Goal: Task Accomplishment & Management: Manage account settings

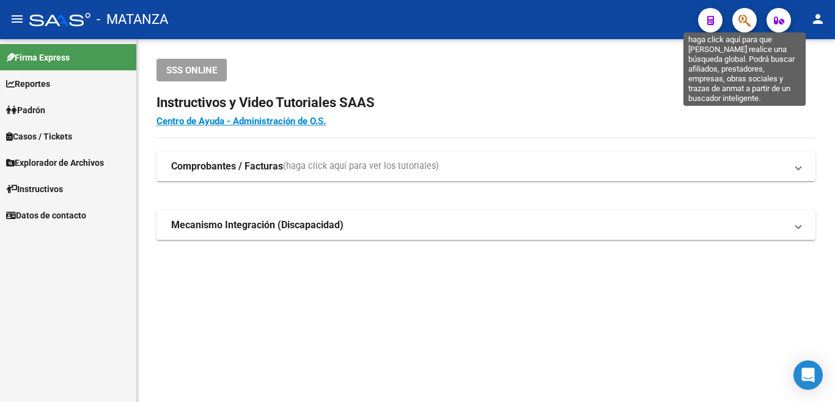
click at [741, 22] on icon "button" at bounding box center [745, 20] width 12 height 14
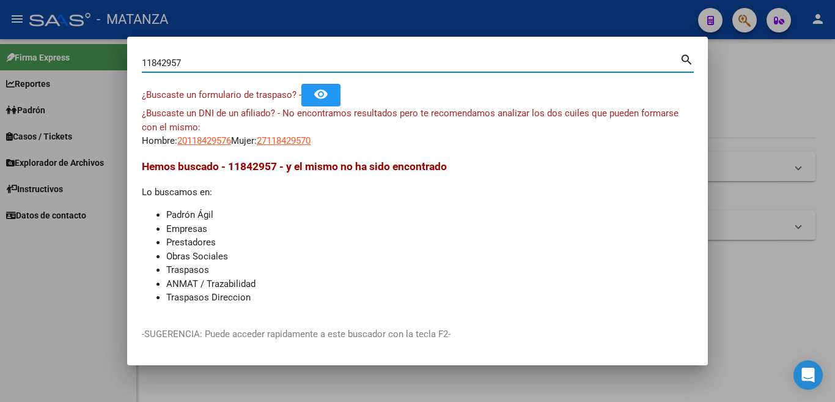
click at [218, 64] on input "11842957" at bounding box center [411, 62] width 538 height 11
type input "1"
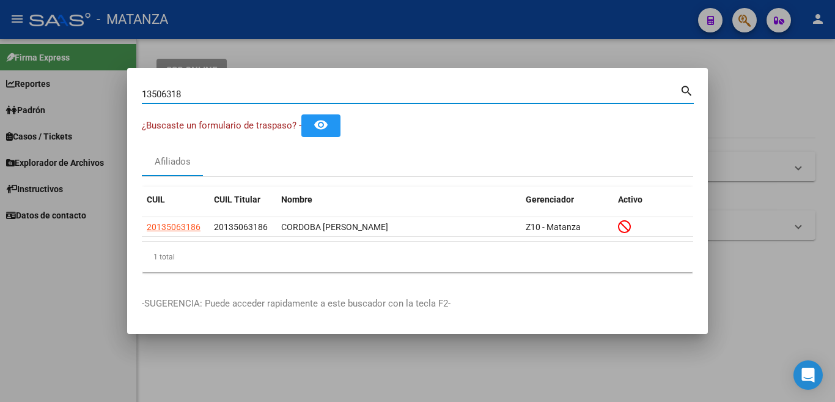
click at [278, 89] on input "13506318" at bounding box center [411, 94] width 538 height 11
type input "1"
click at [470, 97] on input "14096748" at bounding box center [411, 94] width 538 height 11
type input "1"
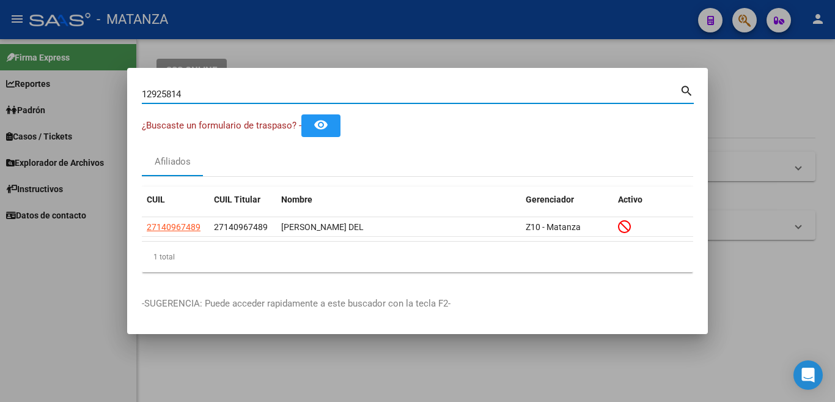
type input "12925814"
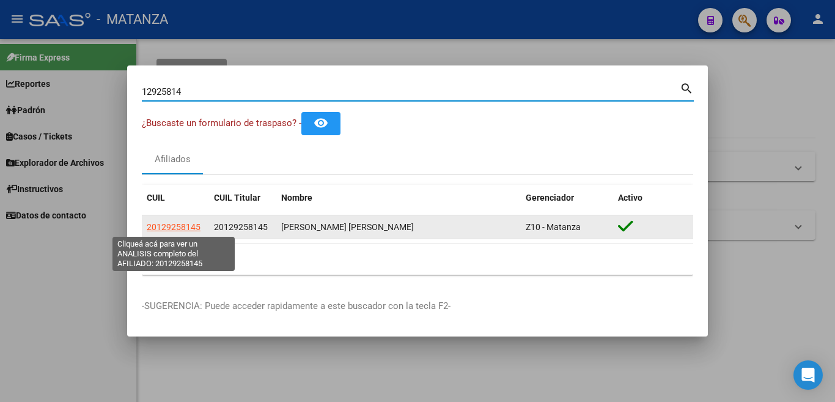
click at [177, 227] on span "20129258145" at bounding box center [174, 227] width 54 height 10
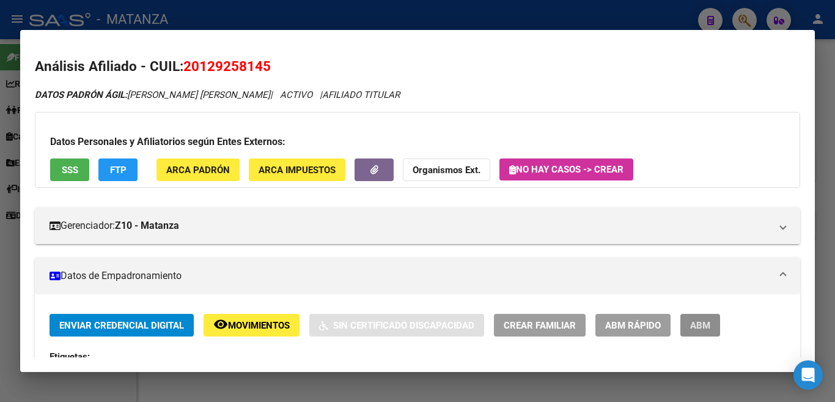
click at [695, 328] on span "ABM" at bounding box center [700, 325] width 20 height 11
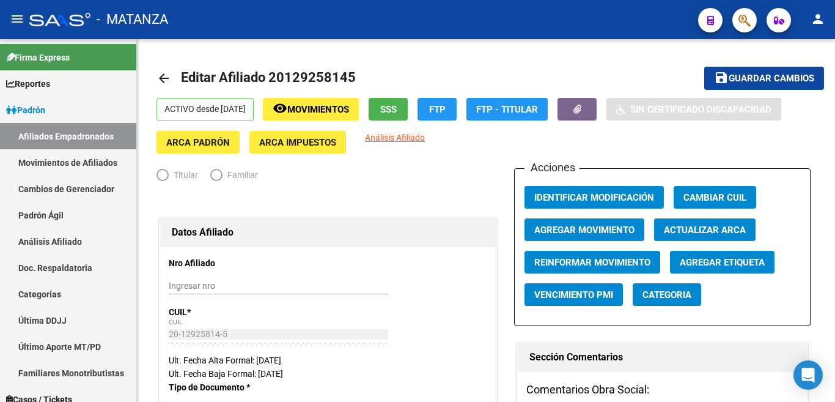
radio input "true"
type input "34-99925756-0"
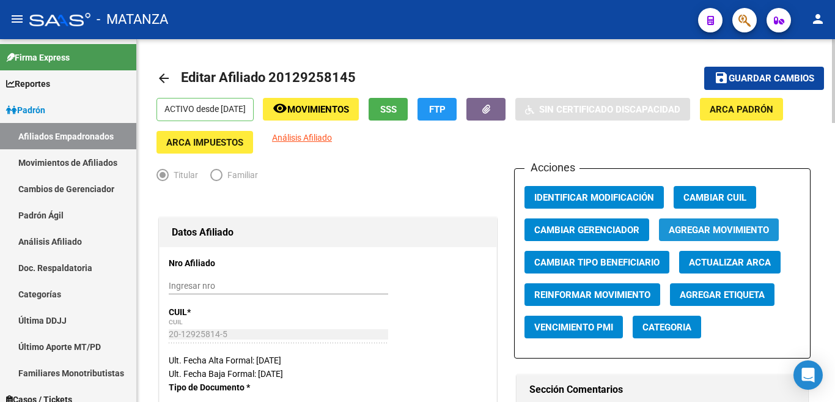
click at [724, 227] on span "Agregar Movimiento" at bounding box center [719, 229] width 100 height 11
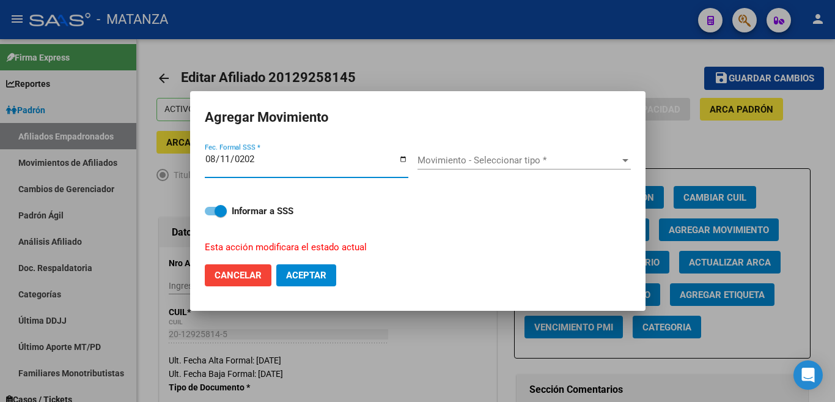
type input "[DATE]"
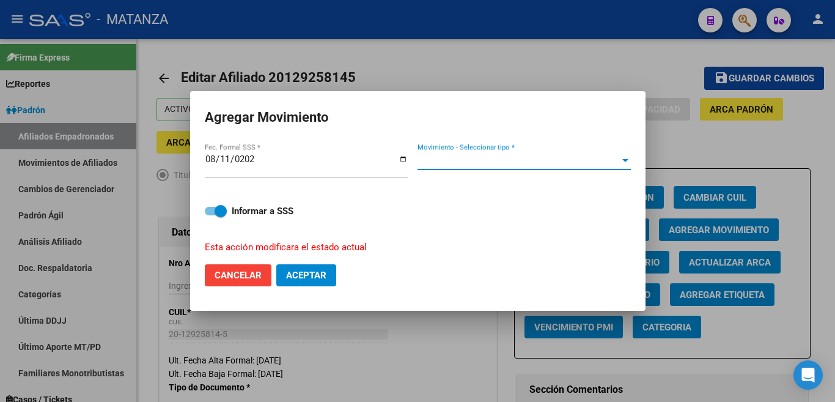
click at [613, 166] on span "Movimiento - Seleccionar tipo *" at bounding box center [519, 160] width 202 height 11
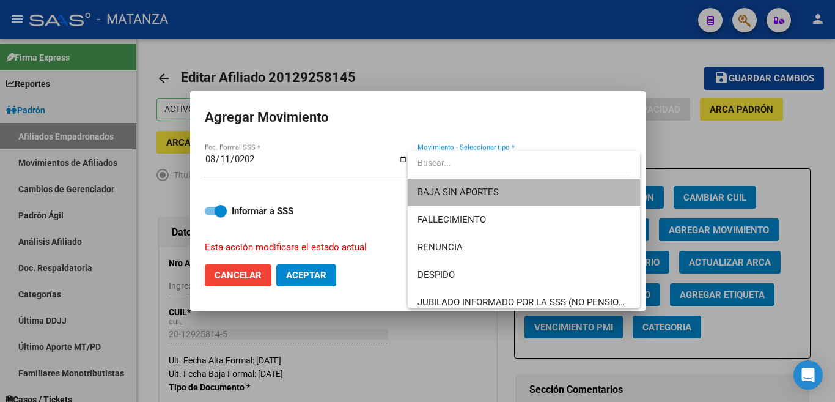
click at [591, 193] on span "BAJA SIN APORTES" at bounding box center [524, 193] width 213 height 28
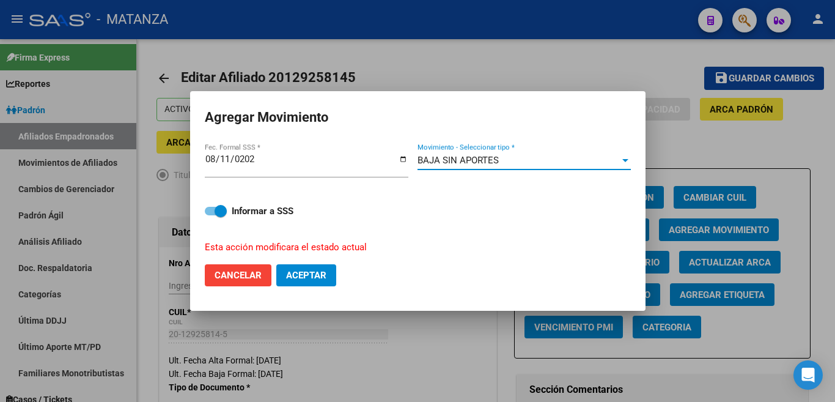
click at [288, 264] on button "Aceptar" at bounding box center [306, 275] width 60 height 22
checkbox input "false"
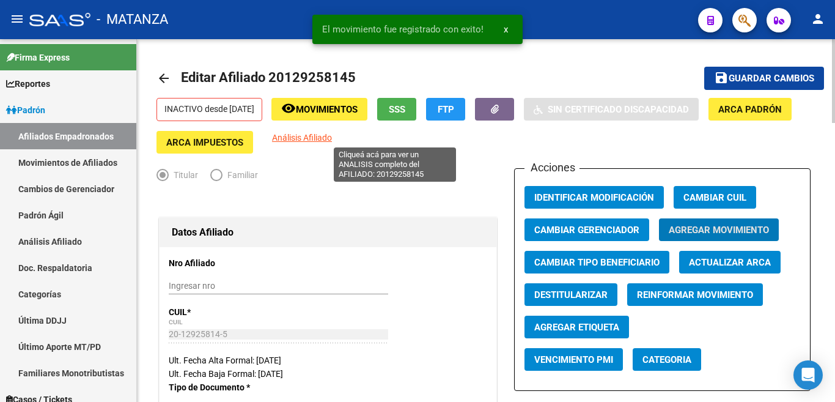
click at [332, 134] on span "Análisis Afiliado" at bounding box center [302, 138] width 60 height 10
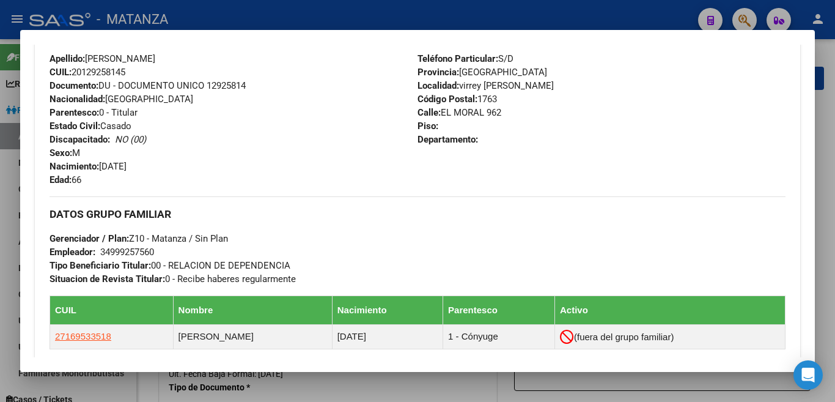
scroll to position [582, 0]
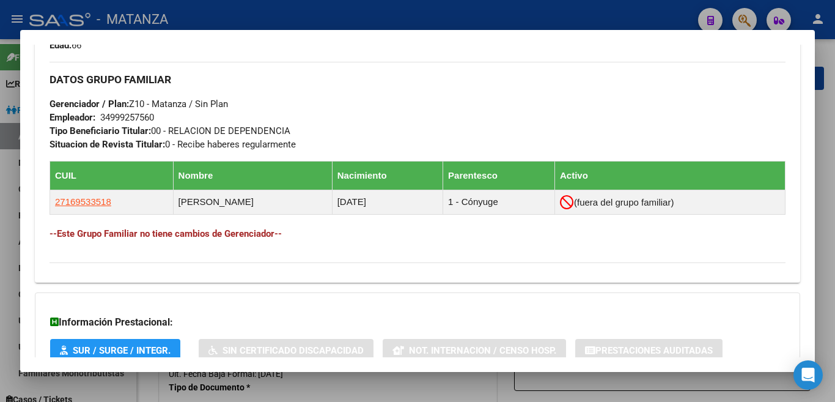
drag, startPoint x: 44, startPoint y: 249, endPoint x: 408, endPoint y: 238, distance: 364.6
click at [411, 257] on div "Enviar Credencial Digital remove_red_eye Movimientos Sin Certificado Discapacid…" at bounding box center [418, 2] width 766 height 541
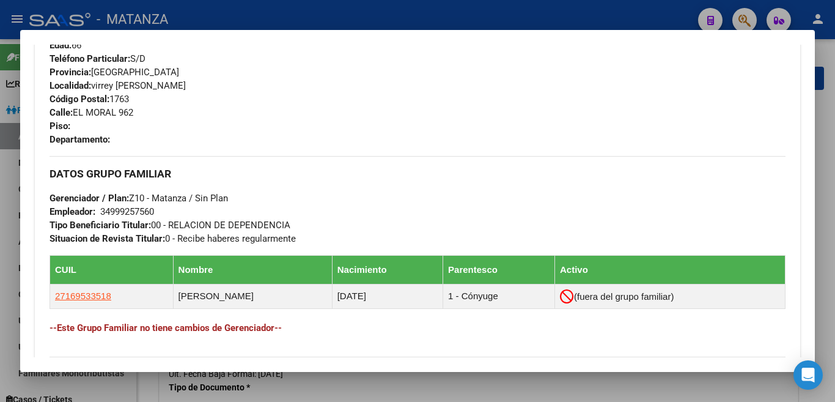
click at [608, 7] on div at bounding box center [417, 201] width 835 height 402
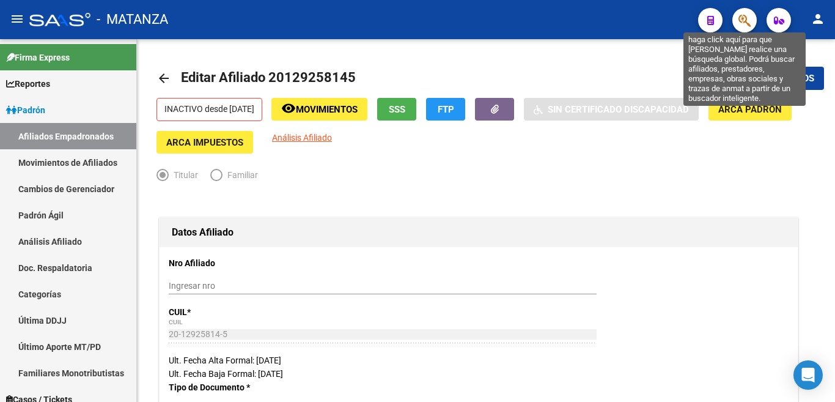
click at [747, 17] on icon "button" at bounding box center [745, 20] width 12 height 14
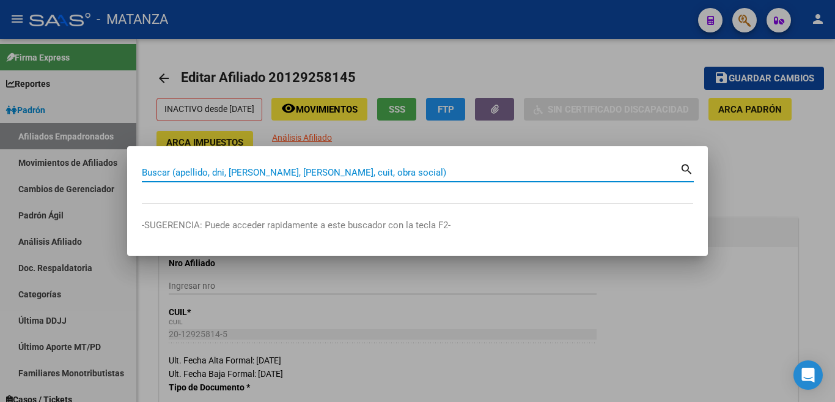
click at [620, 174] on input "Buscar (apellido, dni, [PERSON_NAME], [PERSON_NAME], cuit, obra social)" at bounding box center [411, 172] width 538 height 11
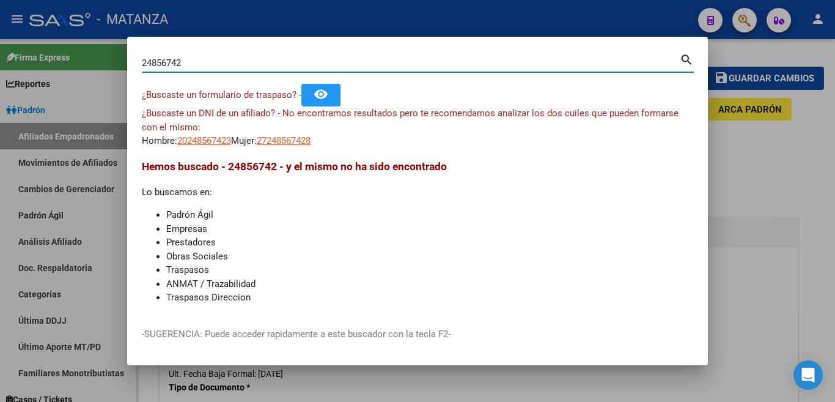
click at [604, 67] on input "24856742" at bounding box center [411, 62] width 538 height 11
type input "2"
click at [228, 67] on input "47888223" at bounding box center [411, 62] width 538 height 11
type input "4"
type input "24852742"
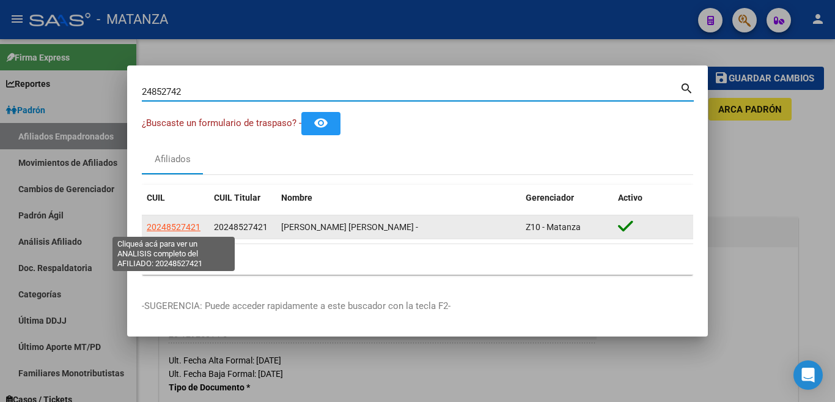
click at [186, 227] on span "20248527421" at bounding box center [174, 227] width 54 height 10
type textarea "20248527421"
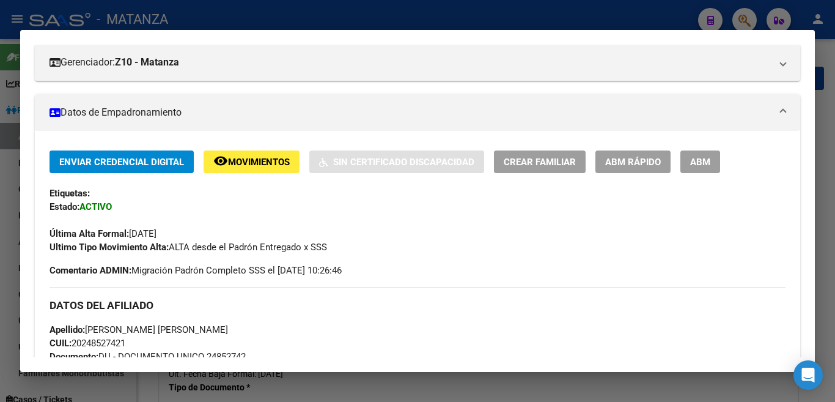
scroll to position [160, 0]
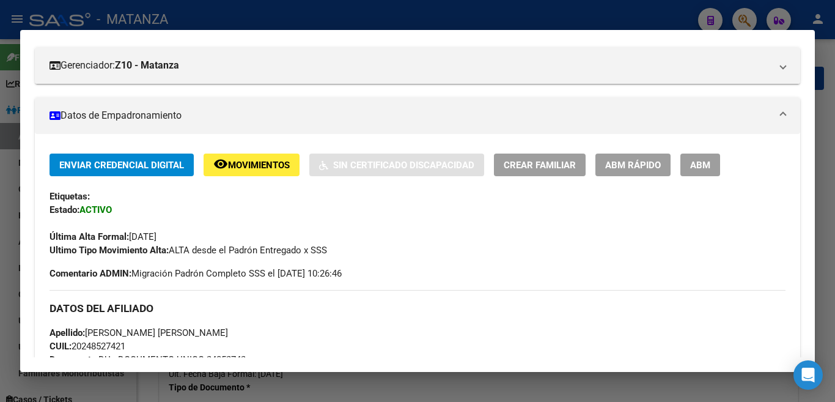
click at [709, 165] on span "ABM" at bounding box center [700, 165] width 20 height 11
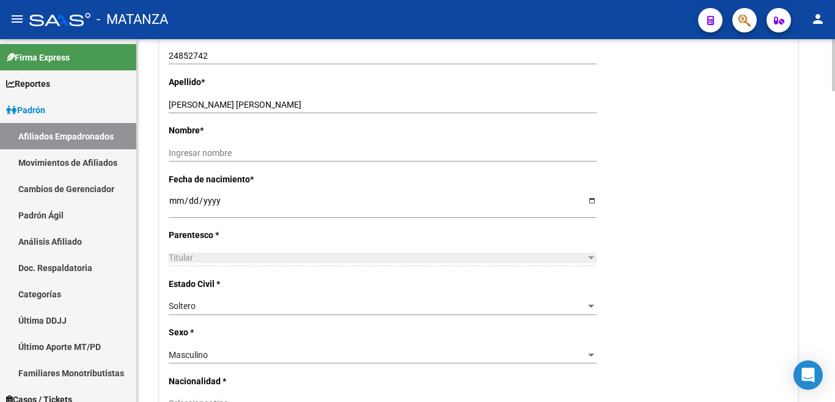
scroll to position [367, 0]
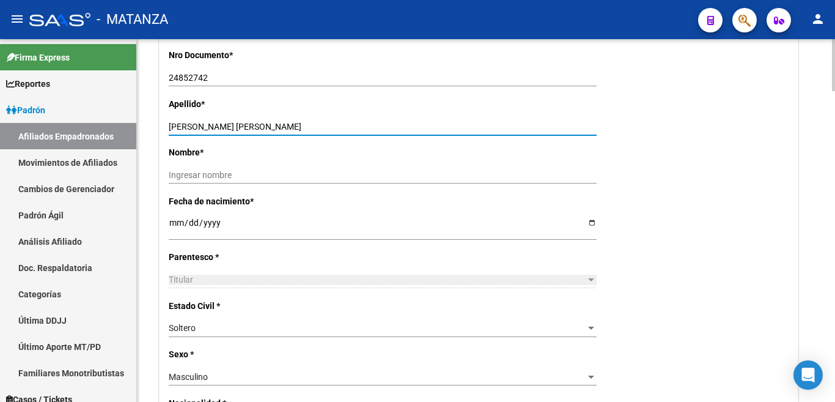
drag, startPoint x: 220, startPoint y: 125, endPoint x: 269, endPoint y: 127, distance: 49.6
click at [269, 127] on input "[PERSON_NAME] [PERSON_NAME]" at bounding box center [383, 127] width 428 height 10
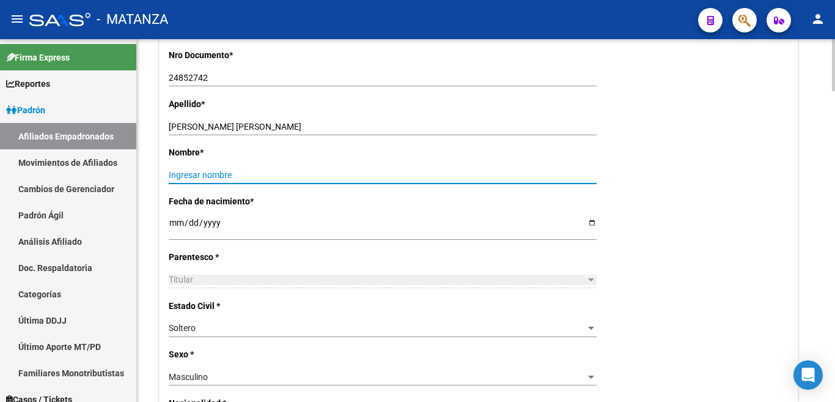
paste input "[PERSON_NAME]"
type input "[PERSON_NAME]"
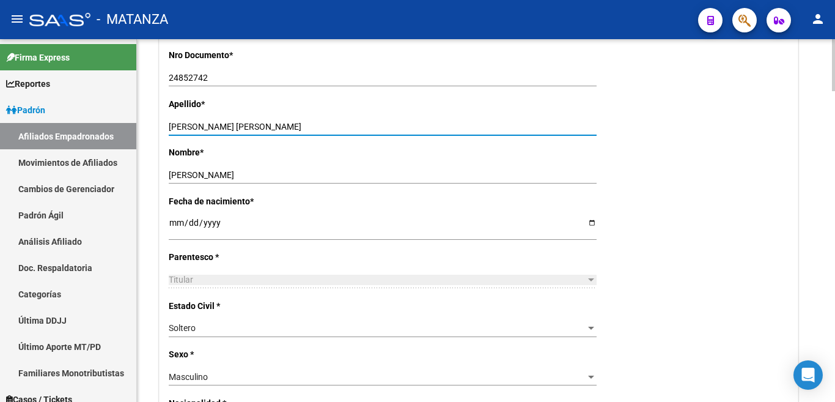
drag, startPoint x: 212, startPoint y: 128, endPoint x: 267, endPoint y: 133, distance: 54.7
click at [267, 133] on div "[PERSON_NAME] [PERSON_NAME] apellido" at bounding box center [383, 126] width 428 height 17
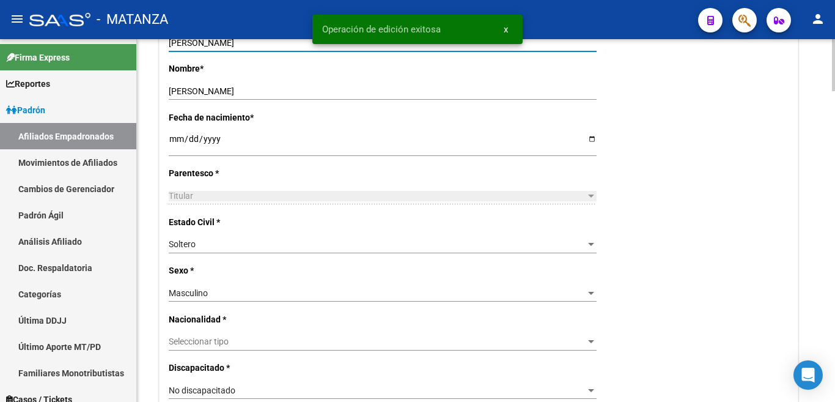
scroll to position [550, 0]
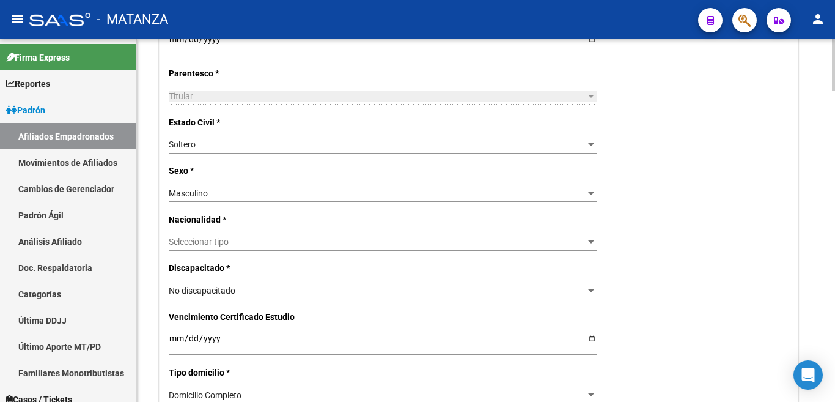
type input "[PERSON_NAME]"
click at [590, 238] on div at bounding box center [591, 242] width 11 height 10
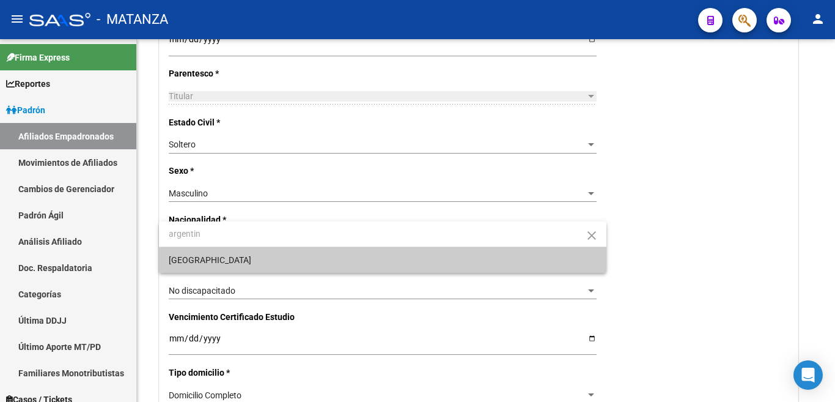
type input "argentin"
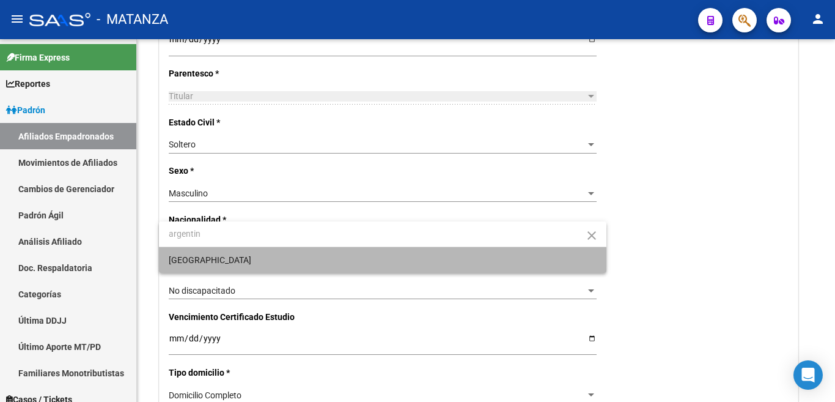
click at [563, 251] on span "[GEOGRAPHIC_DATA]" at bounding box center [383, 260] width 428 height 26
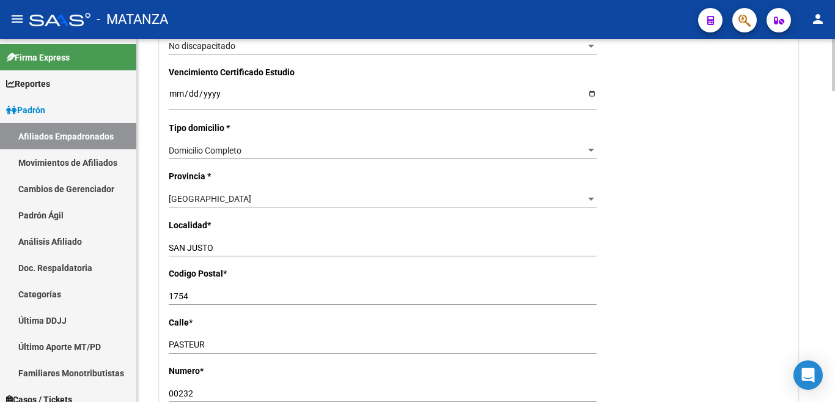
scroll to position [856, 0]
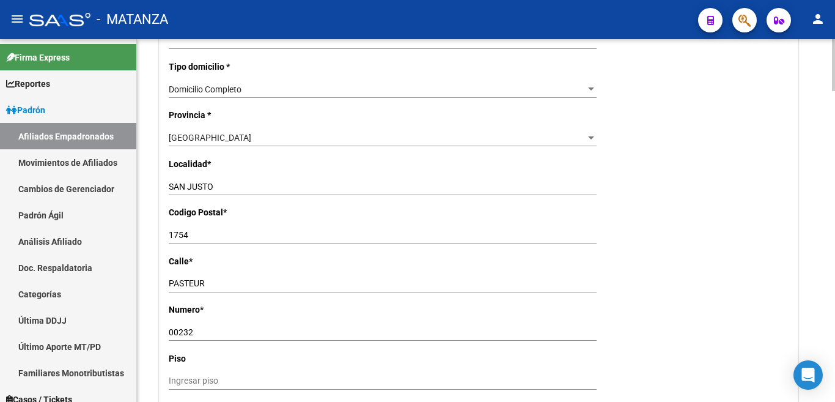
click at [278, 323] on div "00232 Ingresar nro" at bounding box center [383, 331] width 428 height 17
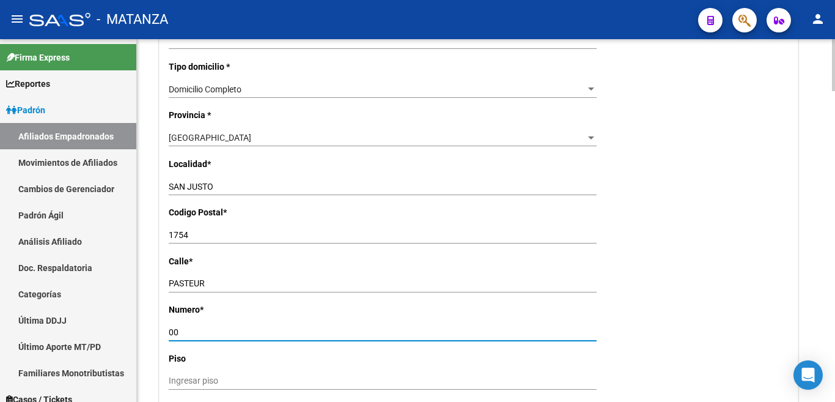
type input "0"
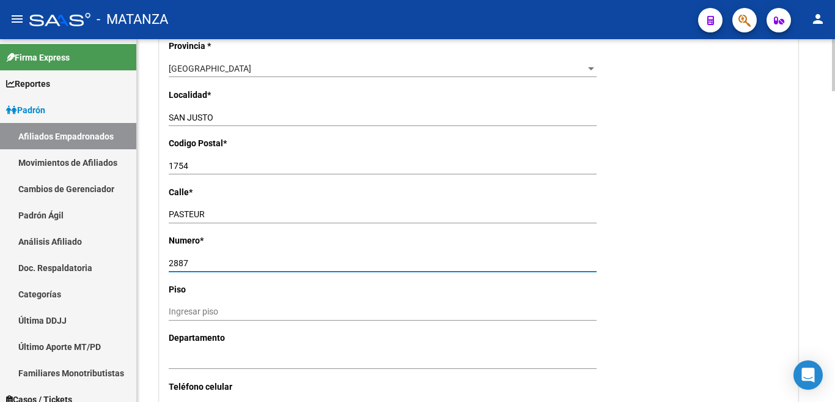
scroll to position [978, 0]
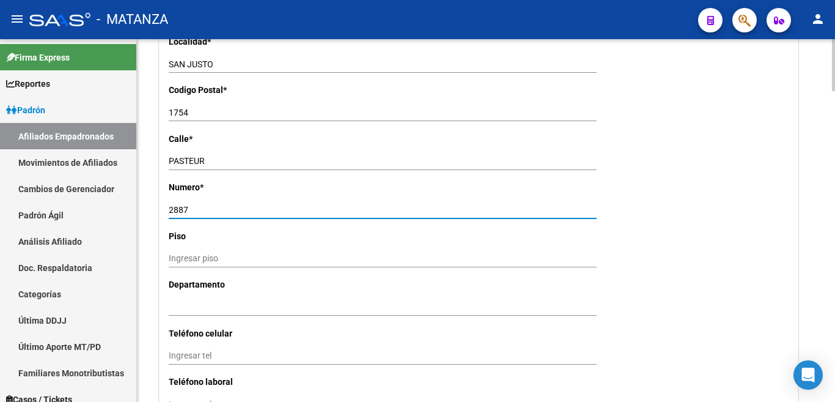
type input "2887"
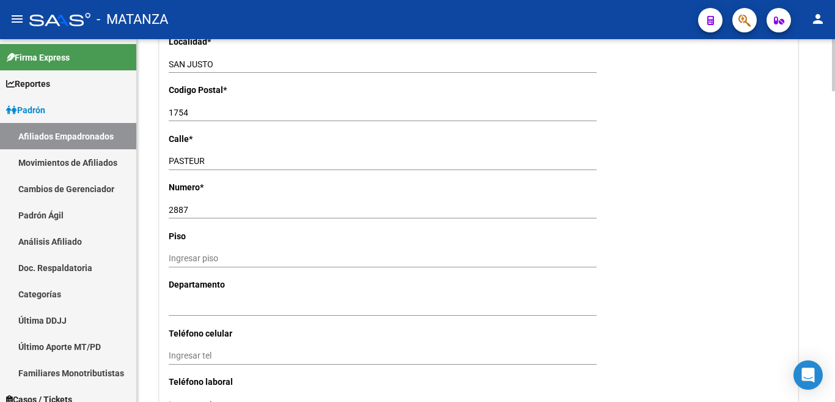
click at [221, 347] on div "Ingresar tel" at bounding box center [383, 355] width 428 height 17
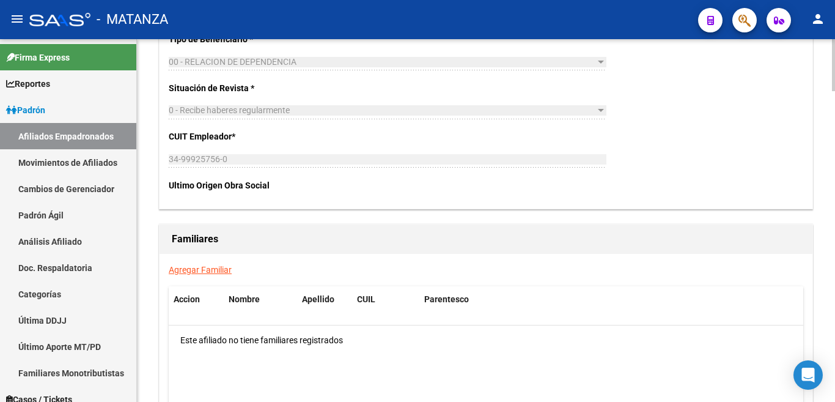
scroll to position [2018, 0]
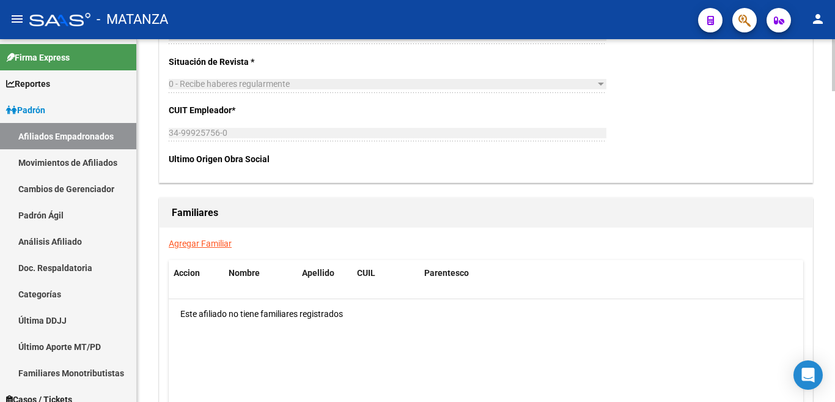
type input "1151555874"
click at [193, 238] on link "Agregar Familiar" at bounding box center [200, 243] width 63 height 10
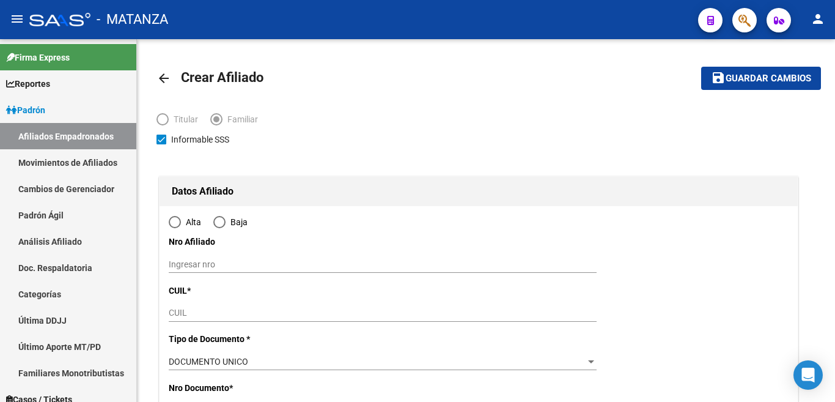
type input "SAN JUSTO"
type input "1754"
type input "PASTEUR"
type input "00232"
radio input "true"
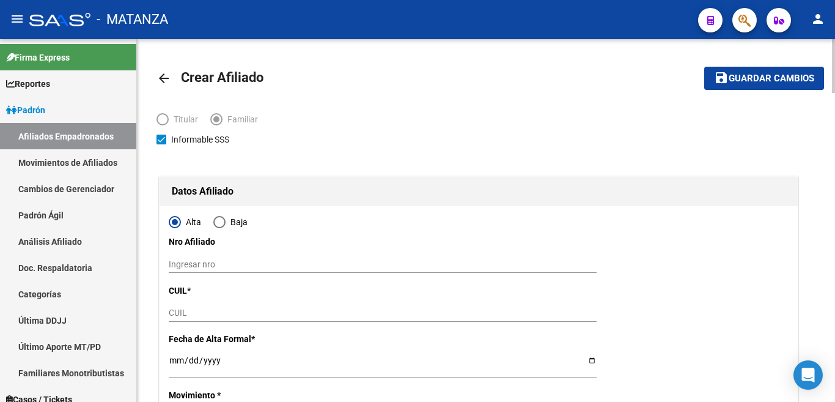
type input "34-99925756-0"
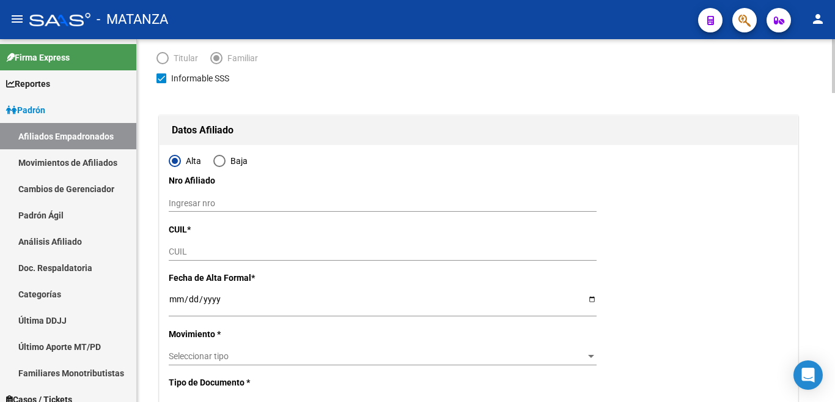
click at [189, 254] on input "CUIL" at bounding box center [383, 251] width 428 height 10
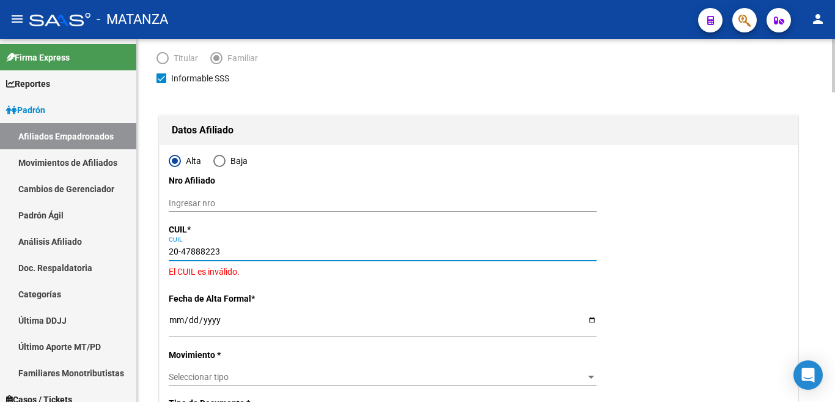
type input "20-47888223-9"
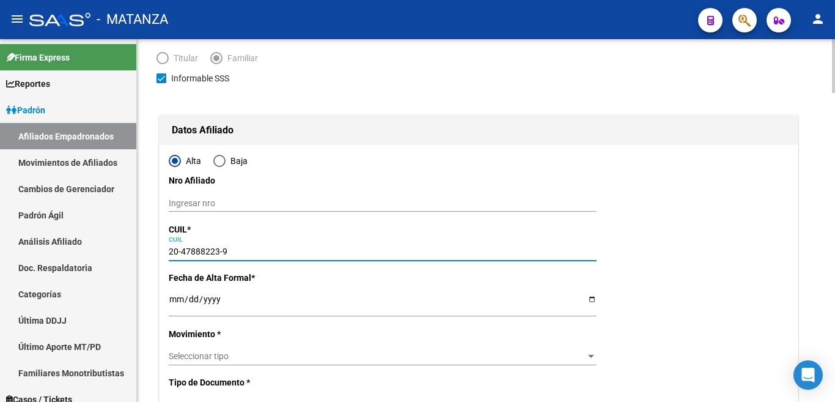
type input "47888223"
type input "[PERSON_NAME]"
type input "[DATE]"
type input "SAN JUSTO"
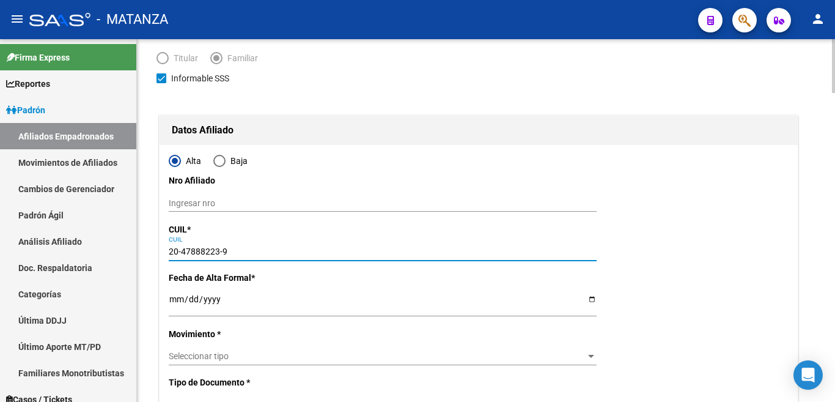
type input "CENTENERA"
type input "2887"
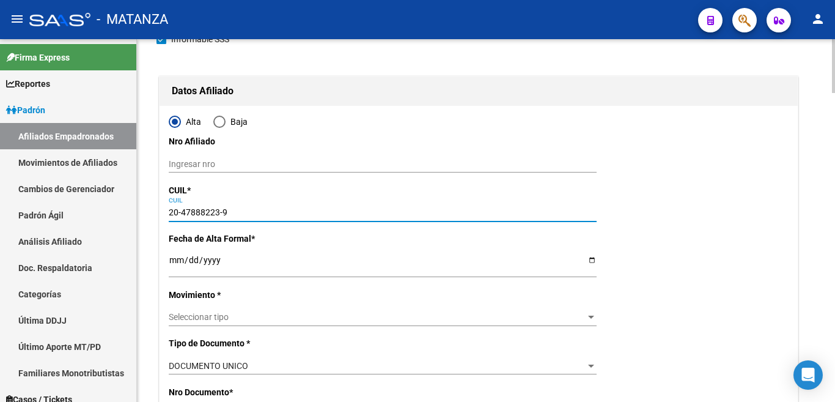
scroll to position [122, 0]
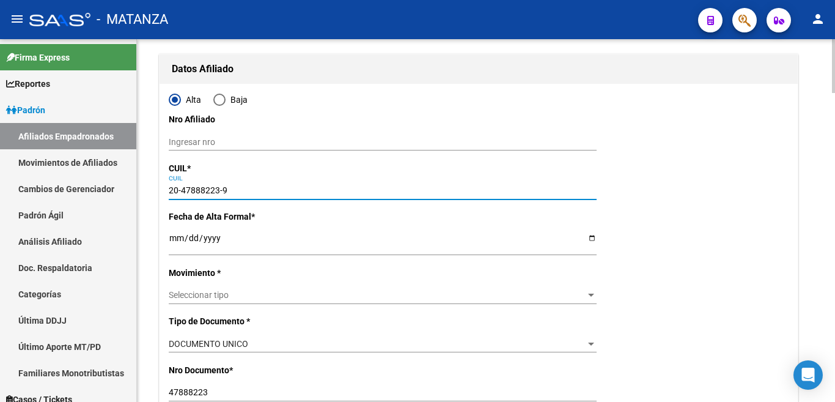
type input "20-47888223-9"
click at [174, 240] on input "Ingresar fecha" at bounding box center [383, 242] width 428 height 18
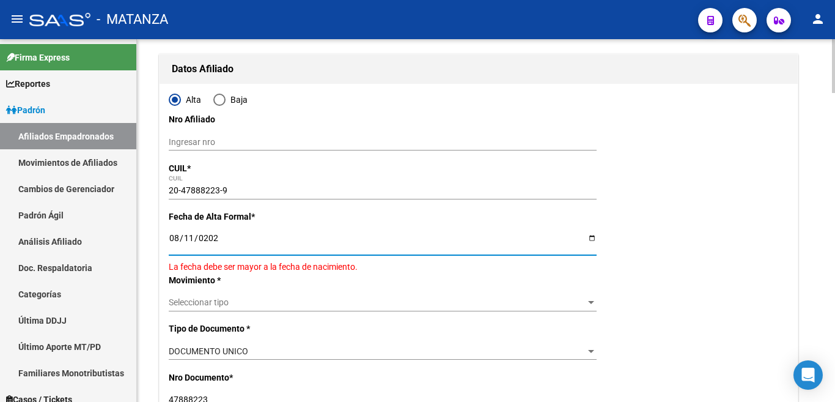
type input "[DATE]"
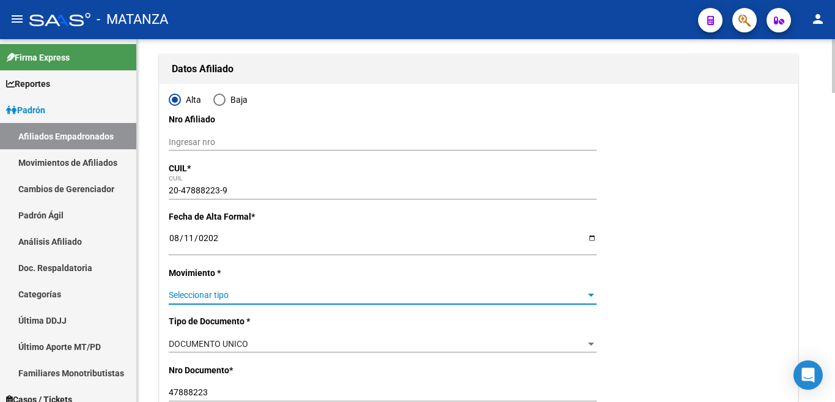
click at [590, 290] on div at bounding box center [591, 295] width 11 height 10
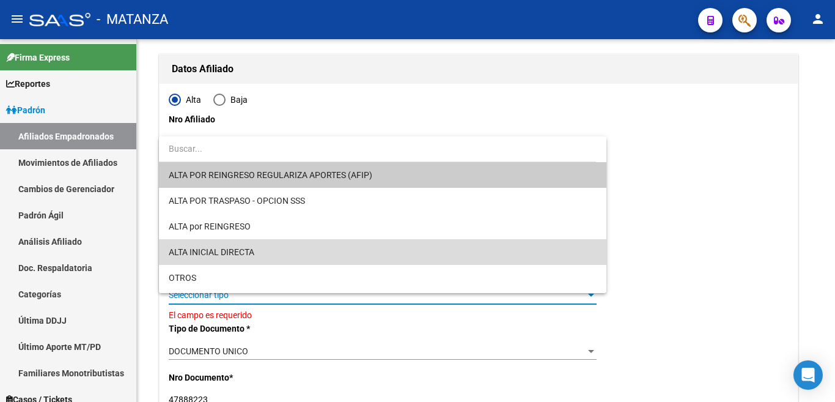
click at [509, 254] on span "ALTA INICIAL DIRECTA" at bounding box center [383, 252] width 428 height 26
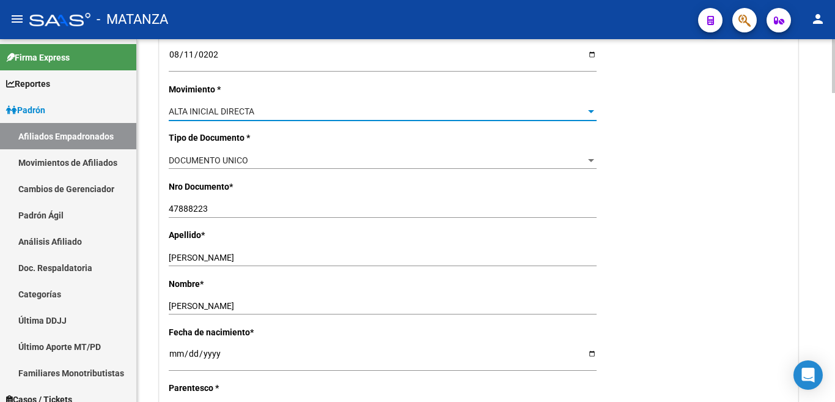
scroll to position [367, 0]
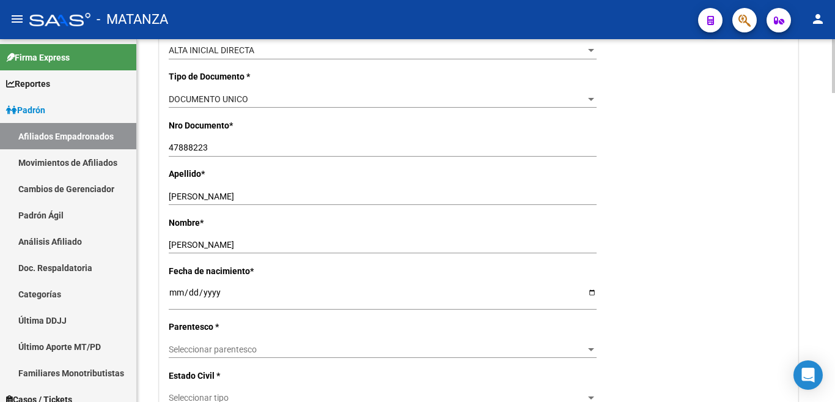
click at [396, 344] on span "Seleccionar parentesco" at bounding box center [377, 349] width 417 height 10
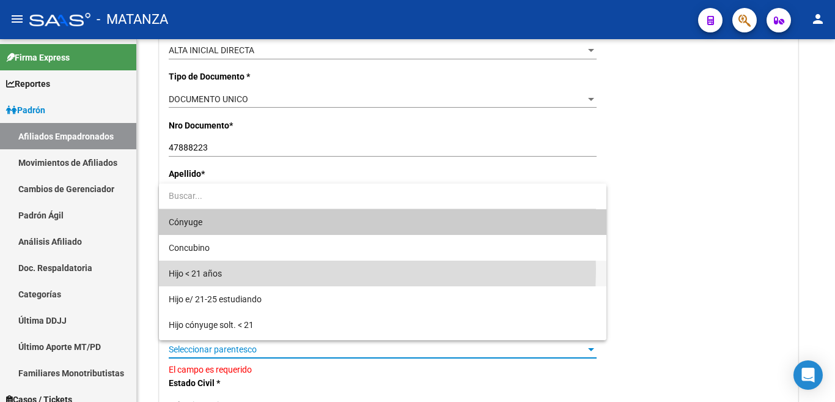
click at [235, 269] on span "Hijo < 21 años" at bounding box center [383, 273] width 428 height 26
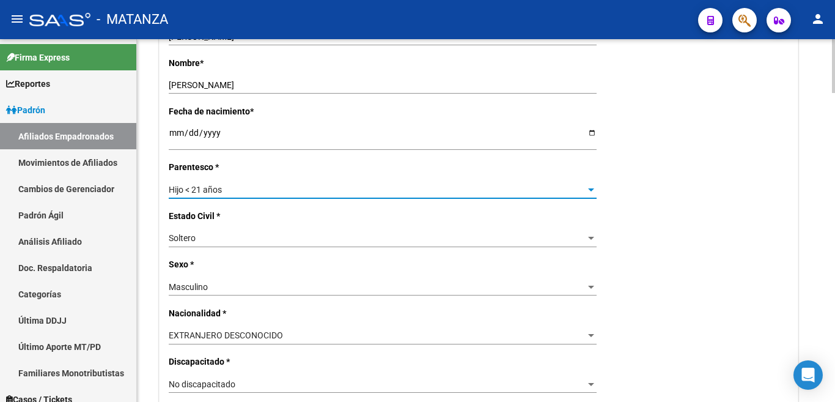
scroll to position [550, 0]
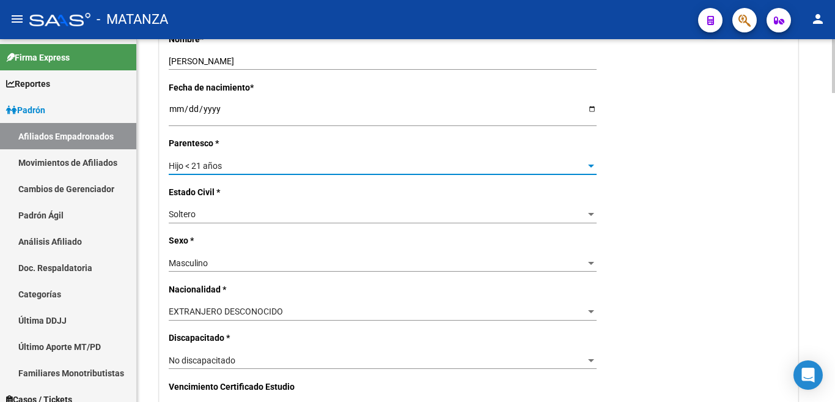
click at [586, 307] on div at bounding box center [591, 312] width 11 height 10
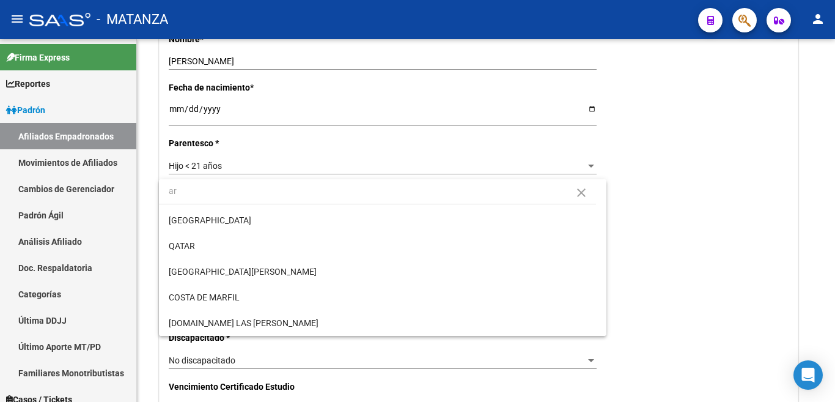
scroll to position [0, 0]
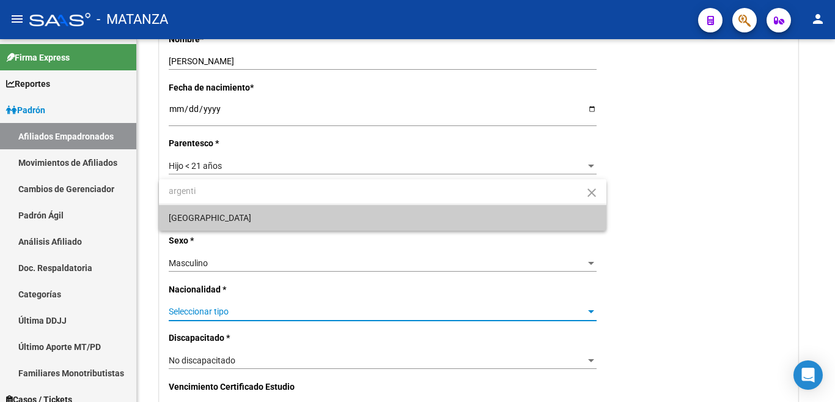
type input "argenti"
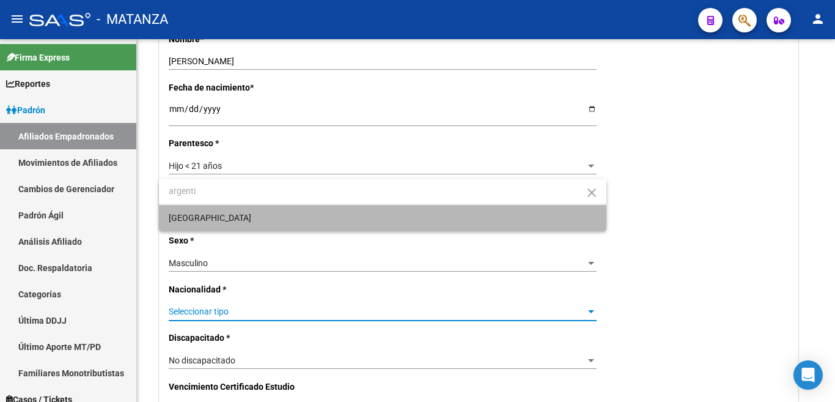
click at [221, 216] on span "[GEOGRAPHIC_DATA]" at bounding box center [383, 218] width 428 height 26
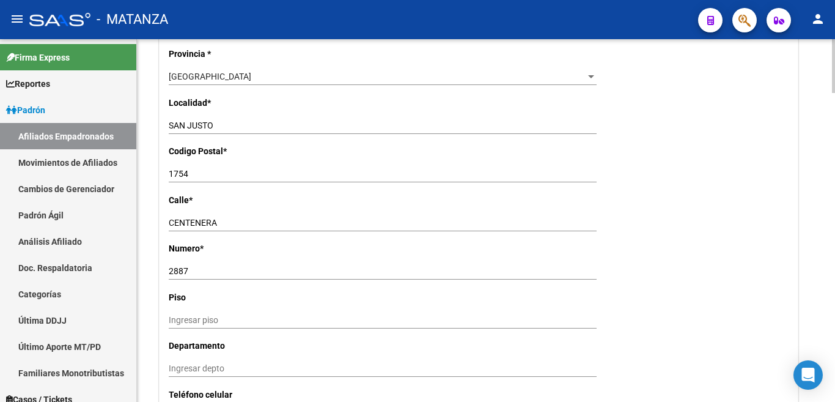
scroll to position [1040, 0]
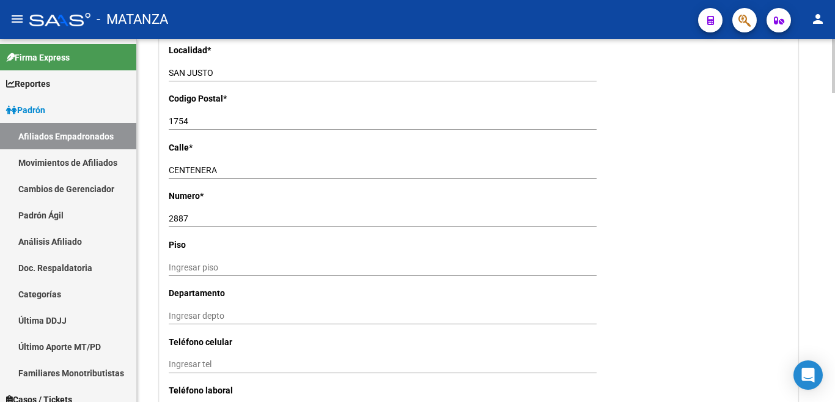
click at [302, 359] on input "Ingresar tel" at bounding box center [383, 364] width 428 height 10
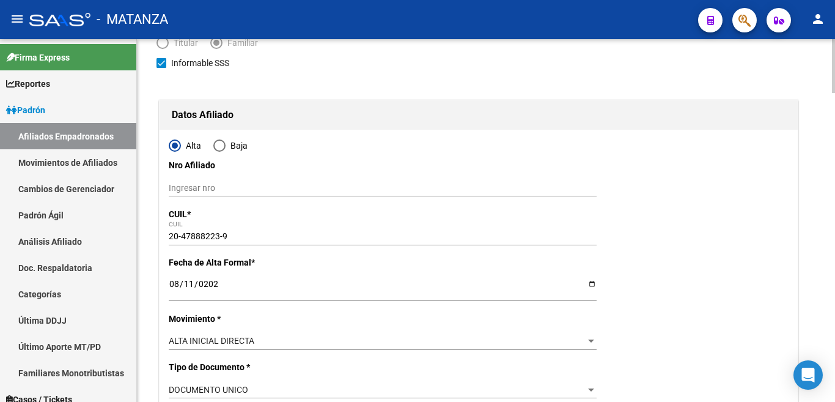
scroll to position [0, 0]
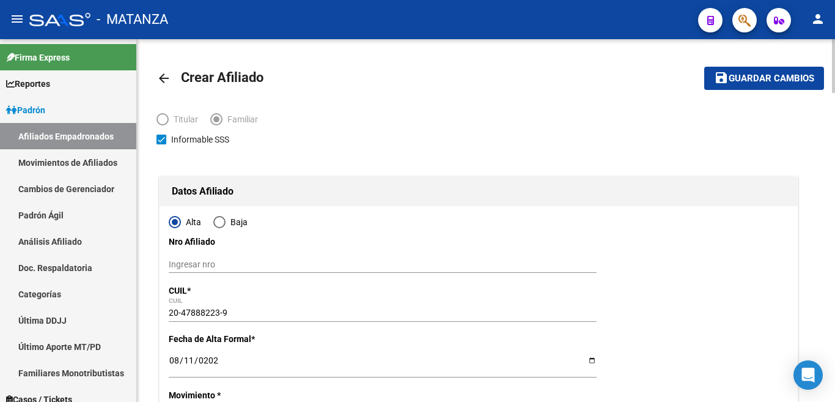
type input "1151555874"
click at [752, 79] on span "Guardar cambios" at bounding box center [772, 78] width 86 height 11
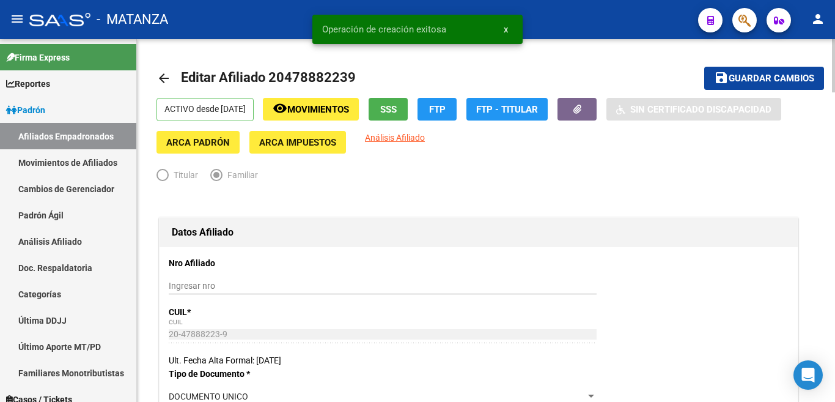
radio input "true"
type input "34-99925756-0"
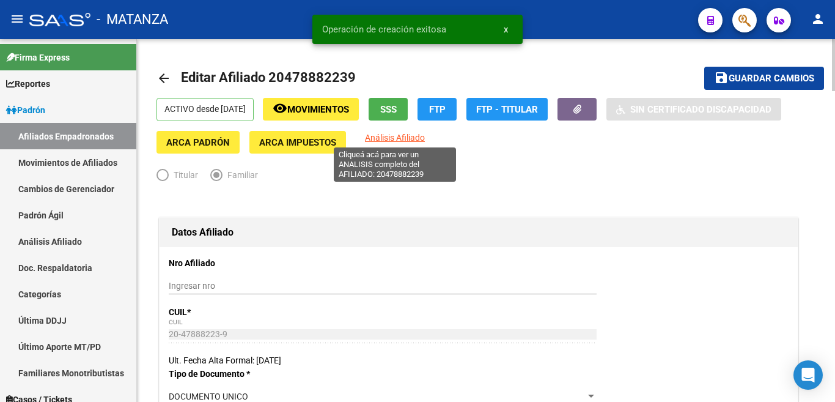
click at [394, 135] on span "Análisis Afiliado" at bounding box center [395, 138] width 60 height 10
type textarea "20478882239"
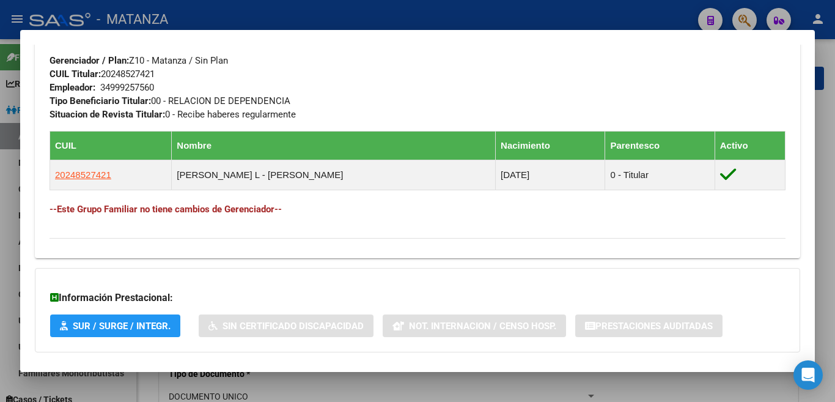
scroll to position [735, 0]
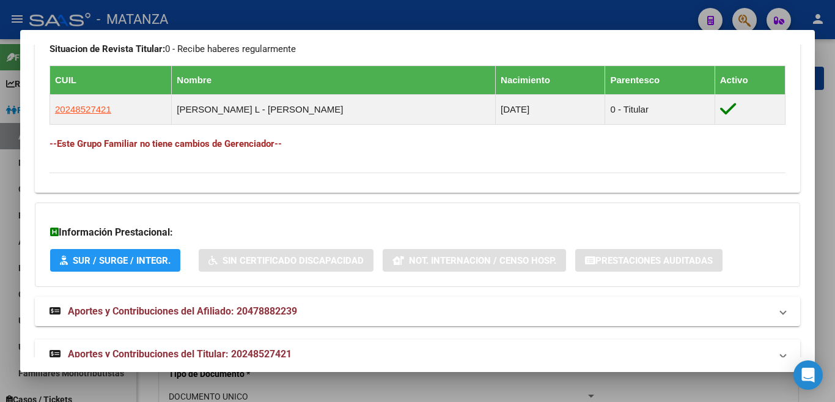
drag, startPoint x: 32, startPoint y: 118, endPoint x: 328, endPoint y: 141, distance: 296.8
click at [327, 141] on mat-dialog-content "Análisis Afiliado - CUIL: 20478882239 DATOS PADRÓN ÁGIL: [PERSON_NAME] | ACTIVO…" at bounding box center [417, 201] width 795 height 312
click at [535, 6] on div at bounding box center [417, 201] width 835 height 402
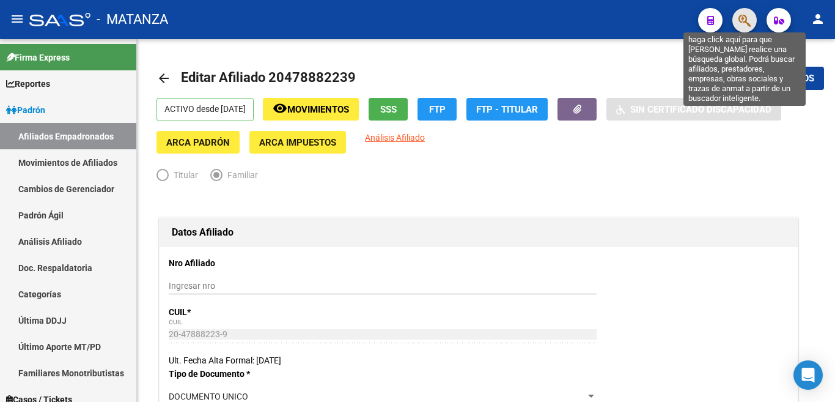
click at [748, 21] on icon "button" at bounding box center [745, 20] width 12 height 14
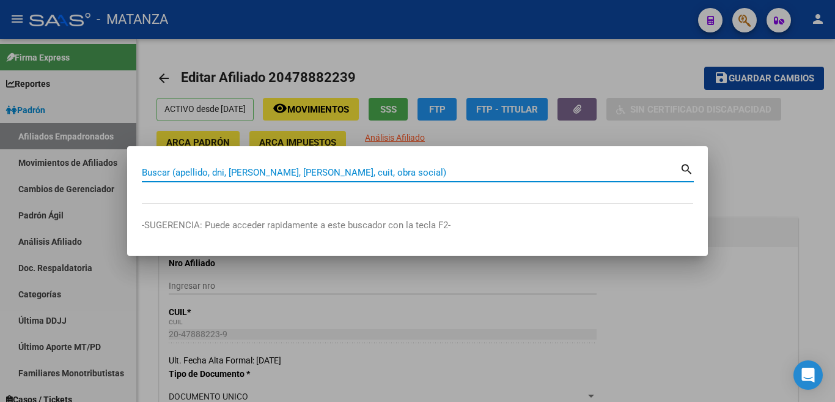
click at [605, 175] on input "Buscar (apellido, dni, [PERSON_NAME], [PERSON_NAME], cuit, obra social)" at bounding box center [411, 172] width 538 height 11
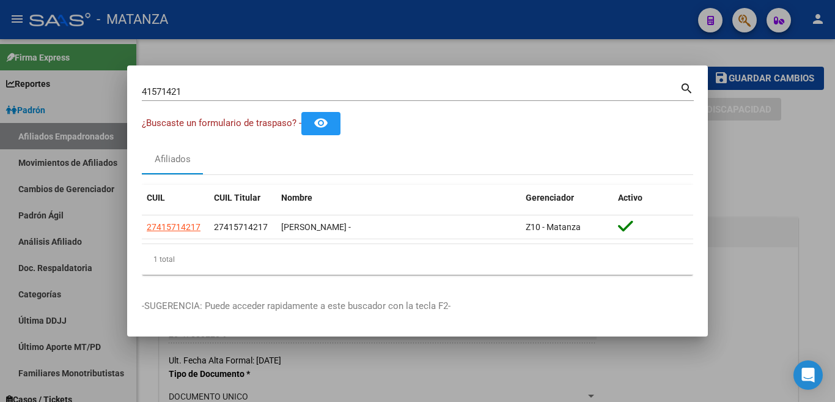
click at [245, 97] on div "41571421 Buscar (apellido, dni, [PERSON_NAME], [PERSON_NAME], cuit, obra social)" at bounding box center [411, 92] width 538 height 18
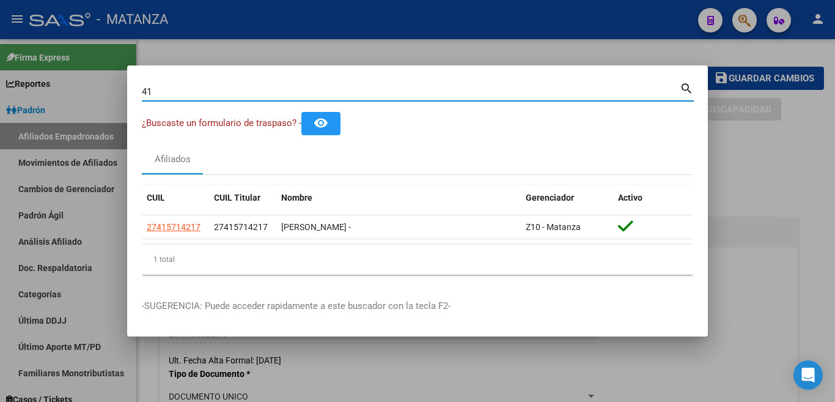
type input "4"
type input "2"
click at [273, 96] on input "42629379" at bounding box center [411, 91] width 538 height 11
type input "4"
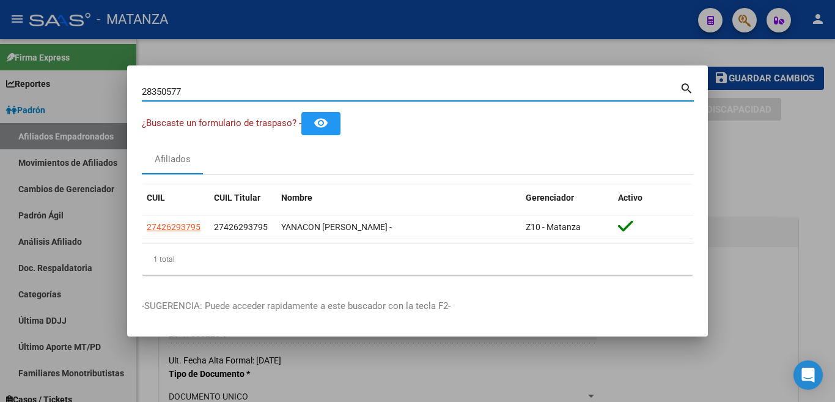
type input "28350577"
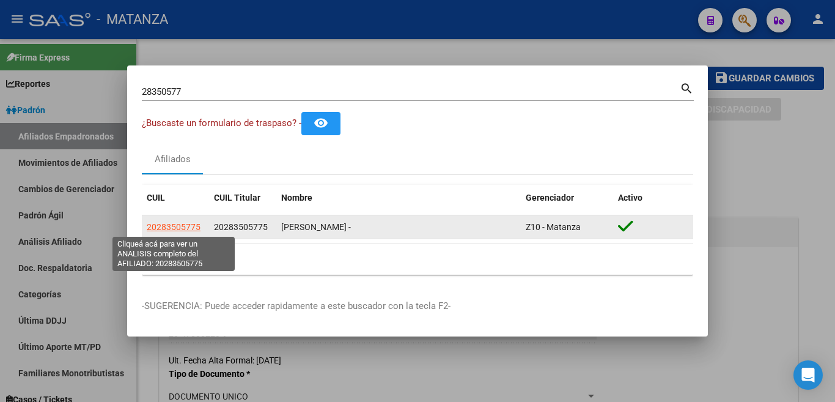
click at [164, 228] on span "20283505775" at bounding box center [174, 227] width 54 height 10
type textarea "20283505775"
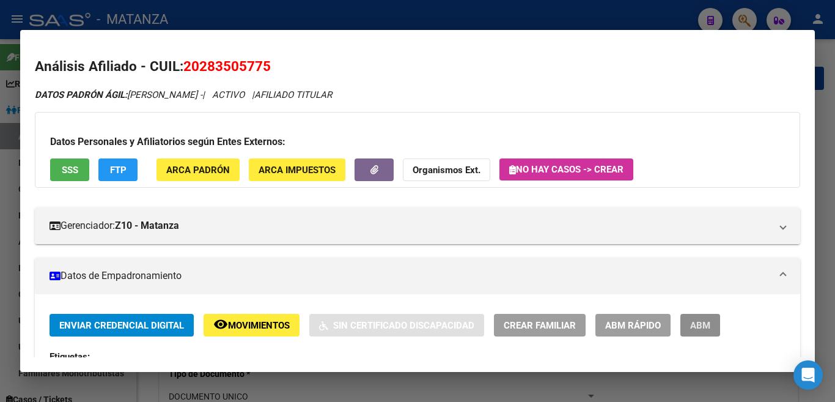
click at [695, 323] on span "ABM" at bounding box center [700, 325] width 20 height 11
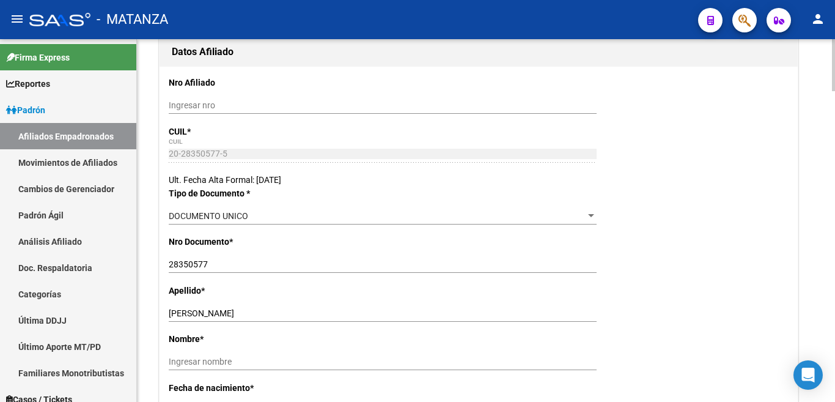
scroll to position [183, 0]
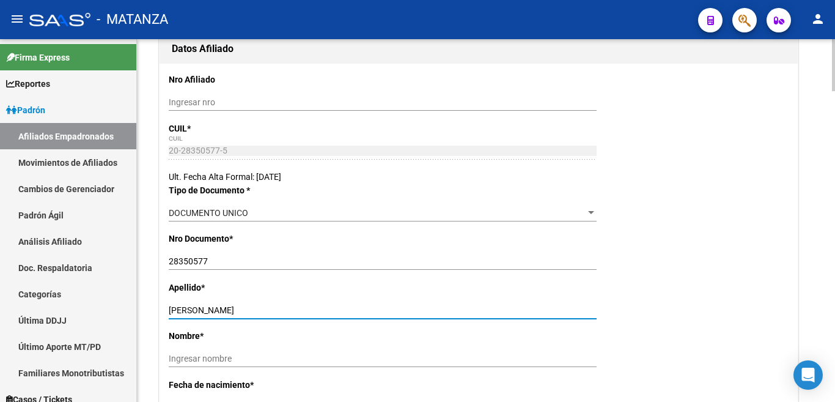
drag, startPoint x: 202, startPoint y: 309, endPoint x: 243, endPoint y: 306, distance: 41.1
click at [243, 306] on input "[PERSON_NAME]" at bounding box center [383, 310] width 428 height 10
drag, startPoint x: 271, startPoint y: 308, endPoint x: 235, endPoint y: 312, distance: 35.7
click at [267, 308] on input "[PERSON_NAME]" at bounding box center [383, 310] width 428 height 10
drag, startPoint x: 196, startPoint y: 310, endPoint x: 246, endPoint y: 307, distance: 50.8
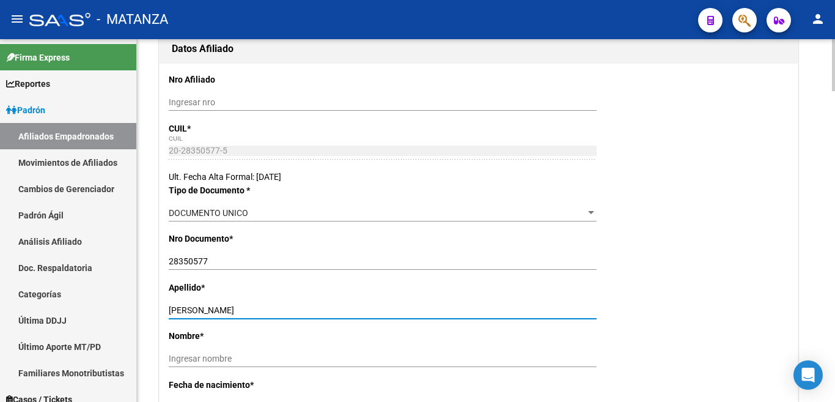
click at [246, 307] on input "[PERSON_NAME]" at bounding box center [383, 310] width 428 height 10
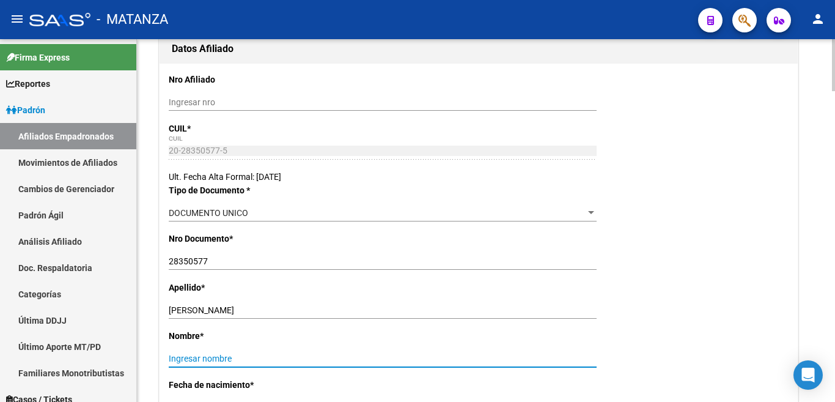
paste input "[PERSON_NAME]"
type input "[PERSON_NAME]"
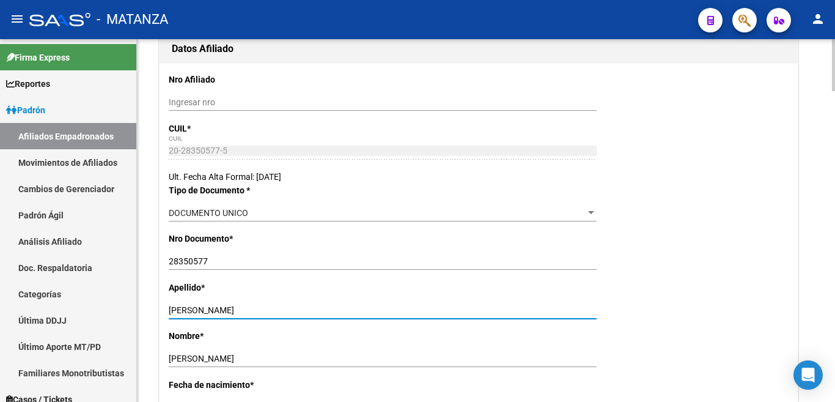
drag, startPoint x: 202, startPoint y: 308, endPoint x: 265, endPoint y: 309, distance: 63.0
click at [265, 309] on input "[PERSON_NAME]" at bounding box center [383, 310] width 428 height 10
type input "PONCE"
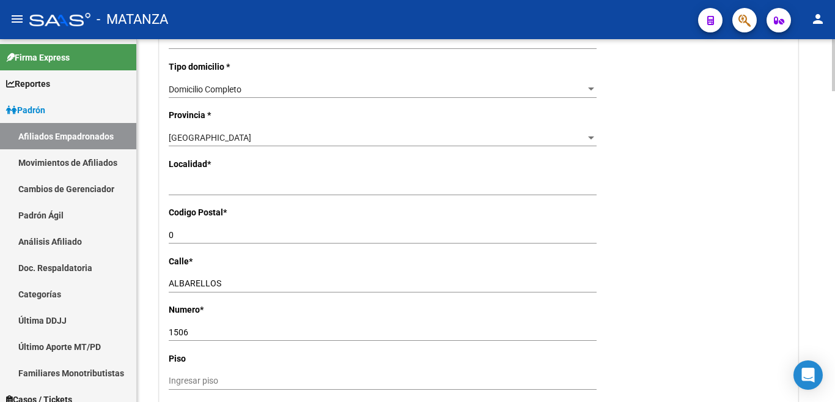
scroll to position [795, 0]
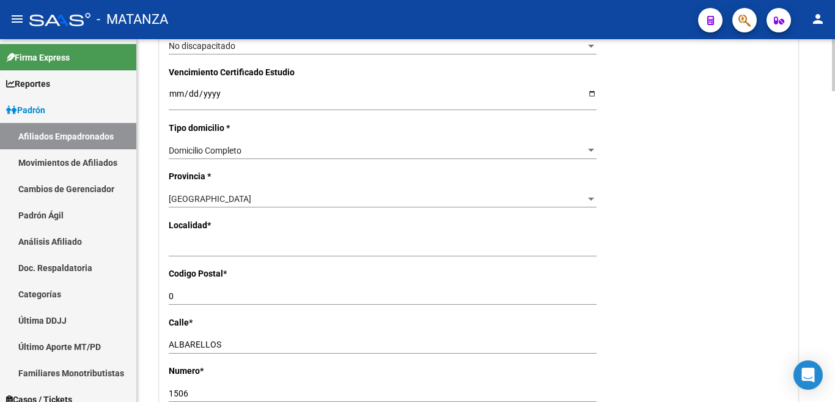
drag, startPoint x: 194, startPoint y: 226, endPoint x: 191, endPoint y: 233, distance: 7.2
click at [193, 239] on div "Ingresar el nombre" at bounding box center [383, 247] width 428 height 17
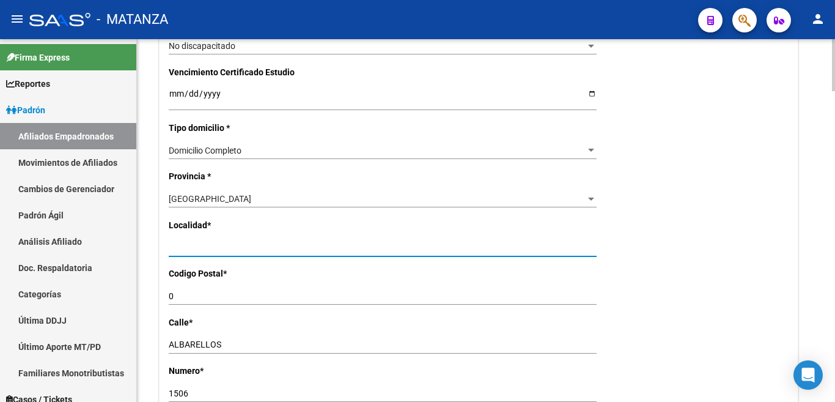
click at [191, 243] on input "Ingresar el nombre" at bounding box center [383, 248] width 428 height 10
type input "s"
type input "san justo"
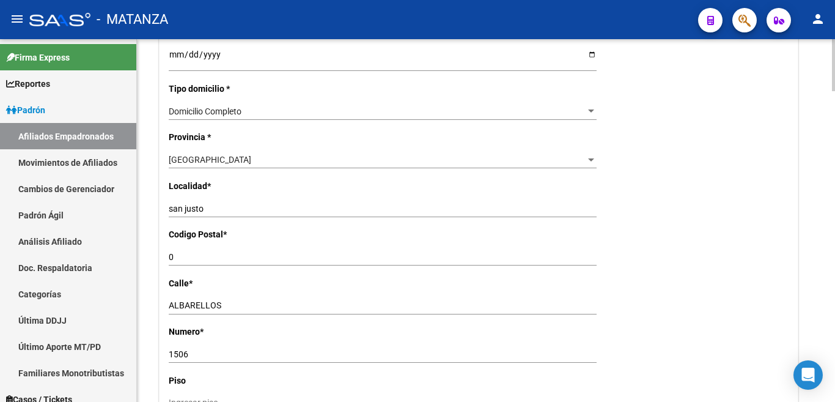
scroll to position [856, 0]
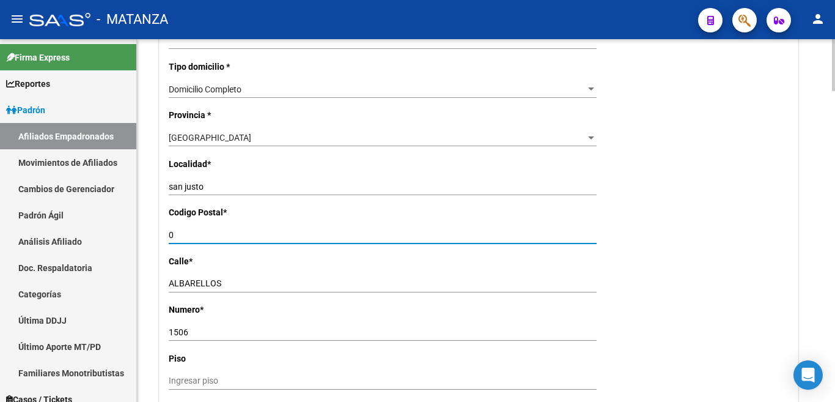
click at [191, 230] on input "0" at bounding box center [383, 235] width 428 height 10
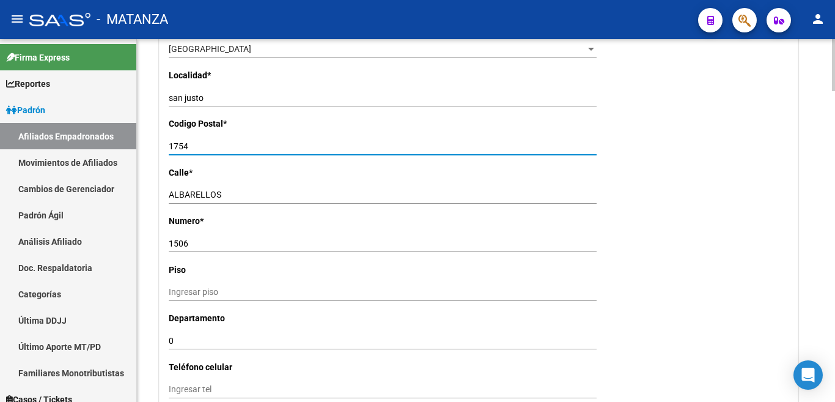
scroll to position [978, 0]
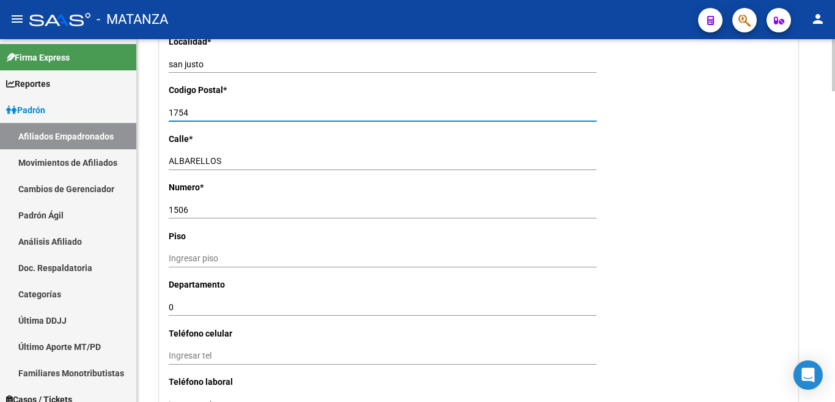
type input "1754"
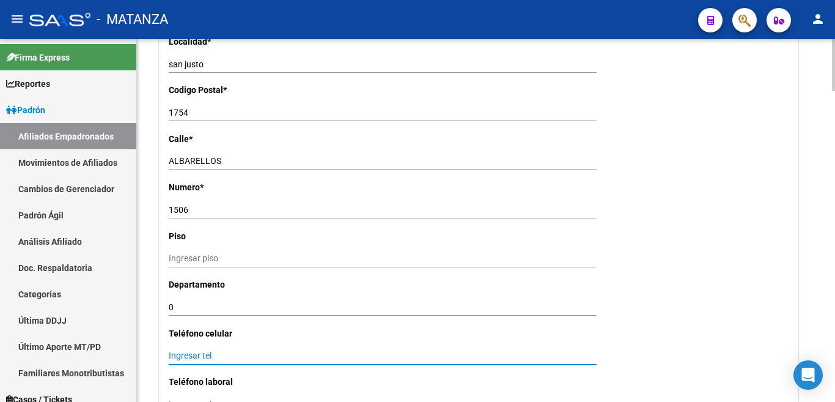
click at [170, 350] on input "Ingresar tel" at bounding box center [383, 355] width 428 height 10
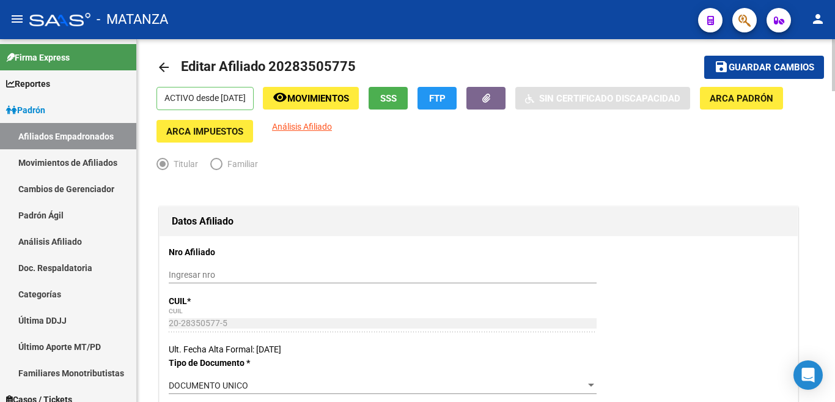
scroll to position [0, 0]
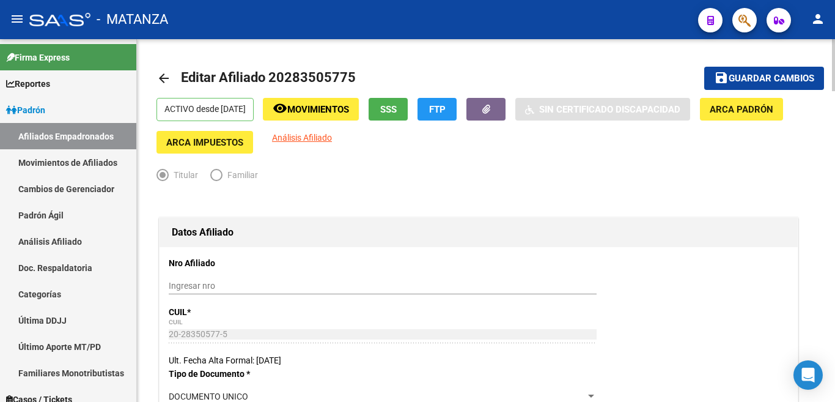
type input "1558537624"
click at [780, 78] on span "Guardar cambios" at bounding box center [772, 78] width 86 height 11
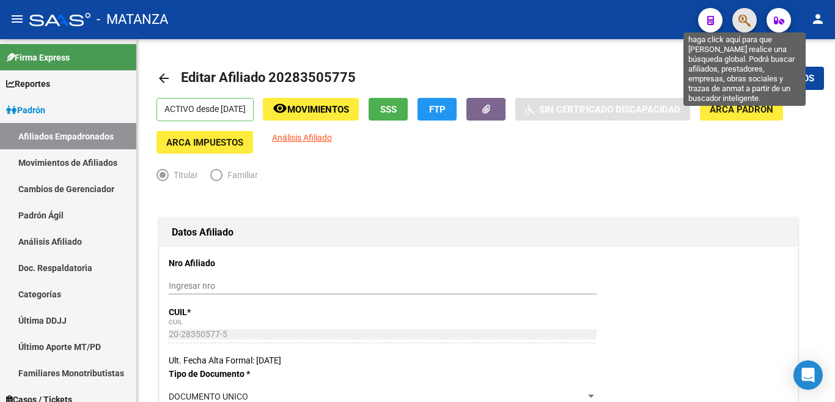
click at [739, 14] on icon "button" at bounding box center [745, 20] width 12 height 14
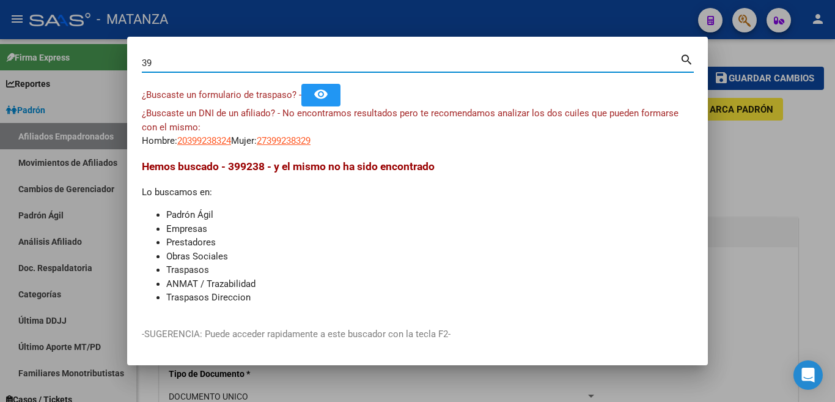
type input "3"
type input "2"
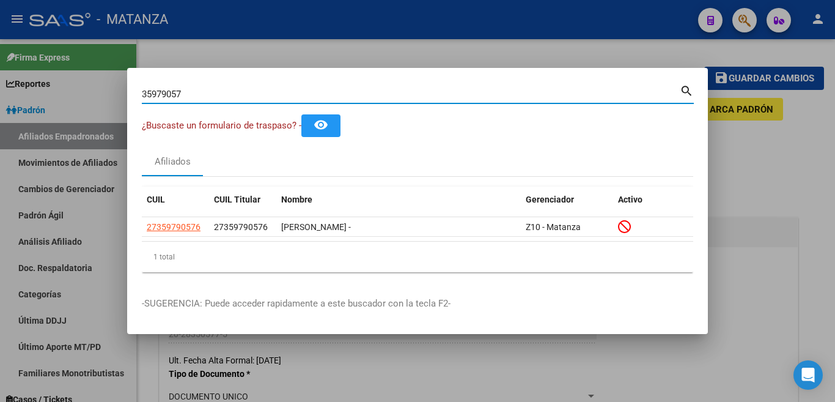
click at [416, 97] on input "35979057" at bounding box center [411, 94] width 538 height 11
click at [330, 94] on input "35979057" at bounding box center [411, 94] width 538 height 11
type input "3"
type input "22973764"
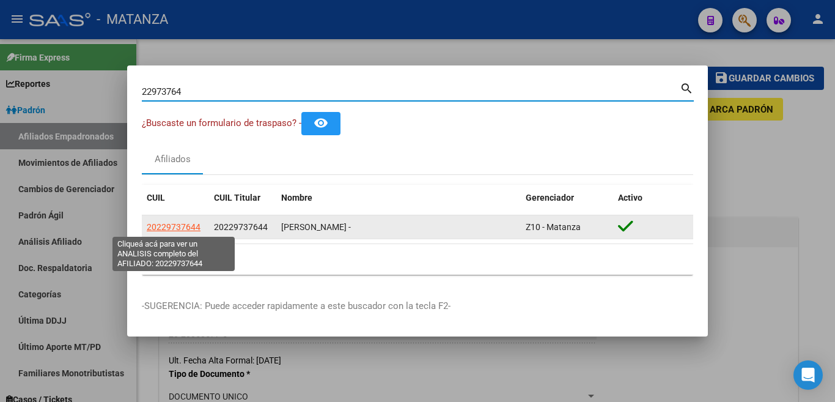
click at [187, 228] on span "20229737644" at bounding box center [174, 227] width 54 height 10
type textarea "20229737644"
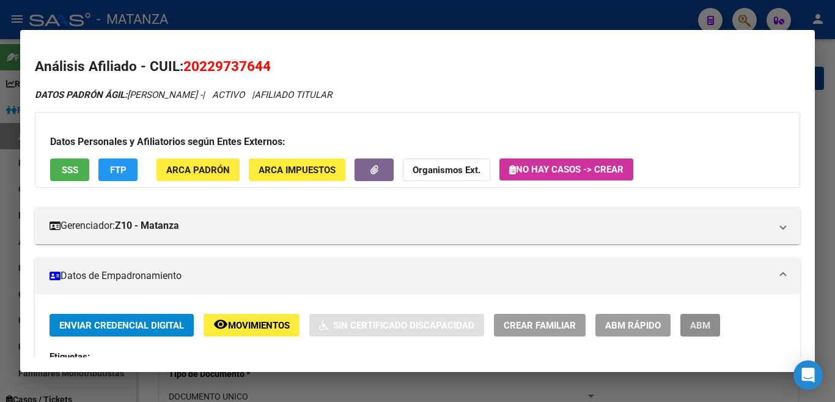
click at [708, 330] on span "ABM" at bounding box center [700, 325] width 20 height 11
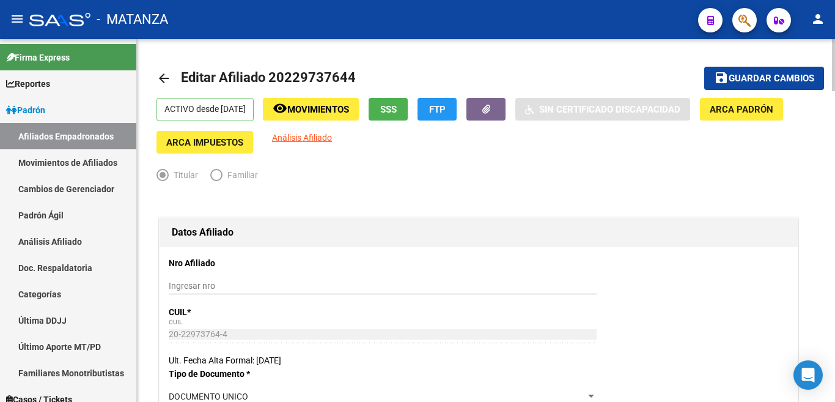
click at [457, 118] on button "FTP" at bounding box center [437, 109] width 39 height 23
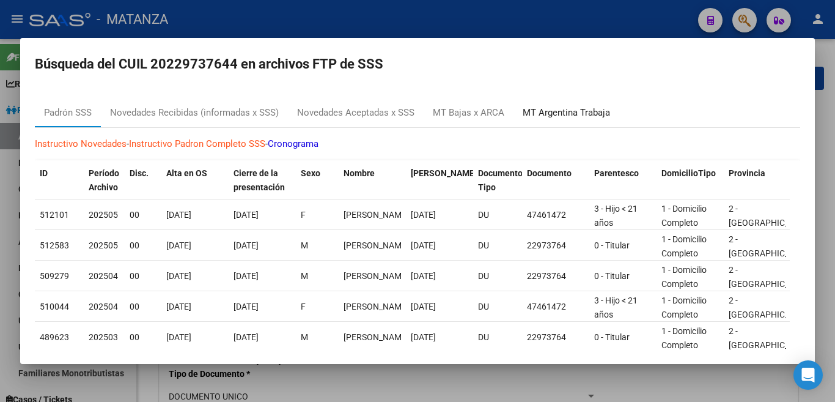
click at [554, 114] on div "MT Argentina Trabaja" at bounding box center [566, 113] width 87 height 14
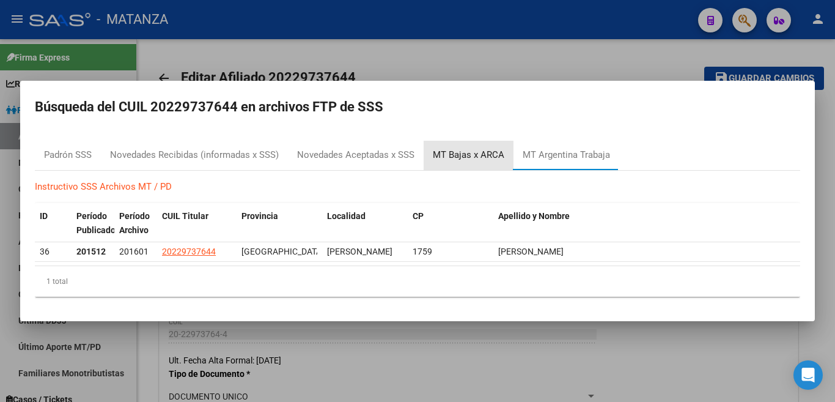
click at [461, 155] on div "MT Bajas x ARCA" at bounding box center [469, 155] width 72 height 14
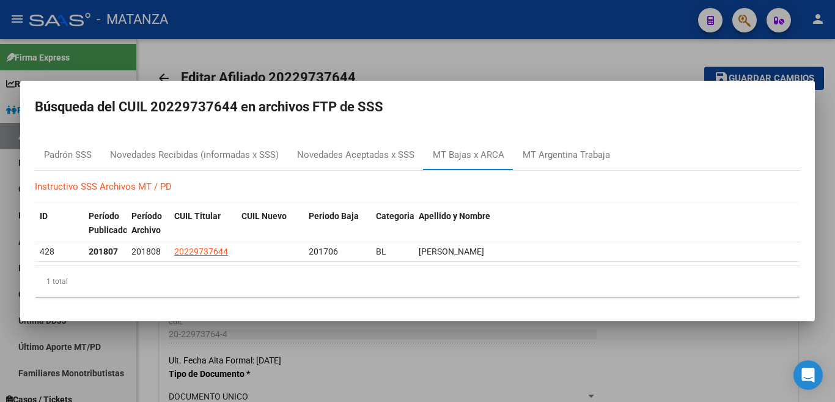
click at [179, 28] on div at bounding box center [417, 201] width 835 height 402
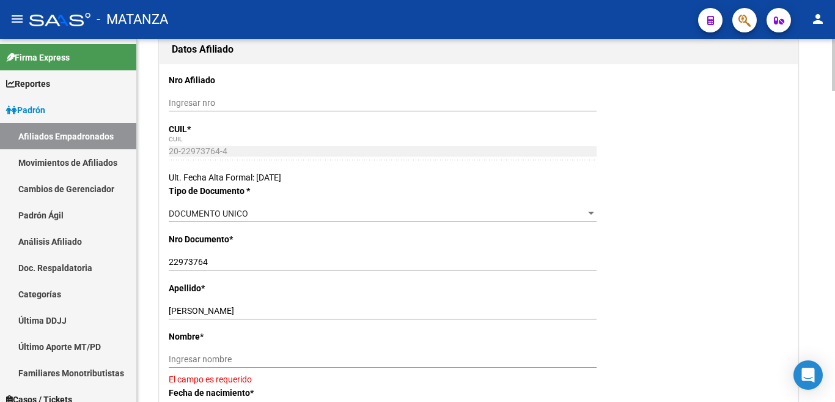
scroll to position [306, 0]
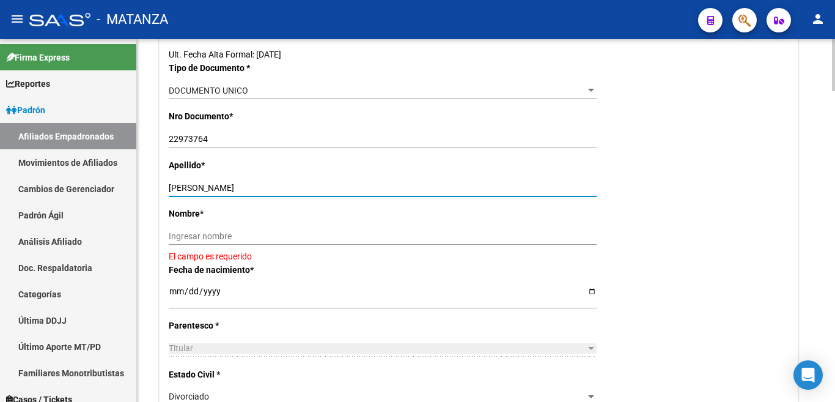
drag, startPoint x: 210, startPoint y: 188, endPoint x: 281, endPoint y: 186, distance: 70.4
click at [281, 186] on input "[PERSON_NAME]" at bounding box center [383, 188] width 428 height 10
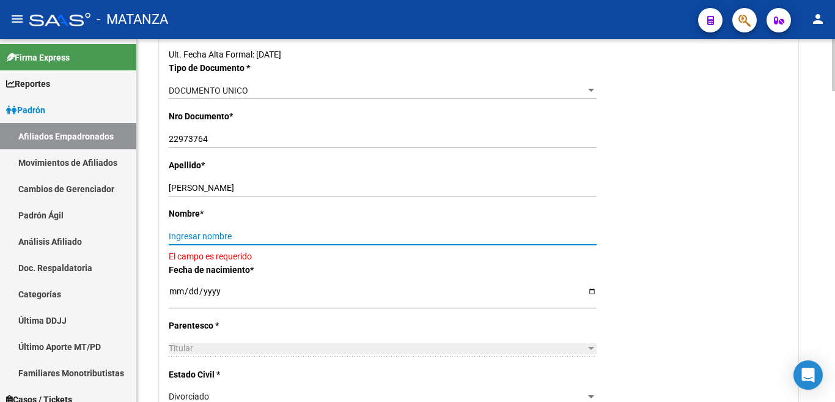
paste input "[PERSON_NAME]"
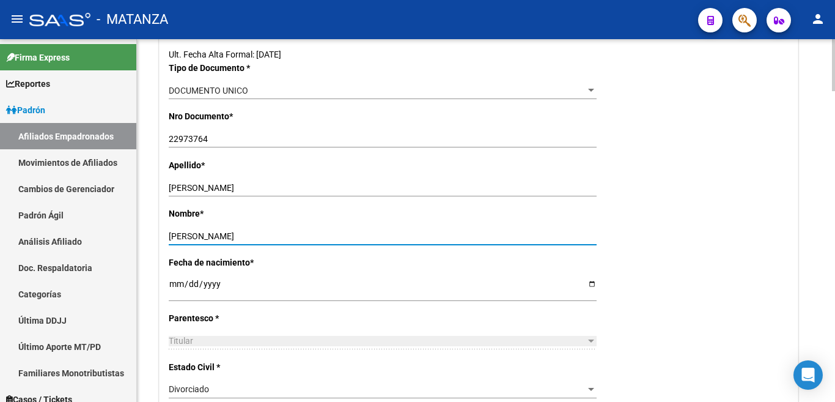
type input "[PERSON_NAME]"
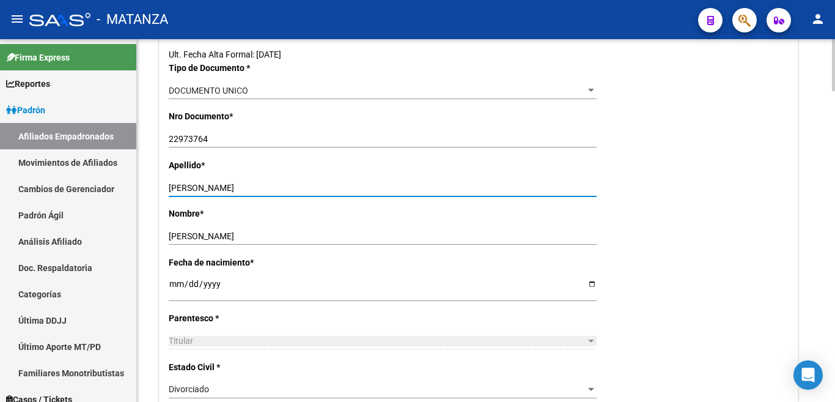
drag, startPoint x: 209, startPoint y: 186, endPoint x: 290, endPoint y: 185, distance: 80.7
click at [290, 185] on input "[PERSON_NAME]" at bounding box center [383, 188] width 428 height 10
type input "[PERSON_NAME]"
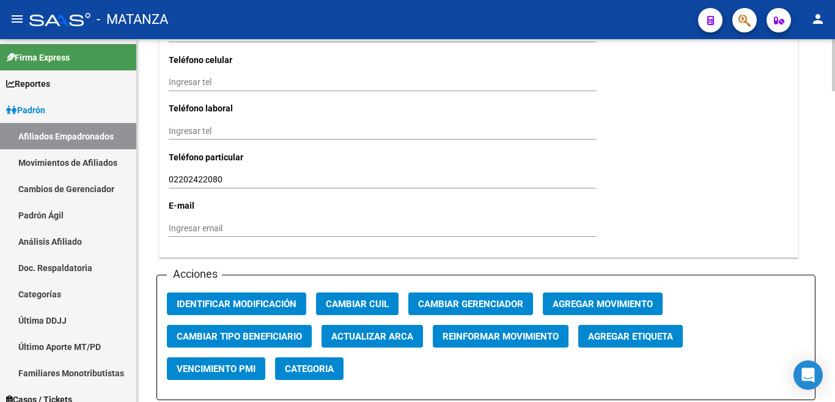
scroll to position [1284, 0]
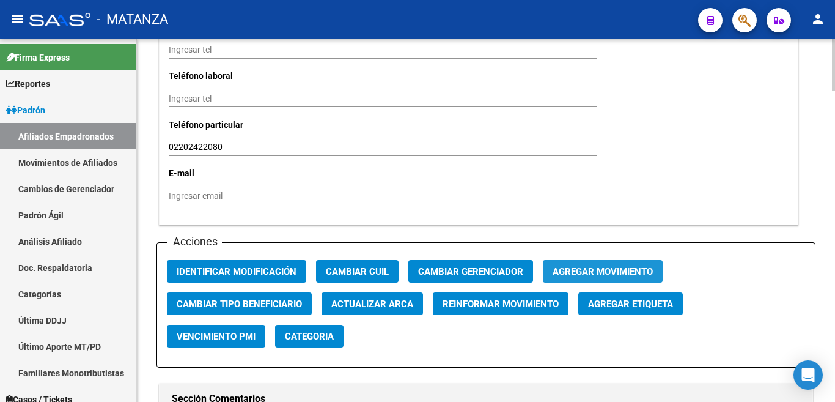
click at [567, 266] on span "Agregar Movimiento" at bounding box center [603, 271] width 100 height 11
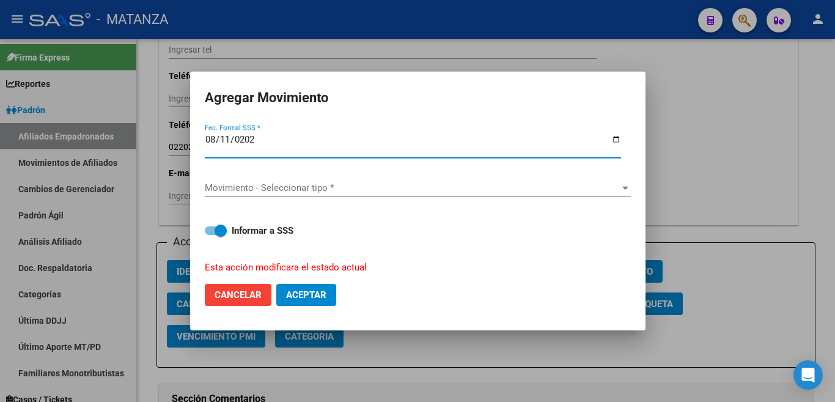
type input "[DATE]"
click at [627, 190] on div "Movimiento - Seleccionar tipo * Movimiento - Seleccionar tipo *" at bounding box center [418, 188] width 426 height 18
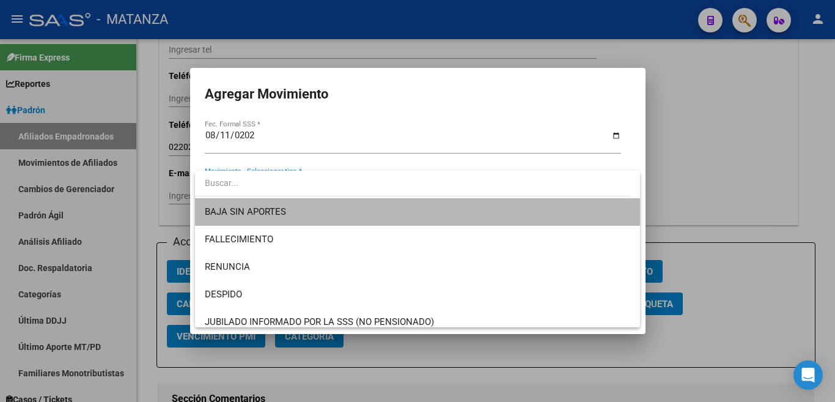
click at [615, 203] on span "BAJA SIN APORTES" at bounding box center [418, 212] width 426 height 28
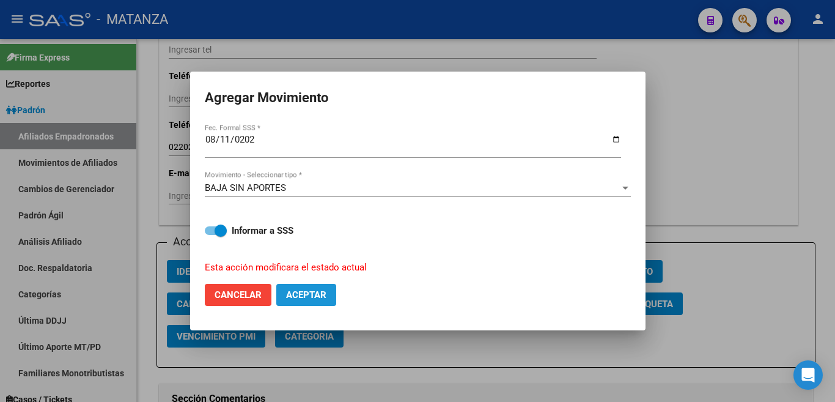
click at [287, 289] on span "Aceptar" at bounding box center [306, 294] width 40 height 11
checkbox input "false"
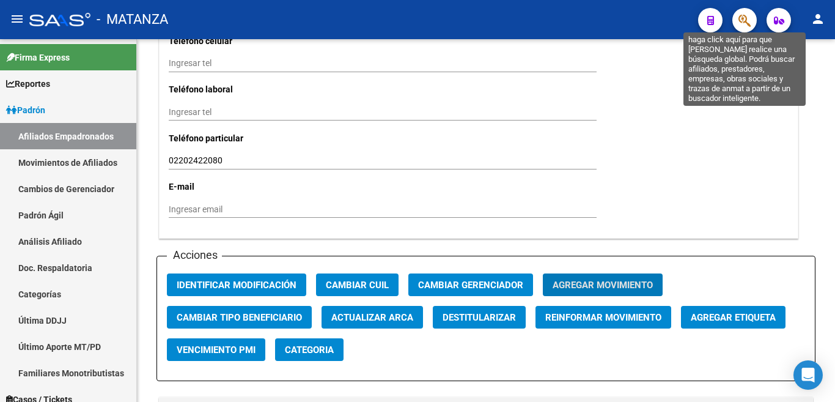
click at [741, 20] on icon "button" at bounding box center [745, 20] width 12 height 14
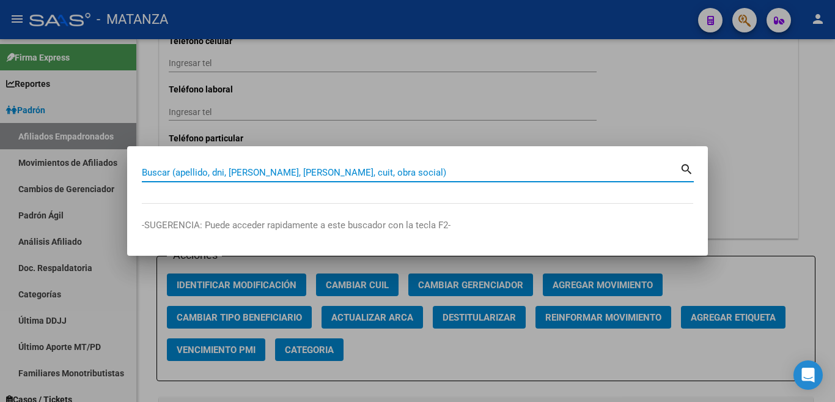
click at [531, 174] on input "Buscar (apellido, dni, [PERSON_NAME], [PERSON_NAME], cuit, obra social)" at bounding box center [411, 172] width 538 height 11
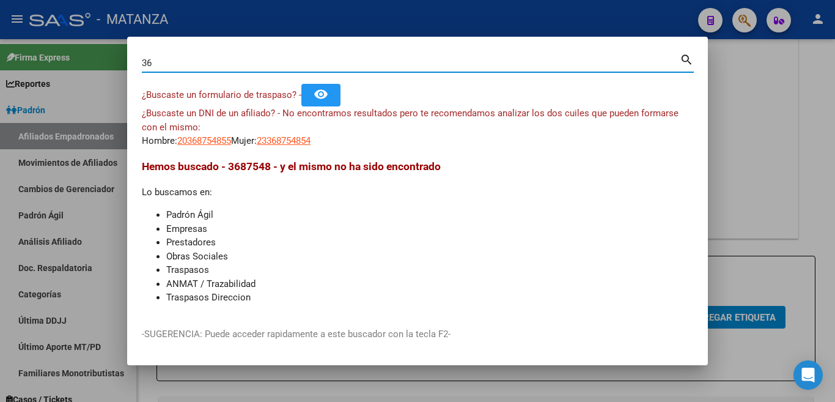
type input "3"
type input "28347940"
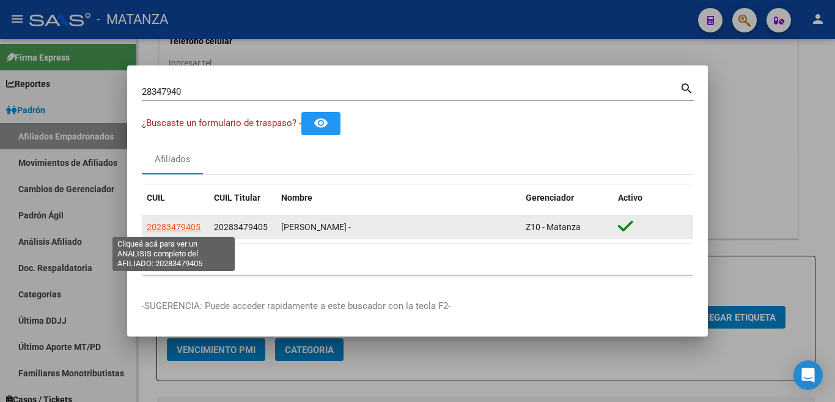
click at [161, 228] on span "20283479405" at bounding box center [174, 227] width 54 height 10
type textarea "20283479405"
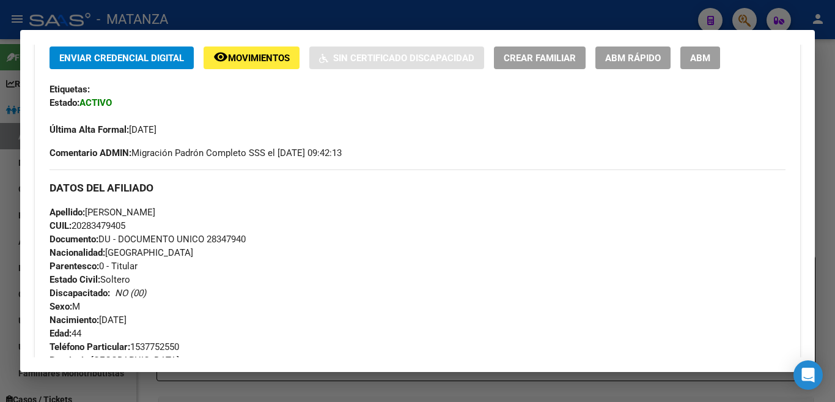
scroll to position [122, 0]
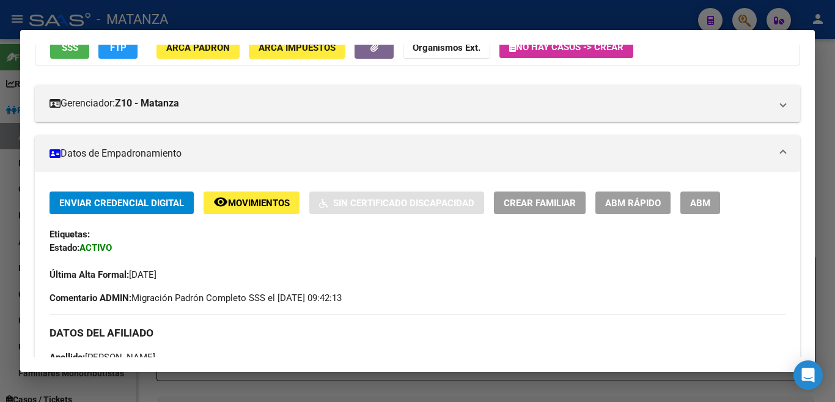
click at [685, 200] on button "ABM" at bounding box center [701, 202] width 40 height 23
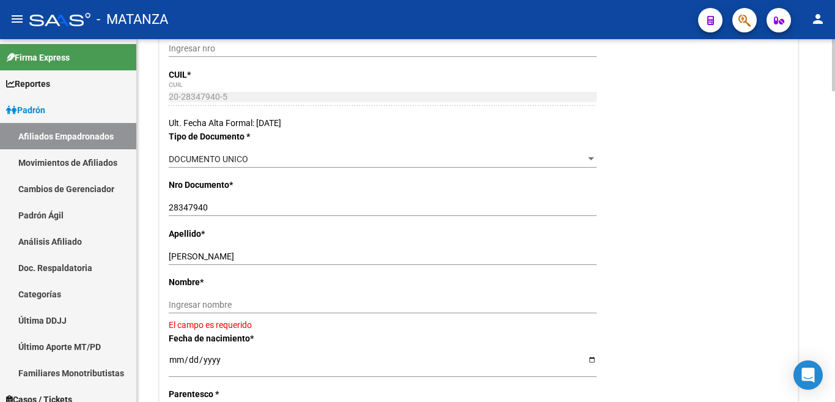
scroll to position [245, 0]
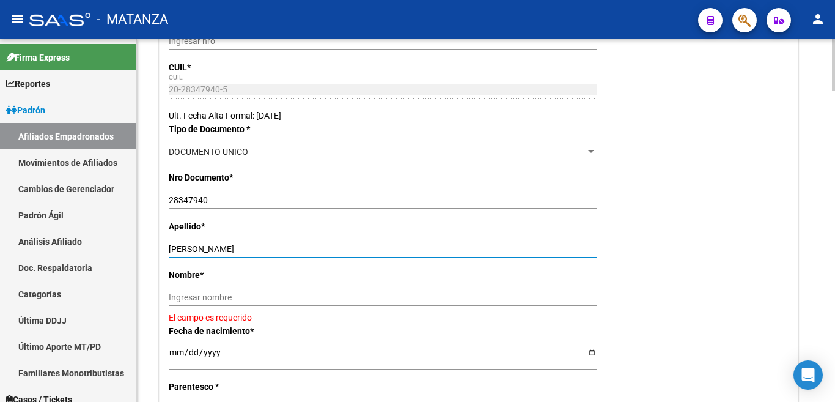
drag, startPoint x: 191, startPoint y: 249, endPoint x: 285, endPoint y: 249, distance: 94.2
click at [285, 249] on input "[PERSON_NAME]" at bounding box center [383, 249] width 428 height 10
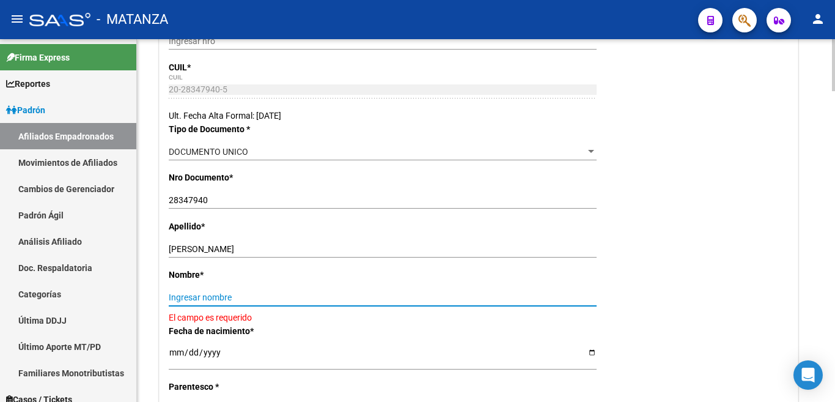
paste input "[PERSON_NAME]"
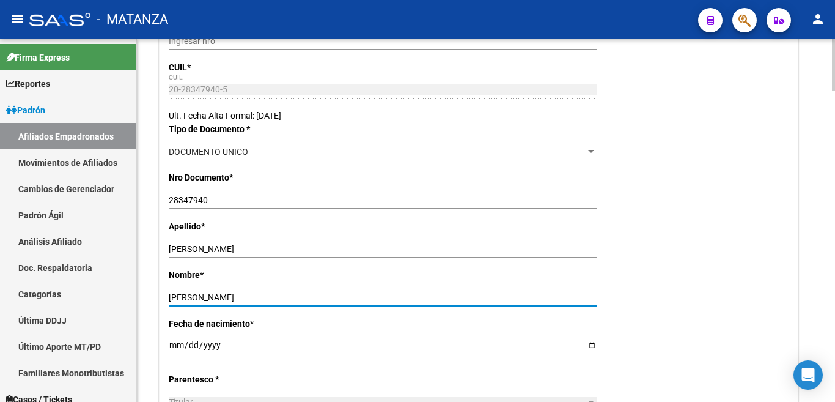
type input "[PERSON_NAME]"
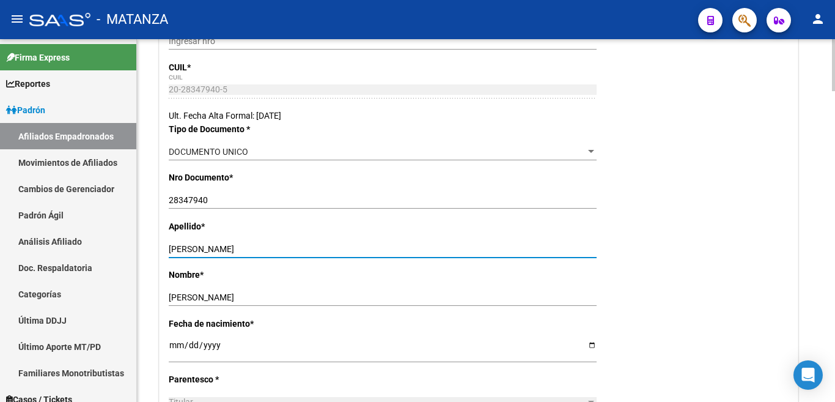
drag, startPoint x: 194, startPoint y: 247, endPoint x: 277, endPoint y: 248, distance: 82.6
click at [277, 248] on input "[PERSON_NAME]" at bounding box center [383, 249] width 428 height 10
type input "[PERSON_NAME]"
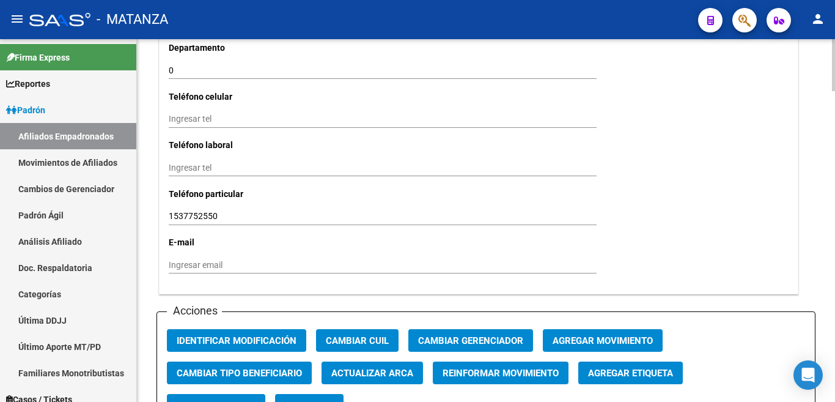
scroll to position [1223, 0]
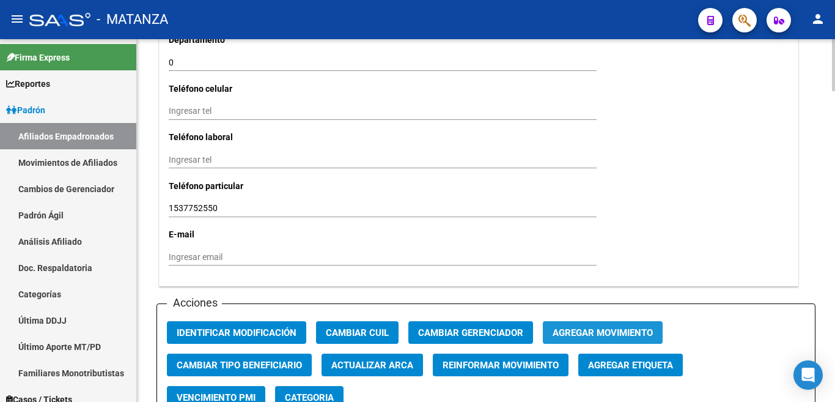
click at [596, 321] on button "Agregar Movimiento" at bounding box center [603, 332] width 120 height 23
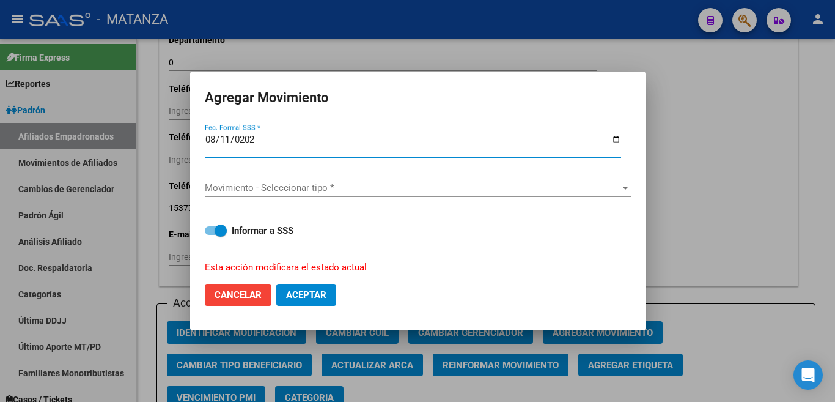
type input "[DATE]"
click at [617, 179] on div "Movimiento - Seleccionar tipo * Movimiento - Seleccionar tipo *" at bounding box center [418, 188] width 426 height 18
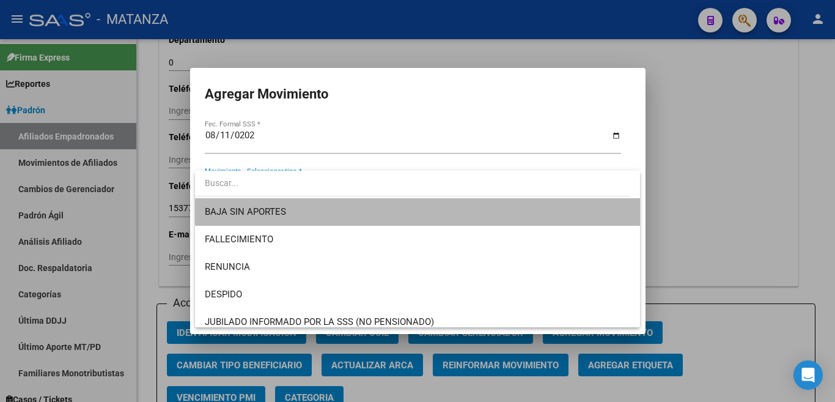
click at [602, 212] on span "BAJA SIN APORTES" at bounding box center [418, 212] width 426 height 28
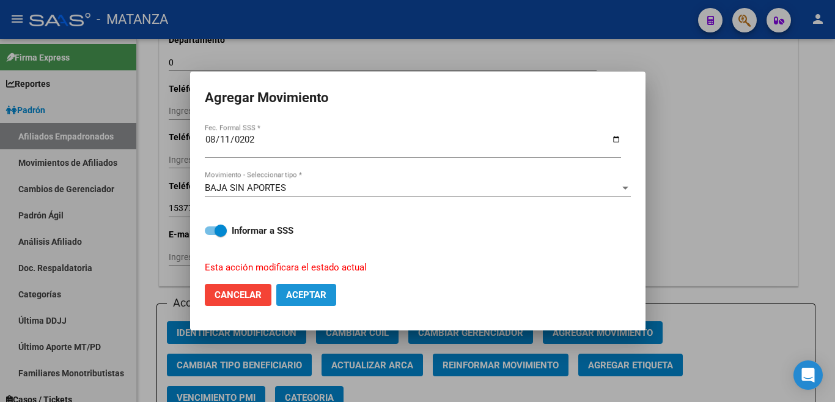
click at [319, 292] on span "Aceptar" at bounding box center [306, 294] width 40 height 11
checkbox input "false"
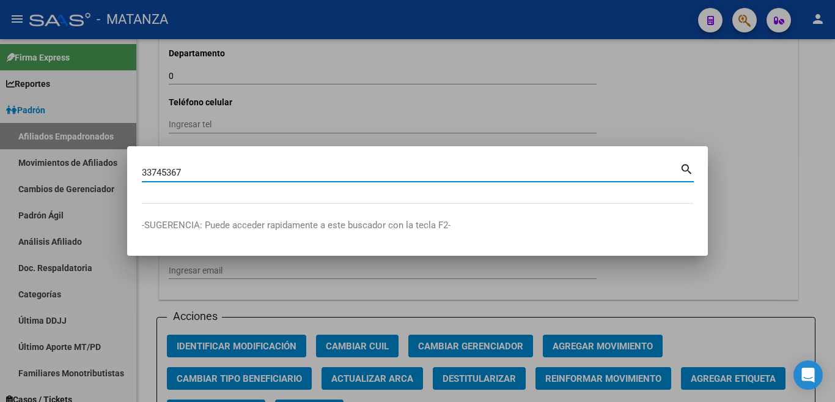
type input "33745367"
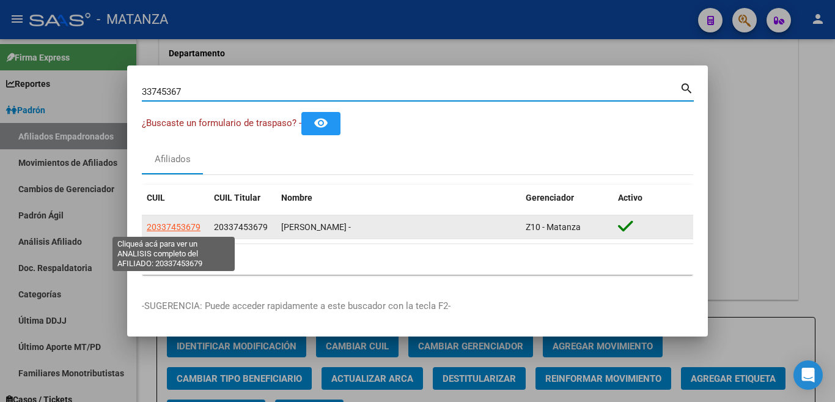
click at [180, 224] on span "20337453679" at bounding box center [174, 227] width 54 height 10
type textarea "20337453679"
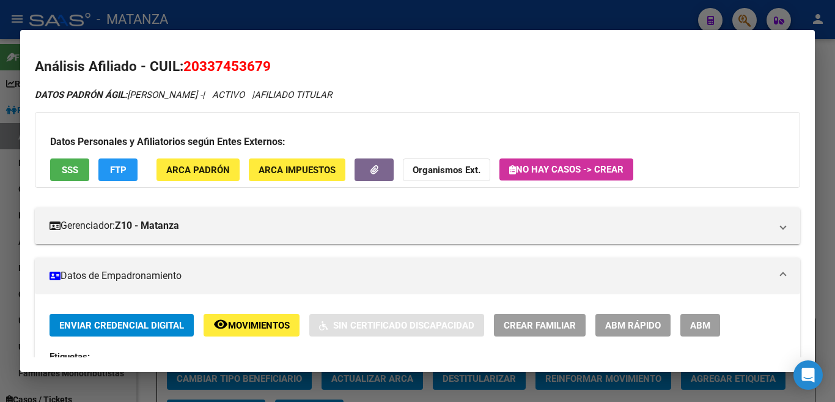
click at [704, 330] on span "ABM" at bounding box center [700, 325] width 20 height 11
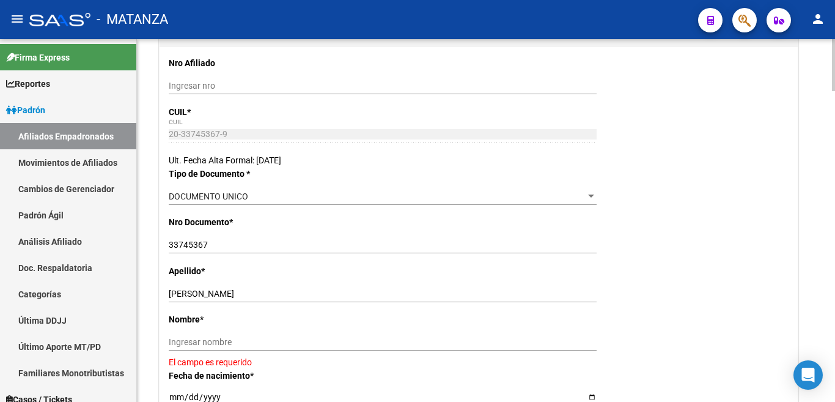
scroll to position [245, 0]
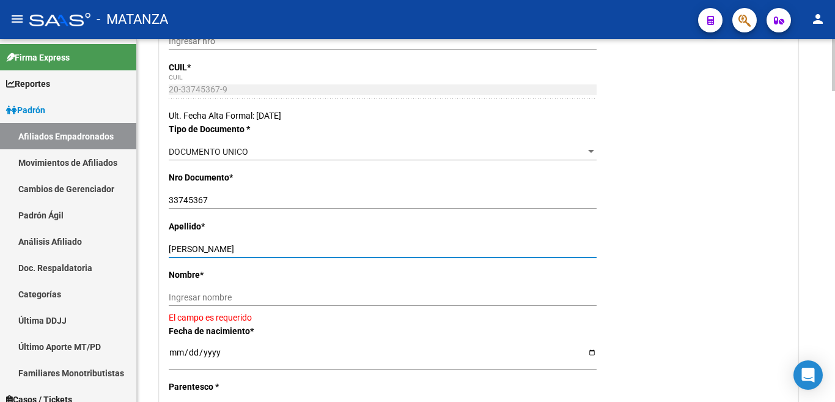
drag, startPoint x: 221, startPoint y: 248, endPoint x: 293, endPoint y: 249, distance: 72.2
click at [293, 249] on input "[PERSON_NAME]" at bounding box center [383, 249] width 428 height 10
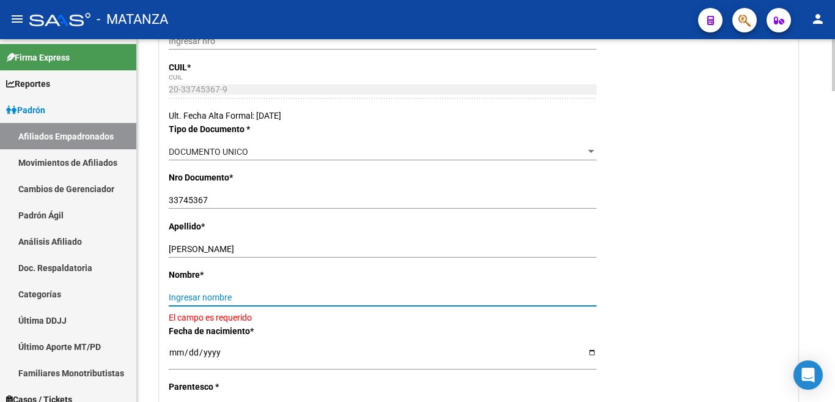
paste input "[PERSON_NAME]"
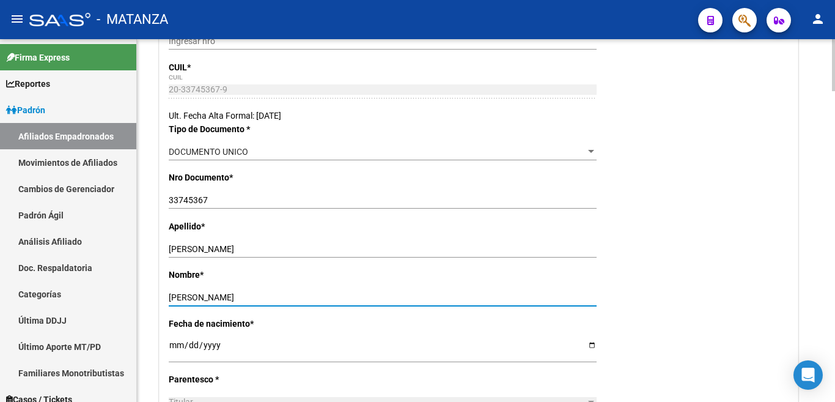
type input "[PERSON_NAME]"
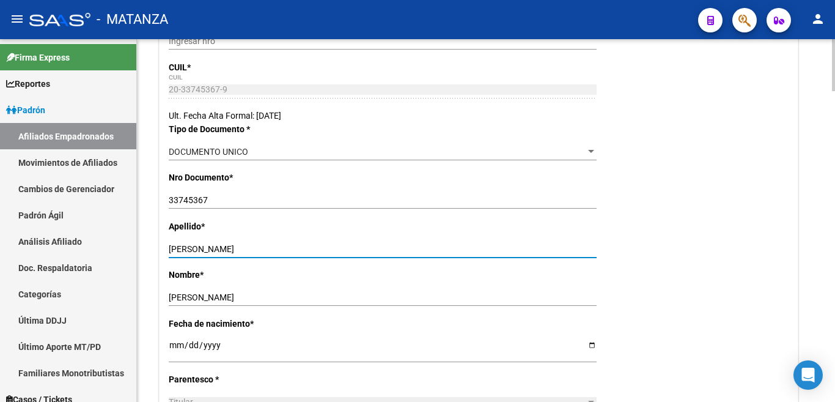
drag, startPoint x: 221, startPoint y: 249, endPoint x: 313, endPoint y: 246, distance: 91.8
click at [313, 246] on input "[PERSON_NAME]" at bounding box center [383, 249] width 428 height 10
type input "[PERSON_NAME]"
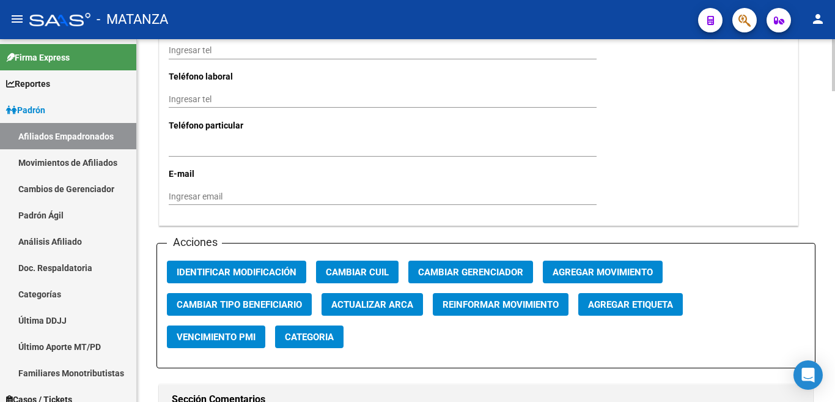
scroll to position [1284, 0]
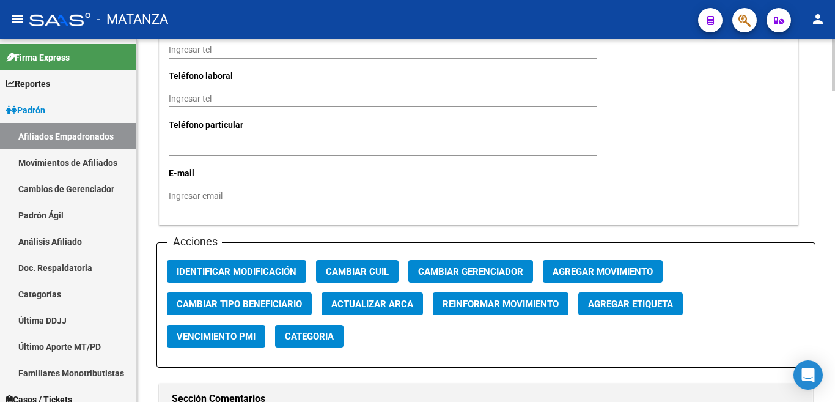
click at [602, 260] on button "Agregar Movimiento" at bounding box center [603, 271] width 120 height 23
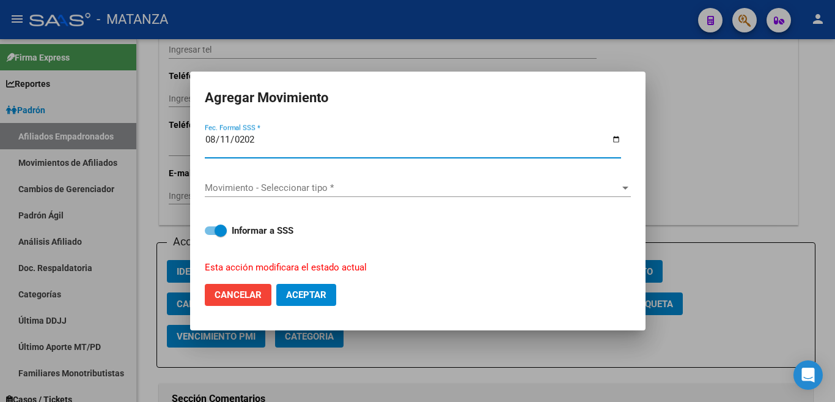
type input "[DATE]"
click at [611, 183] on span "Movimiento - Seleccionar tipo *" at bounding box center [412, 187] width 415 height 11
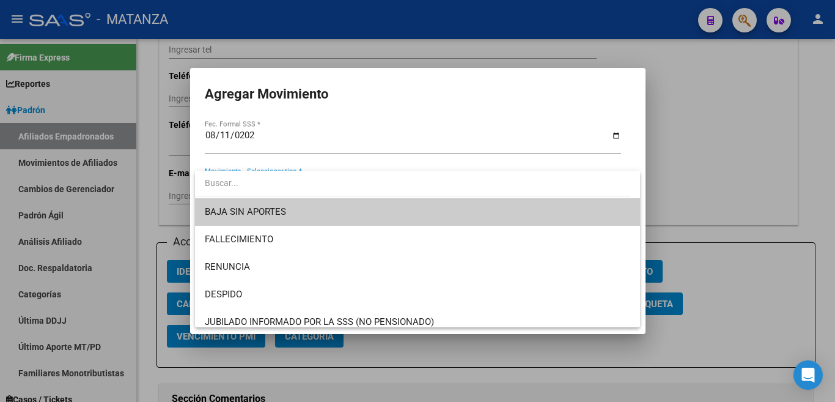
click at [600, 216] on span "BAJA SIN APORTES" at bounding box center [418, 212] width 426 height 28
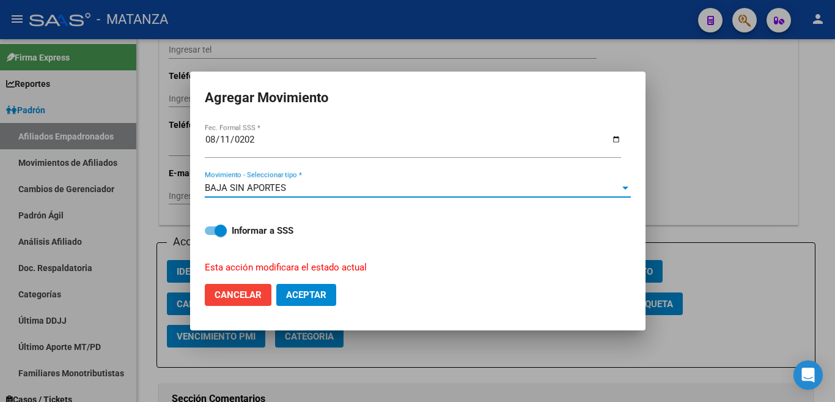
click at [327, 290] on button "Aceptar" at bounding box center [306, 295] width 60 height 22
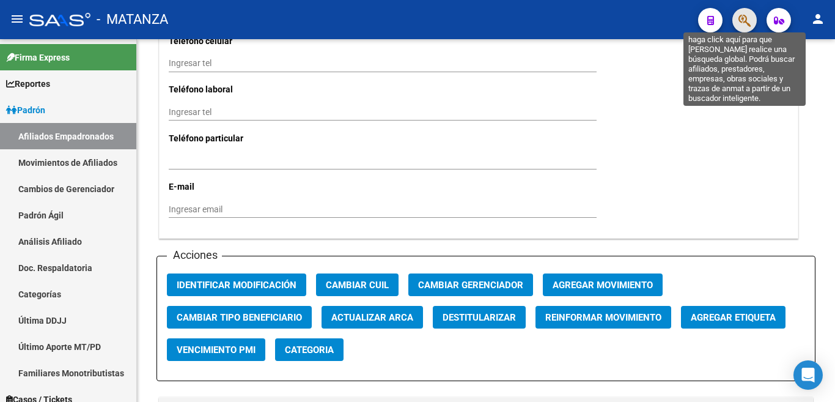
click at [739, 16] on icon "button" at bounding box center [745, 20] width 12 height 14
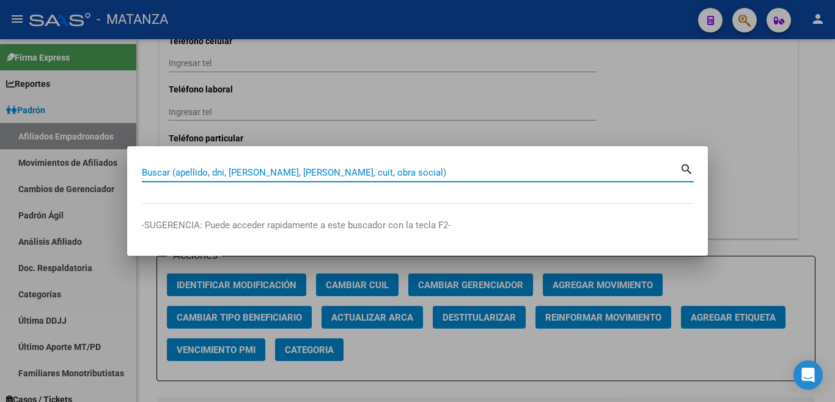
click at [663, 176] on input "Buscar (apellido, dni, [PERSON_NAME], [PERSON_NAME], cuit, obra social)" at bounding box center [411, 172] width 538 height 11
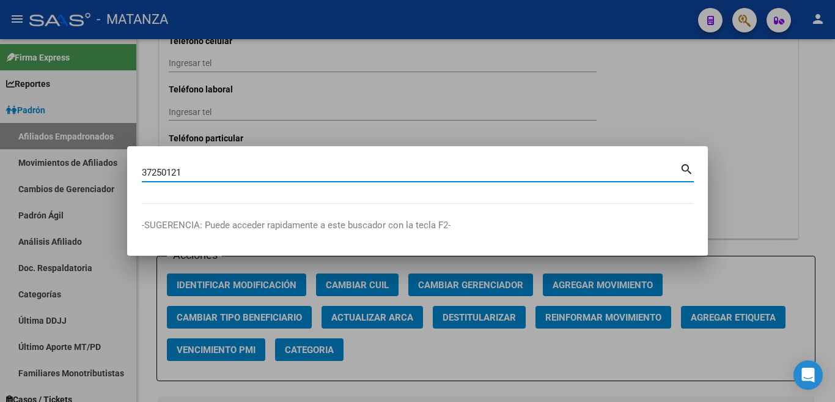
type input "37250121"
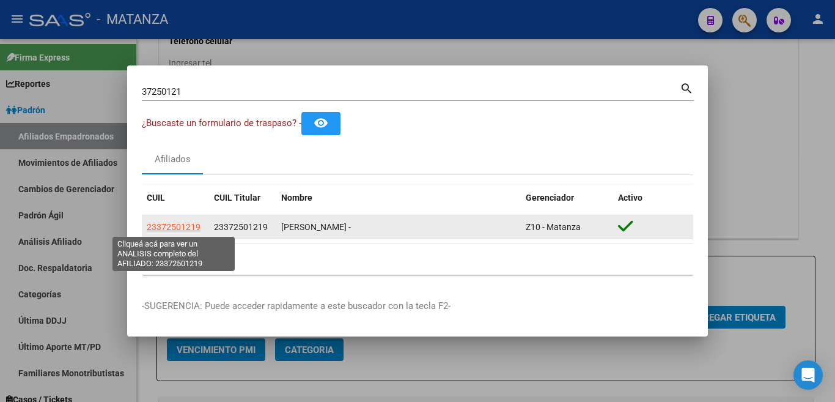
click at [189, 226] on span "23372501219" at bounding box center [174, 227] width 54 height 10
type textarea "23372501219"
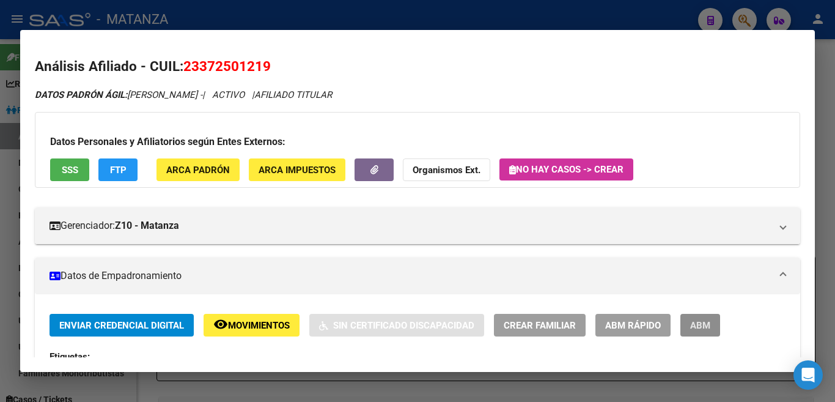
click at [704, 325] on span "ABM" at bounding box center [700, 325] width 20 height 11
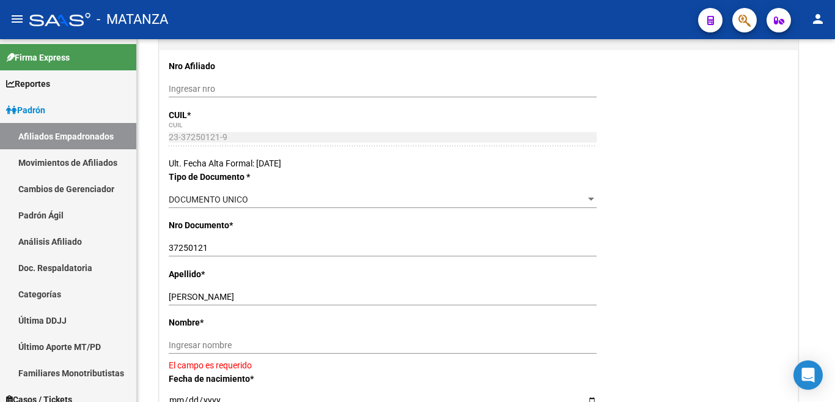
scroll to position [245, 0]
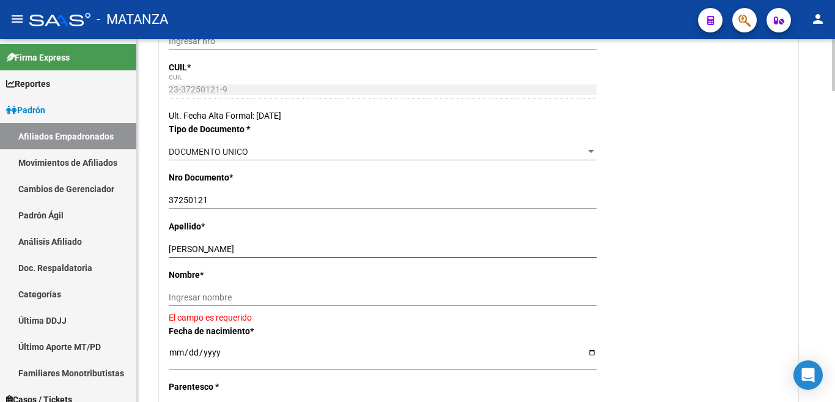
drag, startPoint x: 205, startPoint y: 247, endPoint x: 298, endPoint y: 254, distance: 93.8
click at [298, 254] on input "[PERSON_NAME]" at bounding box center [383, 249] width 428 height 10
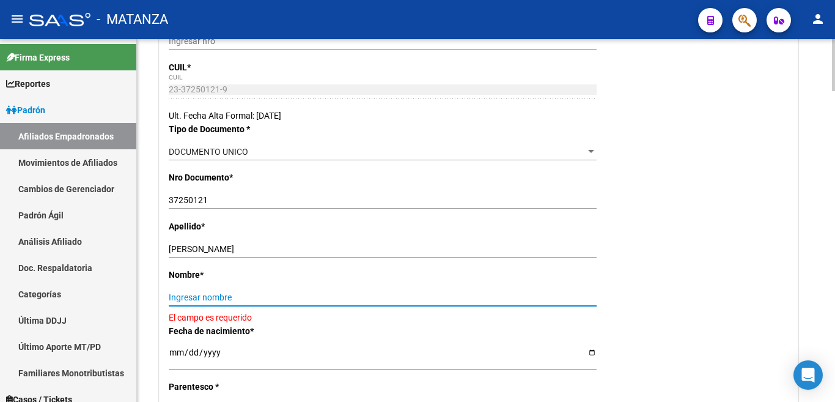
paste input "[PERSON_NAME]"
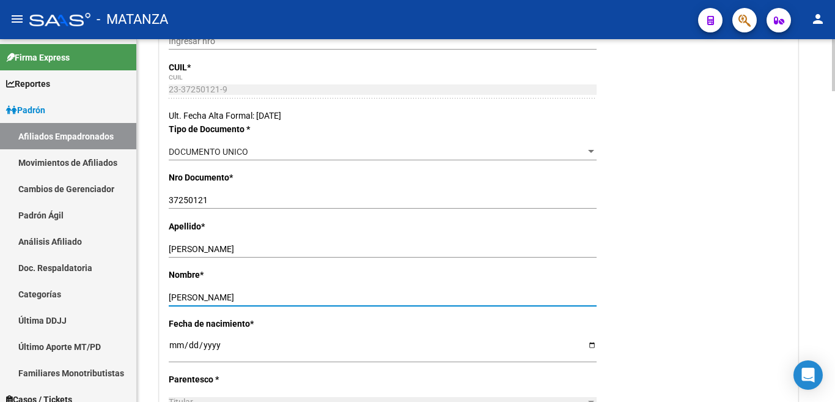
type input "[PERSON_NAME]"
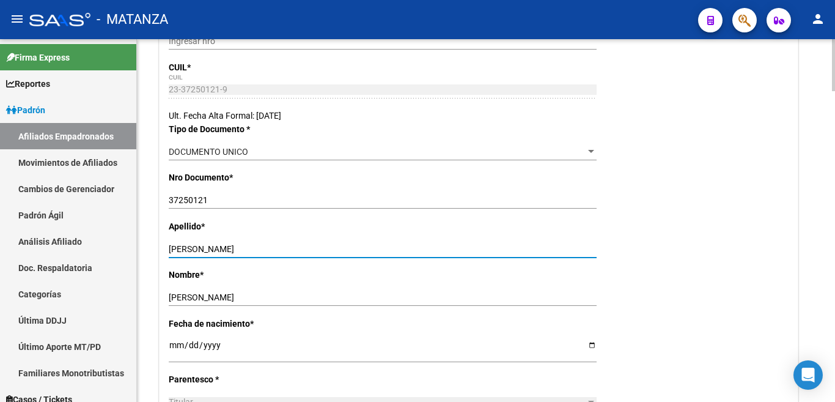
drag, startPoint x: 205, startPoint y: 248, endPoint x: 322, endPoint y: 243, distance: 117.5
click at [322, 244] on input "[PERSON_NAME]" at bounding box center [383, 249] width 428 height 10
type input "[PERSON_NAME]"
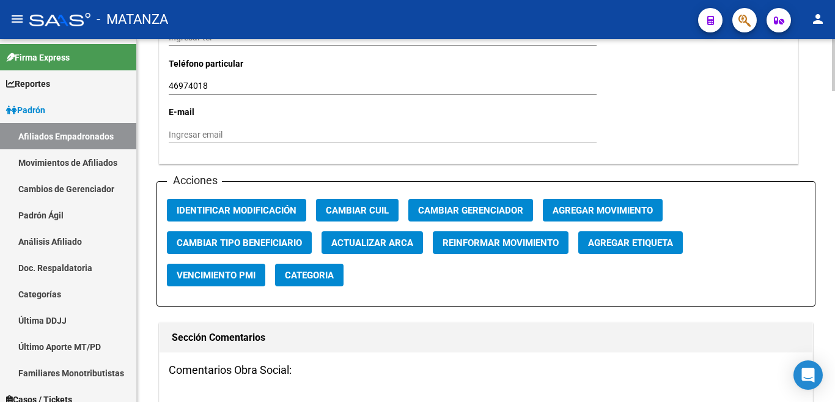
scroll to position [1406, 0]
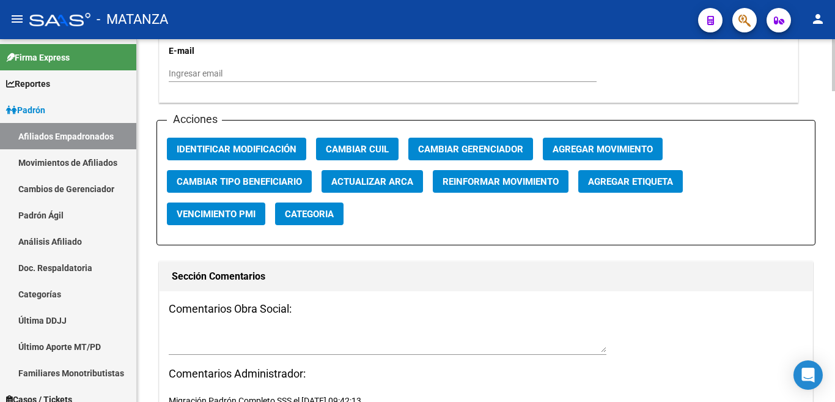
click at [583, 144] on span "Agregar Movimiento" at bounding box center [603, 149] width 100 height 11
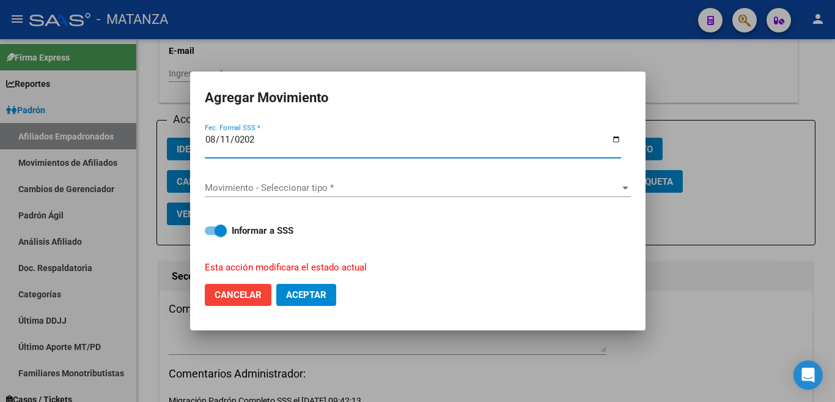
type input "[DATE]"
click at [618, 184] on span "Movimiento - Seleccionar tipo *" at bounding box center [412, 187] width 415 height 11
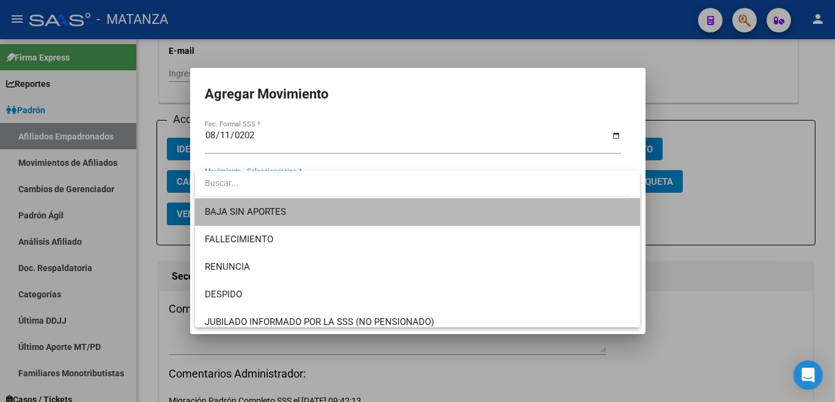
click at [605, 208] on span "BAJA SIN APORTES" at bounding box center [418, 212] width 426 height 28
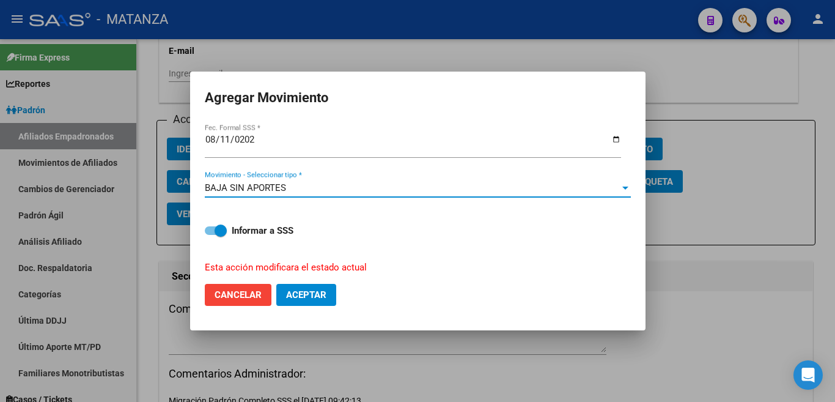
click at [305, 284] on button "Aceptar" at bounding box center [306, 295] width 60 height 22
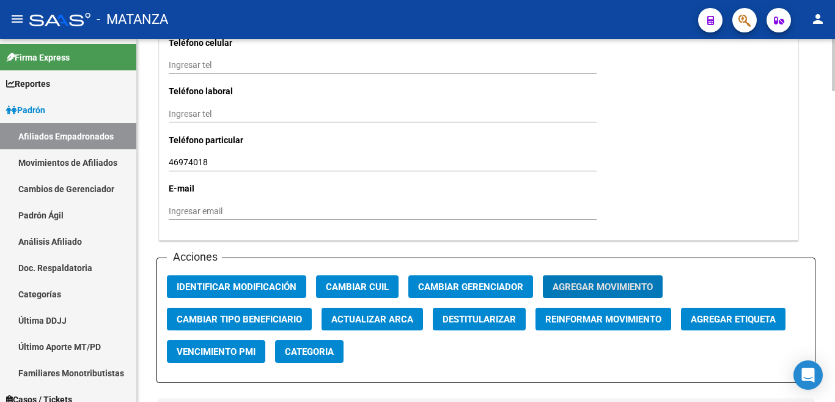
scroll to position [1284, 0]
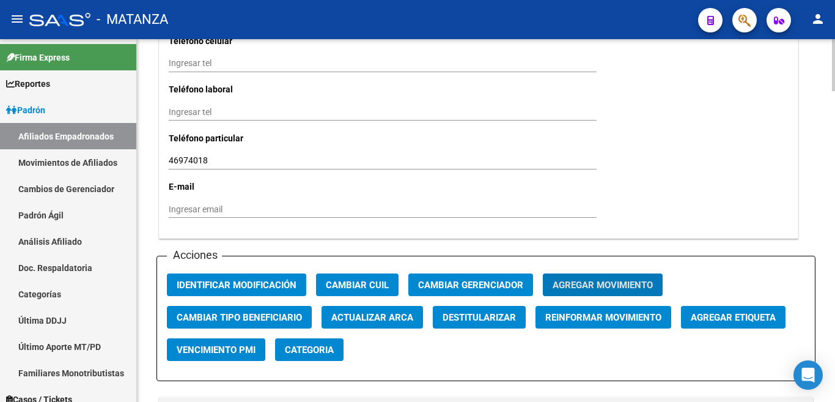
click at [582, 279] on span "Agregar Movimiento" at bounding box center [603, 284] width 100 height 11
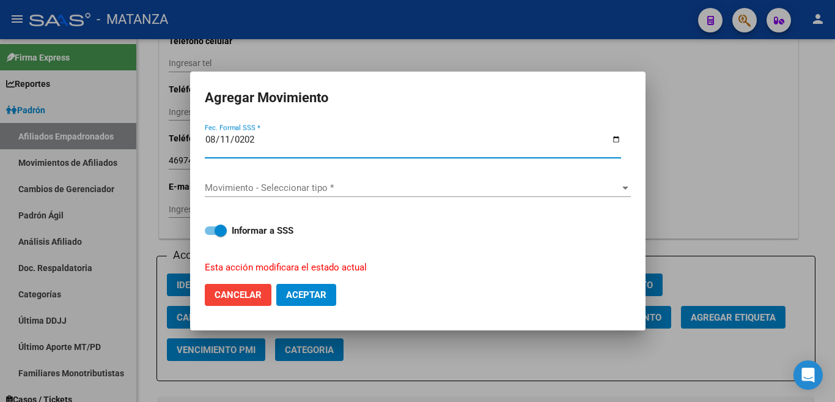
type input "[DATE]"
click at [616, 187] on span "Movimiento - Seleccionar tipo *" at bounding box center [412, 187] width 415 height 11
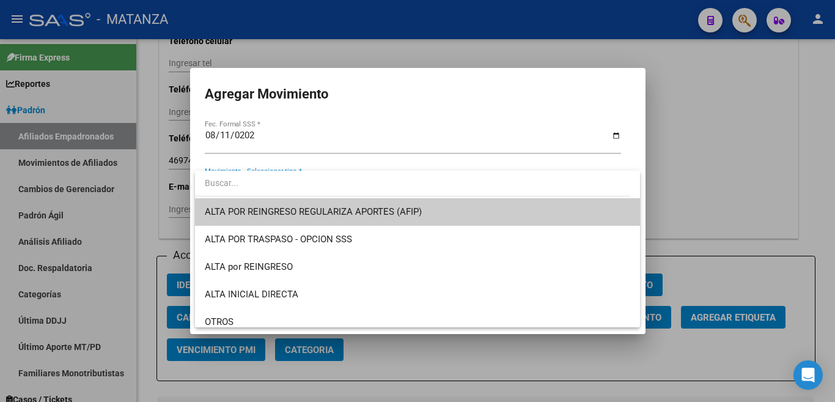
click at [678, 86] on div at bounding box center [417, 201] width 835 height 402
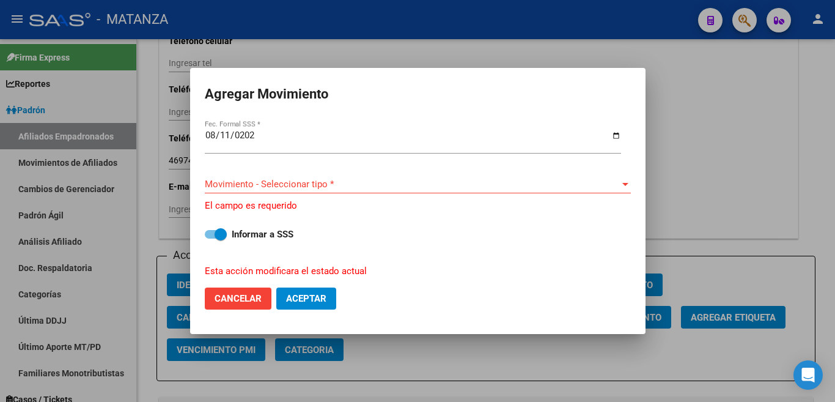
click at [248, 288] on button "Cancelar" at bounding box center [238, 298] width 67 height 22
checkbox input "false"
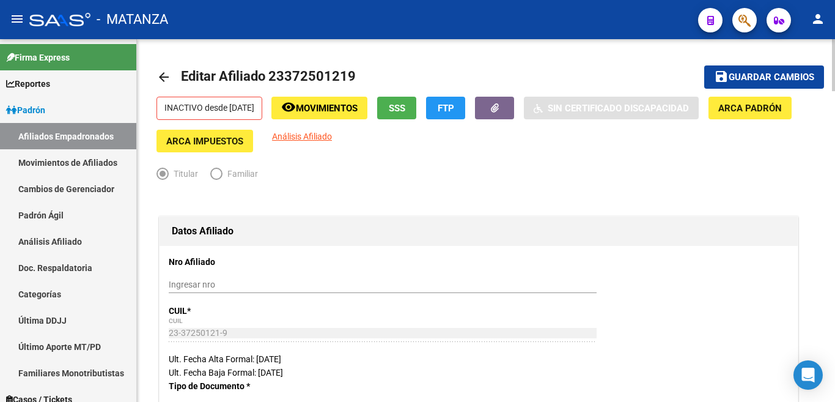
scroll to position [0, 0]
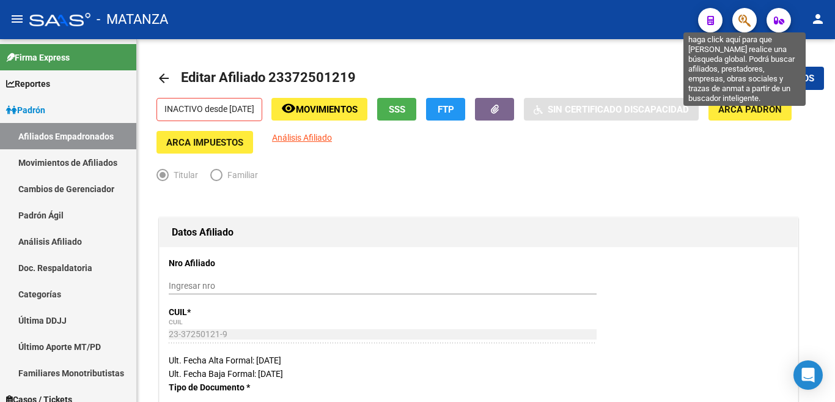
click at [748, 23] on icon "button" at bounding box center [745, 20] width 12 height 14
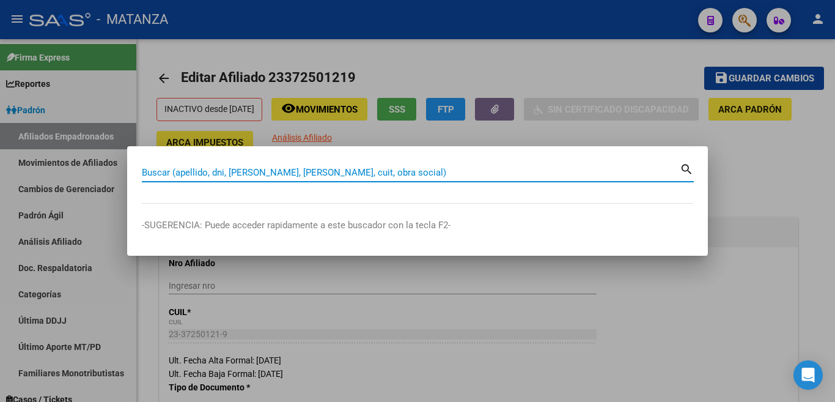
click at [648, 168] on input "Buscar (apellido, dni, [PERSON_NAME], [PERSON_NAME], cuit, obra social)" at bounding box center [411, 172] width 538 height 11
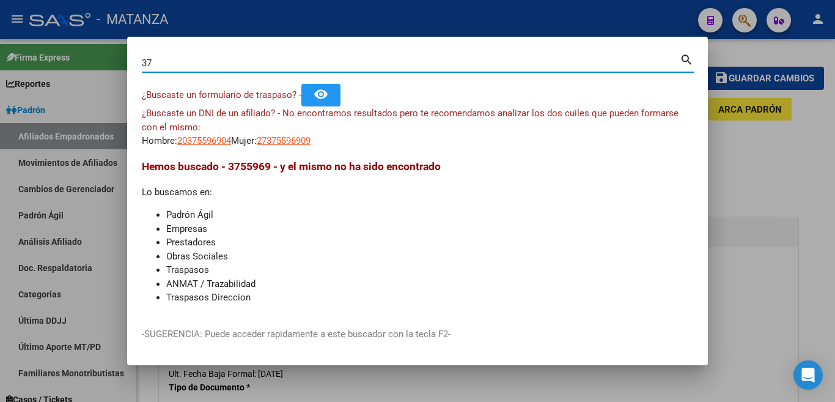
type input "3"
type input "38464291"
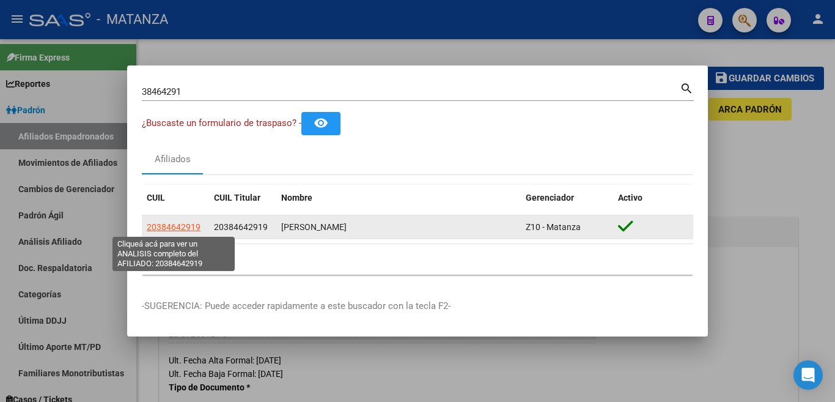
click at [174, 228] on span "20384642919" at bounding box center [174, 227] width 54 height 10
type textarea "20384642919"
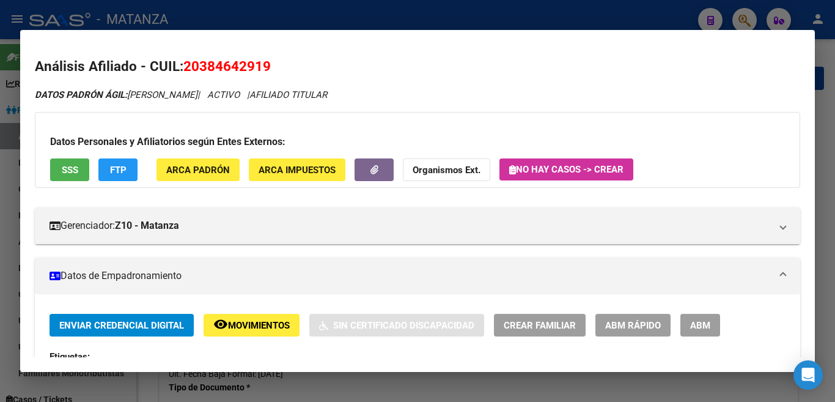
click at [706, 325] on span "ABM" at bounding box center [700, 325] width 20 height 11
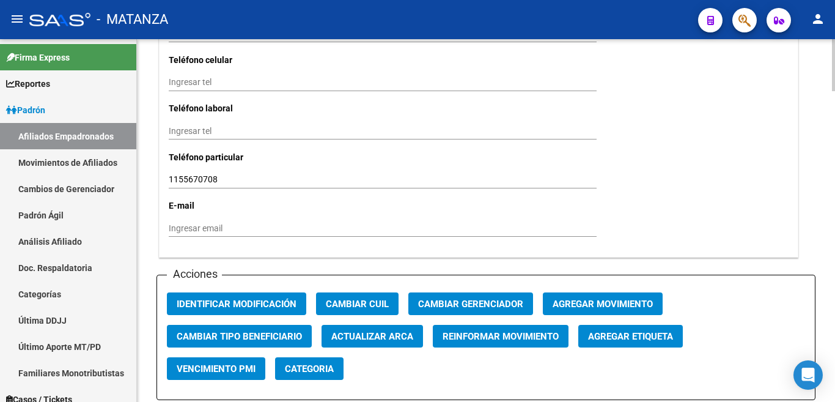
scroll to position [1284, 0]
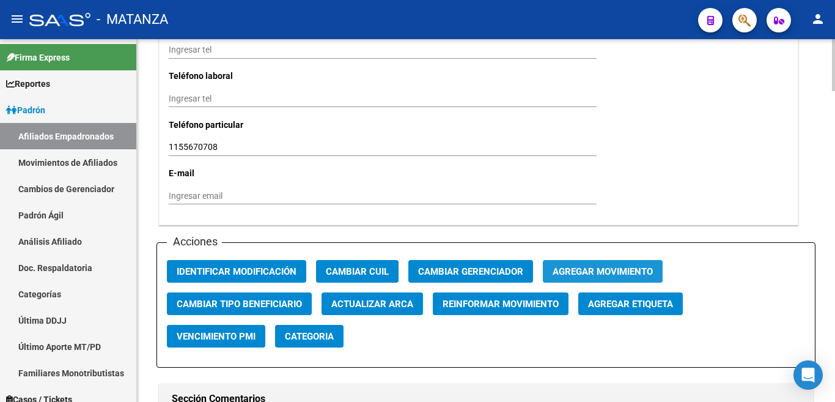
click at [604, 260] on button "Agregar Movimiento" at bounding box center [603, 271] width 120 height 23
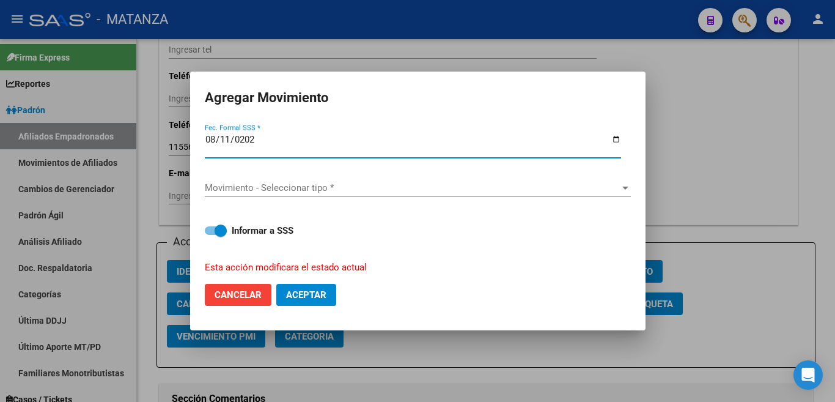
type input "[DATE]"
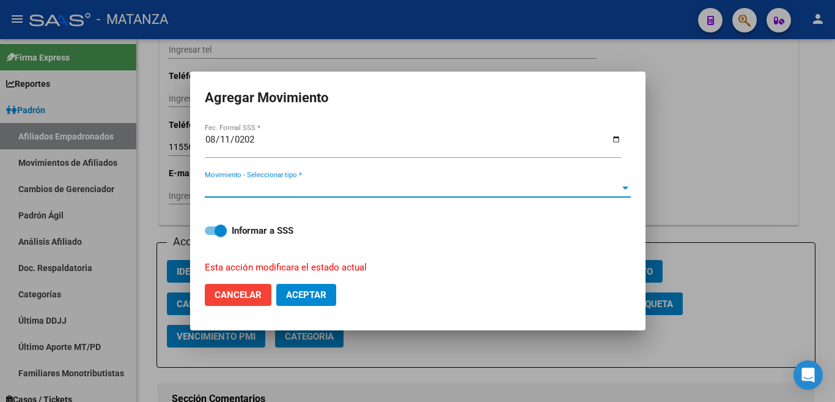
click at [618, 183] on span "Movimiento - Seleccionar tipo *" at bounding box center [412, 187] width 415 height 11
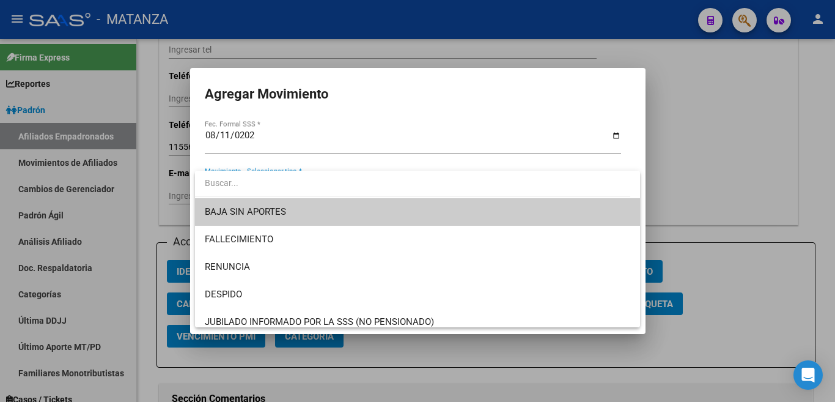
click at [589, 220] on span "BAJA SIN APORTES" at bounding box center [418, 212] width 426 height 28
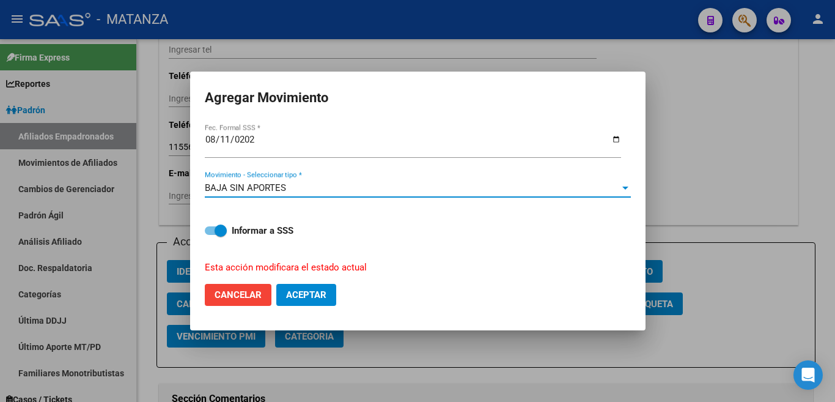
click at [325, 289] on span "Aceptar" at bounding box center [306, 294] width 40 height 11
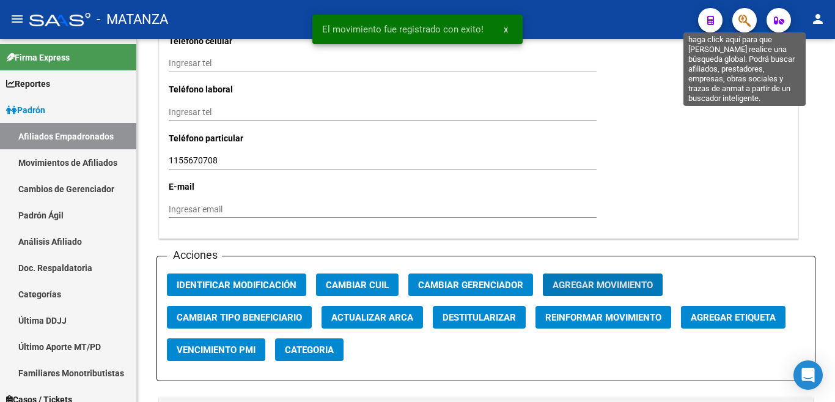
click at [742, 23] on icon "button" at bounding box center [745, 20] width 12 height 14
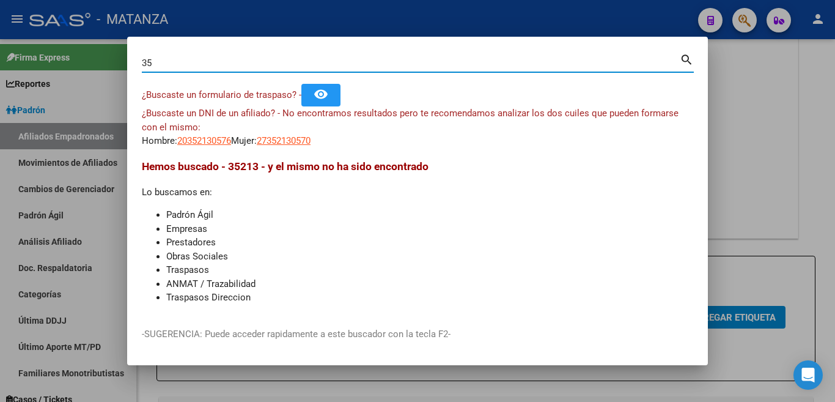
type input "3"
type input "2"
type input "3"
type input "34251964"
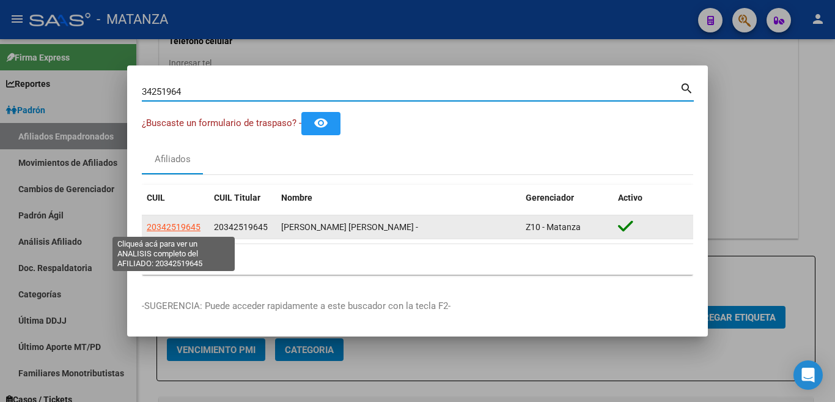
click at [179, 229] on span "20342519645" at bounding box center [174, 227] width 54 height 10
type textarea "20342519645"
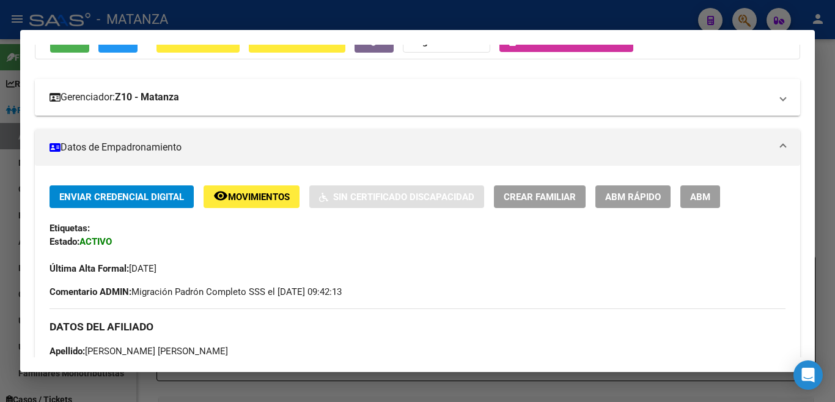
scroll to position [183, 0]
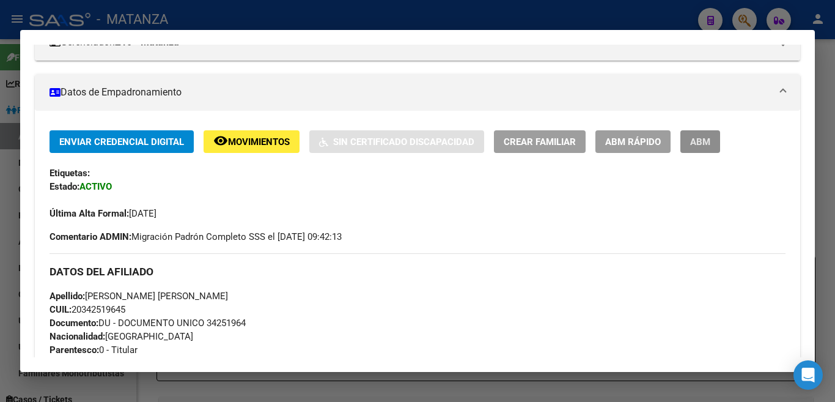
click at [701, 135] on button "ABM" at bounding box center [701, 141] width 40 height 23
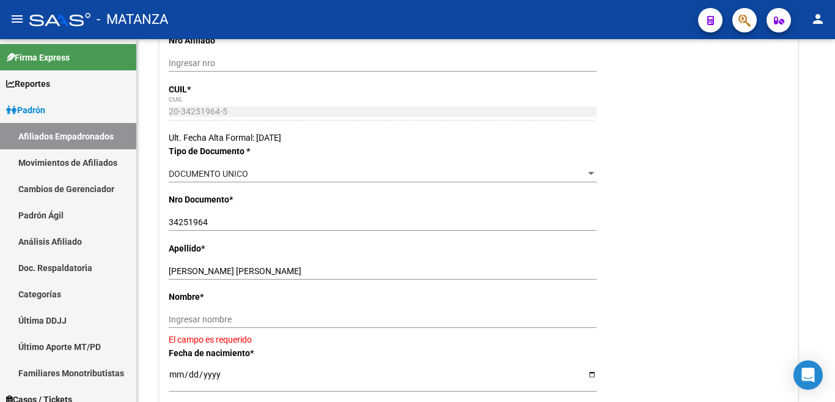
scroll to position [245, 0]
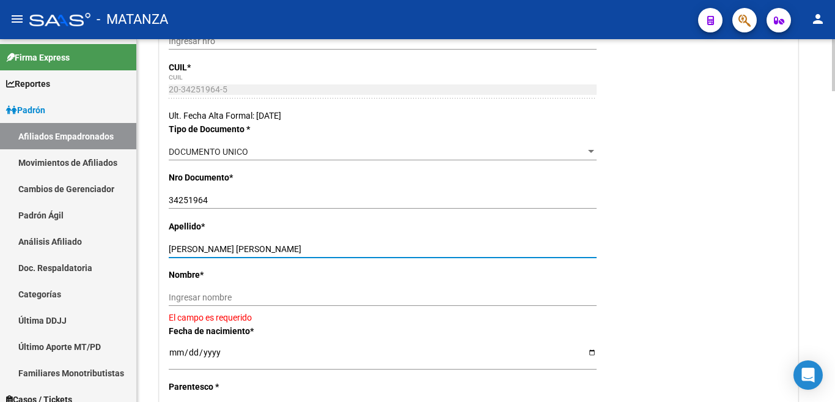
drag, startPoint x: 248, startPoint y: 248, endPoint x: 300, endPoint y: 248, distance: 52.6
click at [300, 248] on input "[PERSON_NAME] [PERSON_NAME]" at bounding box center [383, 249] width 428 height 10
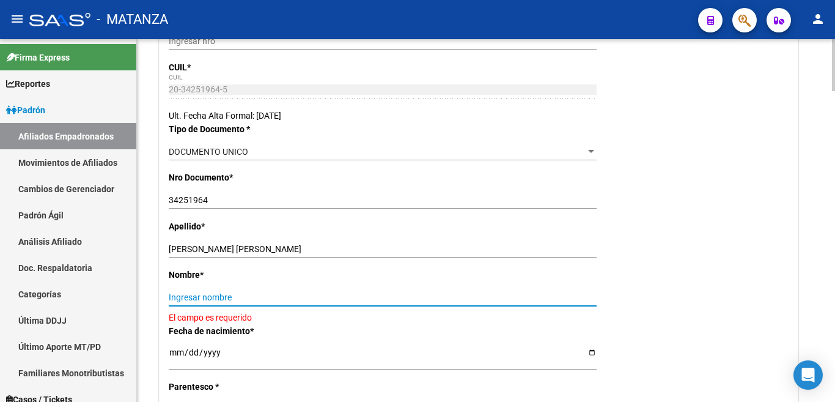
paste input "[PERSON_NAME]"
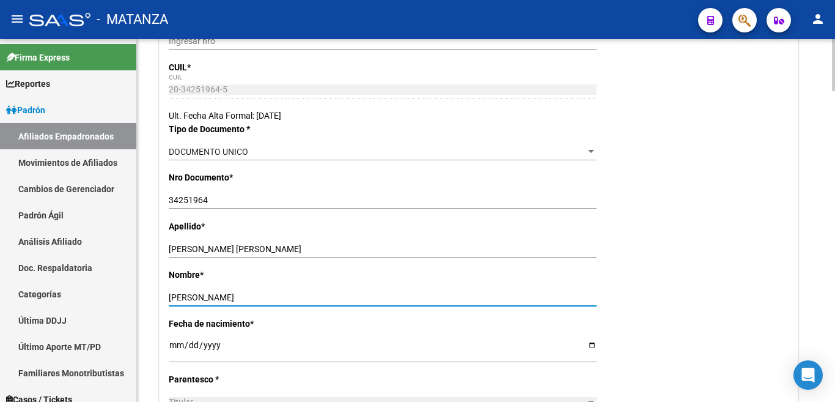
type input "[PERSON_NAME]"
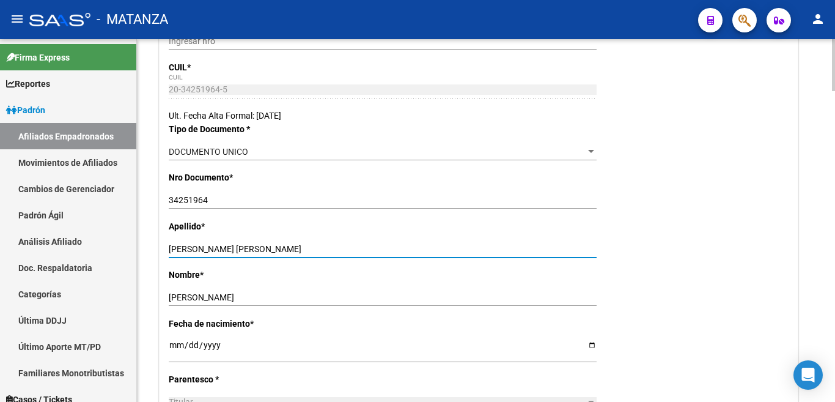
drag, startPoint x: 251, startPoint y: 247, endPoint x: 300, endPoint y: 250, distance: 49.6
click at [300, 250] on input "[PERSON_NAME] [PERSON_NAME]" at bounding box center [383, 249] width 428 height 10
type input "[PERSON_NAME]"
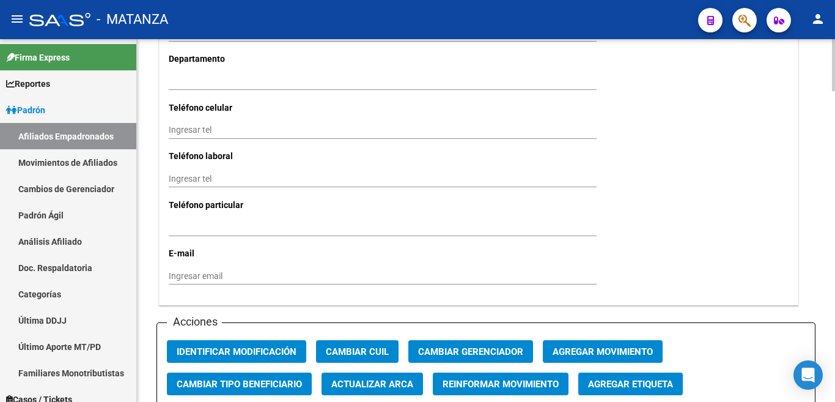
scroll to position [1223, 0]
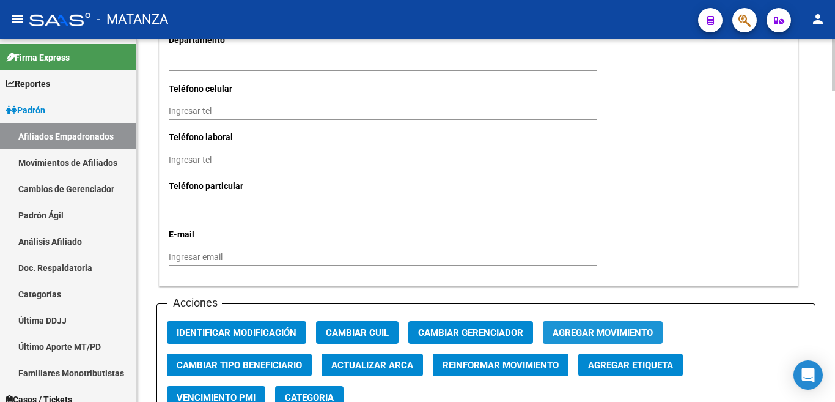
click at [594, 327] on span "Agregar Movimiento" at bounding box center [603, 332] width 100 height 11
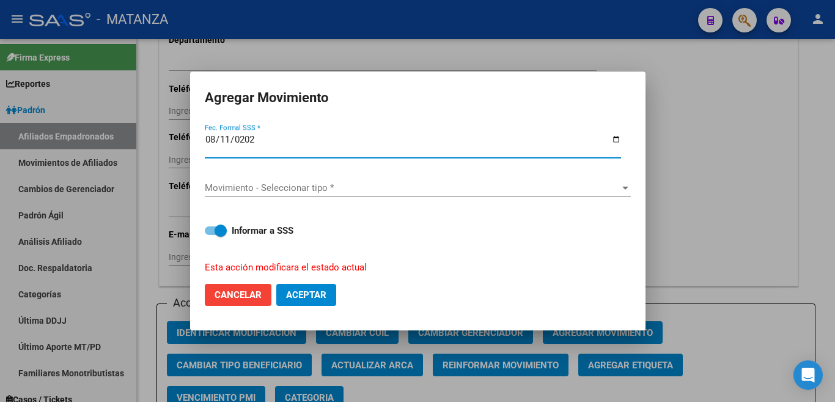
type input "[DATE]"
click at [623, 188] on div at bounding box center [625, 188] width 11 height 10
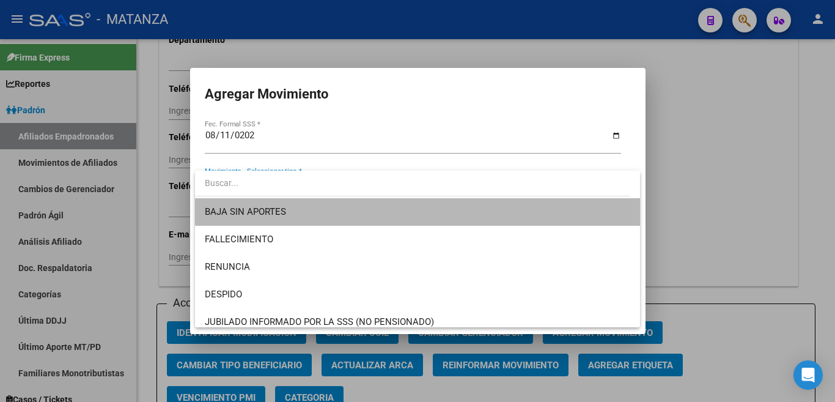
click at [589, 210] on span "BAJA SIN APORTES" at bounding box center [418, 212] width 426 height 28
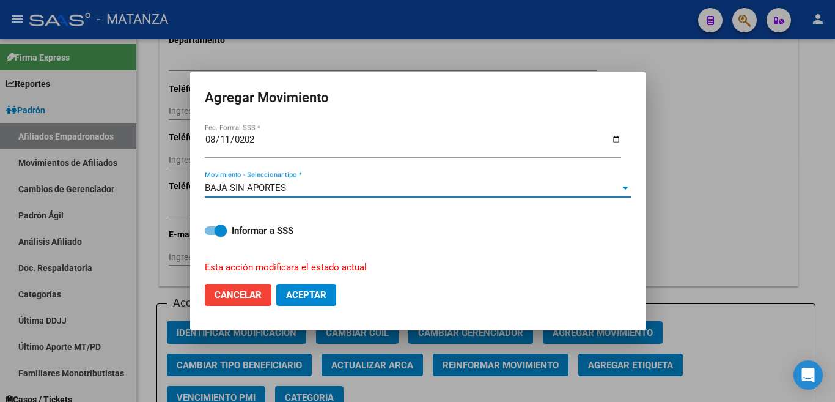
click at [290, 284] on button "Aceptar" at bounding box center [306, 295] width 60 height 22
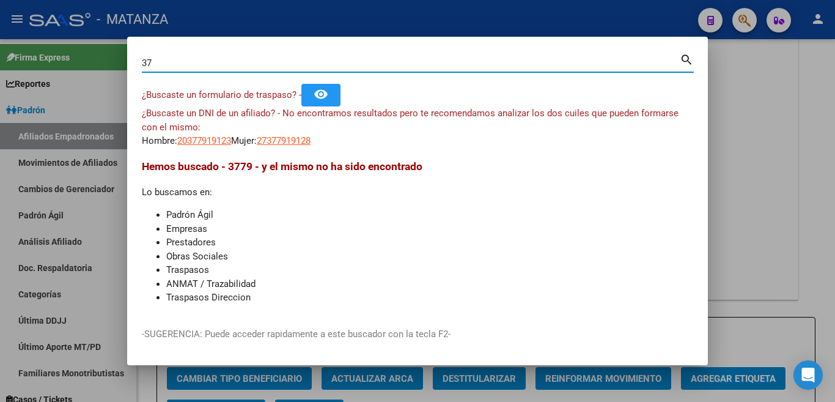
type input "3"
type input "9"
type input "3"
type input "32437388"
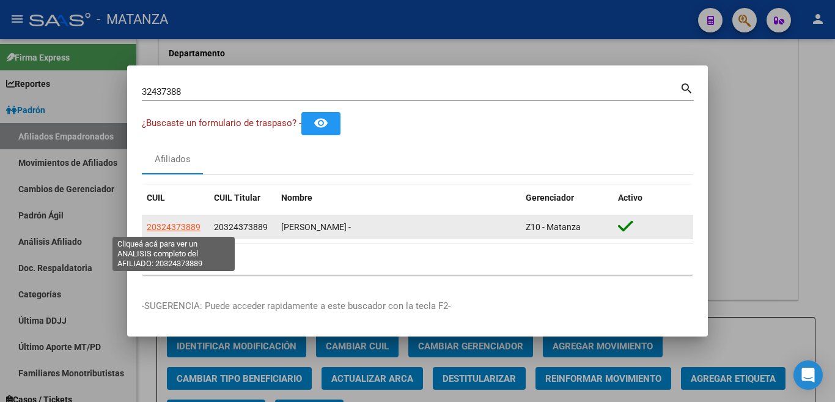
click at [154, 222] on span "20324373889" at bounding box center [174, 227] width 54 height 10
type textarea "20324373889"
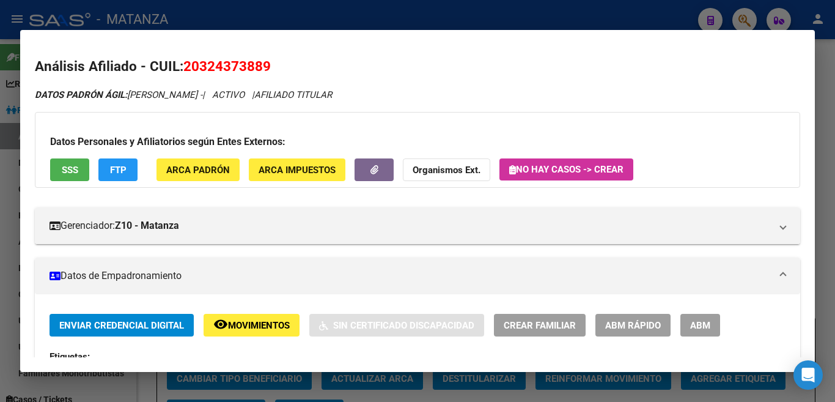
scroll to position [122, 0]
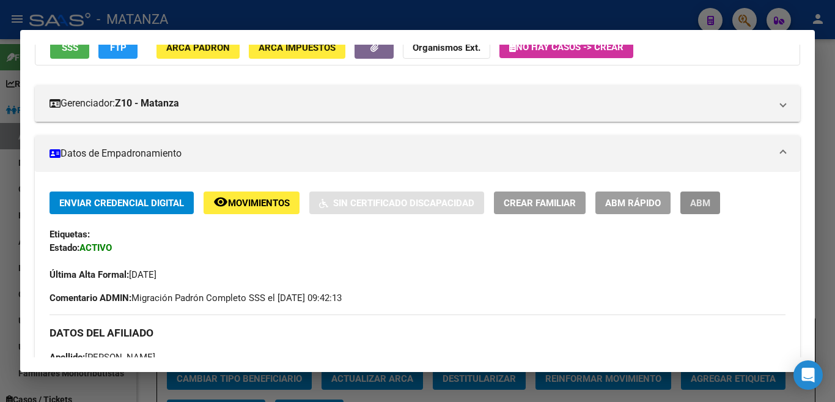
click at [694, 201] on span "ABM" at bounding box center [700, 203] width 20 height 11
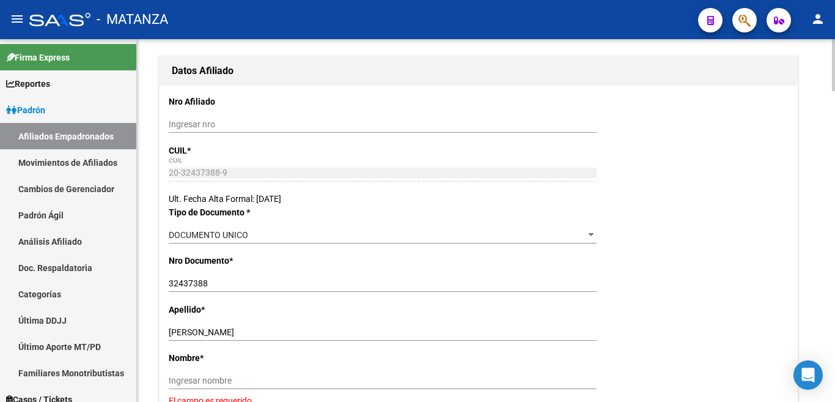
scroll to position [183, 0]
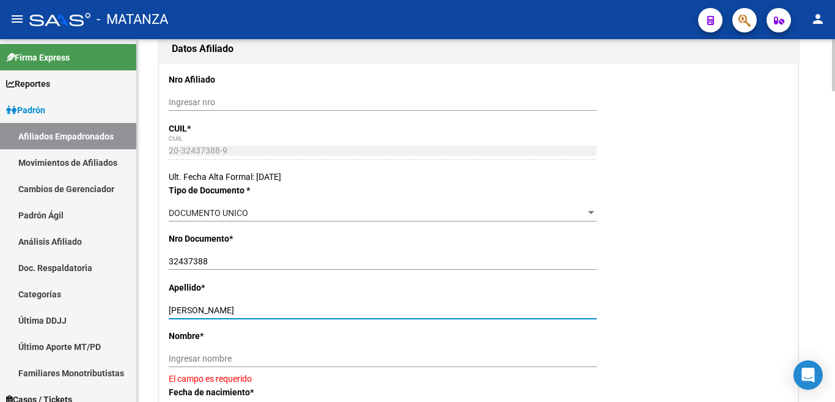
drag, startPoint x: 209, startPoint y: 310, endPoint x: 267, endPoint y: 309, distance: 58.7
click at [267, 309] on input "[PERSON_NAME]" at bounding box center [383, 310] width 428 height 10
drag, startPoint x: 190, startPoint y: 353, endPoint x: 450, endPoint y: 342, distance: 260.7
click at [450, 342] on div "Nombre * Ingresar nombre El campo es requerido" at bounding box center [479, 357] width 620 height 56
drag, startPoint x: 206, startPoint y: 308, endPoint x: 266, endPoint y: 308, distance: 59.9
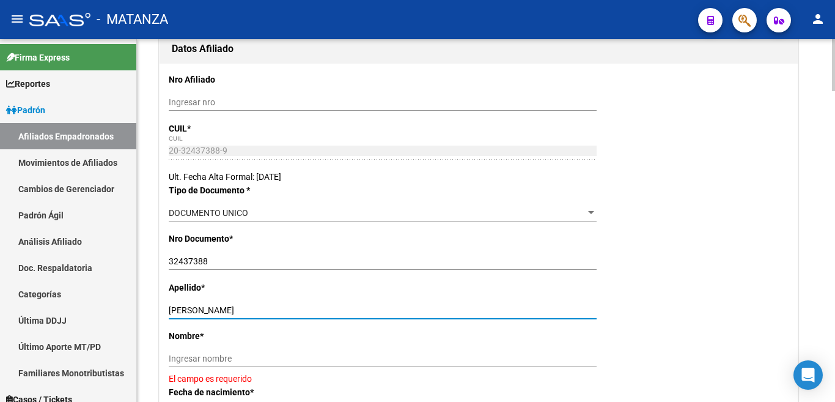
click at [266, 308] on input "[PERSON_NAME]" at bounding box center [383, 310] width 428 height 10
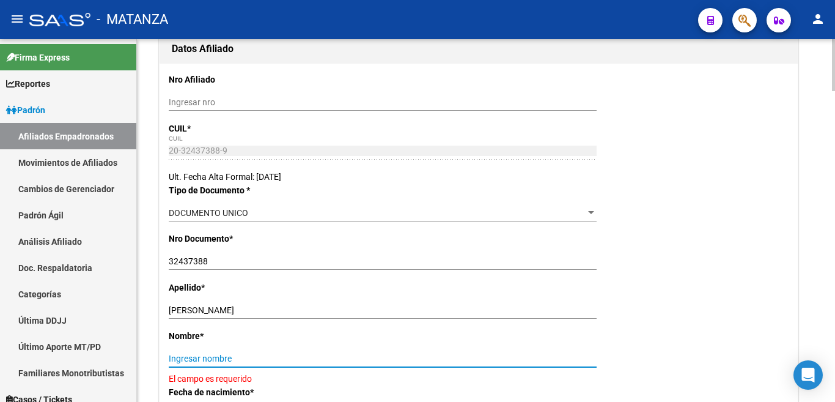
paste input "[PERSON_NAME]"
type input "[PERSON_NAME]"
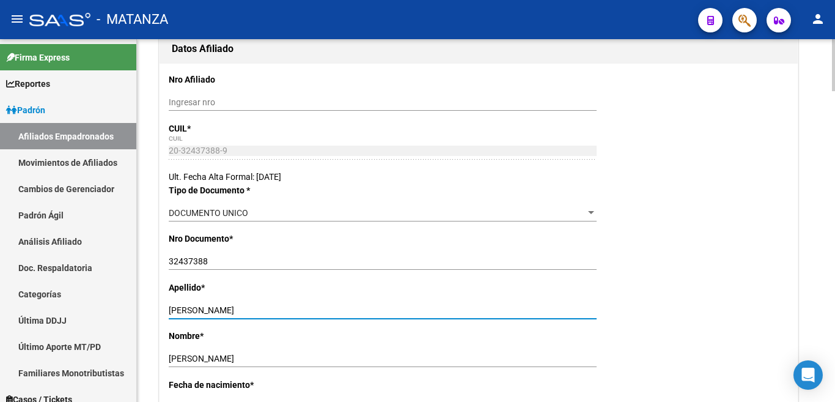
drag, startPoint x: 210, startPoint y: 309, endPoint x: 313, endPoint y: 309, distance: 102.7
click at [313, 309] on input "[PERSON_NAME]" at bounding box center [383, 310] width 428 height 10
type input "[PERSON_NAME]"
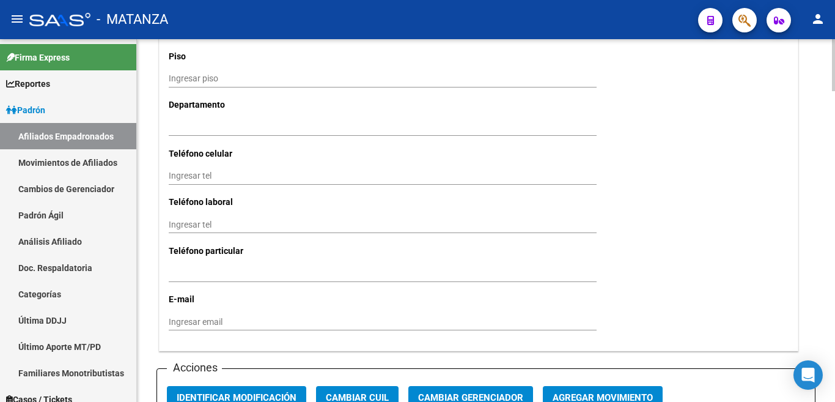
scroll to position [1162, 0]
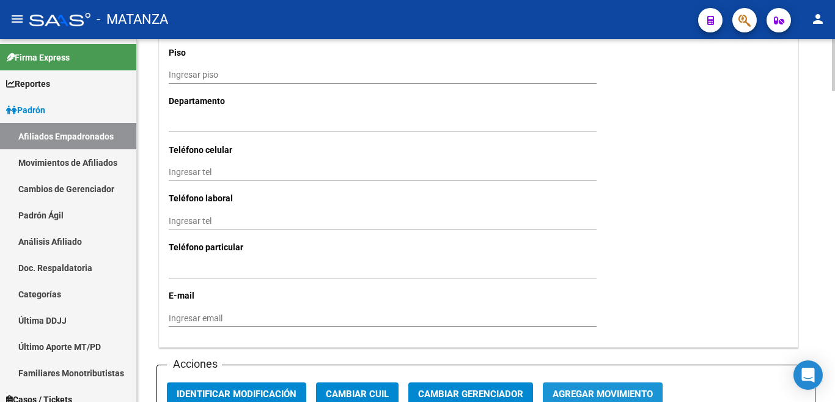
click at [605, 388] on span "Agregar Movimiento" at bounding box center [603, 393] width 100 height 11
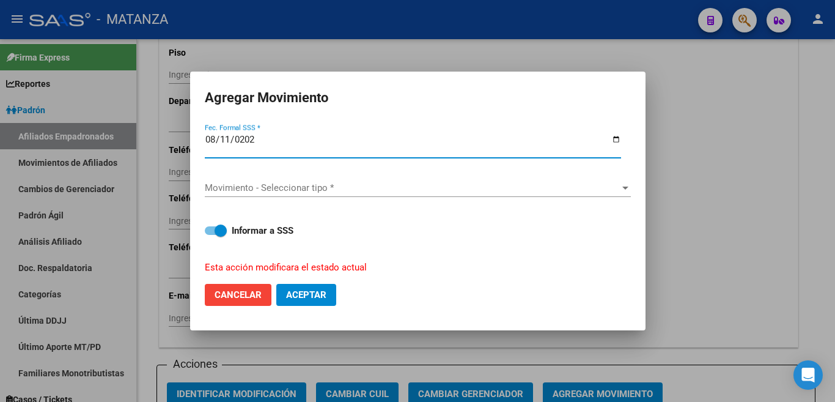
type input "[DATE]"
click at [618, 188] on span "Movimiento - Seleccionar tipo *" at bounding box center [412, 187] width 415 height 11
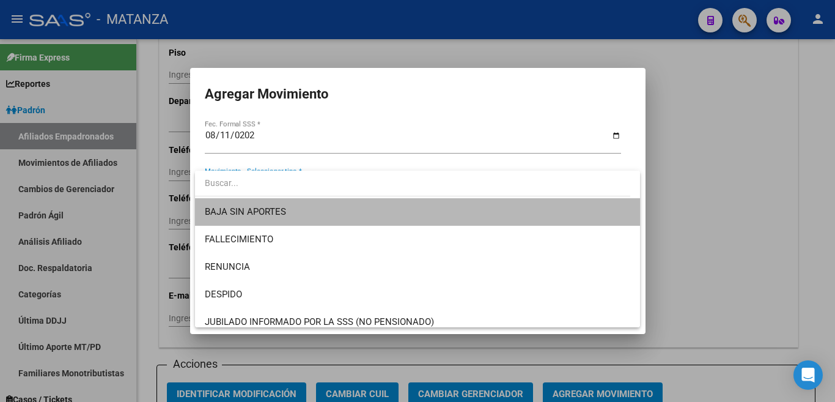
click at [599, 209] on span "BAJA SIN APORTES" at bounding box center [418, 212] width 426 height 28
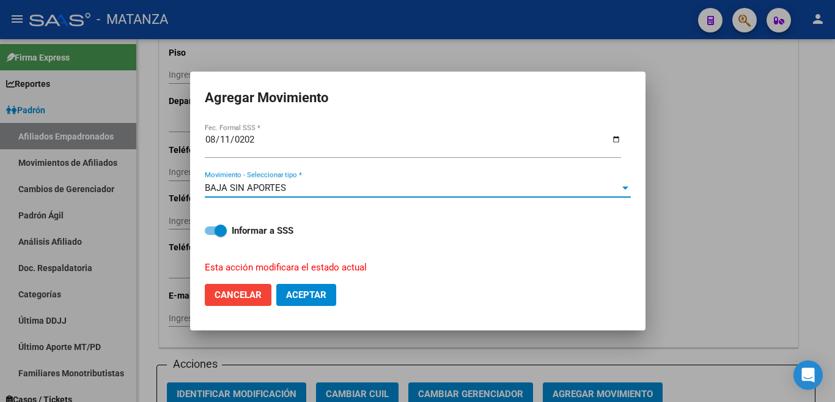
click at [310, 290] on span "Aceptar" at bounding box center [306, 294] width 40 height 11
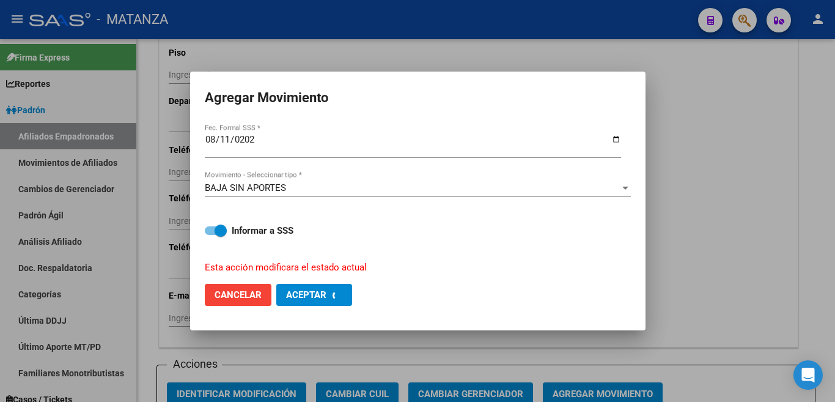
checkbox input "false"
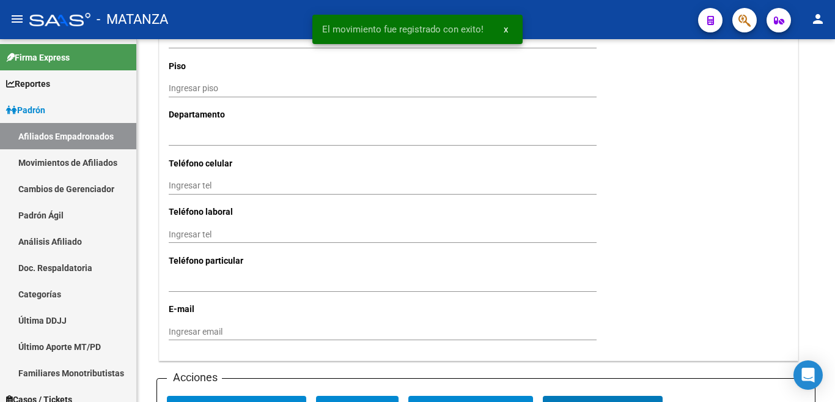
scroll to position [1164, 0]
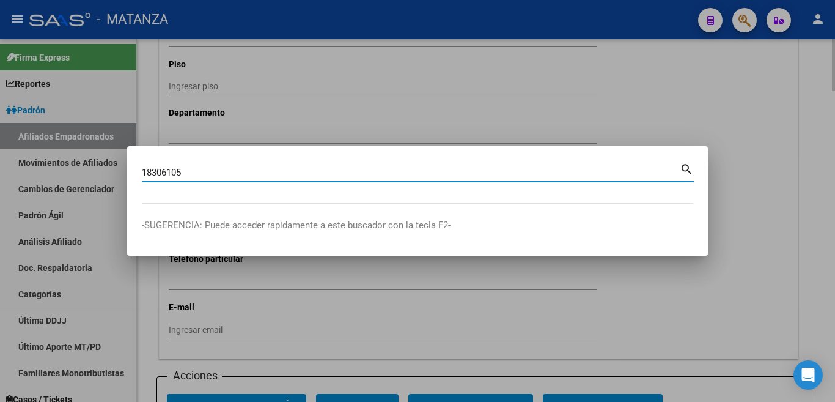
type input "18306105"
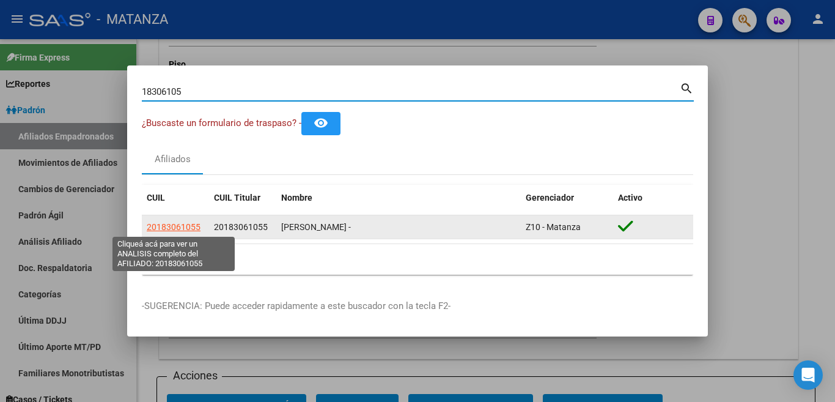
click at [174, 223] on span "20183061055" at bounding box center [174, 227] width 54 height 10
type textarea "20183061055"
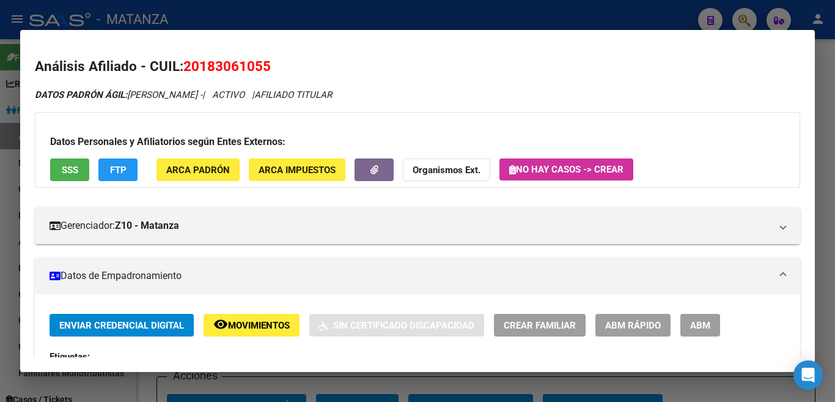
click at [698, 320] on span "ABM" at bounding box center [700, 325] width 20 height 11
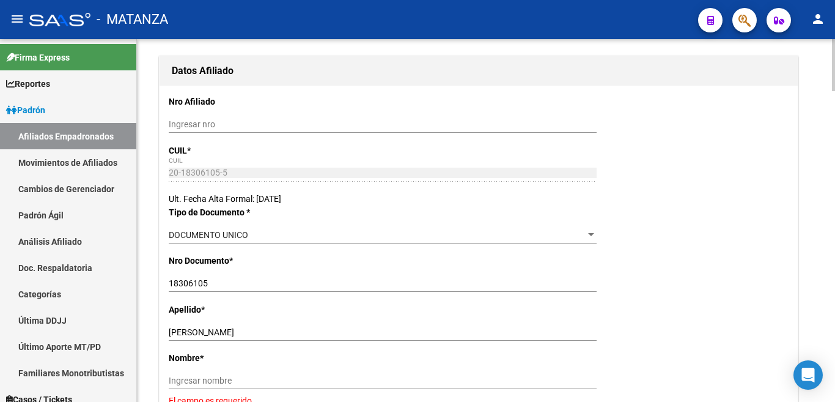
scroll to position [183, 0]
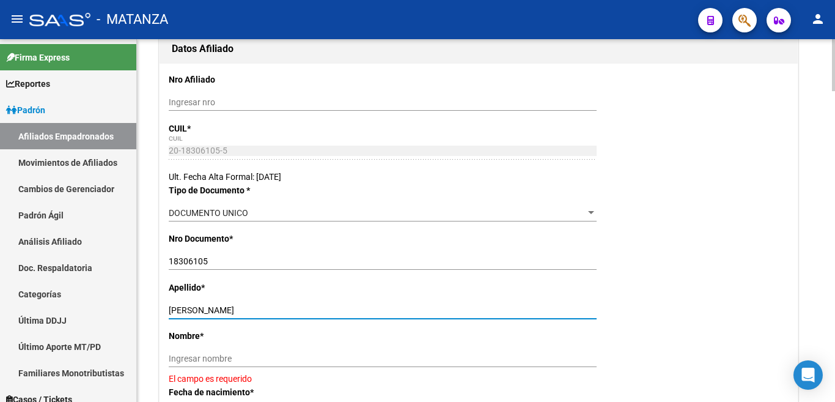
drag, startPoint x: 208, startPoint y: 309, endPoint x: 290, endPoint y: 309, distance: 82.6
click at [290, 309] on input "[PERSON_NAME]" at bounding box center [383, 310] width 428 height 10
type input "[PERSON_NAME]"
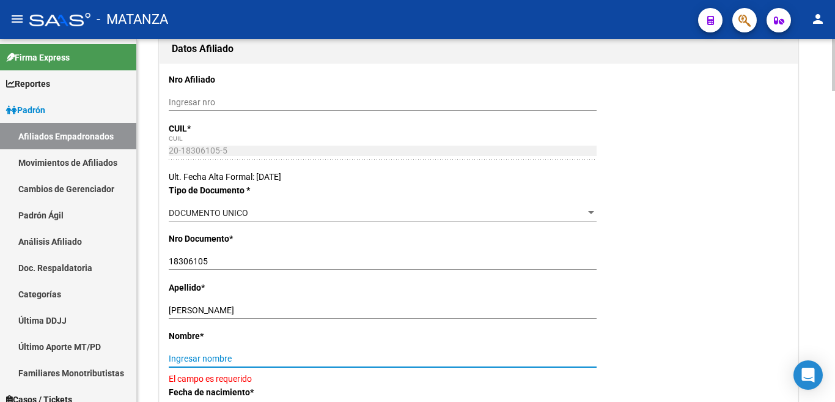
click at [191, 355] on input "Ingresar nombre" at bounding box center [383, 358] width 428 height 10
type input "[PERSON_NAME]"
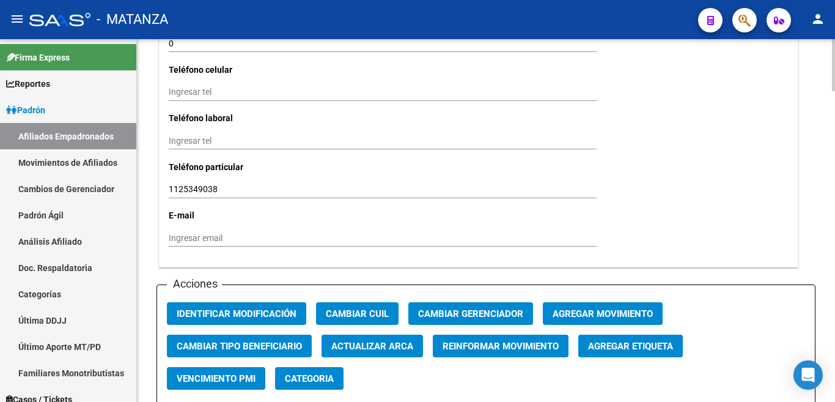
scroll to position [1284, 0]
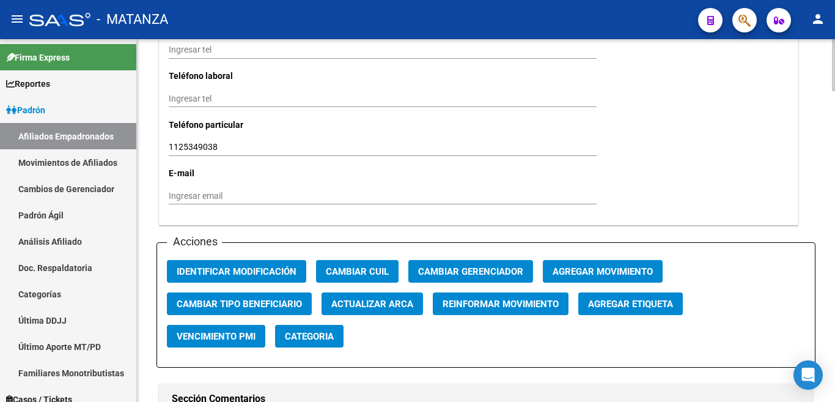
click at [578, 260] on button "Agregar Movimiento" at bounding box center [603, 271] width 120 height 23
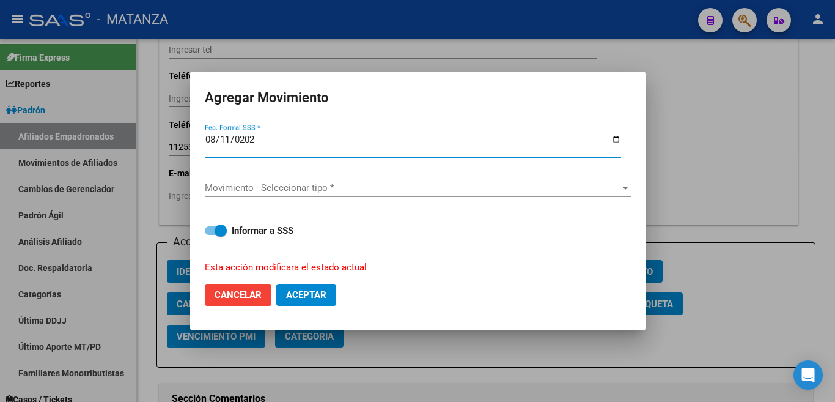
type input "[DATE]"
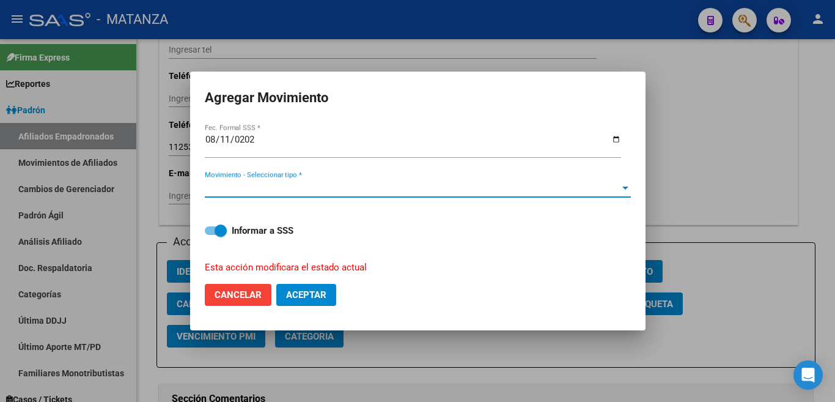
click at [627, 188] on div at bounding box center [625, 188] width 11 height 10
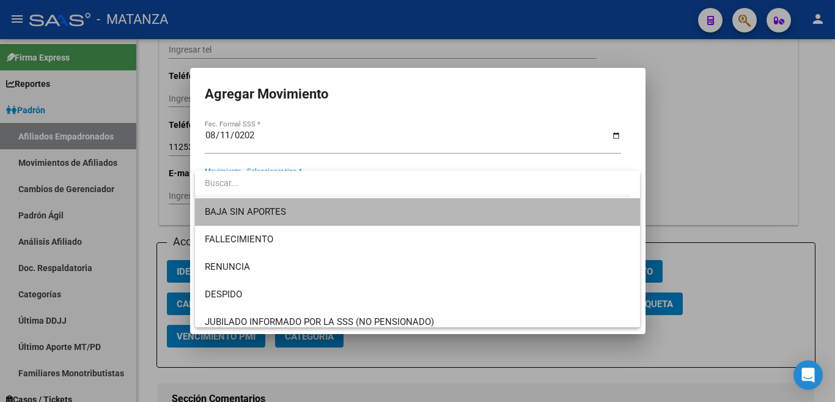
click at [619, 207] on span "BAJA SIN APORTES" at bounding box center [418, 212] width 426 height 28
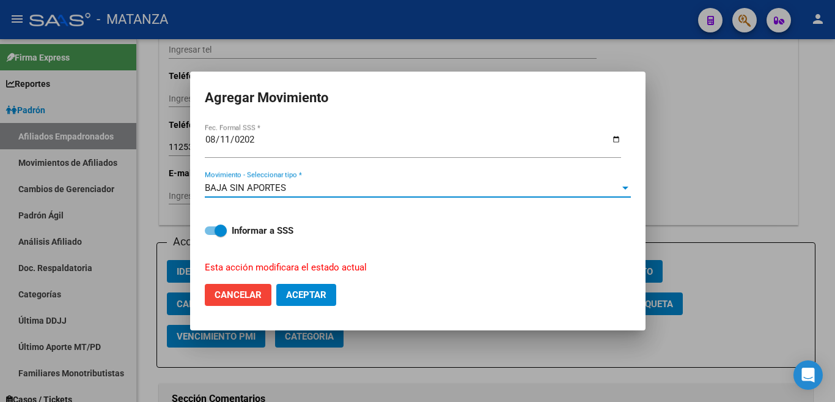
click at [316, 289] on span "Aceptar" at bounding box center [306, 294] width 40 height 11
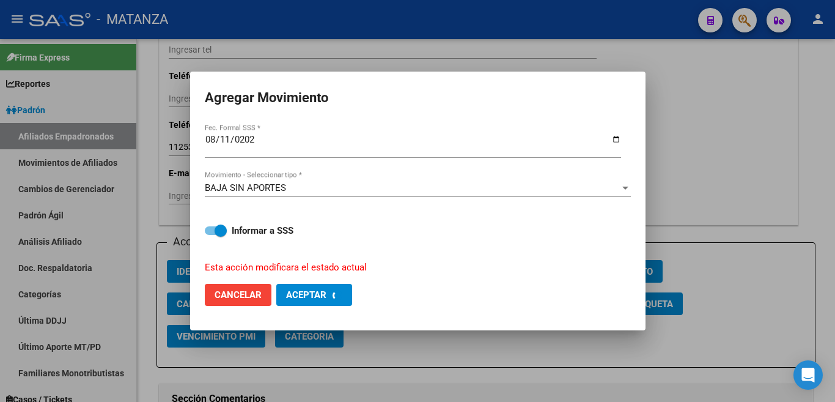
checkbox input "false"
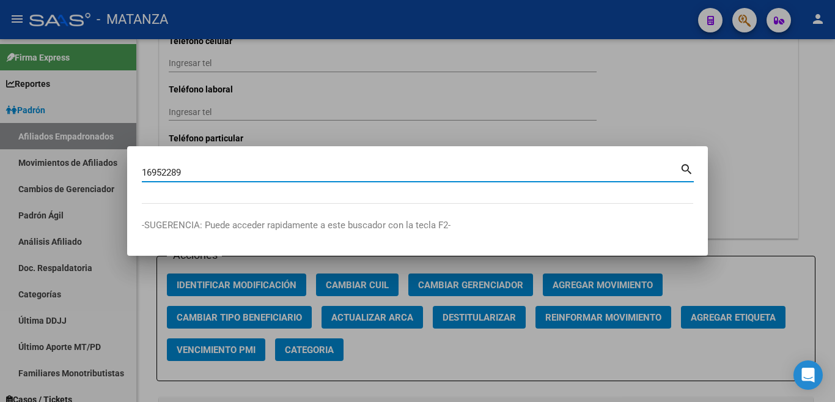
type input "16952289"
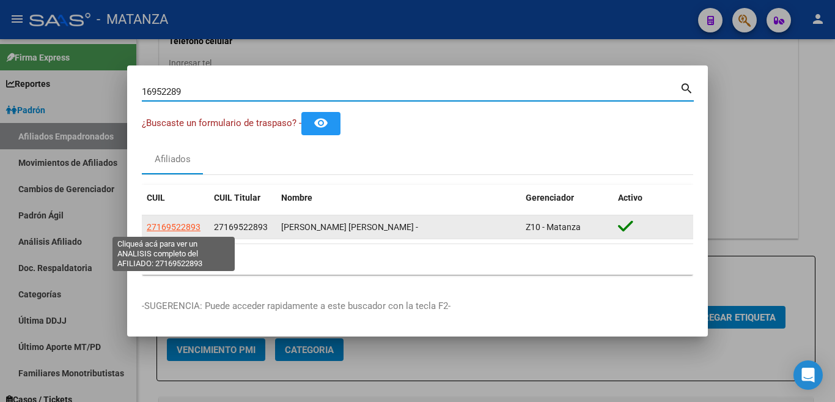
click at [183, 229] on span "27169522893" at bounding box center [174, 227] width 54 height 10
type textarea "27169522893"
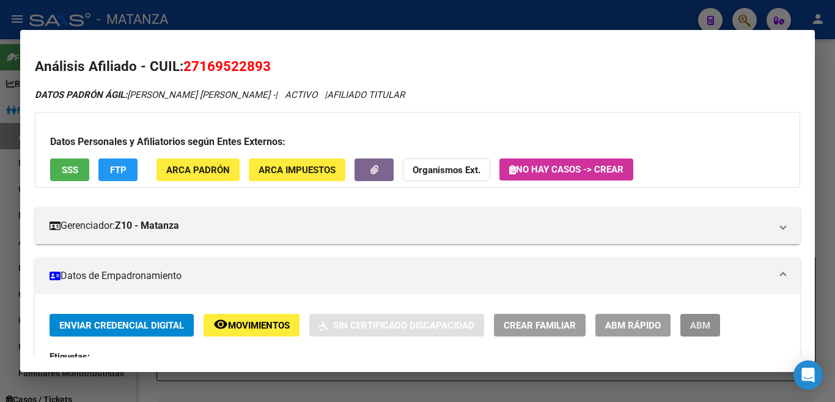
click at [707, 319] on button "ABM" at bounding box center [701, 325] width 40 height 23
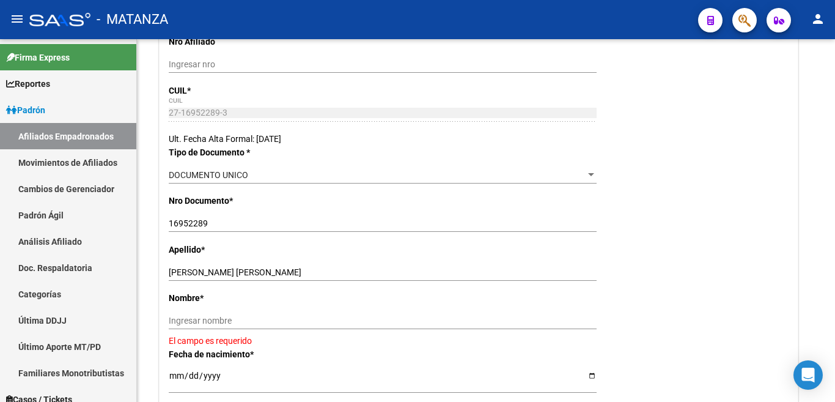
scroll to position [245, 0]
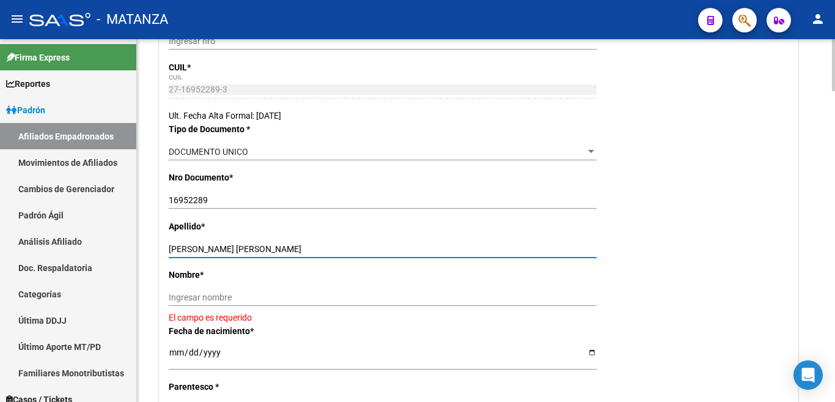
drag, startPoint x: 206, startPoint y: 246, endPoint x: 269, endPoint y: 249, distance: 63.1
click at [269, 249] on input "[PERSON_NAME] [PERSON_NAME]" at bounding box center [383, 249] width 428 height 10
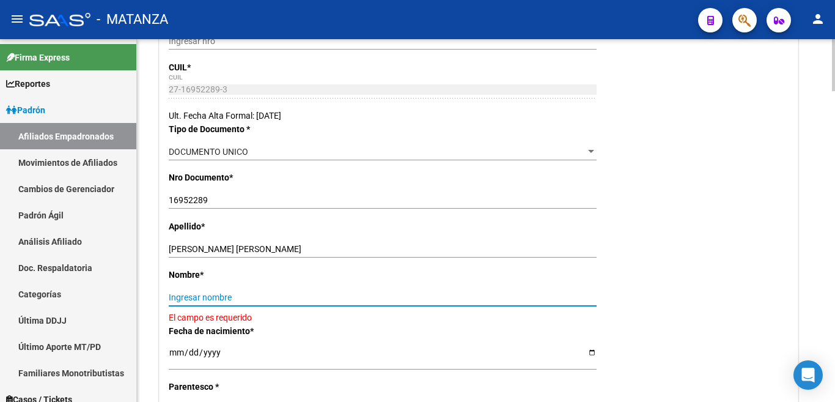
paste input "[PERSON_NAME]"
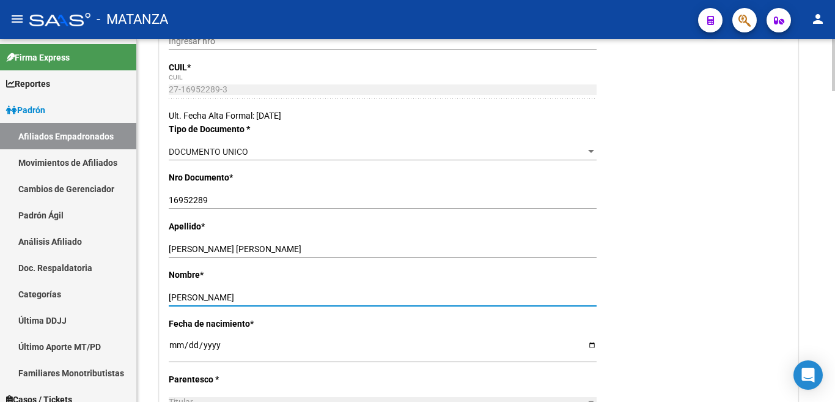
type input "[PERSON_NAME]"
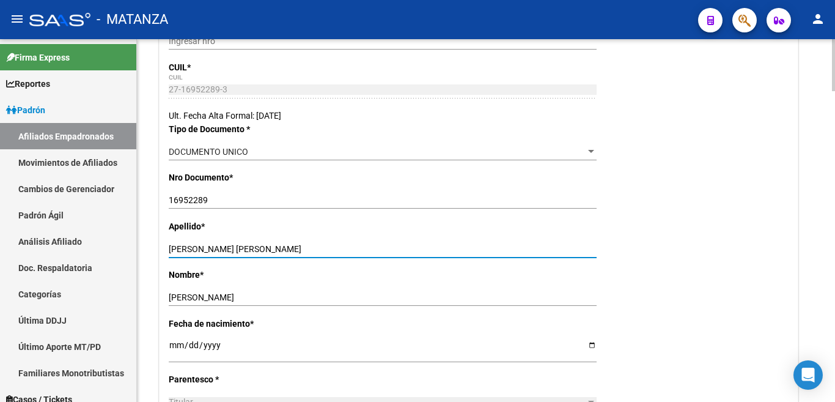
drag, startPoint x: 209, startPoint y: 249, endPoint x: 295, endPoint y: 246, distance: 86.3
click at [295, 246] on input "[PERSON_NAME] [PERSON_NAME]" at bounding box center [383, 249] width 428 height 10
type input "[PERSON_NAME]"
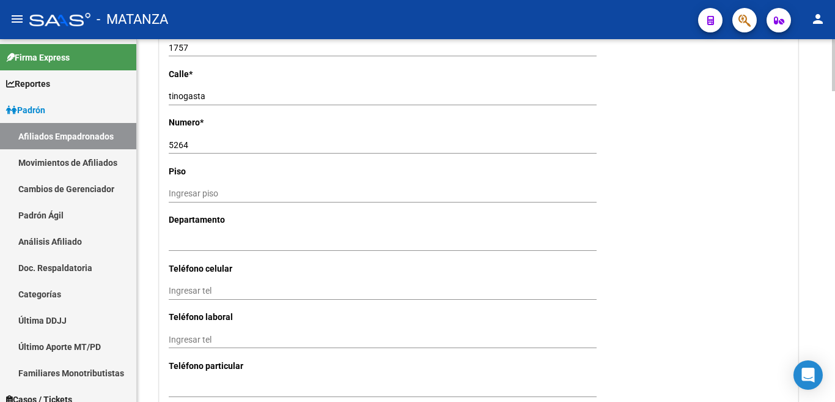
scroll to position [1223, 0]
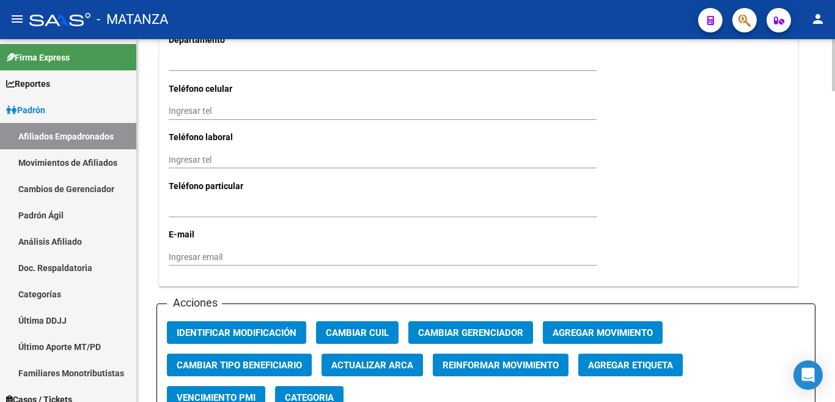
click at [593, 327] on span "Agregar Movimiento" at bounding box center [603, 332] width 100 height 11
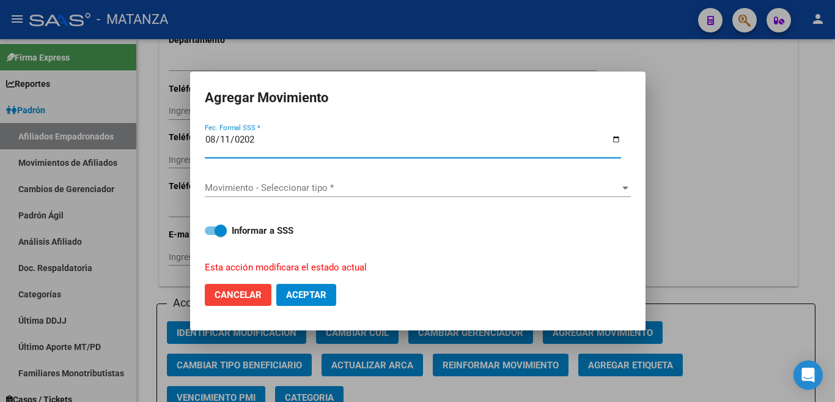
type input "[DATE]"
click at [611, 187] on span "Movimiento - Seleccionar tipo *" at bounding box center [412, 187] width 415 height 11
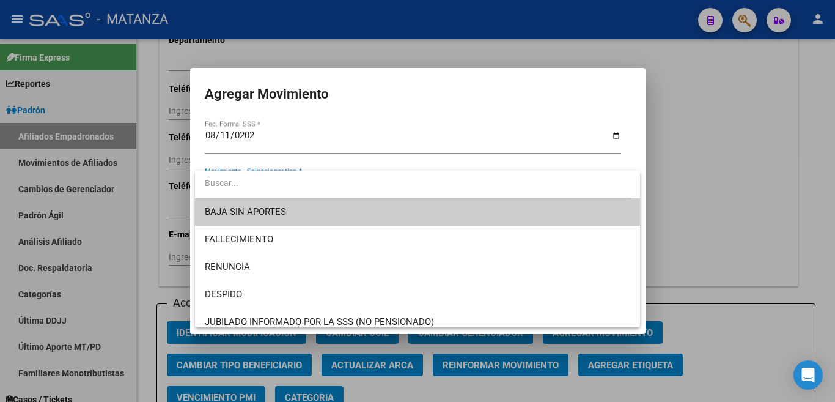
click at [605, 207] on span "BAJA SIN APORTES" at bounding box center [418, 212] width 426 height 28
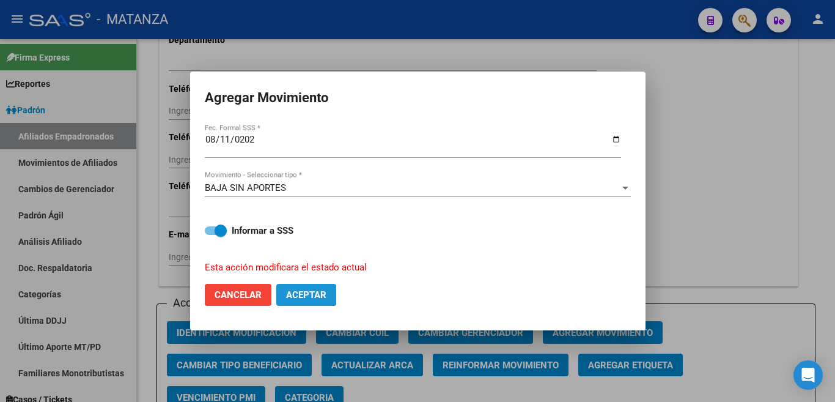
click at [295, 293] on span "Aceptar" at bounding box center [306, 294] width 40 height 11
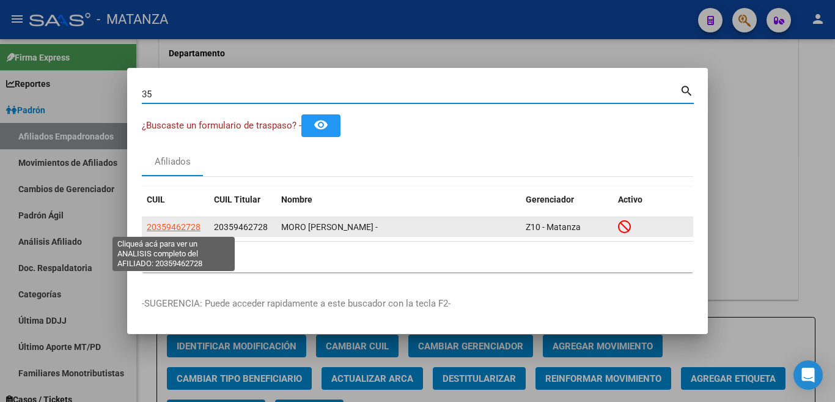
type input "3"
type input "40143222"
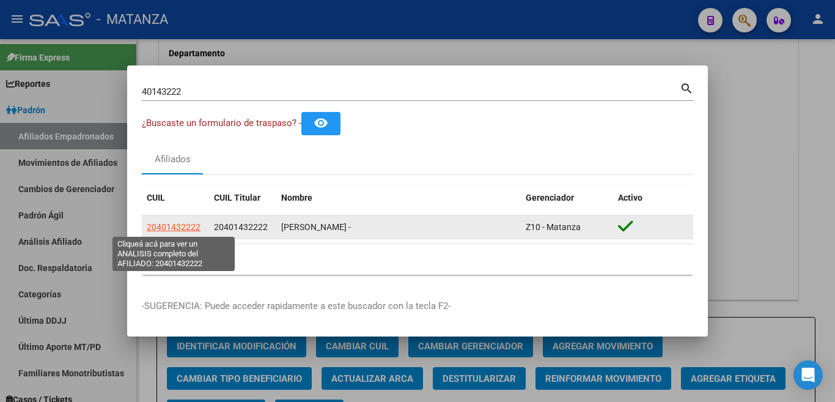
click at [190, 224] on span "20401432222" at bounding box center [174, 227] width 54 height 10
type textarea "20401432222"
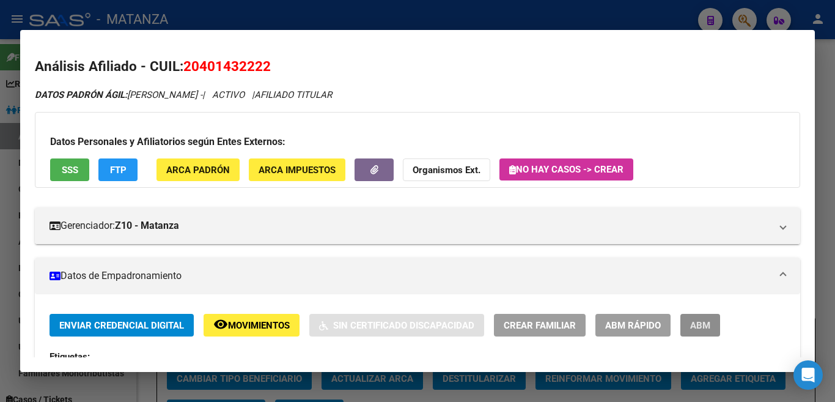
click at [706, 320] on span "ABM" at bounding box center [700, 325] width 20 height 11
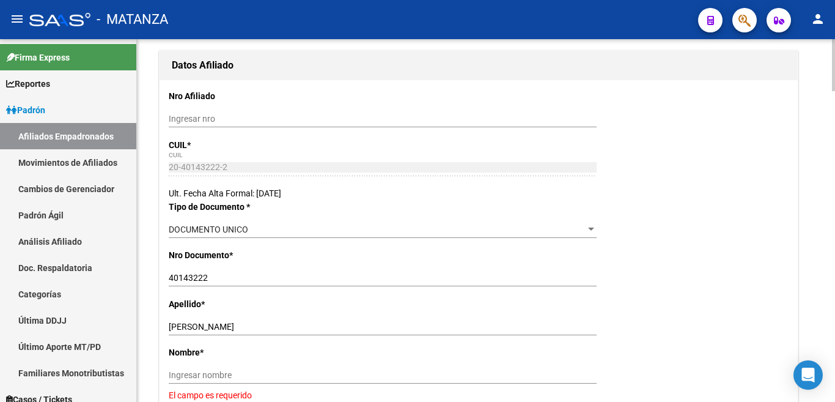
scroll to position [183, 0]
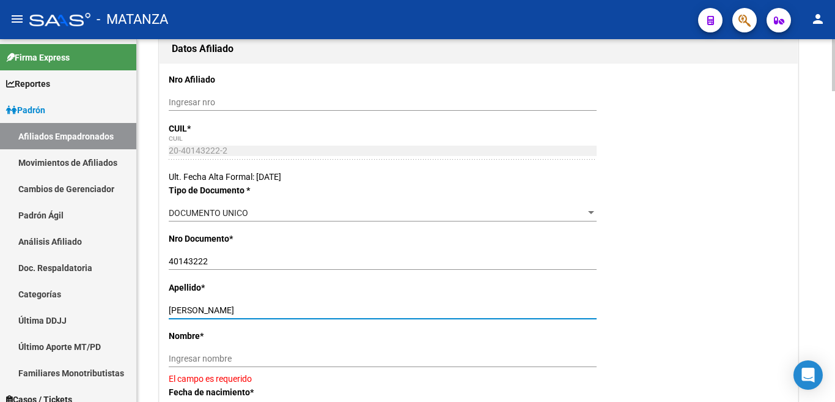
drag, startPoint x: 209, startPoint y: 308, endPoint x: 260, endPoint y: 309, distance: 52.0
click at [260, 309] on input "[PERSON_NAME]" at bounding box center [383, 310] width 428 height 10
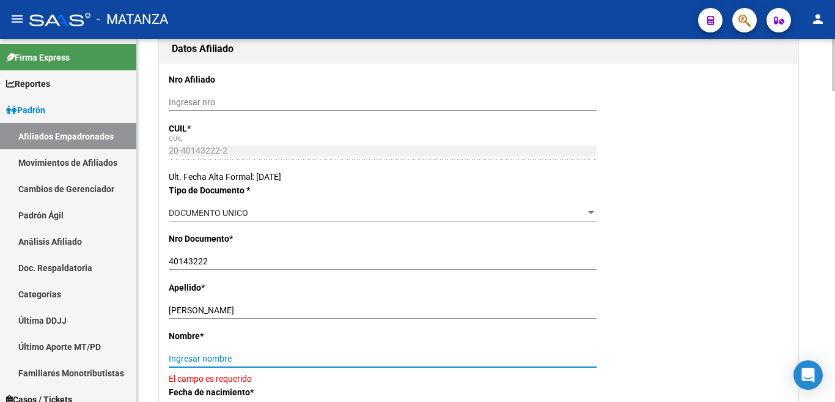
paste input "[PERSON_NAME]"
type input "[PERSON_NAME]"
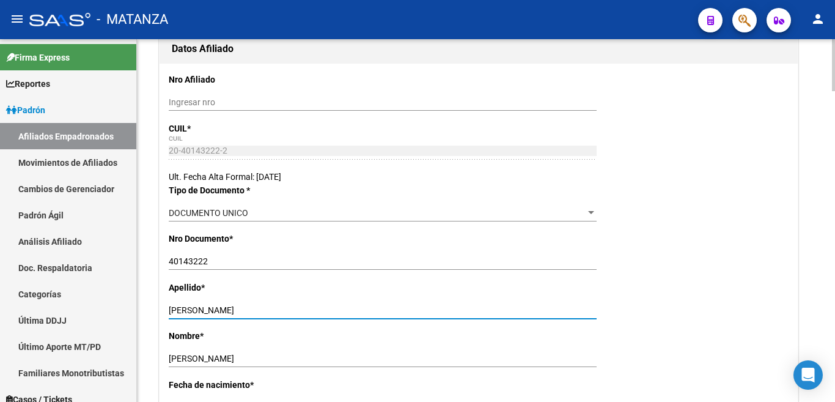
drag, startPoint x: 210, startPoint y: 308, endPoint x: 305, endPoint y: 308, distance: 94.8
click at [305, 308] on input "[PERSON_NAME]" at bounding box center [383, 310] width 428 height 10
type input "[PERSON_NAME]"
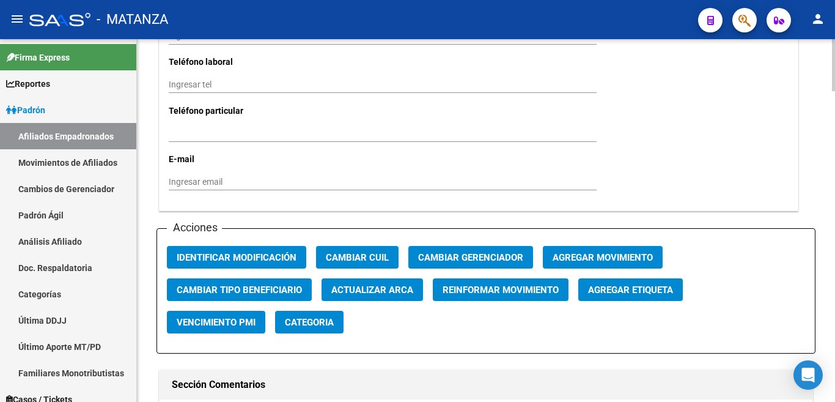
scroll to position [1345, 0]
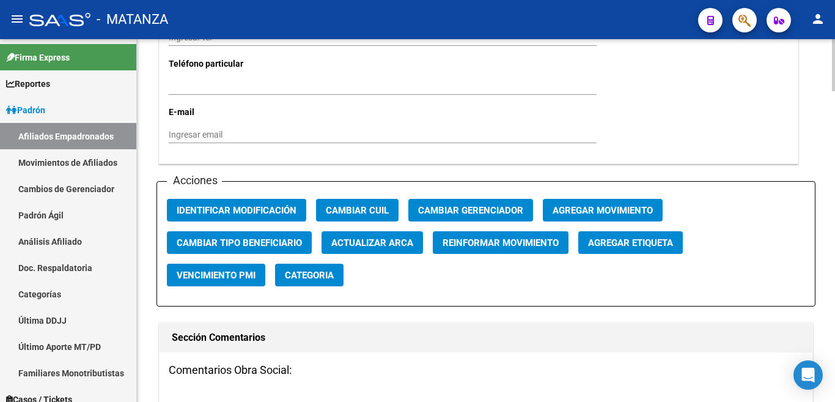
click at [594, 205] on span "Agregar Movimiento" at bounding box center [603, 210] width 100 height 11
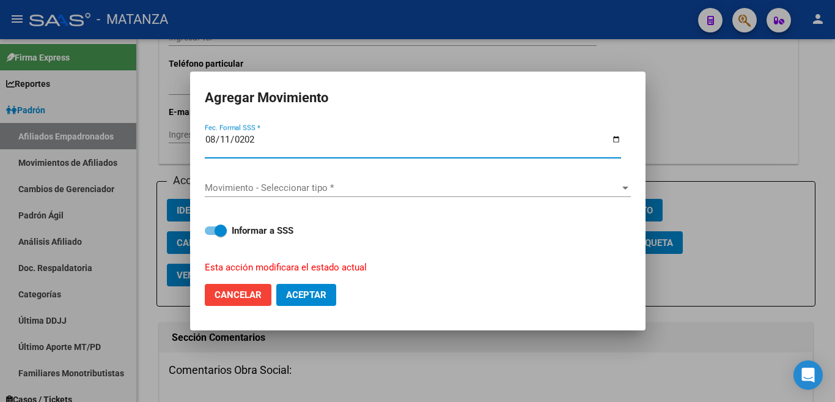
type input "[DATE]"
click at [623, 188] on div at bounding box center [625, 188] width 11 height 10
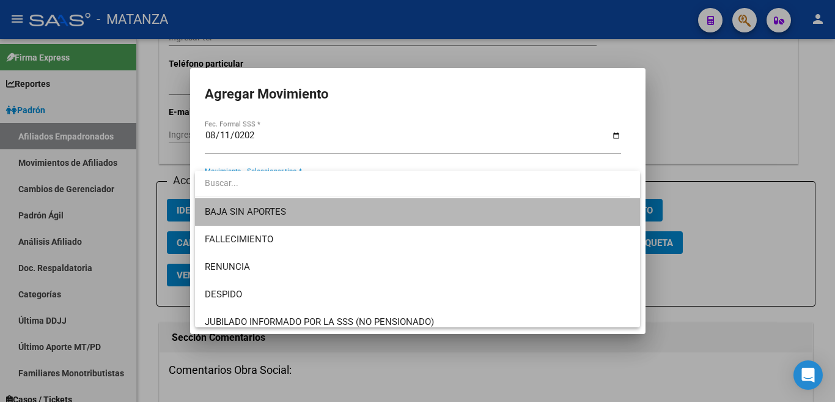
click at [608, 212] on span "BAJA SIN APORTES" at bounding box center [418, 212] width 426 height 28
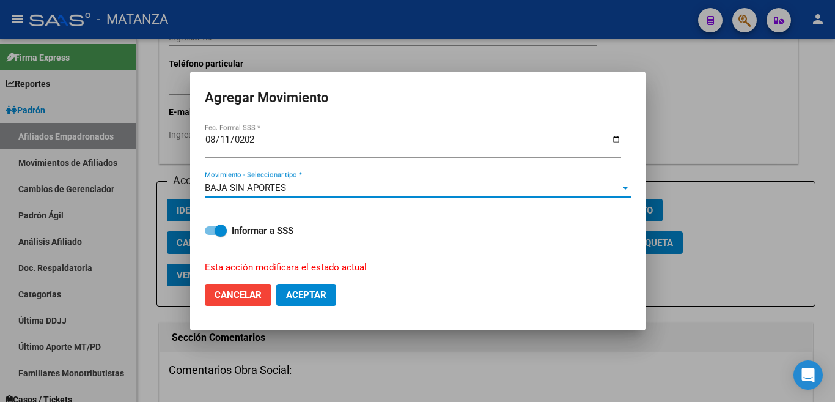
click at [290, 289] on span "Aceptar" at bounding box center [306, 294] width 40 height 11
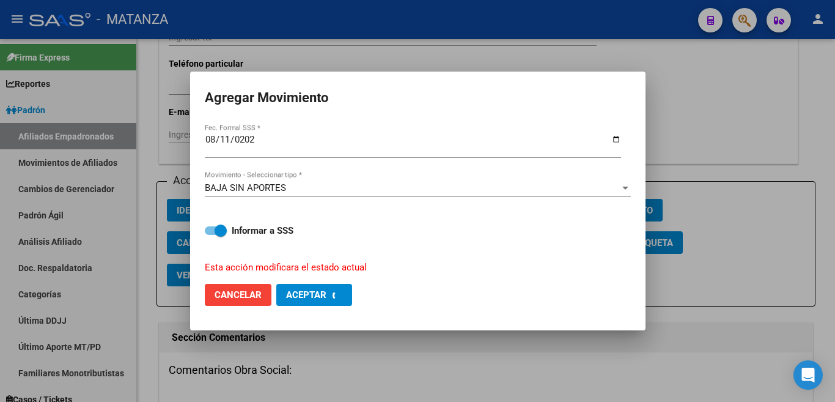
checkbox input "false"
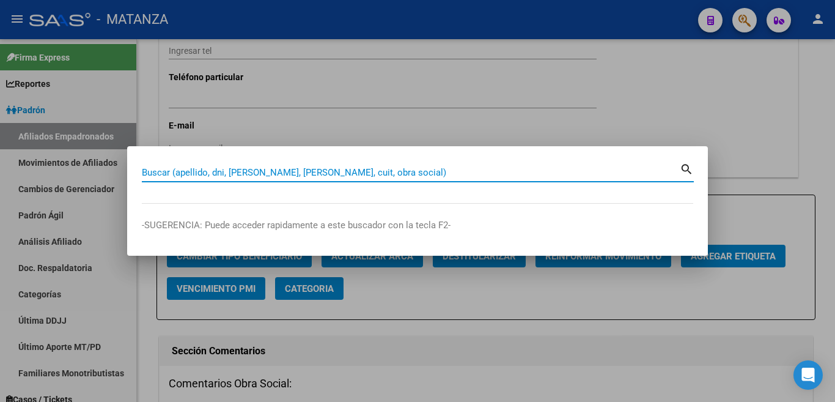
click at [511, 171] on input "Buscar (apellido, dni, [PERSON_NAME], [PERSON_NAME], cuit, obra social)" at bounding box center [411, 172] width 538 height 11
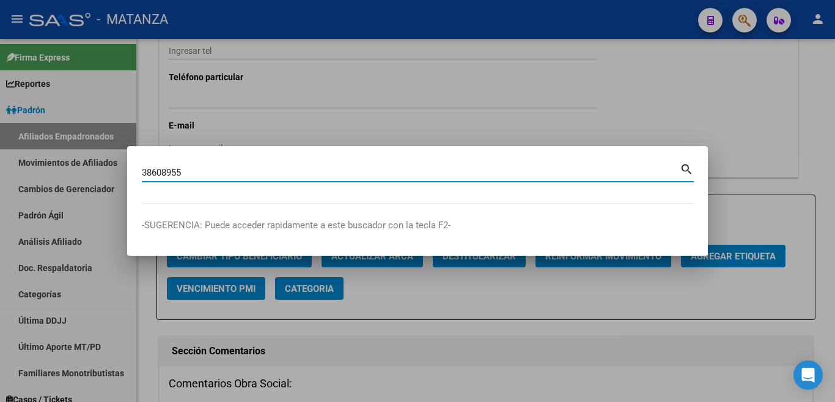
type input "38608955"
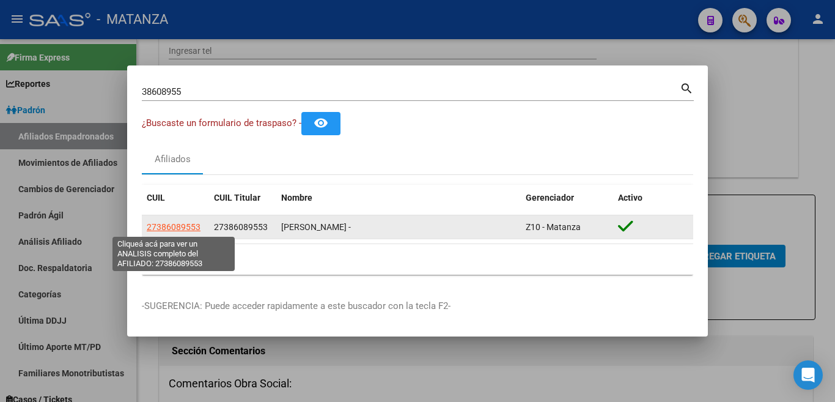
click at [186, 227] on span "27386089553" at bounding box center [174, 227] width 54 height 10
type textarea "27386089553"
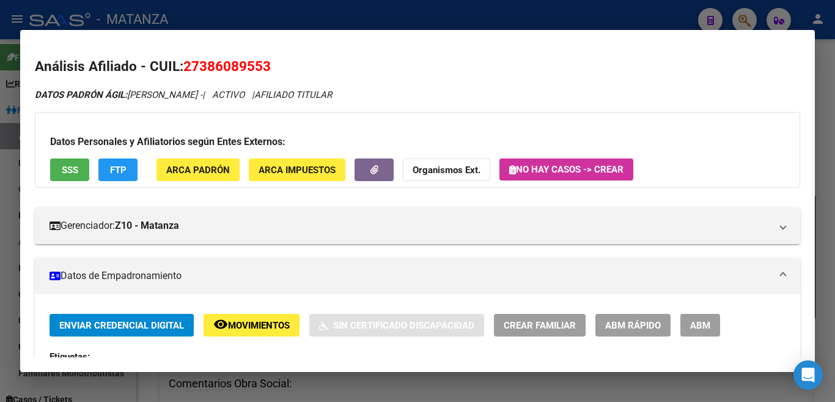
click at [702, 328] on span "ABM" at bounding box center [700, 325] width 20 height 11
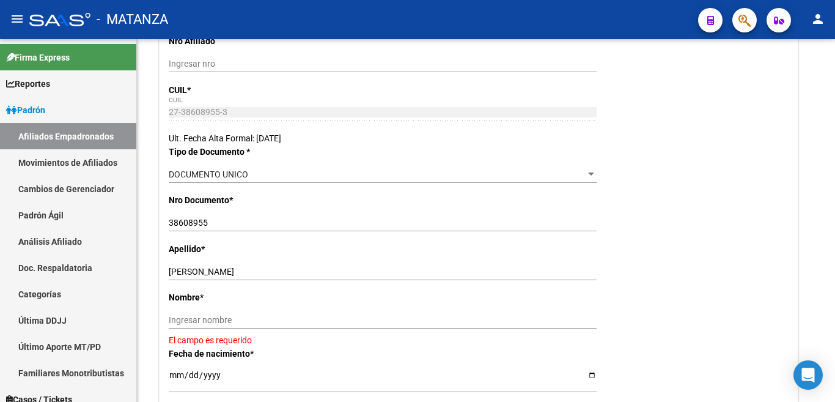
scroll to position [245, 0]
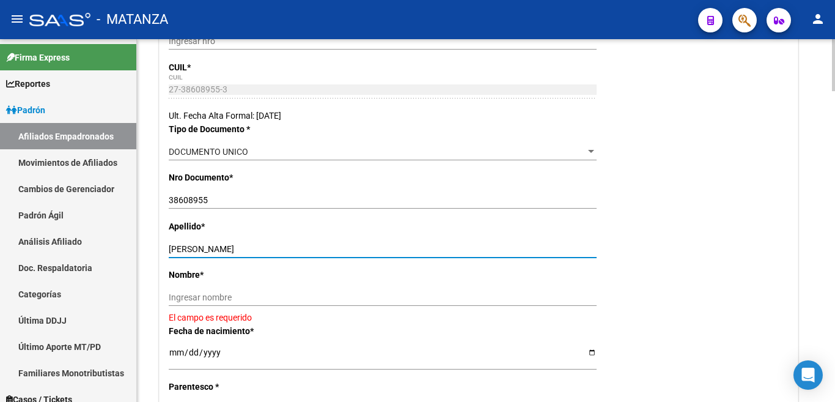
drag, startPoint x: 209, startPoint y: 247, endPoint x: 297, endPoint y: 246, distance: 88.7
click at [297, 246] on input "[PERSON_NAME]" at bounding box center [383, 249] width 428 height 10
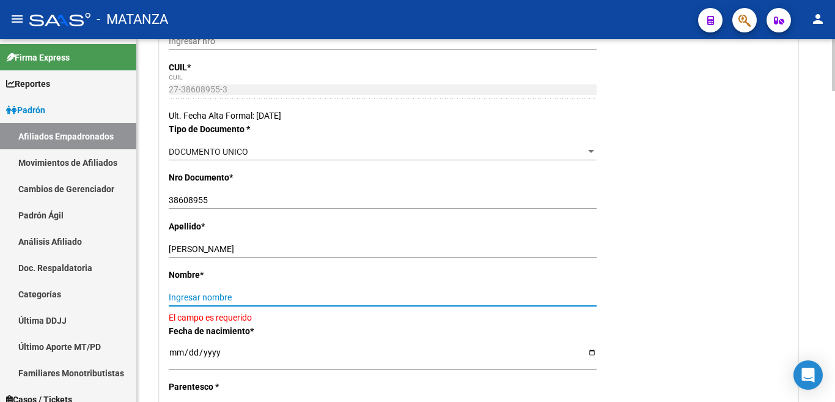
paste input "[PERSON_NAME]"
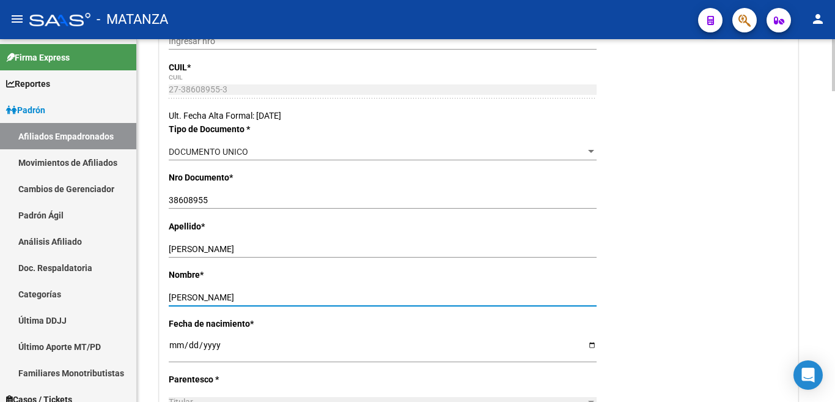
type input "[PERSON_NAME]"
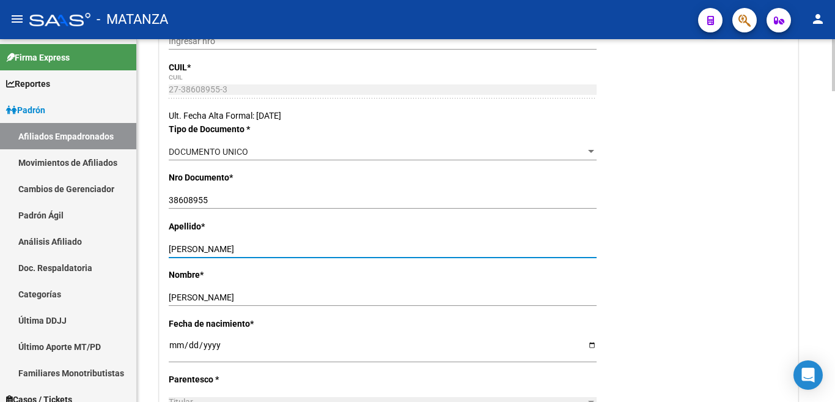
drag, startPoint x: 204, startPoint y: 247, endPoint x: 328, endPoint y: 247, distance: 123.5
click at [328, 247] on input "[PERSON_NAME]" at bounding box center [383, 249] width 428 height 10
type input "[PERSON_NAME]"
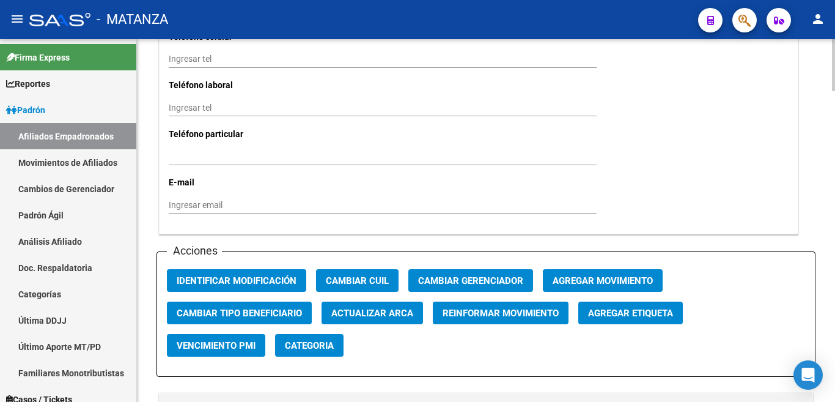
scroll to position [1284, 0]
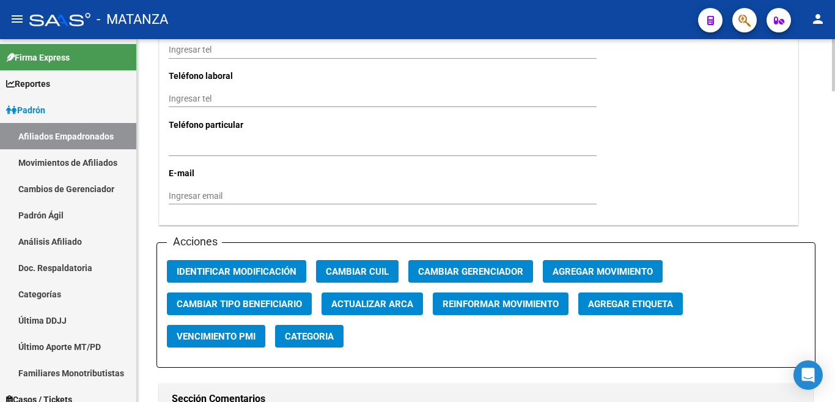
click at [578, 266] on span "Agregar Movimiento" at bounding box center [603, 271] width 100 height 11
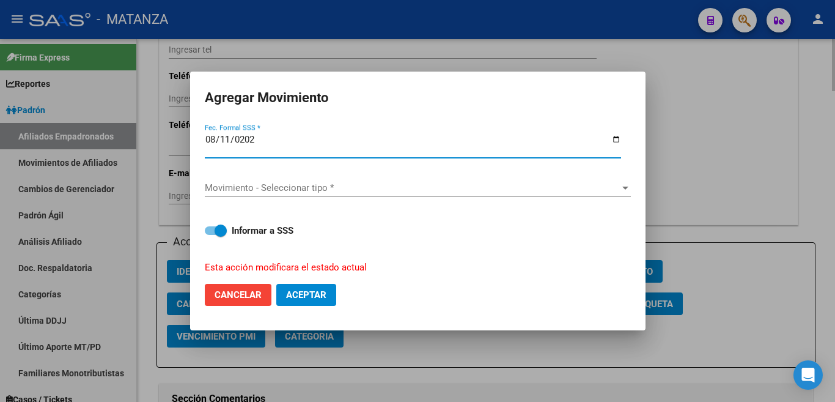
type input "[DATE]"
click at [622, 190] on div "Movimiento - Seleccionar tipo * Movimiento - Seleccionar tipo *" at bounding box center [418, 188] width 426 height 18
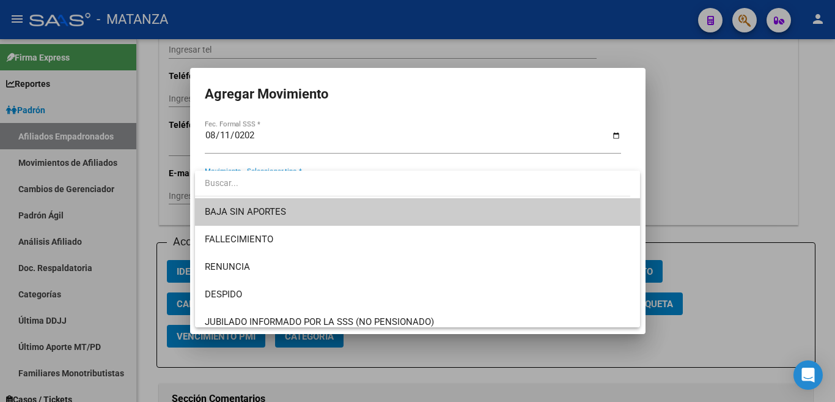
click at [615, 209] on span "BAJA SIN APORTES" at bounding box center [418, 212] width 426 height 28
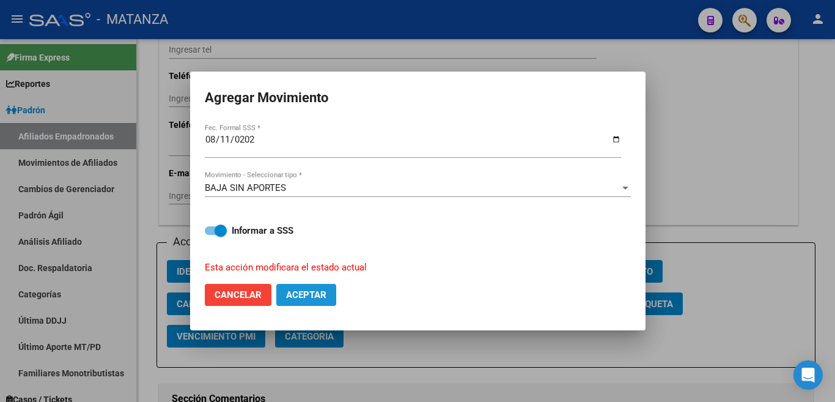
click at [315, 289] on span "Aceptar" at bounding box center [306, 294] width 40 height 11
checkbox input "false"
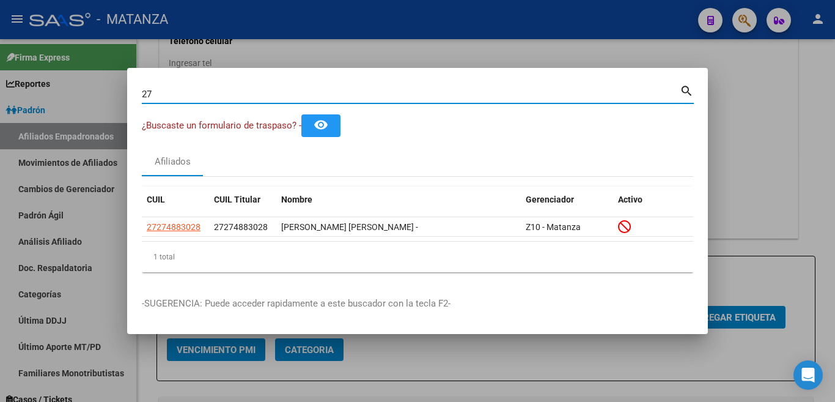
type input "2"
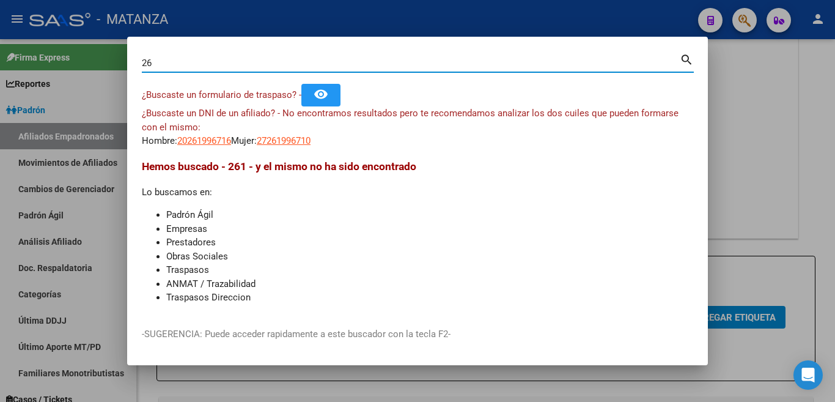
type input "2"
type input "3"
type input "28423153"
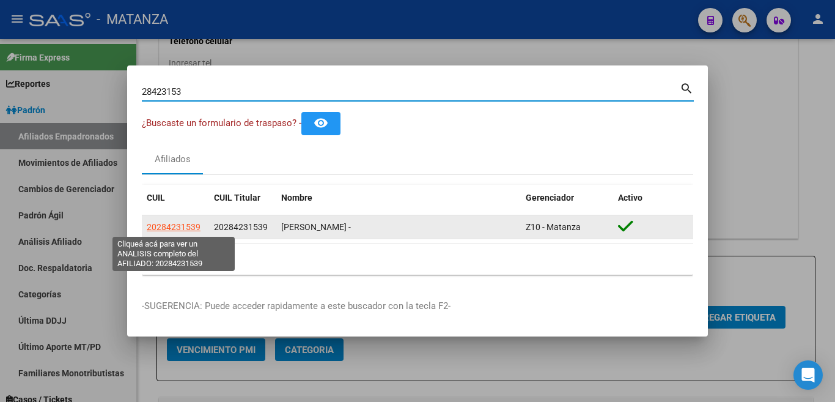
click at [187, 228] on span "20284231539" at bounding box center [174, 227] width 54 height 10
type textarea "20284231539"
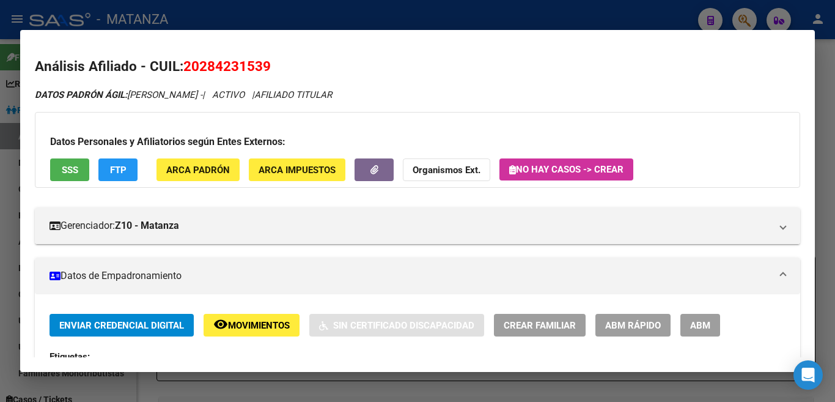
click at [704, 322] on span "ABM" at bounding box center [700, 325] width 20 height 11
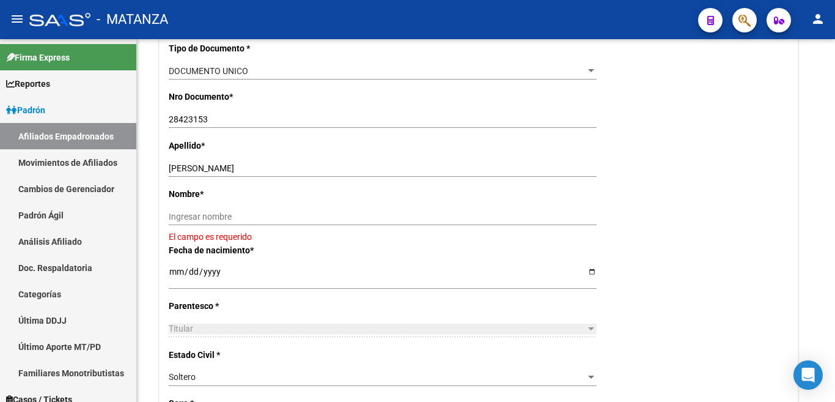
scroll to position [306, 0]
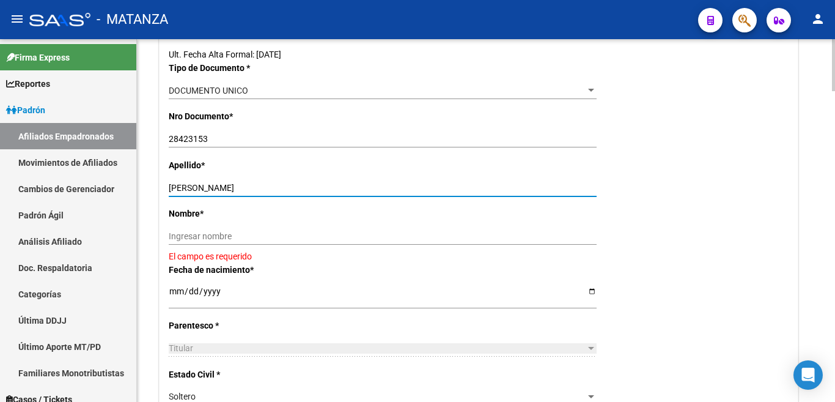
drag, startPoint x: 203, startPoint y: 186, endPoint x: 283, endPoint y: 186, distance: 80.1
click at [283, 186] on input "[PERSON_NAME]" at bounding box center [383, 188] width 428 height 10
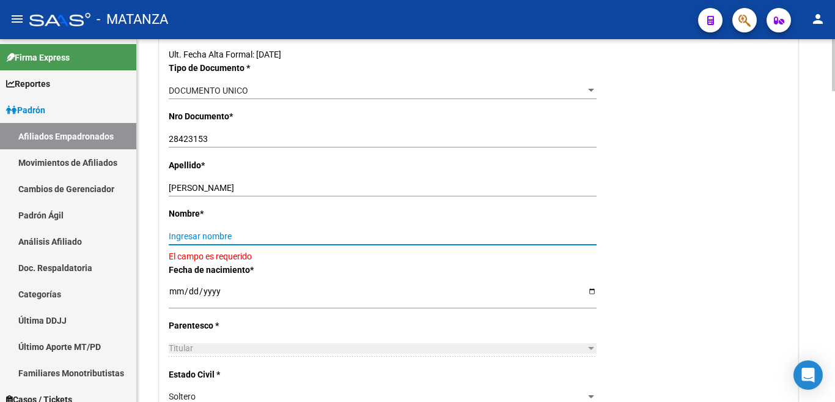
paste input "[PERSON_NAME]"
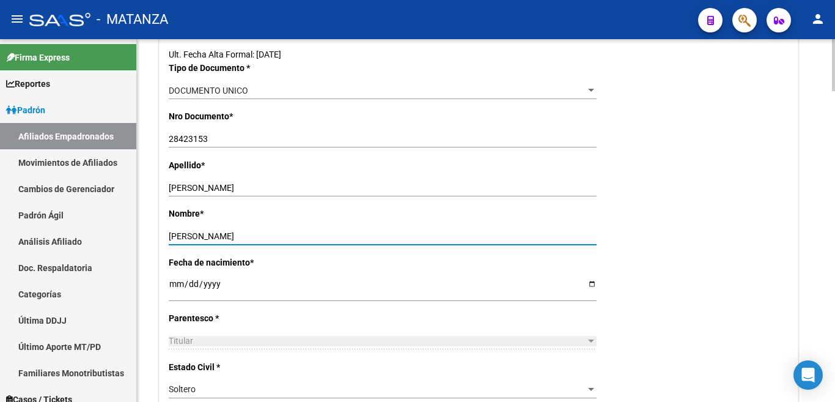
type input "[PERSON_NAME]"
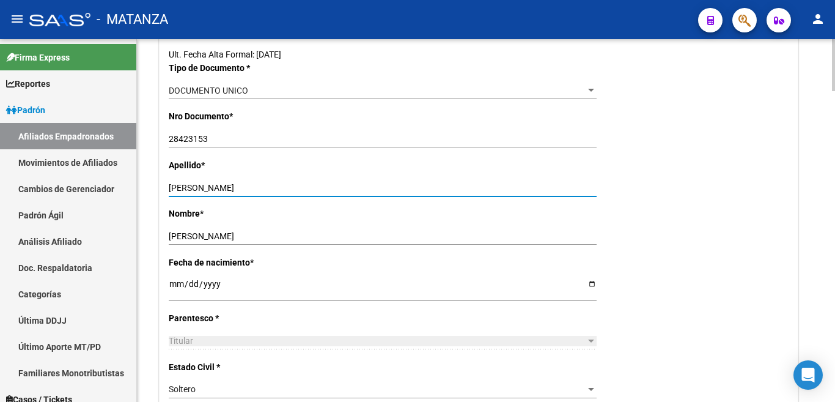
drag, startPoint x: 203, startPoint y: 187, endPoint x: 292, endPoint y: 184, distance: 88.7
click at [292, 184] on input "[PERSON_NAME]" at bounding box center [383, 188] width 428 height 10
type input "[PERSON_NAME]"
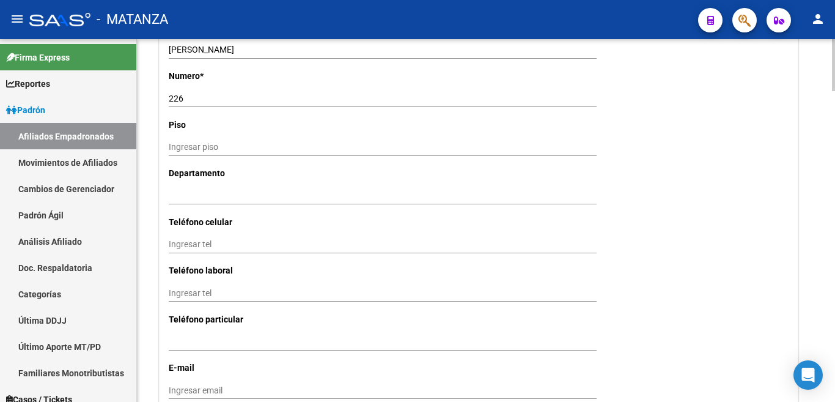
scroll to position [1345, 0]
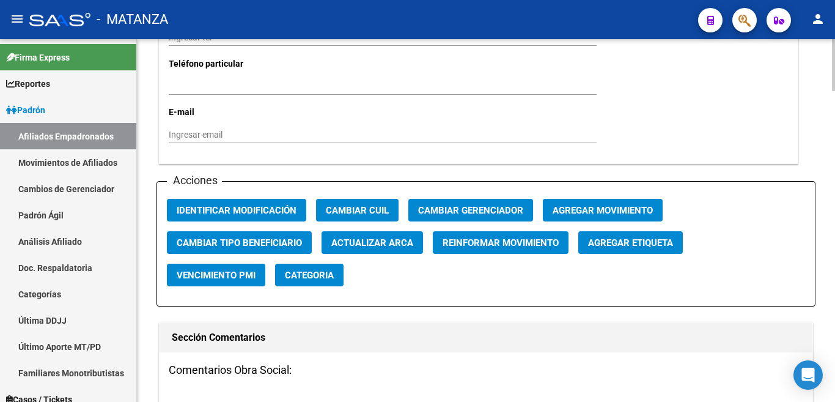
click at [561, 205] on span "Agregar Movimiento" at bounding box center [603, 210] width 100 height 11
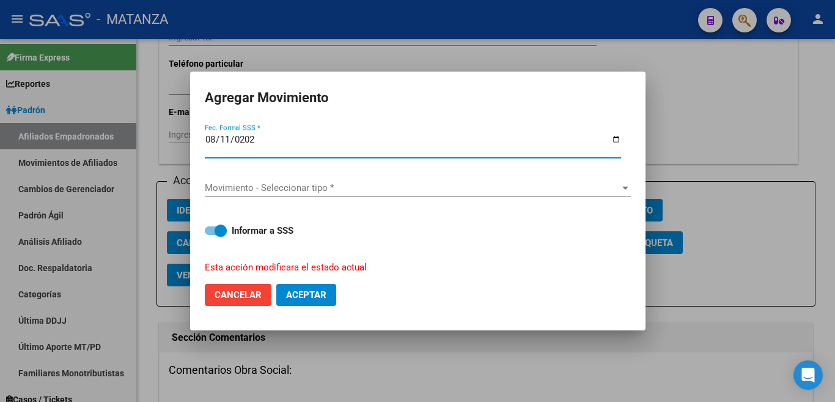
type input "[DATE]"
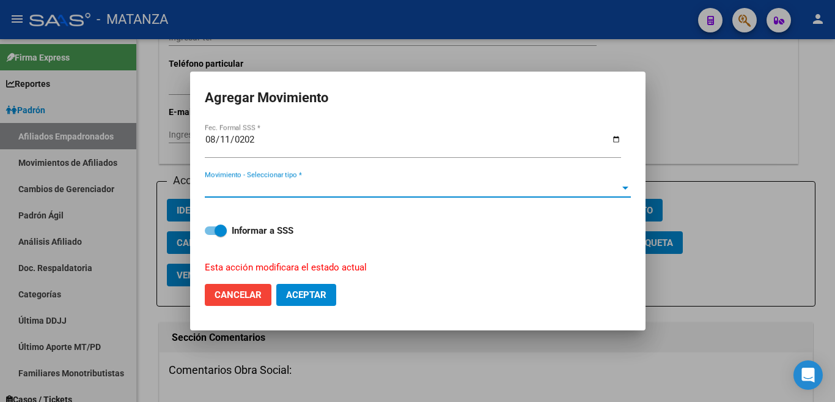
click at [620, 183] on div at bounding box center [625, 188] width 11 height 10
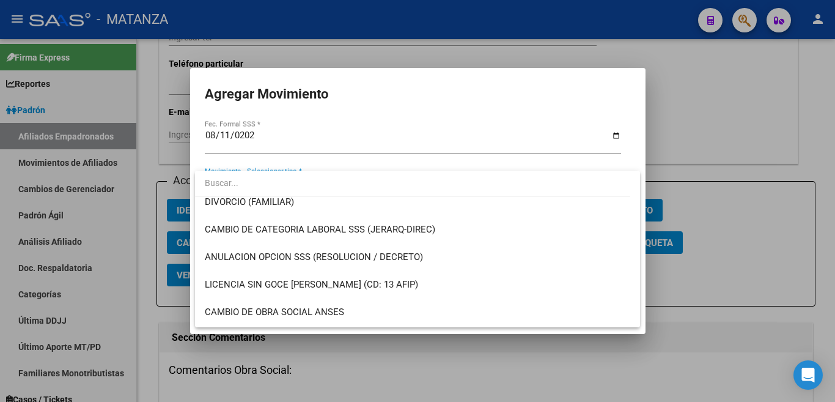
scroll to position [245, 0]
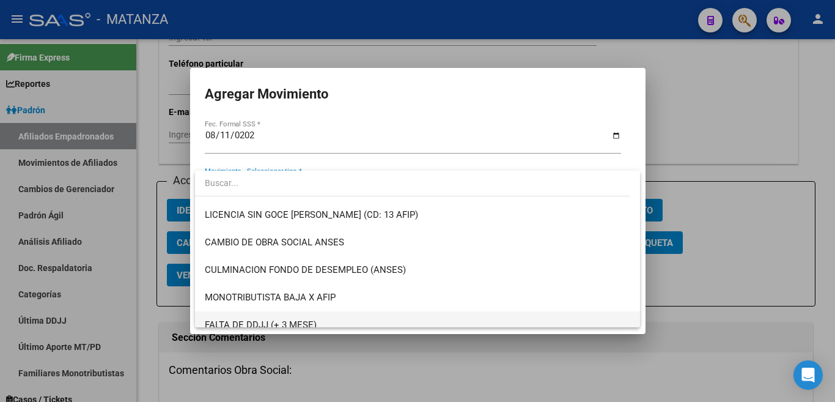
click at [522, 315] on span "FALTA DE DDJJ (+ 3 MESE)" at bounding box center [418, 325] width 426 height 28
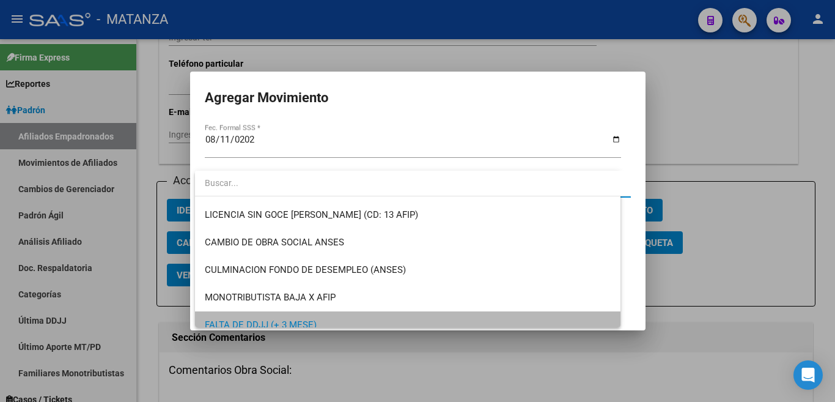
scroll to position [254, 0]
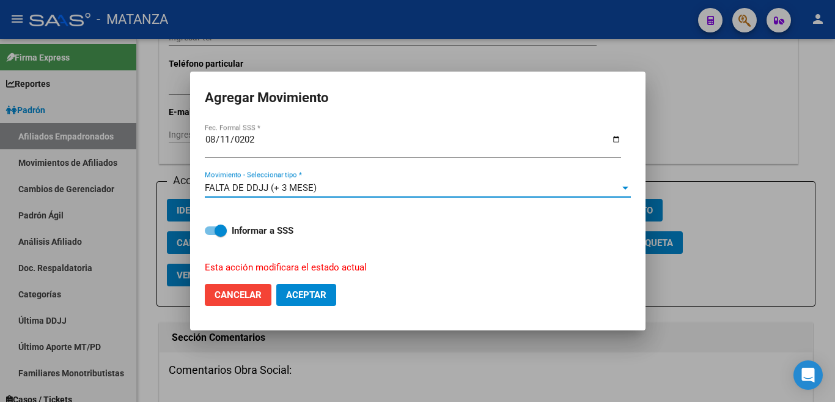
click at [299, 293] on span "Aceptar" at bounding box center [306, 294] width 40 height 11
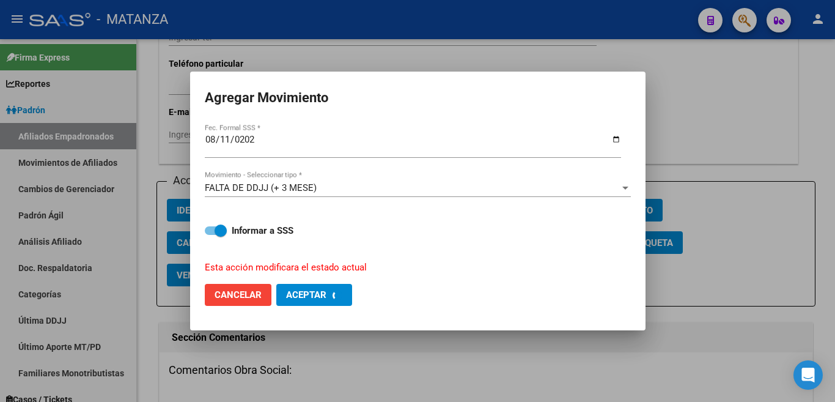
checkbox input "false"
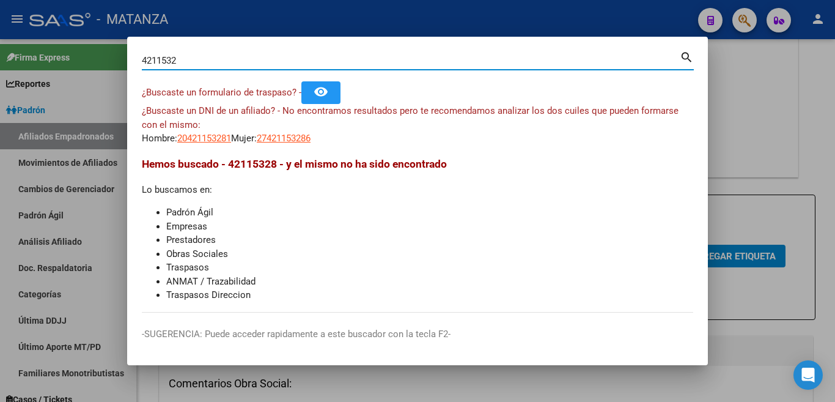
scroll to position [6, 0]
type input "4"
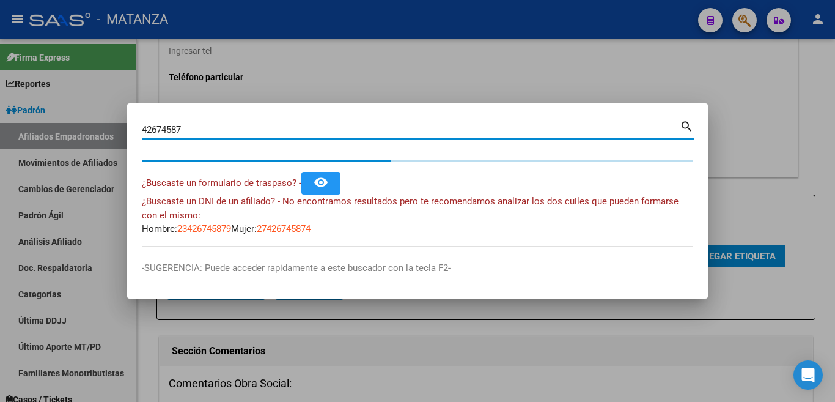
scroll to position [0, 0]
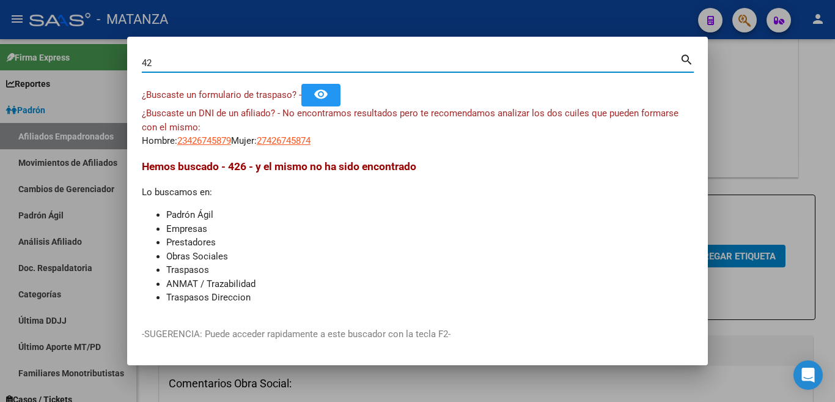
type input "4"
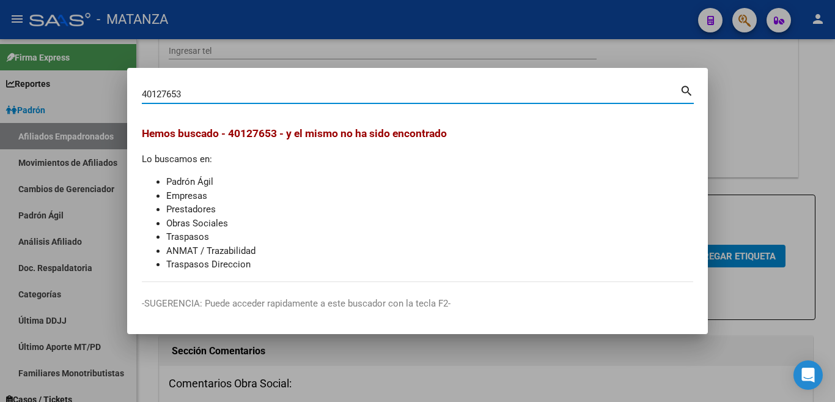
type input "40127653"
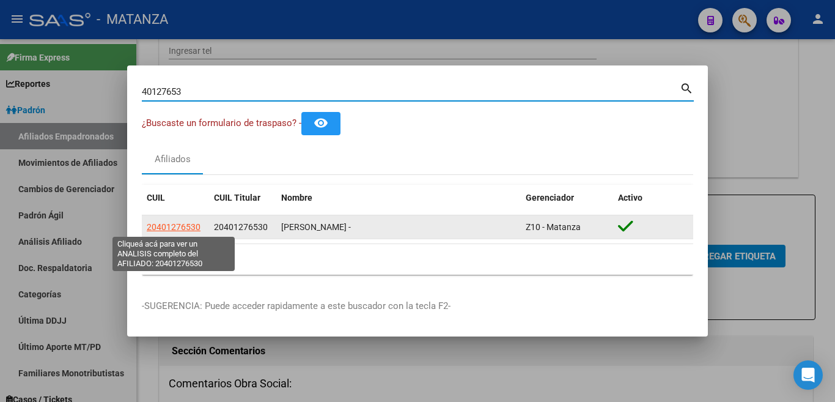
click at [158, 224] on span "20401276530" at bounding box center [174, 227] width 54 height 10
type textarea "20401276530"
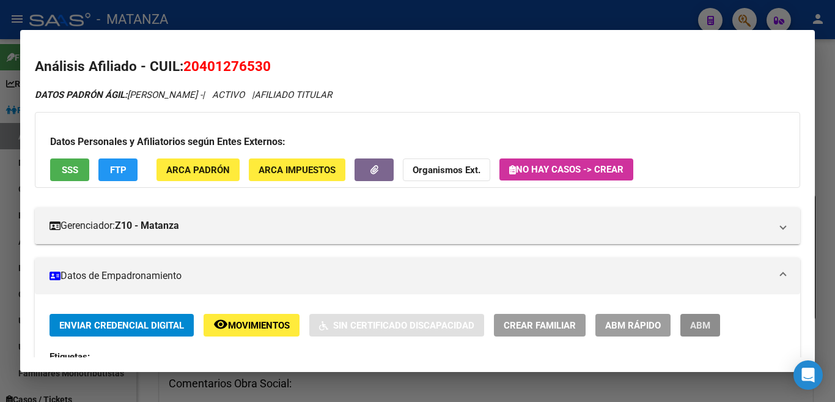
click at [695, 322] on span "ABM" at bounding box center [700, 325] width 20 height 11
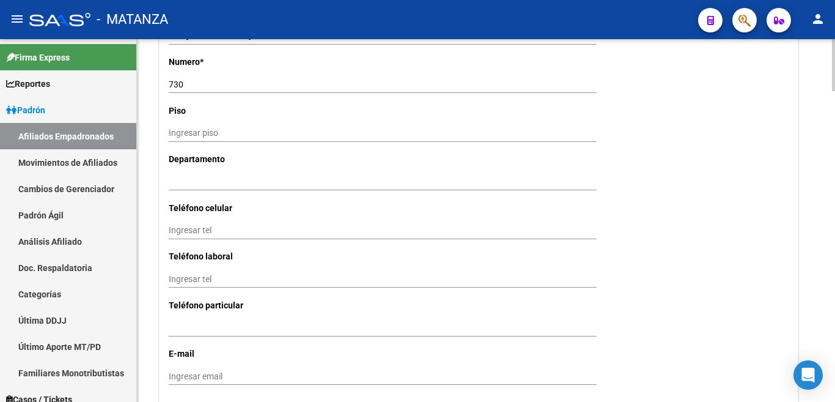
scroll to position [1284, 0]
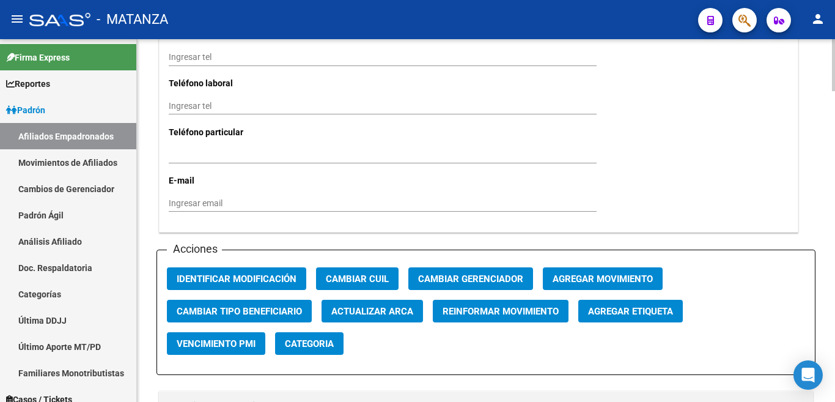
click at [601, 267] on button "Agregar Movimiento" at bounding box center [603, 278] width 120 height 23
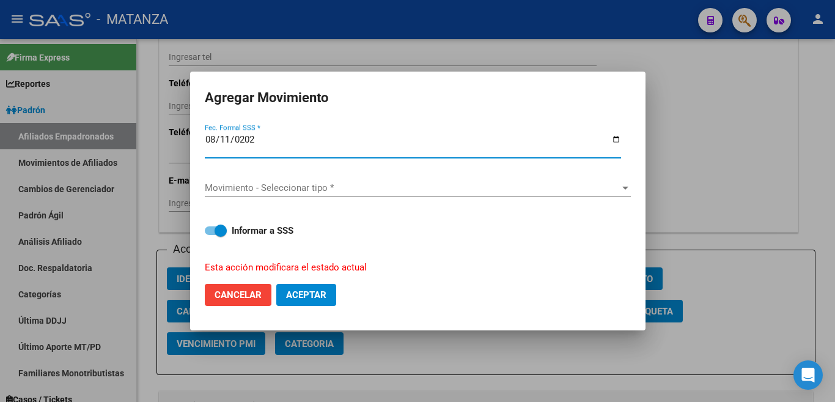
type input "[DATE]"
click at [620, 187] on div at bounding box center [625, 188] width 11 height 10
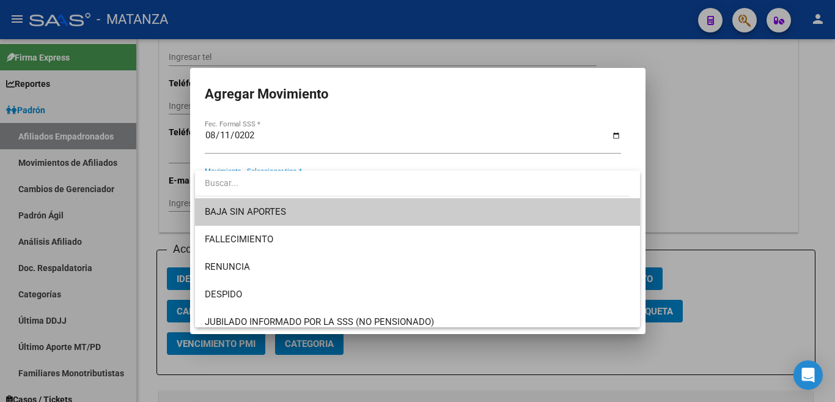
click at [611, 216] on span "BAJA SIN APORTES" at bounding box center [418, 212] width 426 height 28
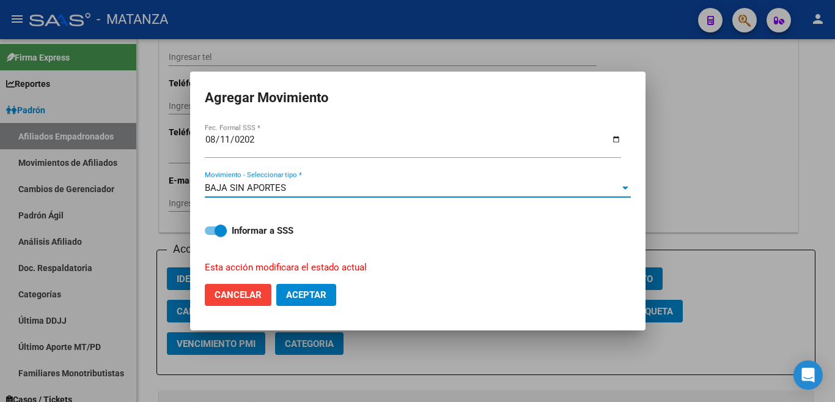
click at [290, 289] on span "Aceptar" at bounding box center [306, 294] width 40 height 11
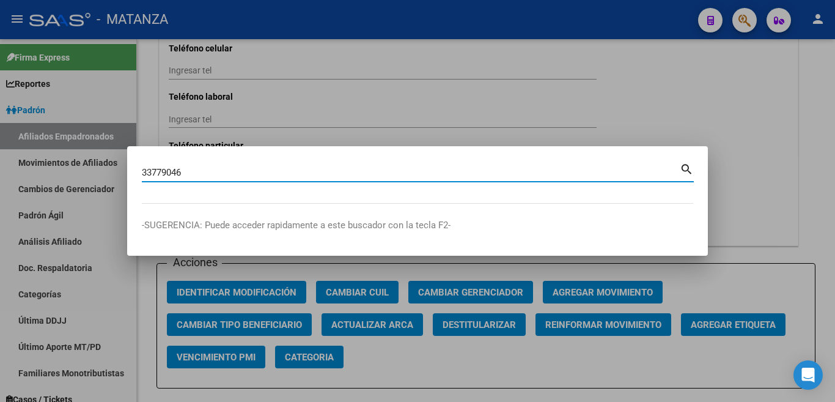
type input "33779046"
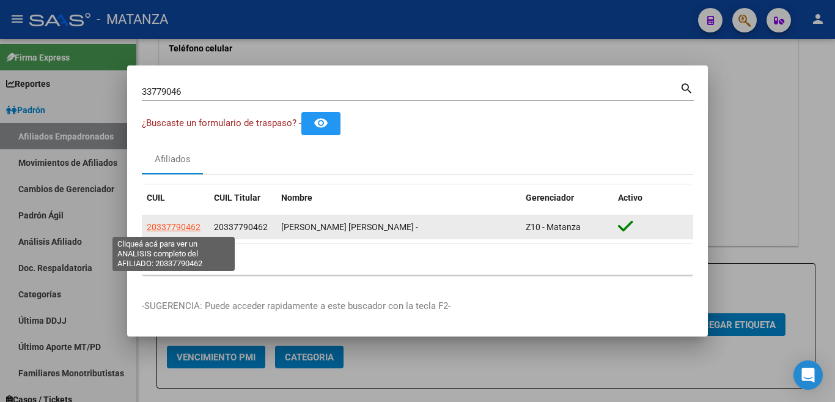
click at [176, 227] on span "20337790462" at bounding box center [174, 227] width 54 height 10
type textarea "20337790462"
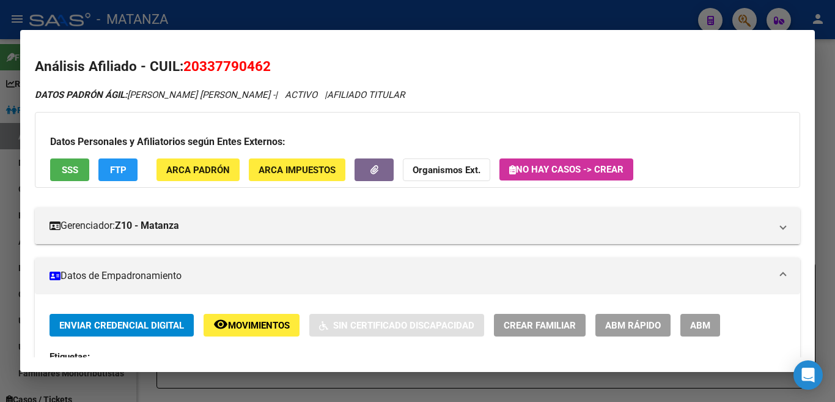
click at [704, 327] on span "ABM" at bounding box center [700, 325] width 20 height 11
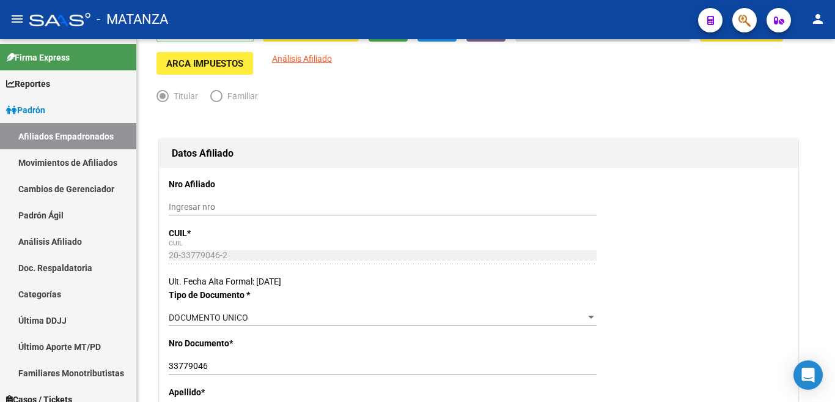
scroll to position [367, 0]
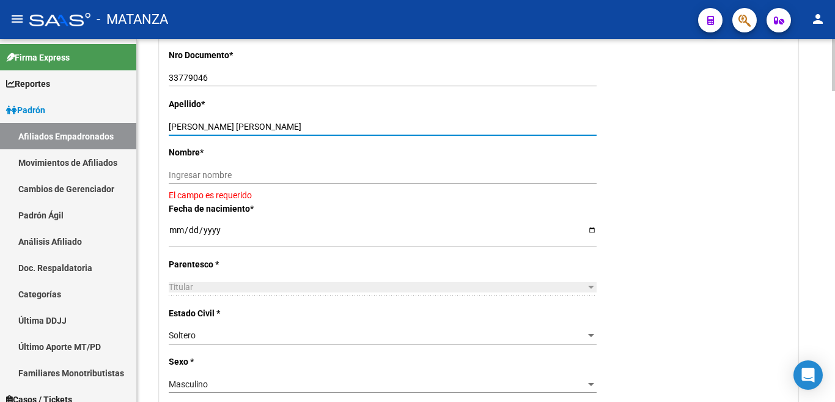
drag, startPoint x: 234, startPoint y: 127, endPoint x: 301, endPoint y: 128, distance: 67.3
click at [301, 128] on input "[PERSON_NAME] [PERSON_NAME]" at bounding box center [383, 127] width 428 height 10
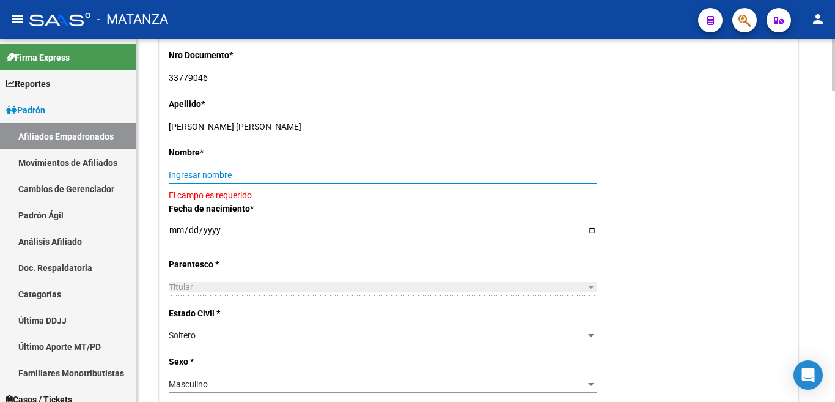
paste input "[PERSON_NAME]"
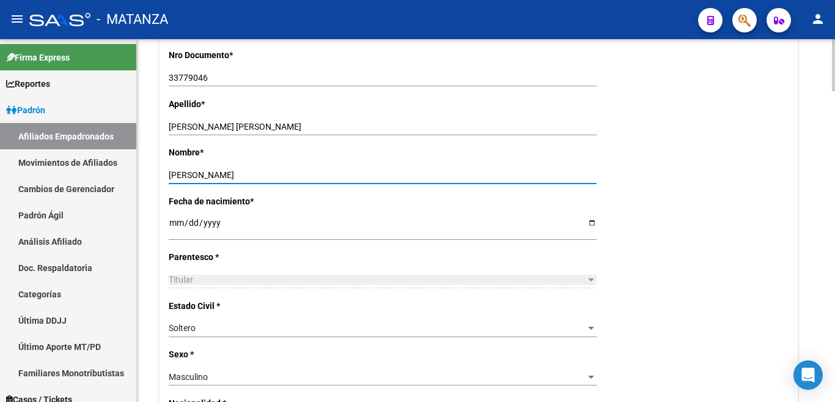
type input "[PERSON_NAME]"
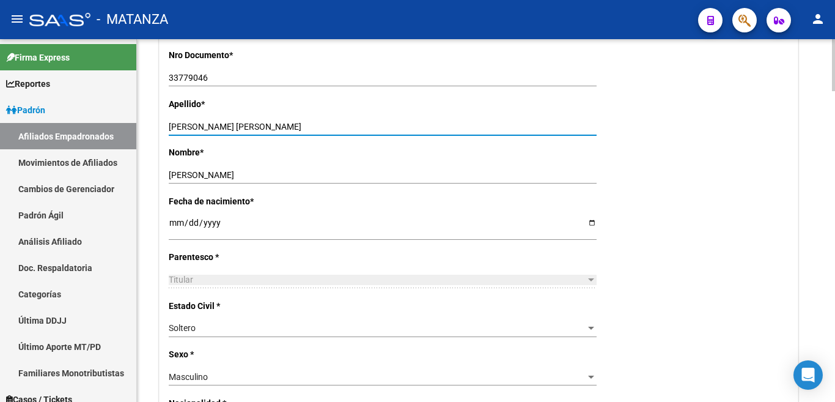
drag, startPoint x: 232, startPoint y: 124, endPoint x: 316, endPoint y: 124, distance: 83.2
click at [316, 124] on input "[PERSON_NAME] [PERSON_NAME]" at bounding box center [383, 127] width 428 height 10
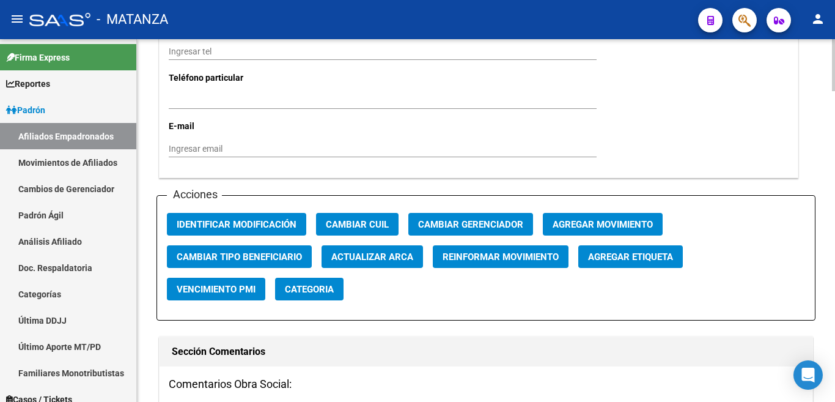
scroll to position [1345, 0]
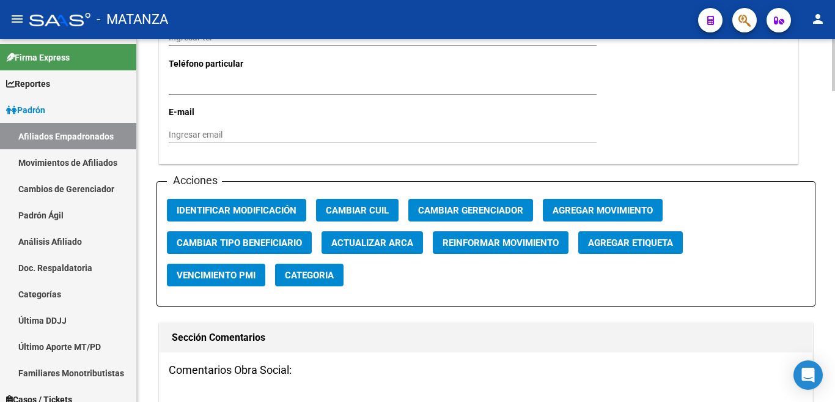
type input "[PERSON_NAME]"
click at [596, 199] on button "Agregar Movimiento" at bounding box center [603, 210] width 120 height 23
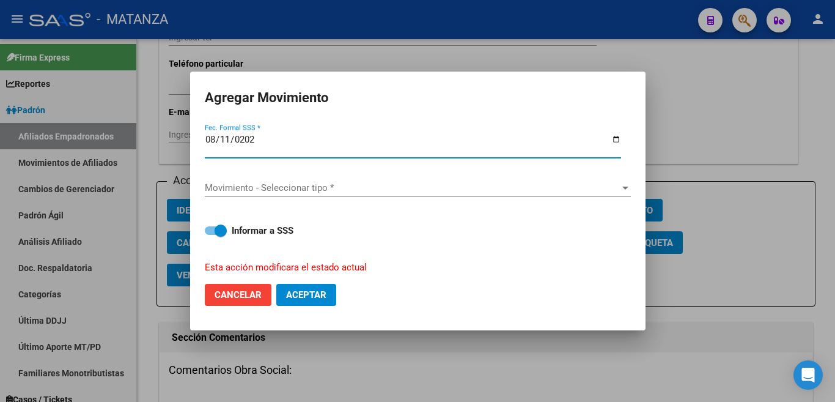
type input "[DATE]"
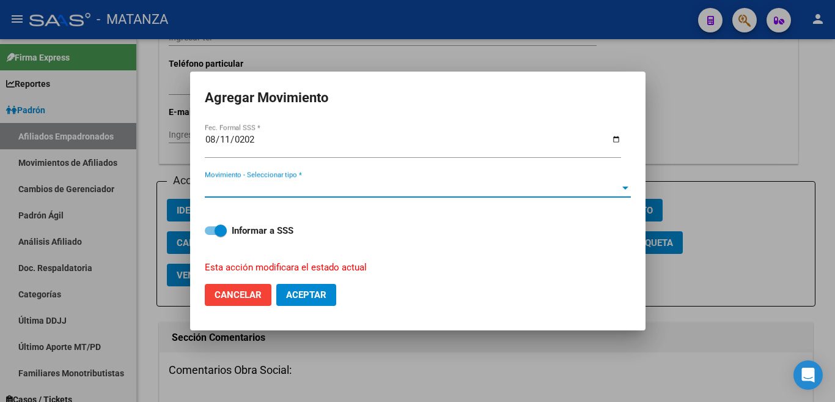
click at [617, 185] on span "Movimiento - Seleccionar tipo *" at bounding box center [412, 187] width 415 height 11
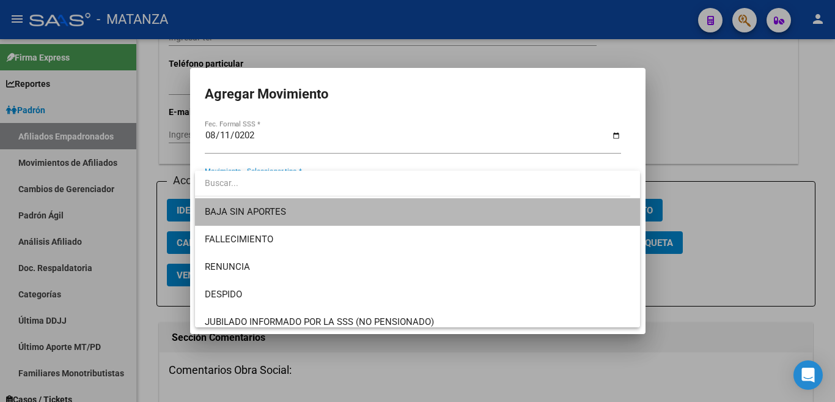
click at [614, 207] on span "BAJA SIN APORTES" at bounding box center [418, 212] width 426 height 28
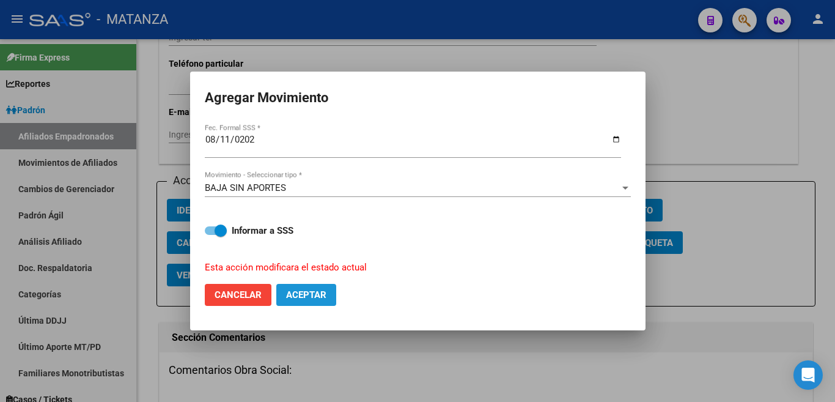
click at [319, 294] on span "Aceptar" at bounding box center [306, 294] width 40 height 11
checkbox input "false"
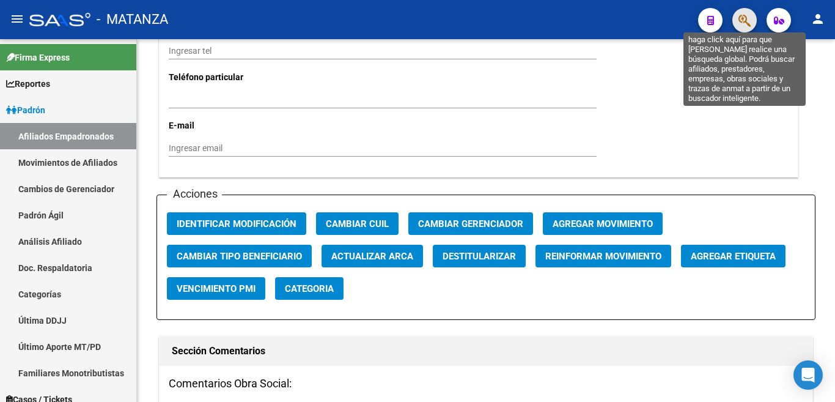
click at [744, 20] on icon "button" at bounding box center [745, 20] width 12 height 14
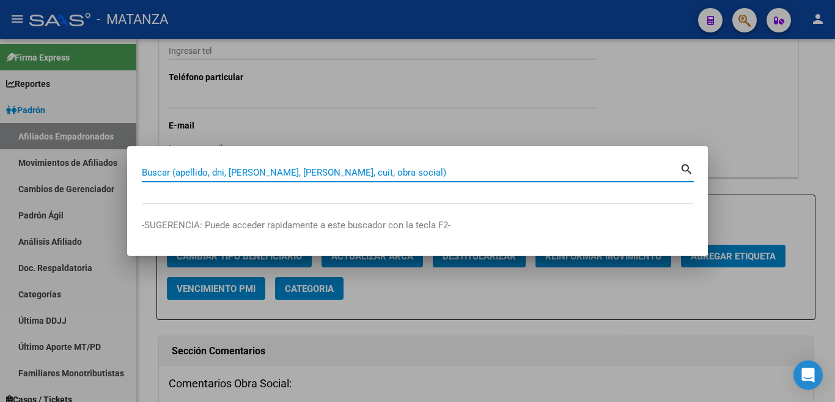
click at [652, 177] on input "Buscar (apellido, dni, [PERSON_NAME], [PERSON_NAME], cuit, obra social)" at bounding box center [411, 172] width 538 height 11
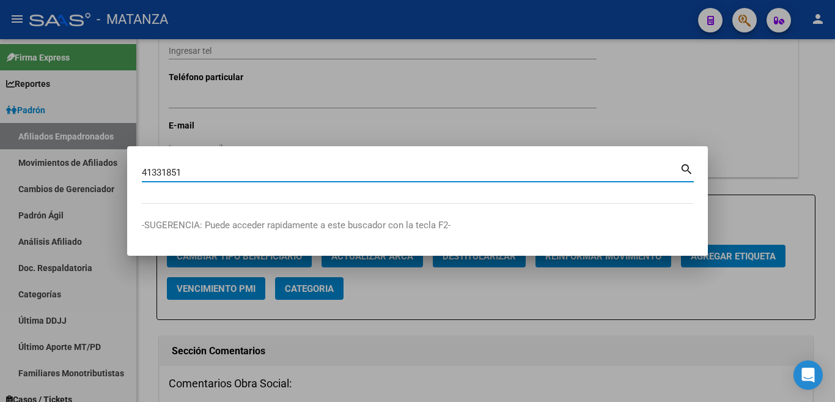
type input "41331851"
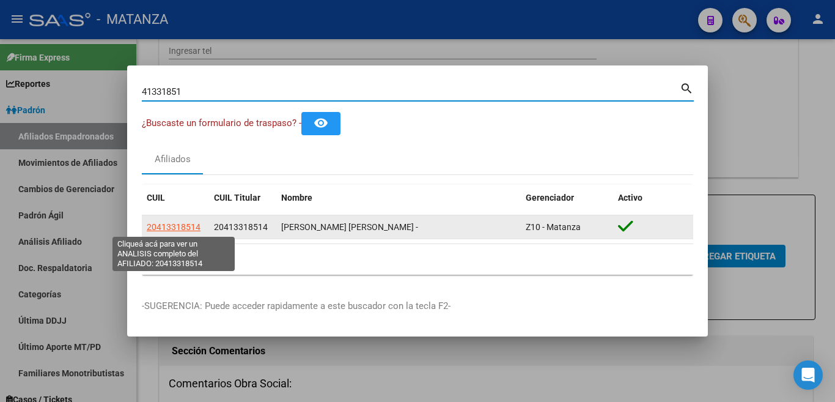
click at [179, 223] on span "20413318514" at bounding box center [174, 227] width 54 height 10
type textarea "20413318514"
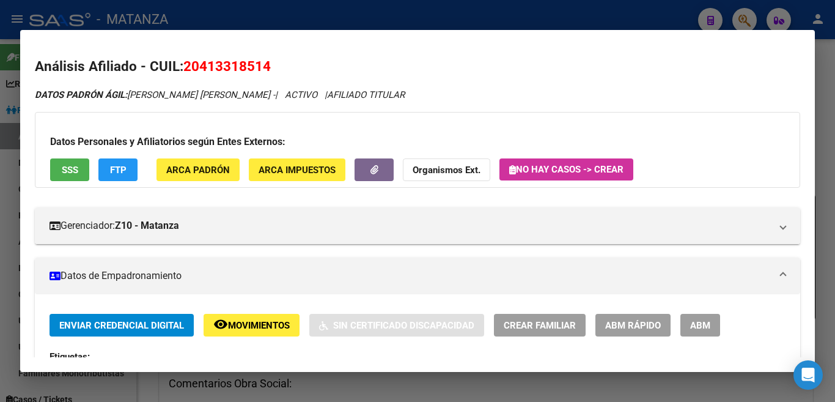
click at [699, 330] on span "ABM" at bounding box center [700, 325] width 20 height 11
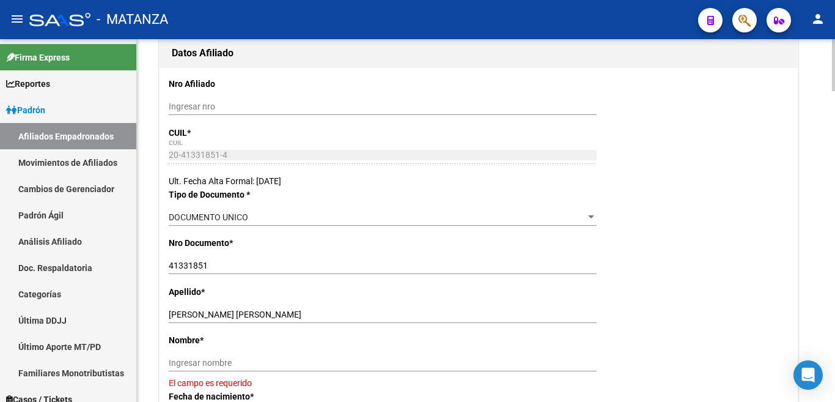
scroll to position [183, 0]
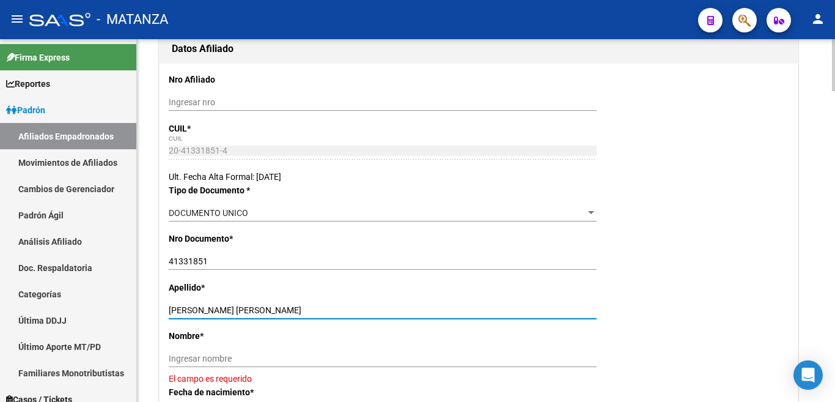
drag, startPoint x: 213, startPoint y: 309, endPoint x: 320, endPoint y: 309, distance: 107.0
click at [320, 309] on input "[PERSON_NAME] [PERSON_NAME]" at bounding box center [383, 310] width 428 height 10
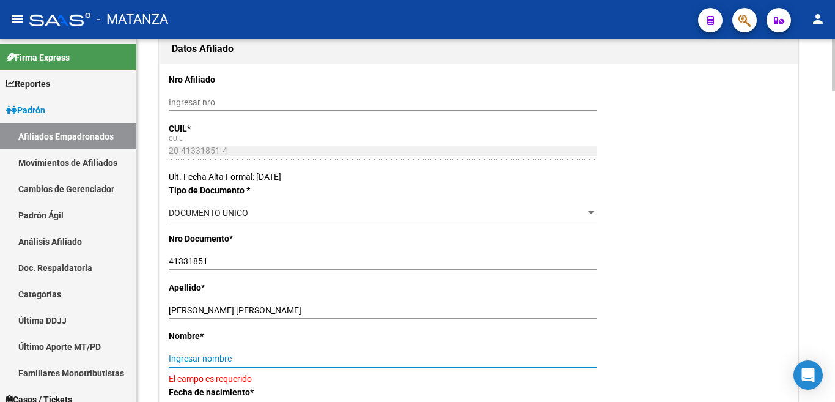
paste input "[PERSON_NAME]"
type input "[PERSON_NAME]"
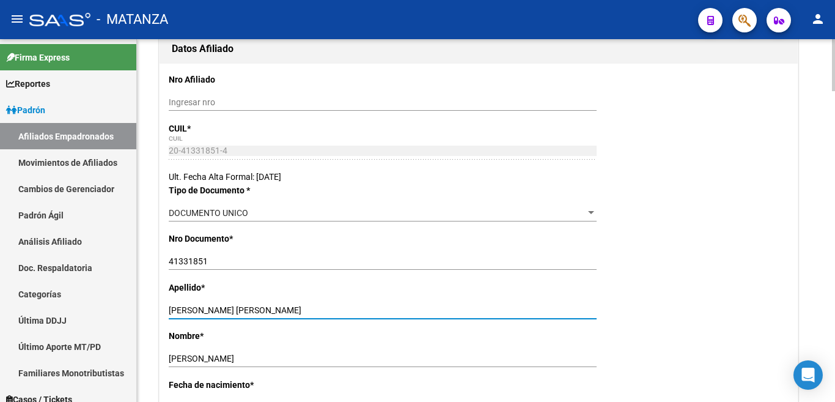
drag, startPoint x: 211, startPoint y: 312, endPoint x: 323, endPoint y: 313, distance: 112.5
click at [323, 313] on input "[PERSON_NAME] [PERSON_NAME]" at bounding box center [383, 310] width 428 height 10
type input "[PERSON_NAME]"
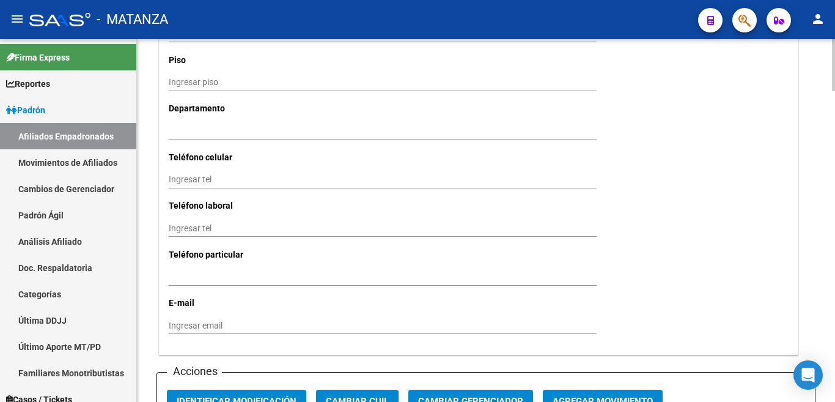
scroll to position [1223, 0]
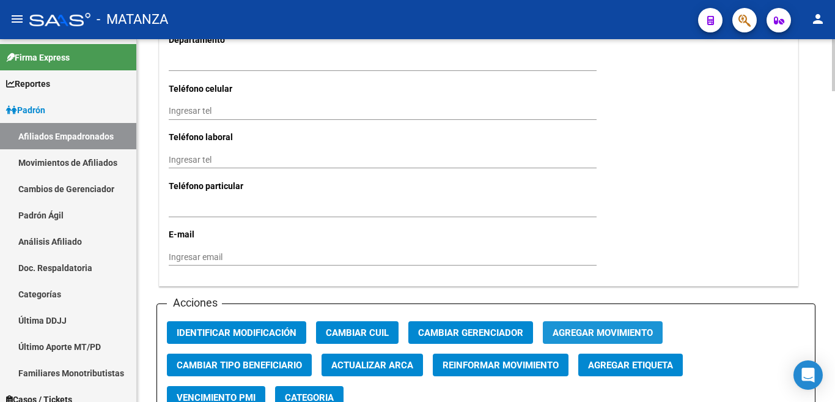
click at [594, 327] on span "Agregar Movimiento" at bounding box center [603, 332] width 100 height 11
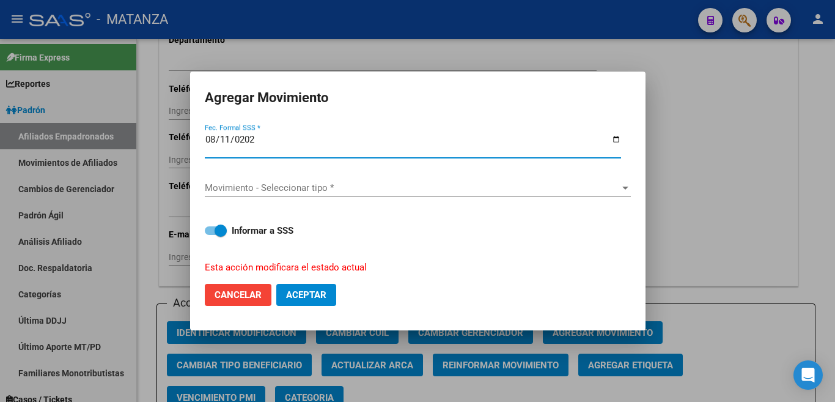
type input "[DATE]"
click at [612, 188] on span "Movimiento - Seleccionar tipo *" at bounding box center [412, 187] width 415 height 11
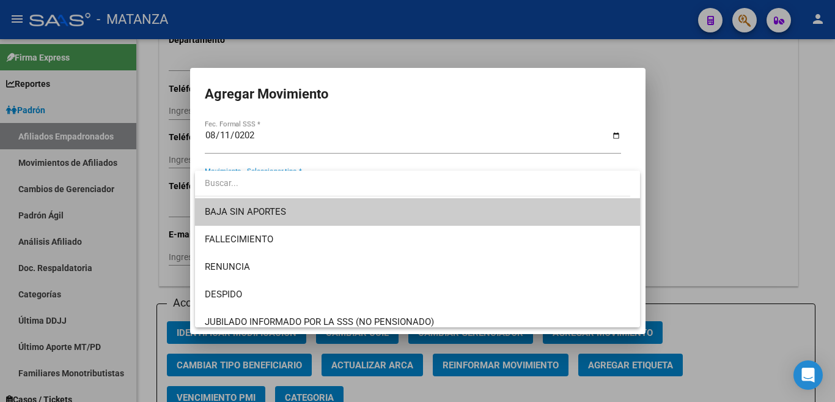
click at [583, 218] on span "BAJA SIN APORTES" at bounding box center [418, 212] width 426 height 28
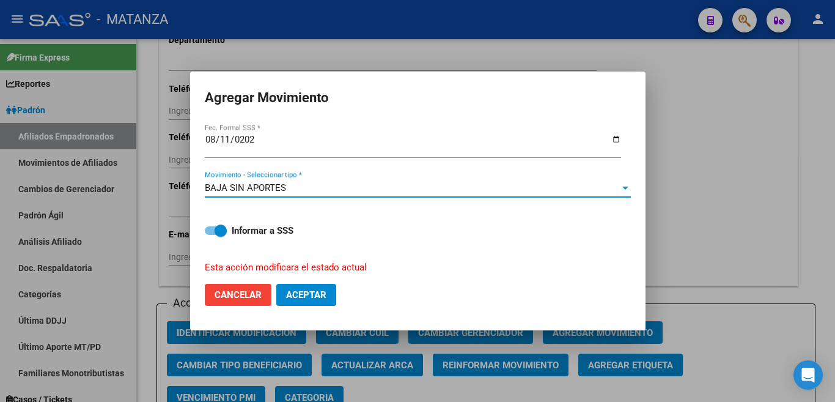
click at [312, 299] on button "Aceptar" at bounding box center [306, 295] width 60 height 22
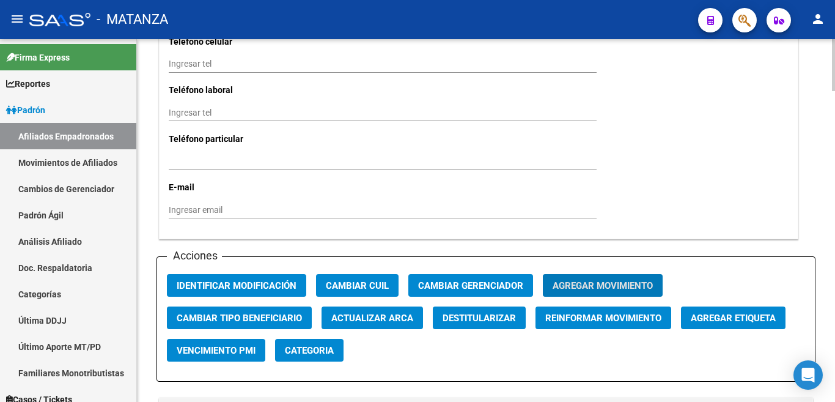
scroll to position [1284, 0]
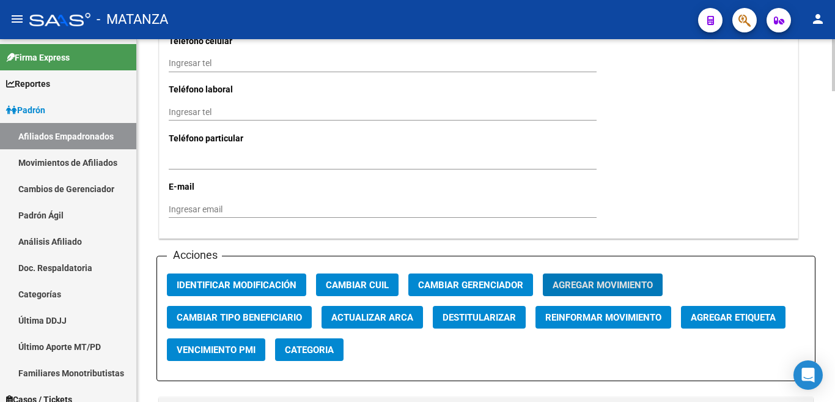
click at [589, 279] on span "Agregar Movimiento" at bounding box center [603, 284] width 100 height 11
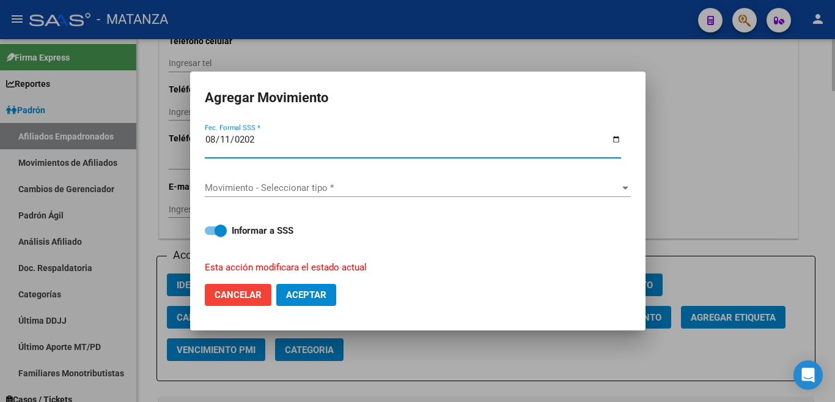
type input "[DATE]"
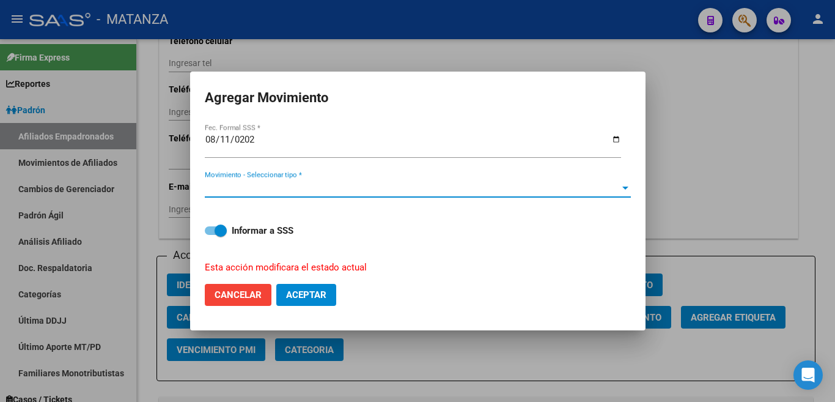
click at [618, 187] on span "Movimiento - Seleccionar tipo *" at bounding box center [412, 187] width 415 height 11
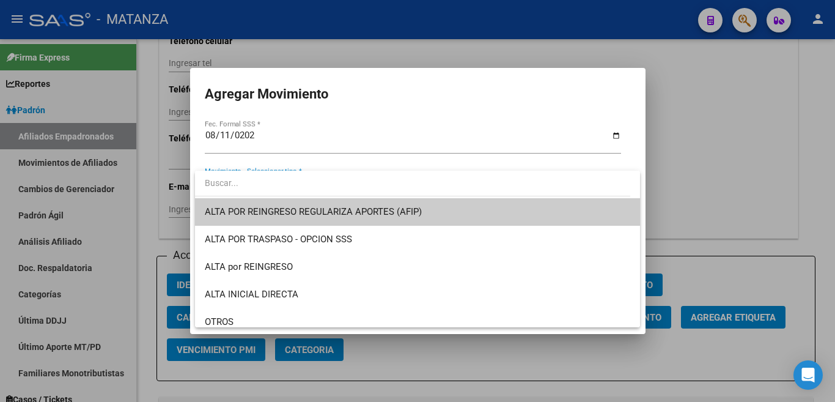
click at [698, 116] on div at bounding box center [417, 201] width 835 height 402
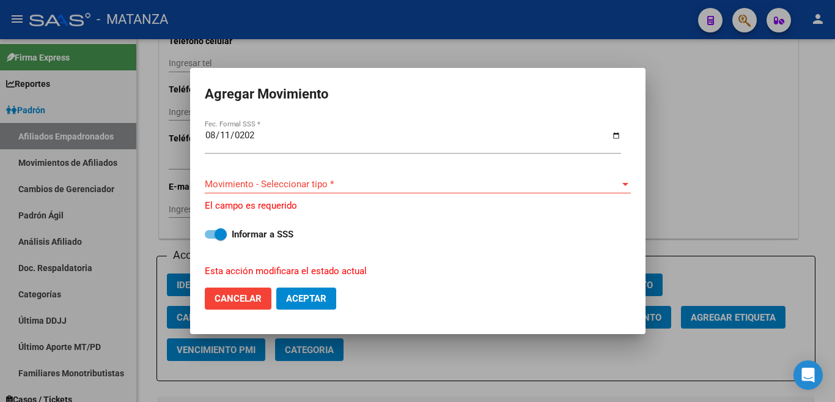
click at [698, 116] on div at bounding box center [417, 201] width 835 height 402
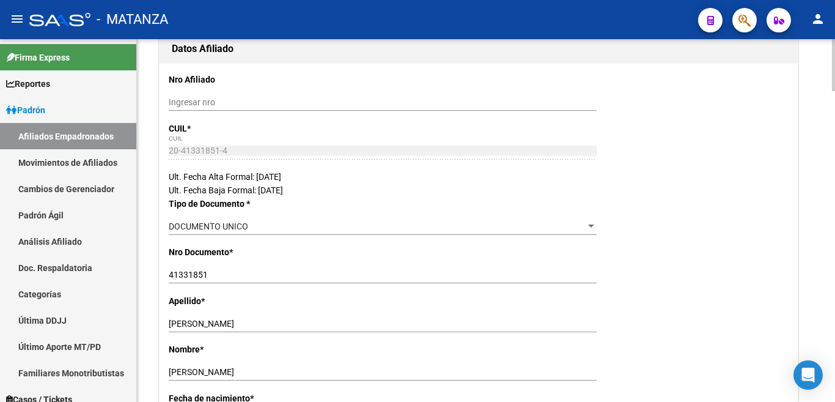
scroll to position [0, 0]
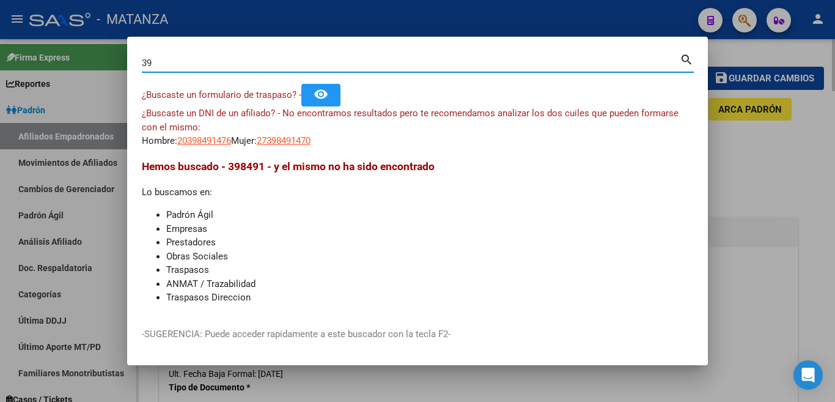
type input "3"
type input "2"
type input "41200980"
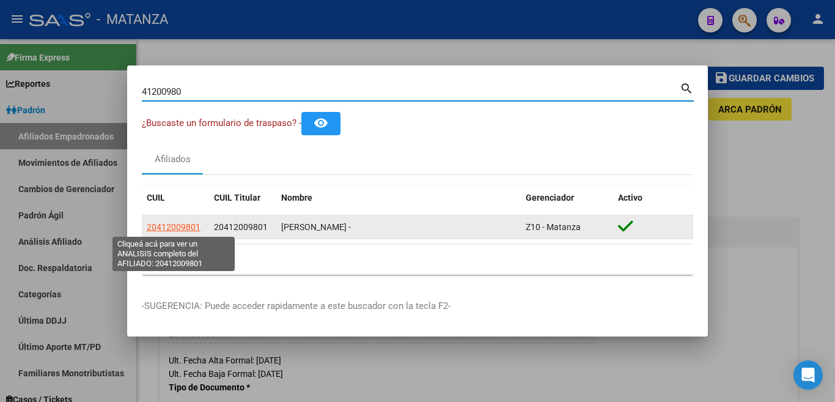
click at [171, 226] on span "20412009801" at bounding box center [174, 227] width 54 height 10
type textarea "20412009801"
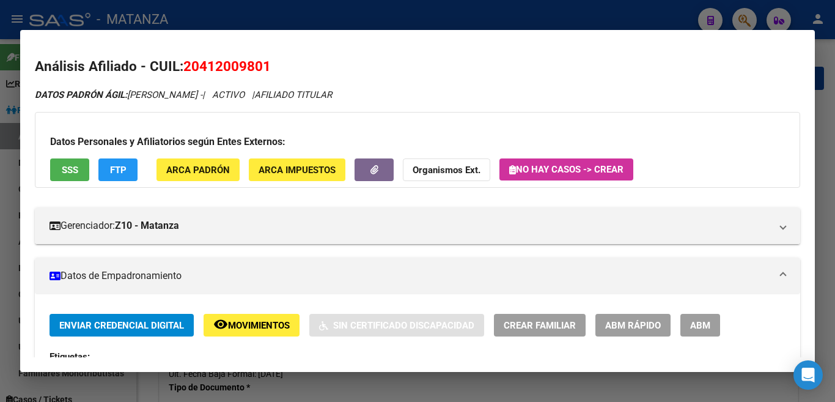
click at [695, 327] on span "ABM" at bounding box center [700, 325] width 20 height 11
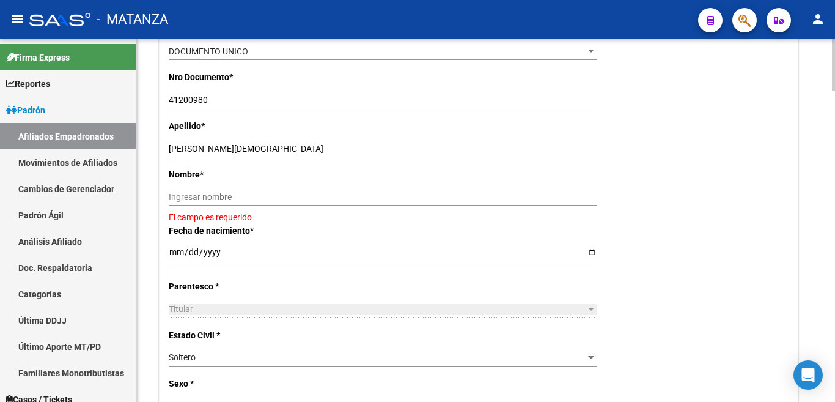
scroll to position [367, 0]
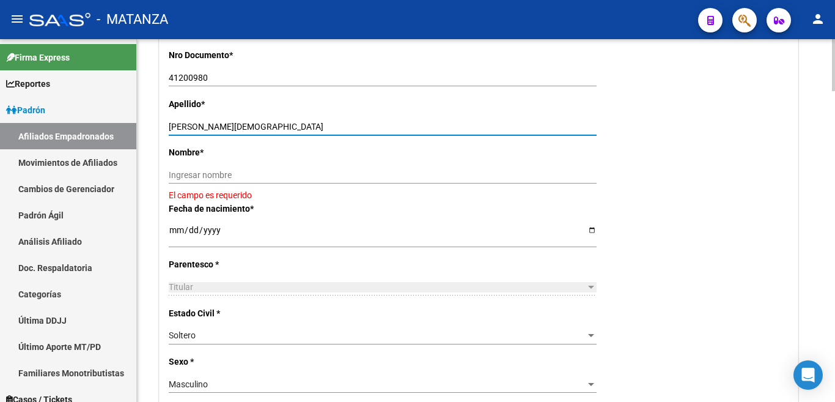
drag, startPoint x: 202, startPoint y: 124, endPoint x: 268, endPoint y: 128, distance: 66.1
click at [268, 128] on input "[PERSON_NAME][DEMOGRAPHIC_DATA]" at bounding box center [383, 127] width 428 height 10
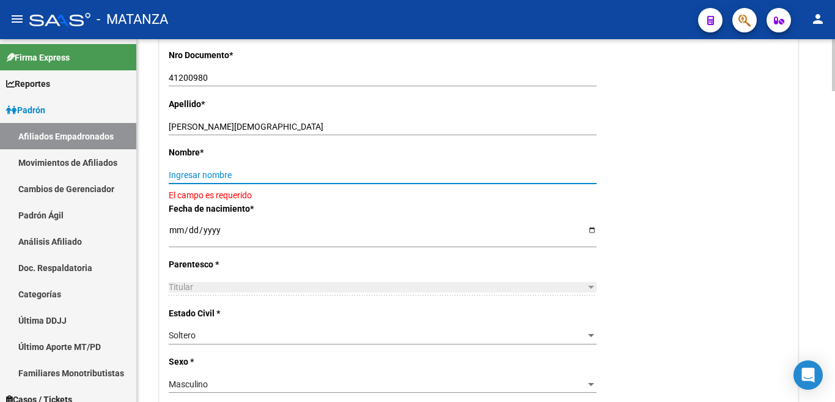
paste input "[PERSON_NAME][DEMOGRAPHIC_DATA]"
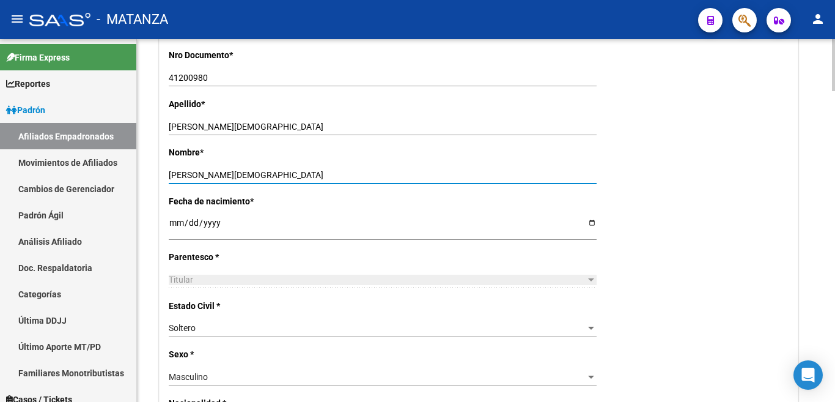
type input "[PERSON_NAME][DEMOGRAPHIC_DATA]"
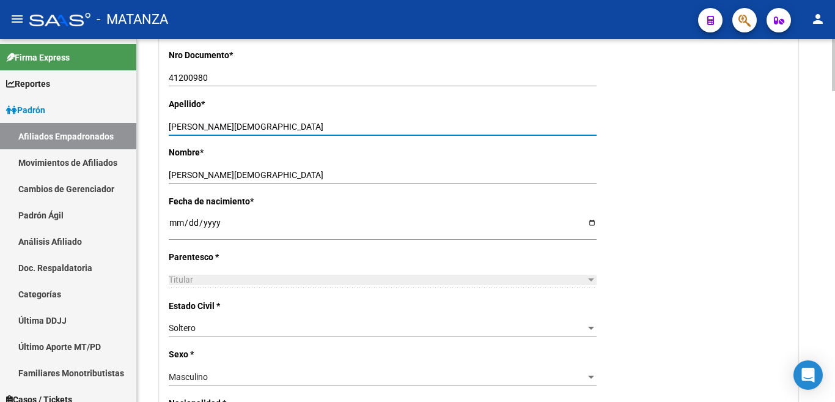
drag, startPoint x: 204, startPoint y: 127, endPoint x: 275, endPoint y: 127, distance: 71.5
click at [275, 127] on input "[PERSON_NAME][DEMOGRAPHIC_DATA]" at bounding box center [383, 127] width 428 height 10
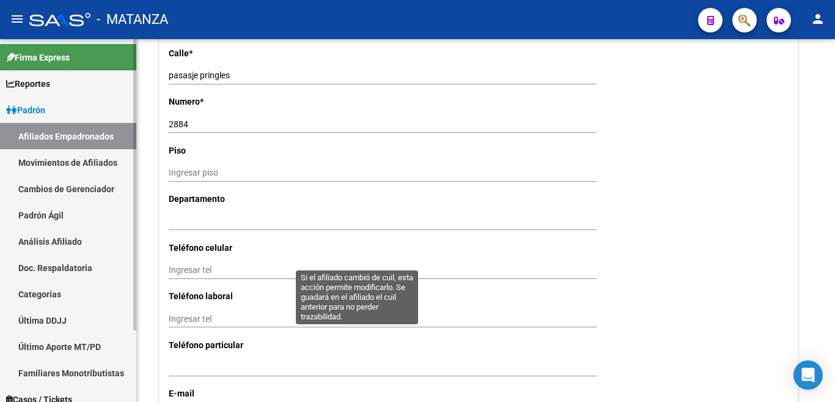
scroll to position [1345, 0]
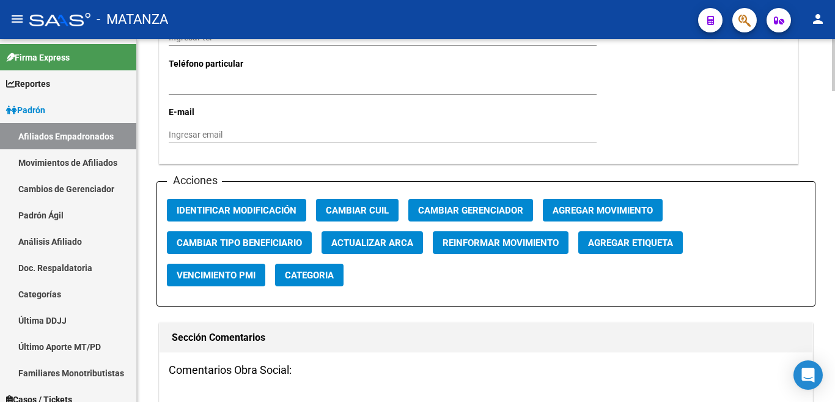
type input "[PERSON_NAME]"
click at [621, 205] on span "Agregar Movimiento" at bounding box center [603, 210] width 100 height 11
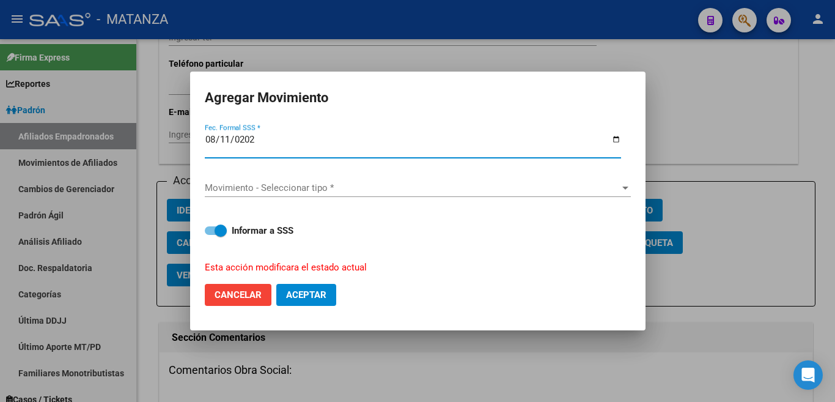
type input "[DATE]"
click at [610, 186] on span "Movimiento - Seleccionar tipo *" at bounding box center [412, 187] width 415 height 11
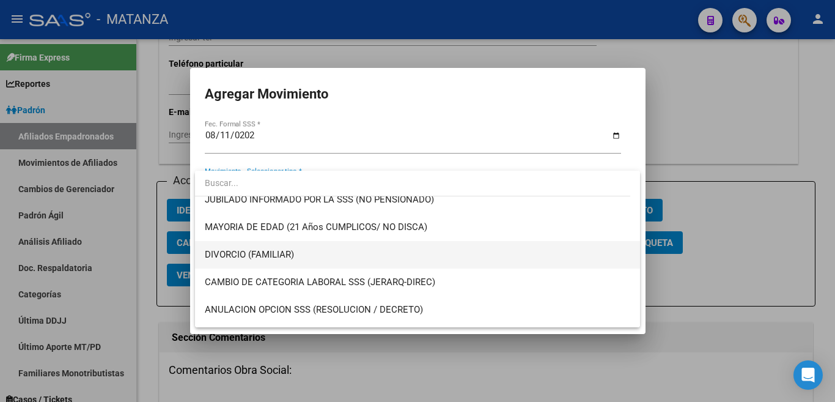
scroll to position [183, 0]
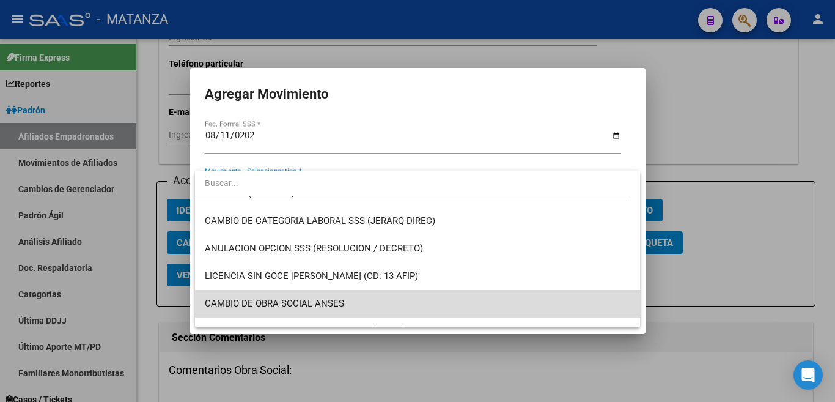
click at [533, 298] on span "CAMBIO DE OBRA SOCIAL ANSES" at bounding box center [418, 304] width 426 height 28
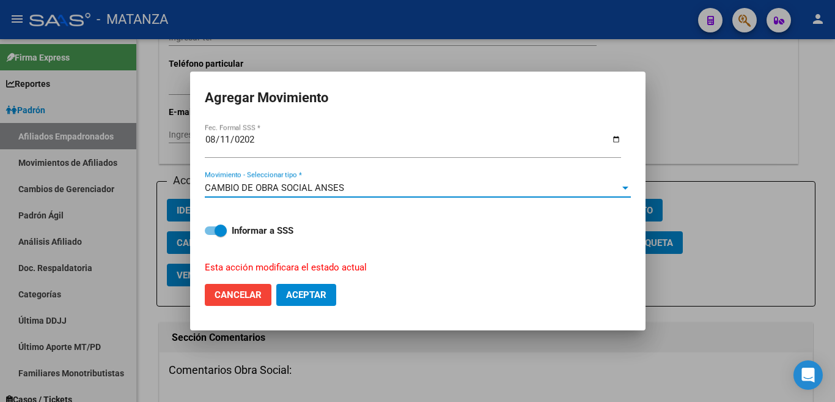
click at [312, 289] on span "Aceptar" at bounding box center [306, 294] width 40 height 11
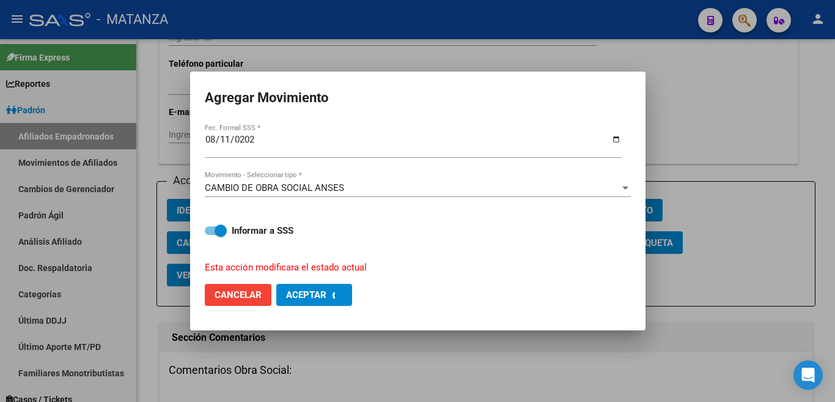
checkbox input "false"
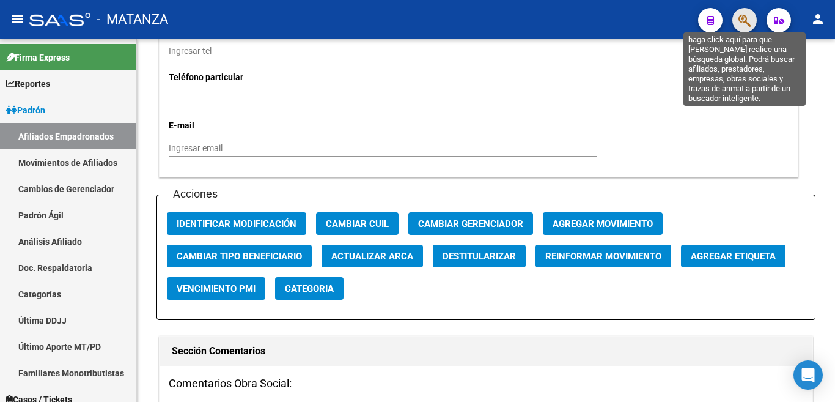
click at [742, 21] on icon "button" at bounding box center [745, 20] width 12 height 14
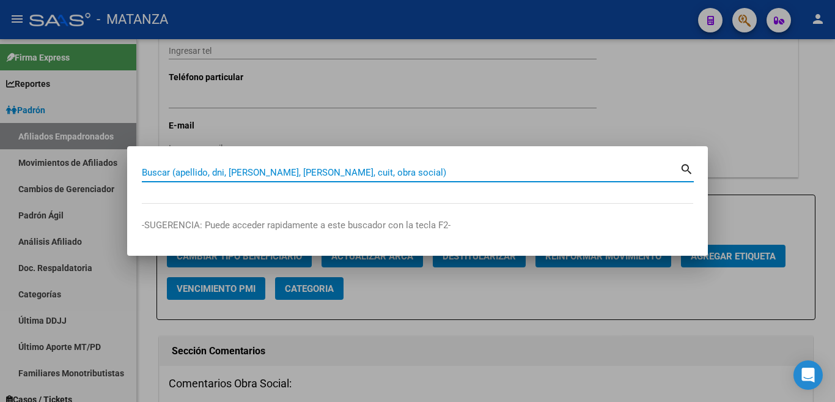
click at [635, 171] on input "Buscar (apellido, dni, [PERSON_NAME], [PERSON_NAME], cuit, obra social)" at bounding box center [411, 172] width 538 height 11
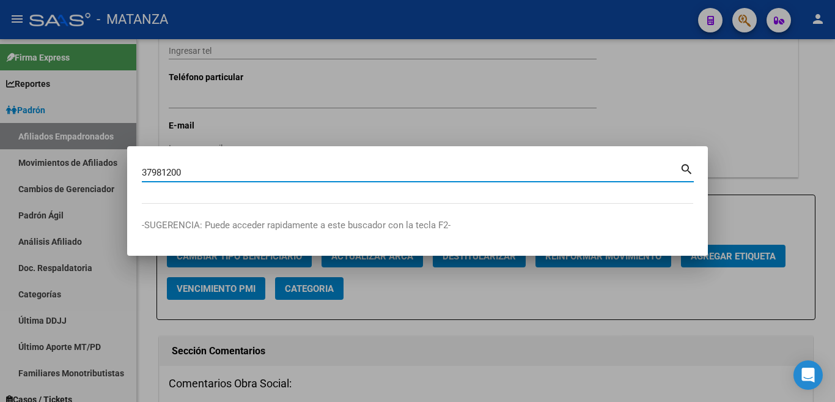
type input "37981200"
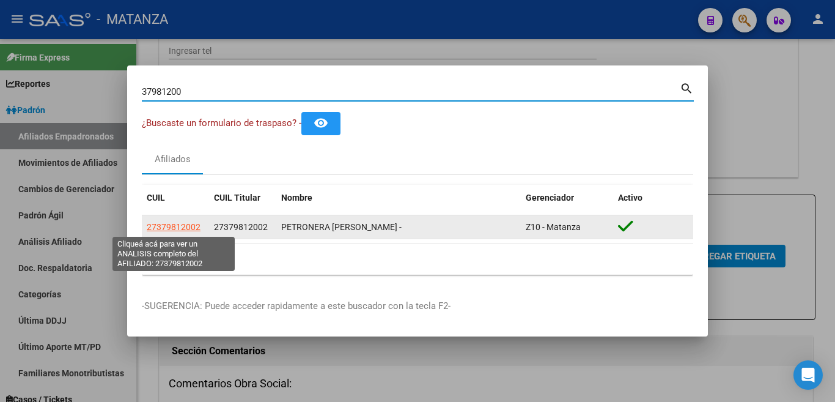
click at [176, 229] on span "27379812002" at bounding box center [174, 227] width 54 height 10
type textarea "27379812002"
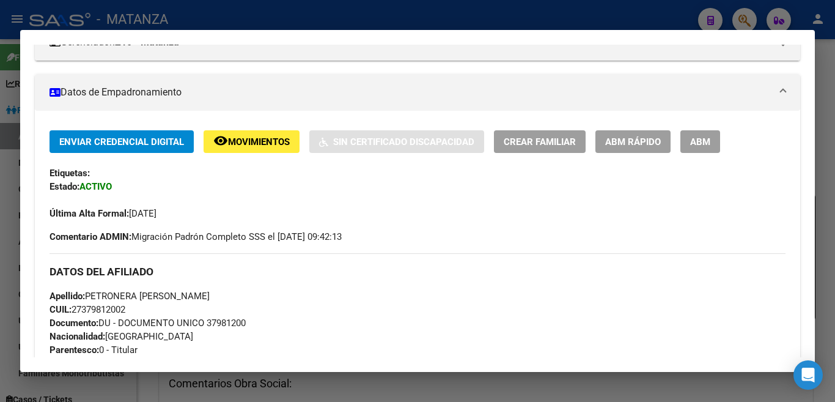
drag, startPoint x: 693, startPoint y: 140, endPoint x: 656, endPoint y: 207, distance: 76.9
click at [693, 139] on span "ABM" at bounding box center [700, 141] width 20 height 11
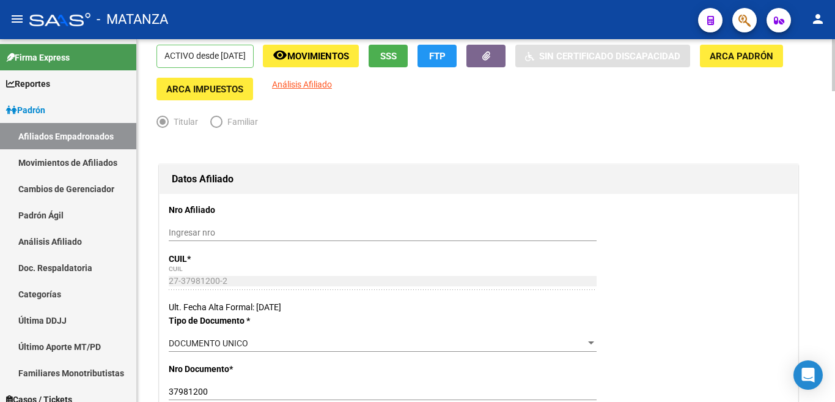
scroll to position [245, 0]
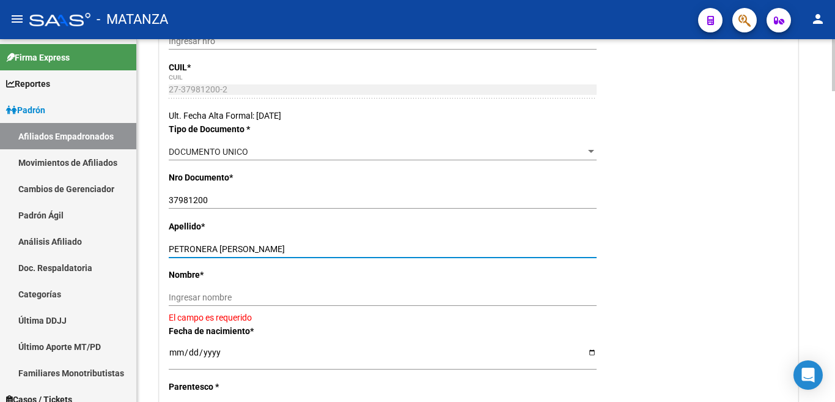
drag, startPoint x: 218, startPoint y: 248, endPoint x: 322, endPoint y: 251, distance: 104.6
click at [322, 251] on input "PETRONERA [PERSON_NAME]" at bounding box center [383, 249] width 428 height 10
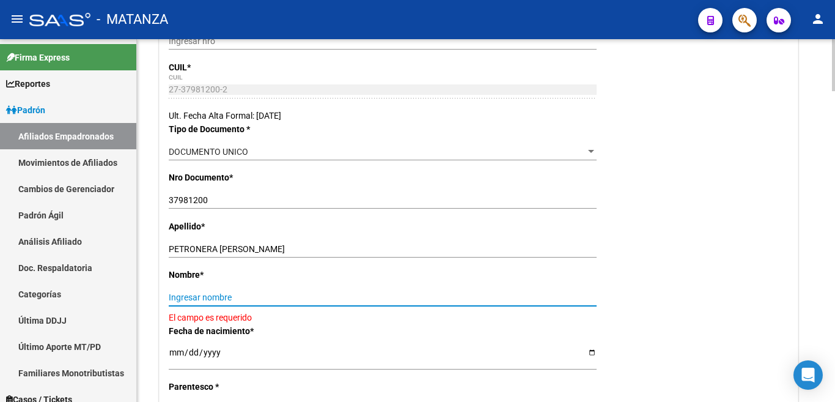
paste input "[PERSON_NAME]"
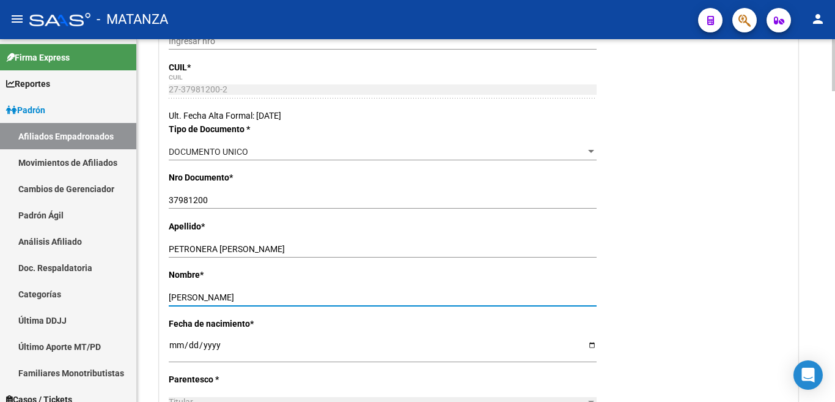
type input "[PERSON_NAME]"
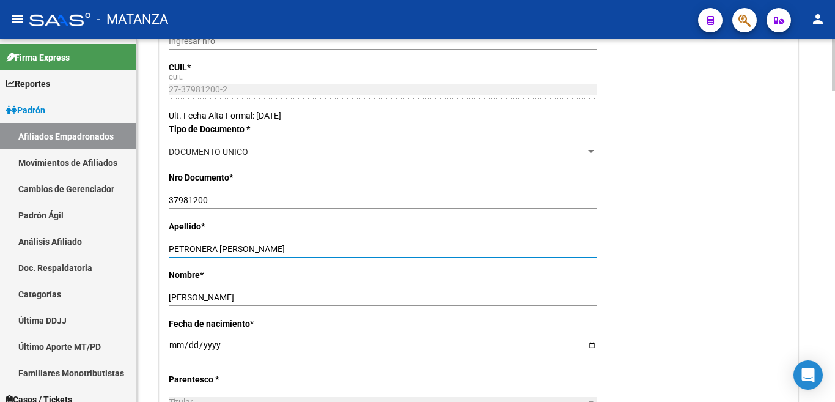
drag, startPoint x: 220, startPoint y: 246, endPoint x: 366, endPoint y: 246, distance: 146.1
click at [366, 246] on input "PETRONERA [PERSON_NAME]" at bounding box center [383, 249] width 428 height 10
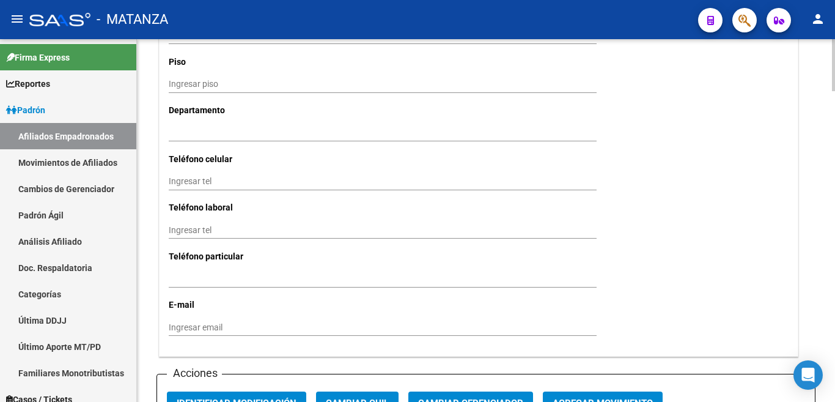
scroll to position [1162, 0]
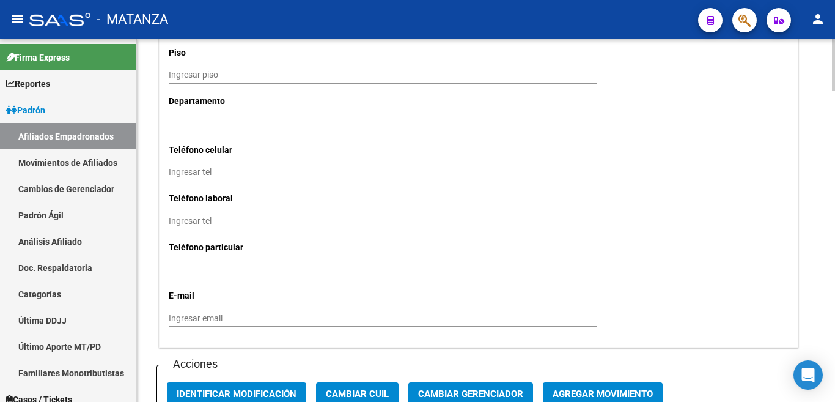
type input "PETRONERA"
click at [604, 388] on span "Agregar Movimiento" at bounding box center [603, 393] width 100 height 11
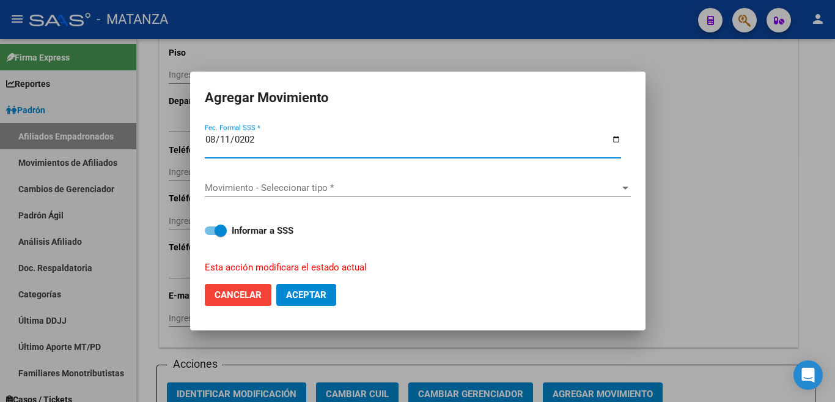
type input "[DATE]"
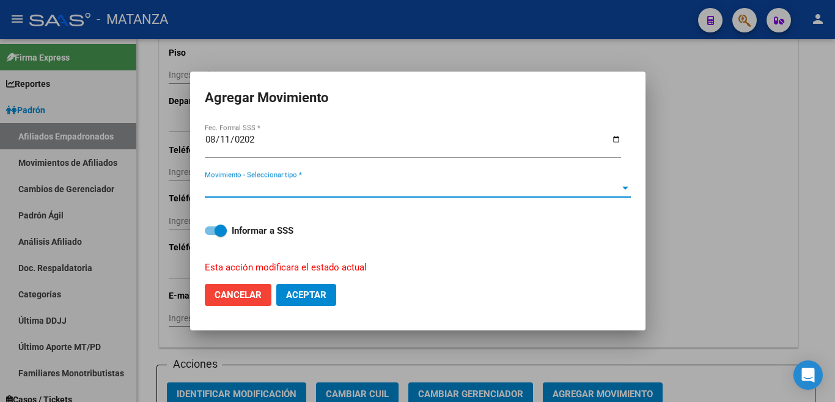
click at [613, 182] on span "Movimiento - Seleccionar tipo *" at bounding box center [412, 187] width 415 height 11
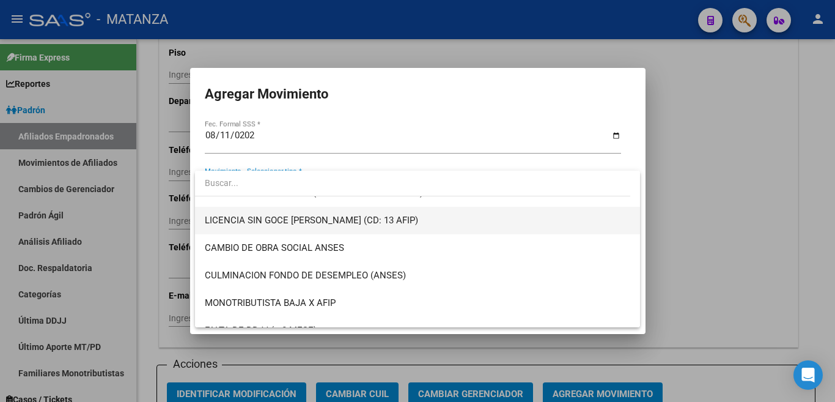
scroll to position [245, 0]
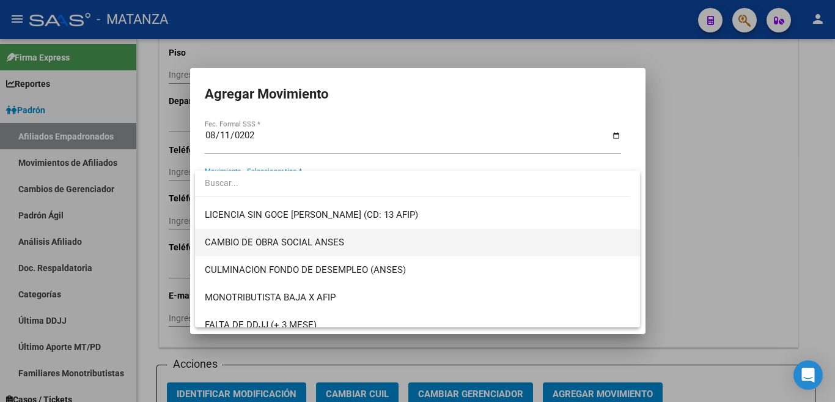
click at [579, 249] on span "CAMBIO DE OBRA SOCIAL ANSES" at bounding box center [418, 243] width 426 height 28
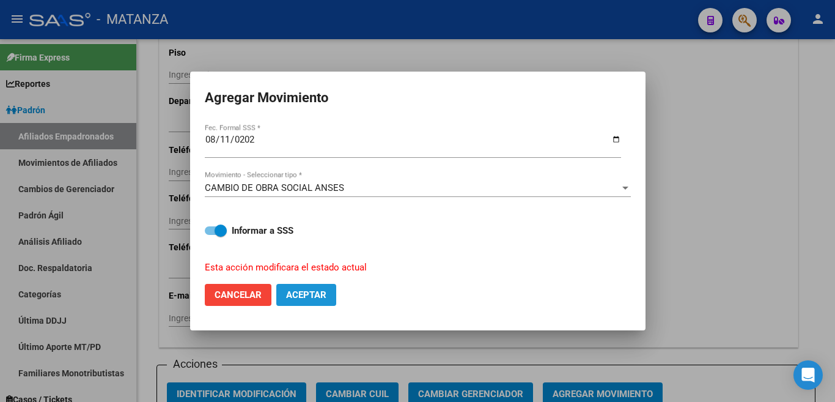
click at [316, 296] on span "Aceptar" at bounding box center [306, 294] width 40 height 11
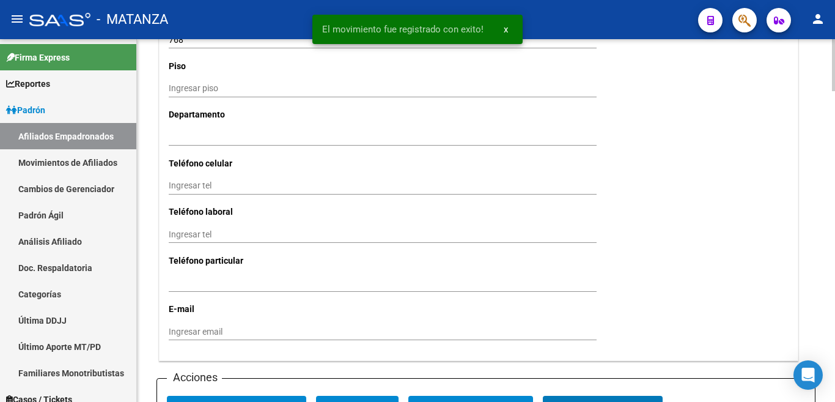
scroll to position [1164, 0]
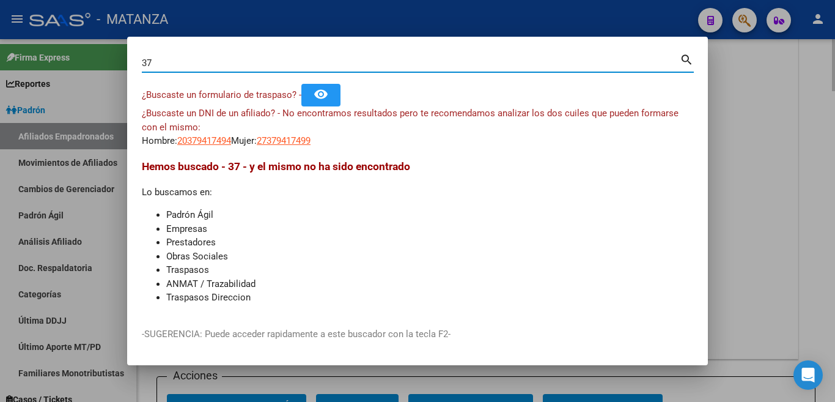
type input "3"
type input "2"
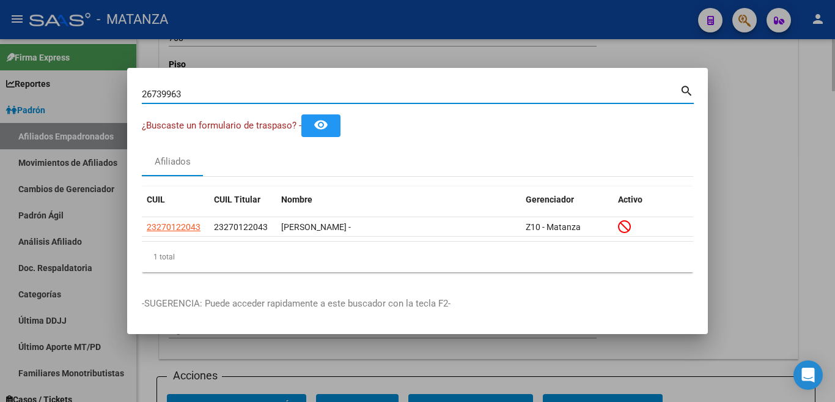
type input "26739963"
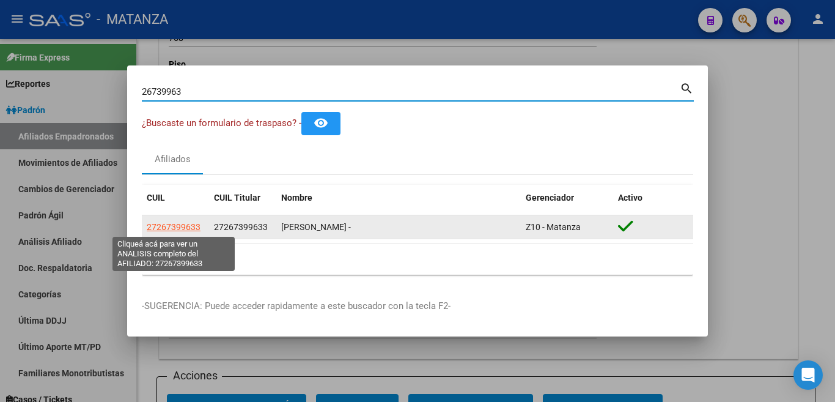
click at [182, 223] on span "27267399633" at bounding box center [174, 227] width 54 height 10
type textarea "27267399633"
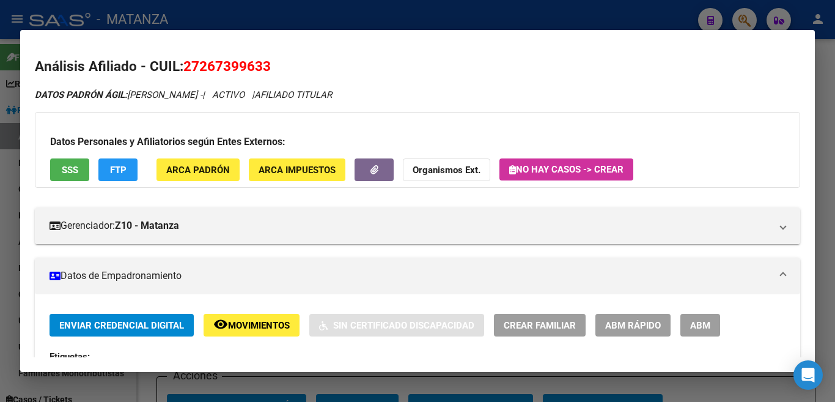
click at [707, 329] on span "ABM" at bounding box center [700, 325] width 20 height 11
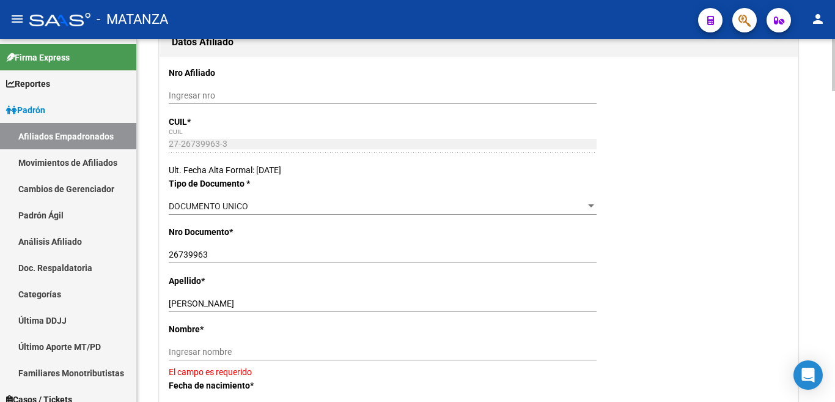
scroll to position [367, 0]
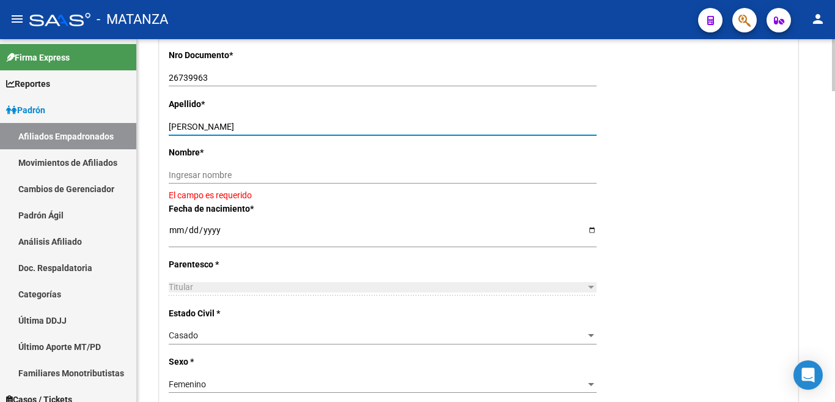
drag, startPoint x: 206, startPoint y: 125, endPoint x: 279, endPoint y: 125, distance: 73.4
click at [279, 125] on input "[PERSON_NAME]" at bounding box center [383, 127] width 428 height 10
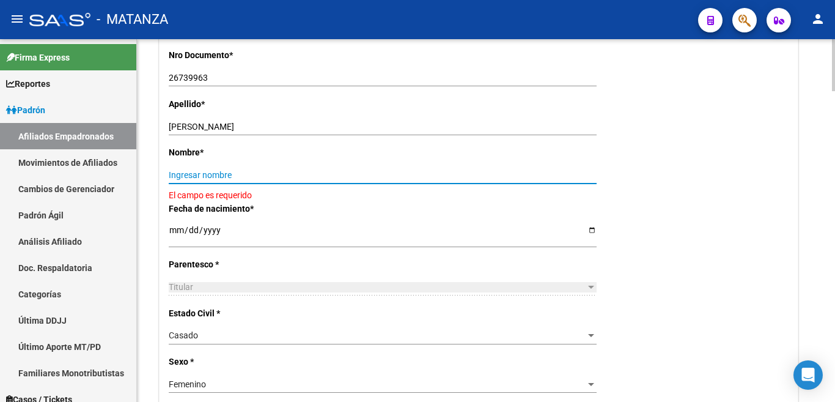
paste input "[PERSON_NAME]"
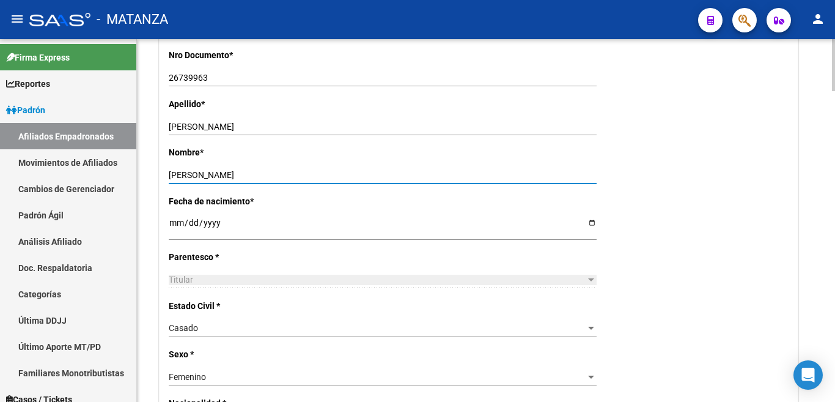
type input "[PERSON_NAME]"
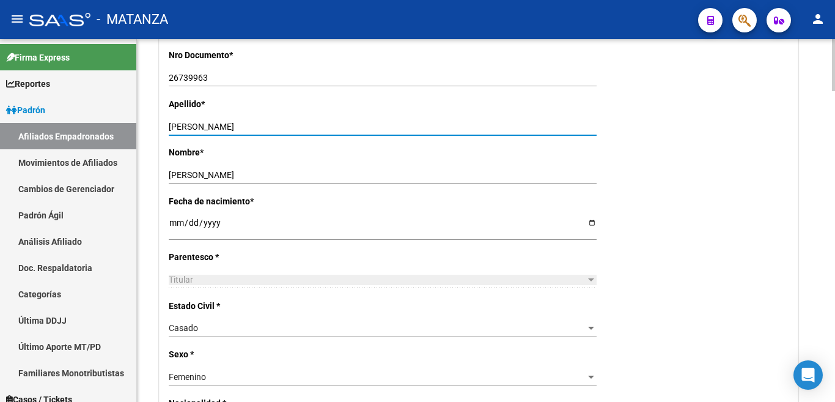
drag, startPoint x: 205, startPoint y: 125, endPoint x: 286, endPoint y: 126, distance: 80.1
click at [286, 126] on input "[PERSON_NAME]" at bounding box center [383, 127] width 428 height 10
type input "[PERSON_NAME]"
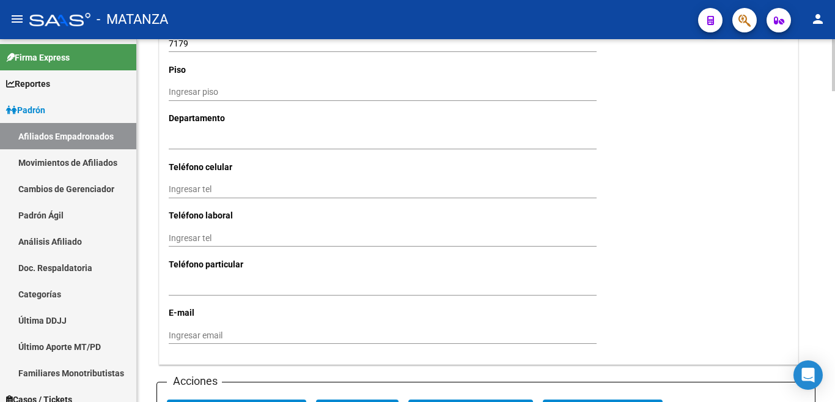
scroll to position [1284, 0]
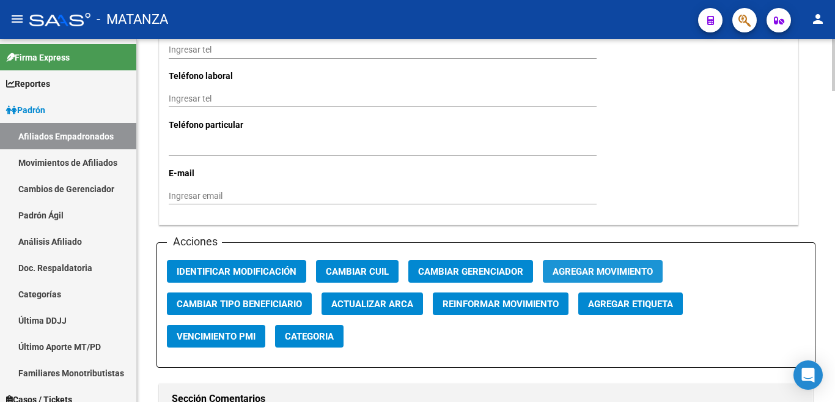
click at [589, 260] on button "Agregar Movimiento" at bounding box center [603, 271] width 120 height 23
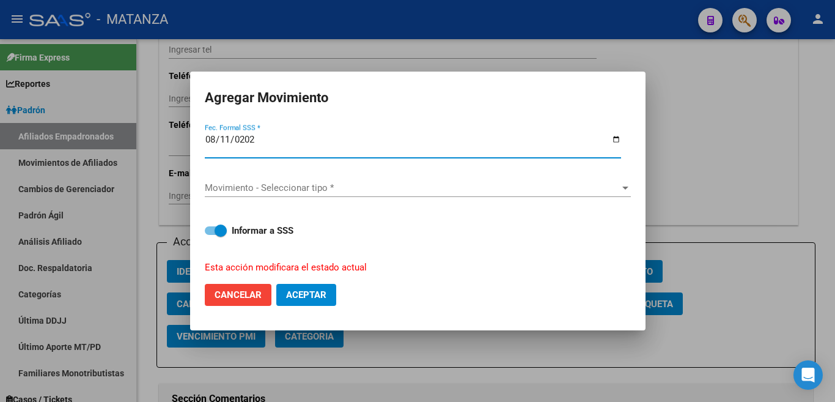
type input "[DATE]"
click at [616, 193] on div "Movimiento - Seleccionar tipo * Movimiento - Seleccionar tipo *" at bounding box center [418, 194] width 426 height 30
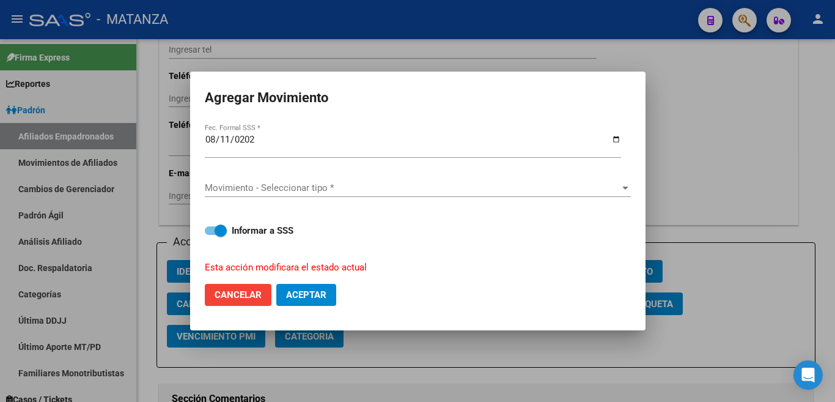
click at [620, 185] on div at bounding box center [625, 188] width 11 height 10
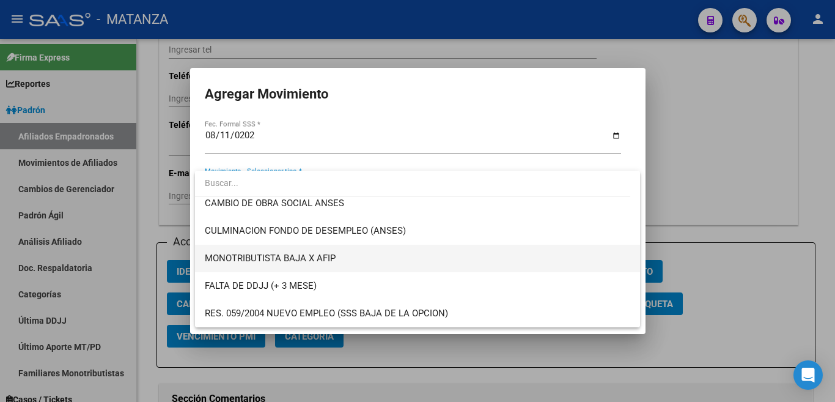
scroll to position [306, 0]
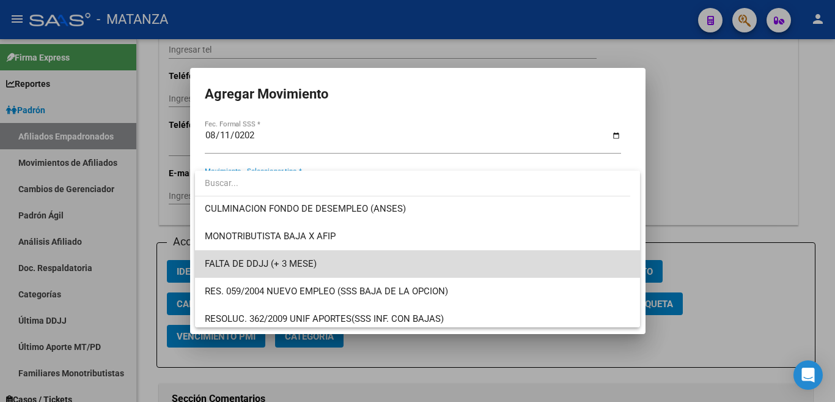
drag, startPoint x: 463, startPoint y: 256, endPoint x: 464, endPoint y: 288, distance: 32.4
click at [462, 256] on span "FALTA DE DDJJ (+ 3 MESE)" at bounding box center [418, 264] width 426 height 28
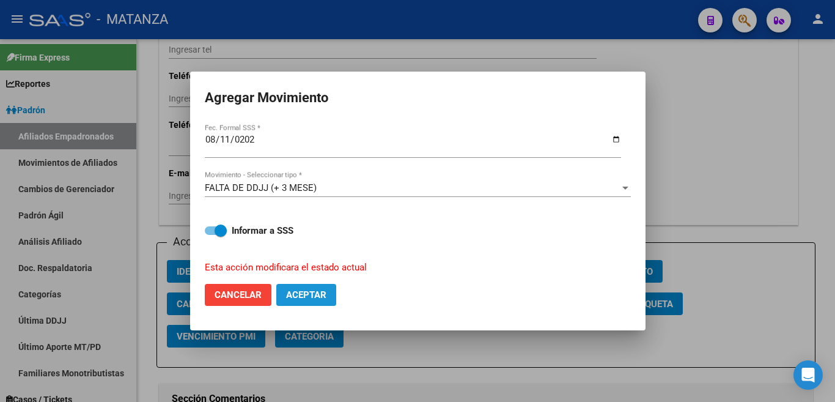
click at [300, 289] on span "Aceptar" at bounding box center [306, 294] width 40 height 11
checkbox input "false"
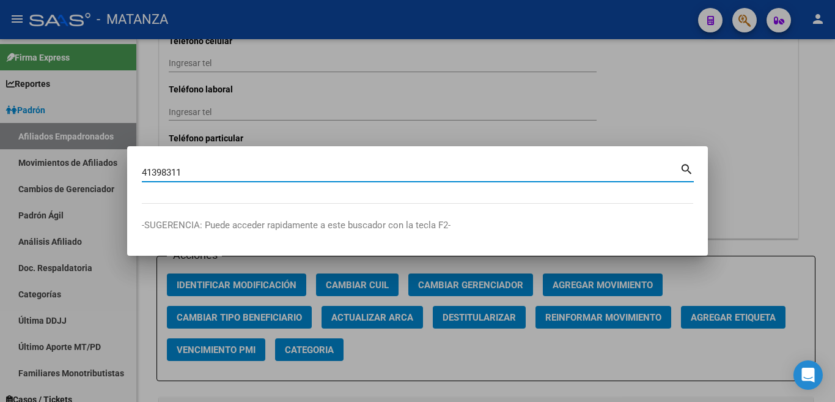
type input "41398311"
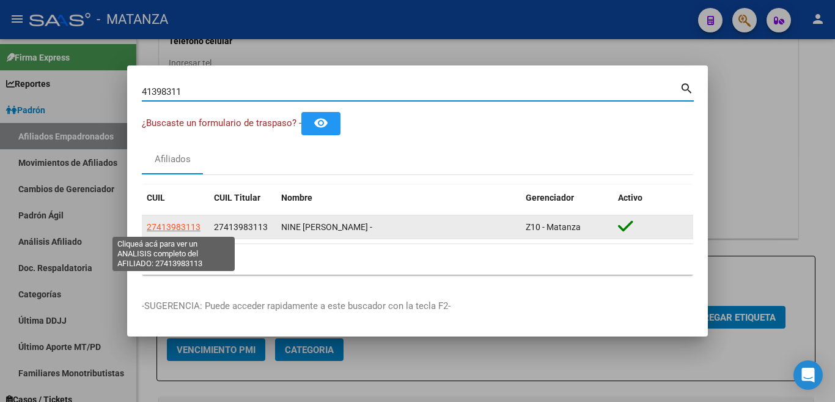
click at [165, 226] on span "27413983113" at bounding box center [174, 227] width 54 height 10
type textarea "27413983113"
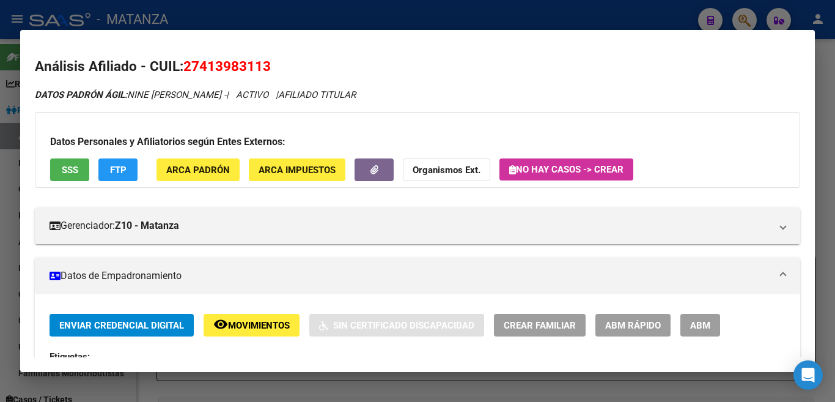
click at [701, 322] on span "ABM" at bounding box center [700, 325] width 20 height 11
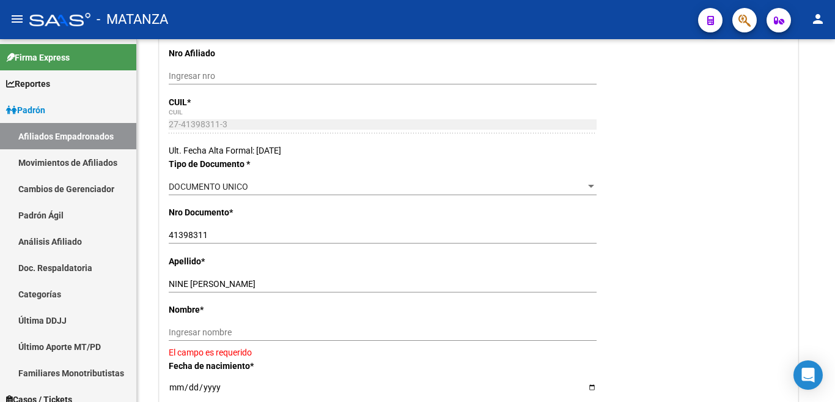
scroll to position [245, 0]
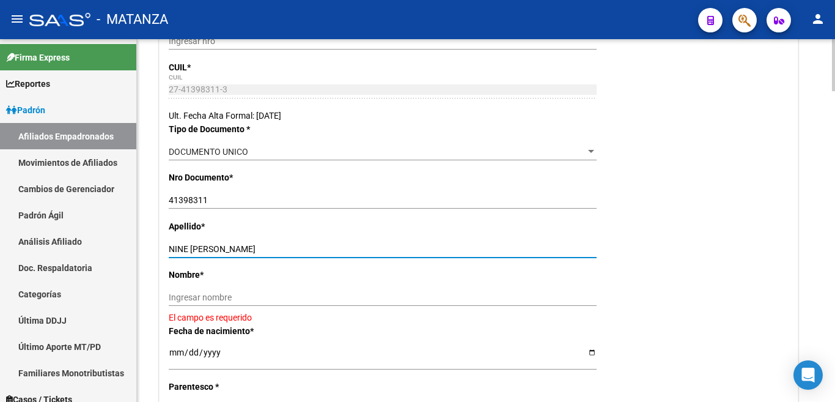
drag, startPoint x: 222, startPoint y: 246, endPoint x: 292, endPoint y: 245, distance: 70.3
click at [292, 245] on input "NINE [PERSON_NAME]" at bounding box center [383, 249] width 428 height 10
drag, startPoint x: 175, startPoint y: 290, endPoint x: 277, endPoint y: 298, distance: 101.8
click at [277, 296] on input "Ingresar nombre" at bounding box center [383, 297] width 428 height 10
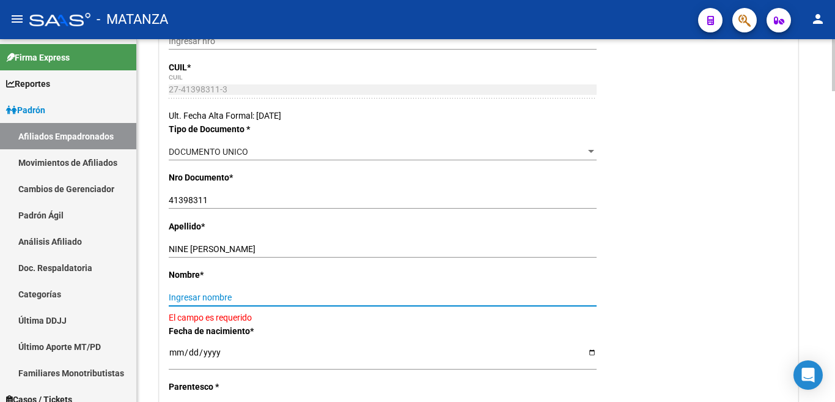
paste input "[PERSON_NAME]"
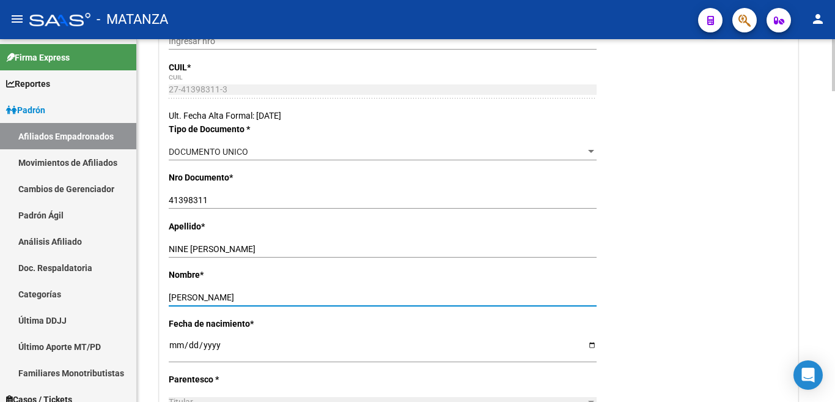
type input "[PERSON_NAME]"
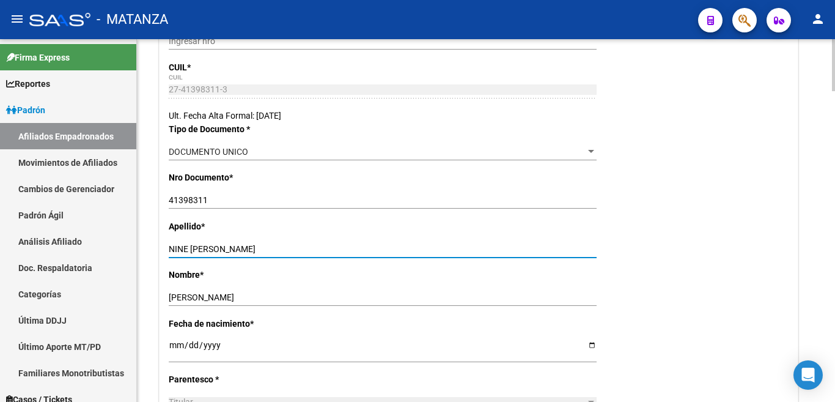
drag, startPoint x: 220, startPoint y: 246, endPoint x: 336, endPoint y: 246, distance: 116.2
click at [336, 246] on input "NINE [PERSON_NAME]" at bounding box center [383, 249] width 428 height 10
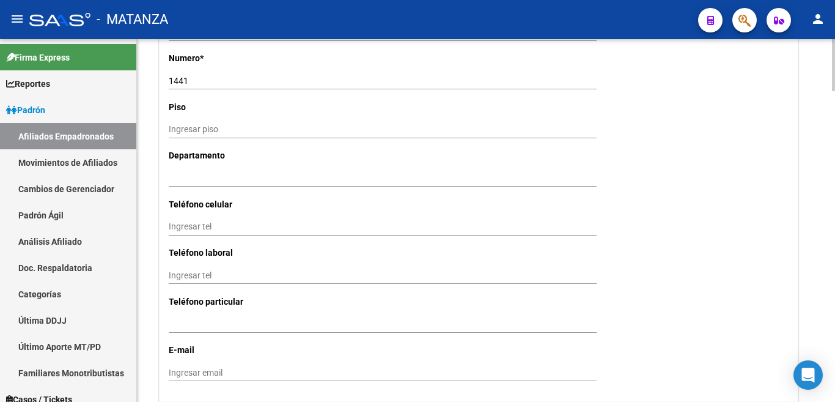
scroll to position [1223, 0]
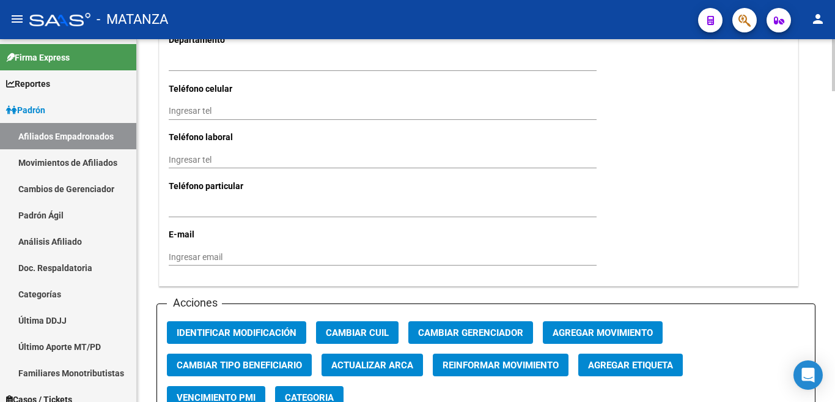
click at [595, 327] on span "Agregar Movimiento" at bounding box center [603, 332] width 100 height 11
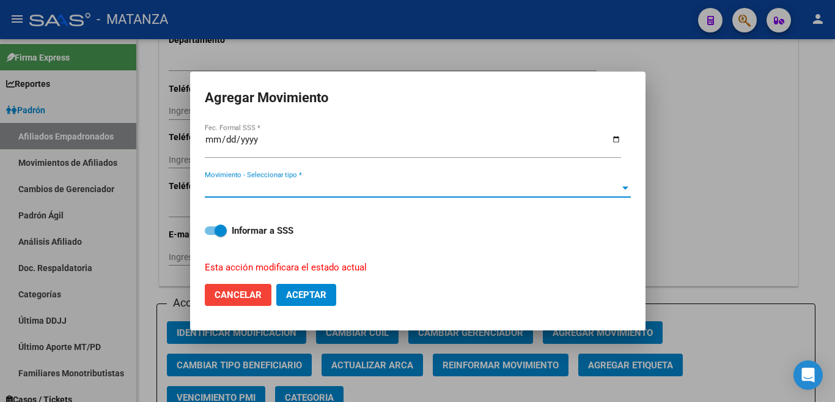
click at [623, 183] on div at bounding box center [625, 188] width 11 height 10
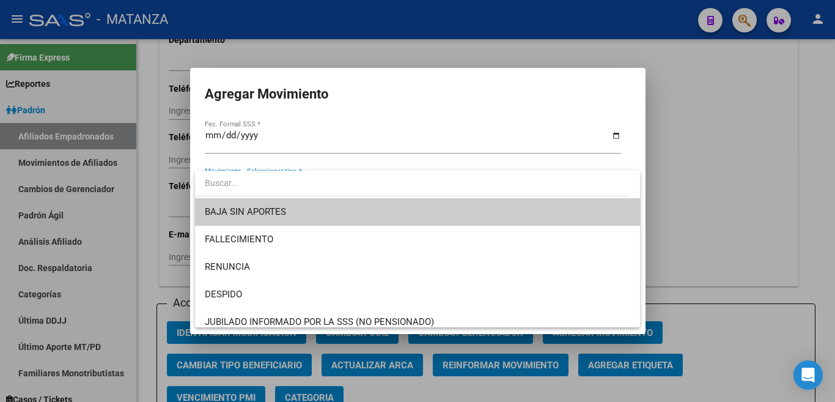
click at [597, 211] on span "BAJA SIN APORTES" at bounding box center [418, 212] width 426 height 28
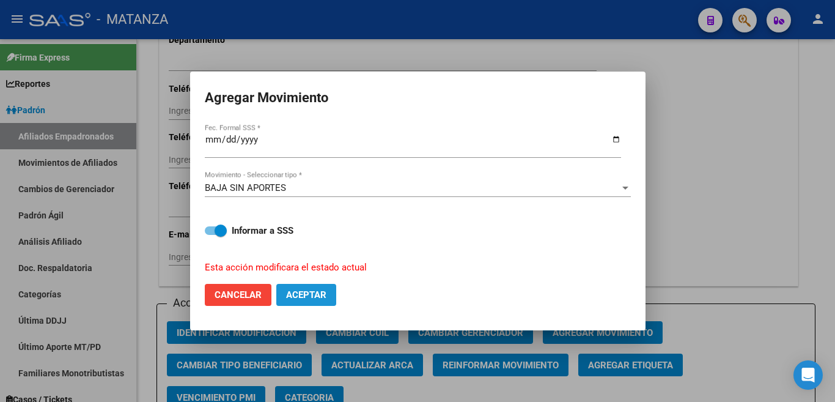
click at [306, 291] on span "Aceptar" at bounding box center [306, 294] width 40 height 11
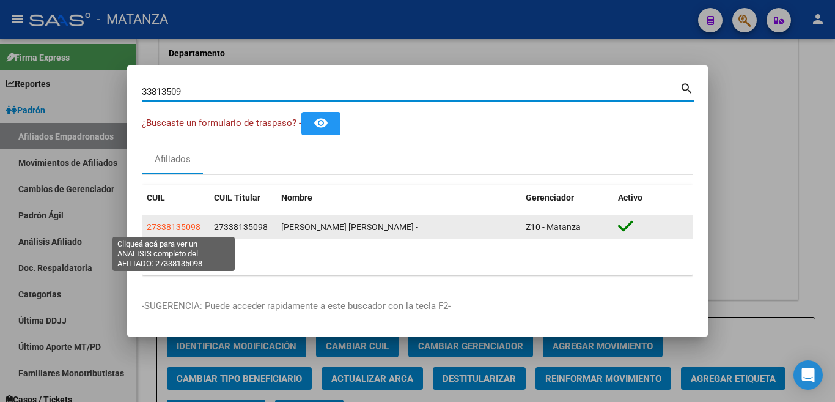
click at [185, 224] on span "27338135098" at bounding box center [174, 227] width 54 height 10
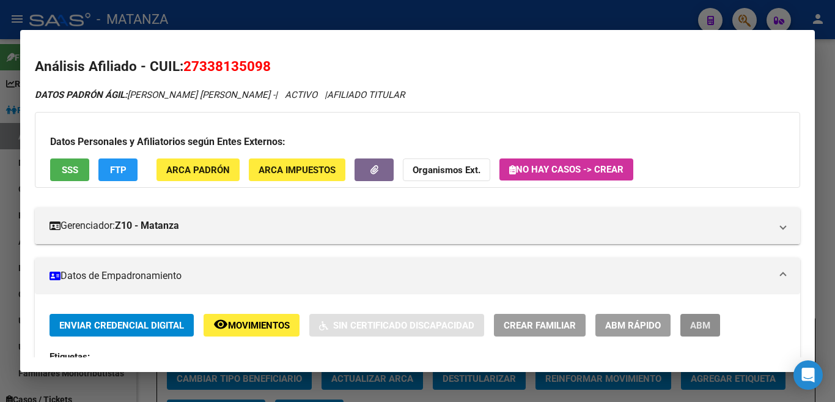
click at [703, 323] on span "ABM" at bounding box center [700, 325] width 20 height 11
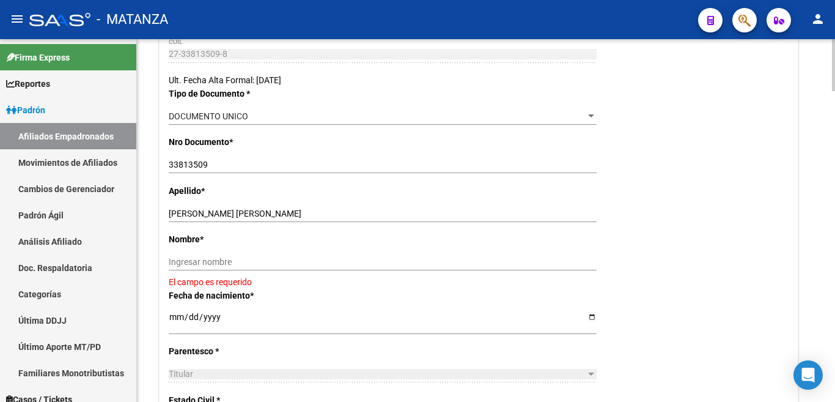
scroll to position [306, 0]
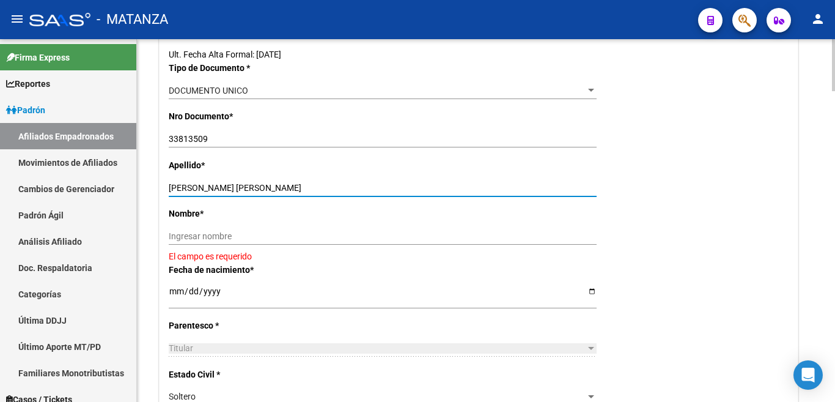
drag, startPoint x: 203, startPoint y: 187, endPoint x: 287, endPoint y: 185, distance: 83.8
click at [287, 185] on input "[PERSON_NAME] [PERSON_NAME]" at bounding box center [383, 188] width 428 height 10
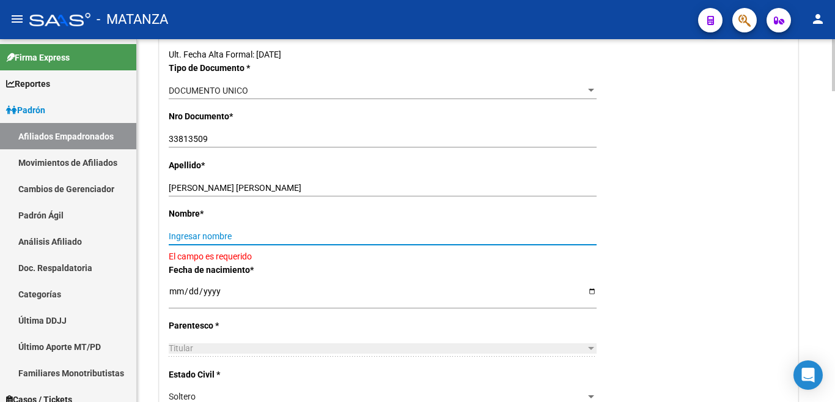
paste input "[PERSON_NAME]"
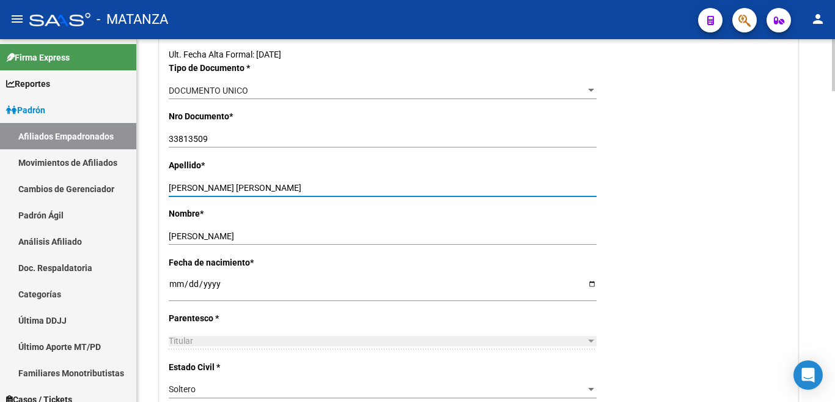
drag, startPoint x: 206, startPoint y: 185, endPoint x: 286, endPoint y: 185, distance: 80.1
click at [286, 185] on input "[PERSON_NAME] [PERSON_NAME]" at bounding box center [383, 188] width 428 height 10
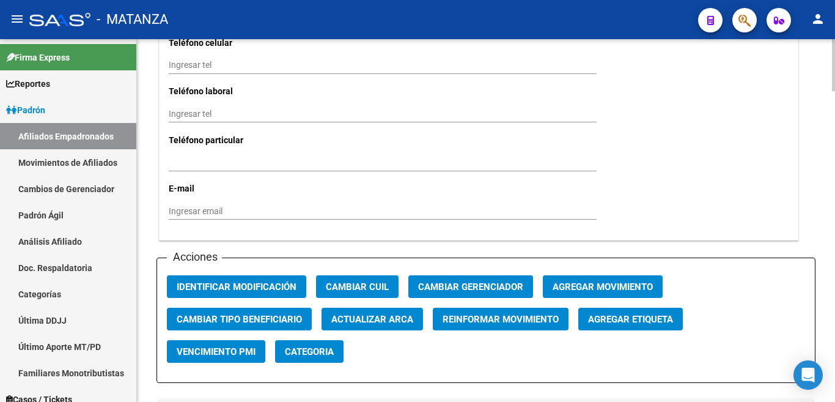
scroll to position [1284, 0]
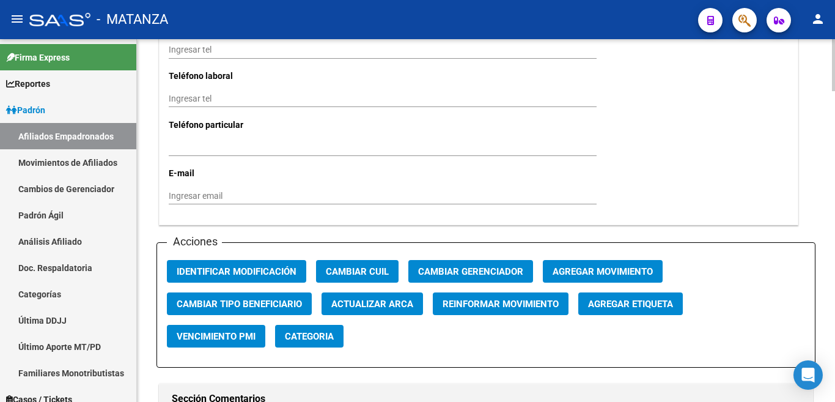
click at [569, 266] on span "Agregar Movimiento" at bounding box center [603, 271] width 100 height 11
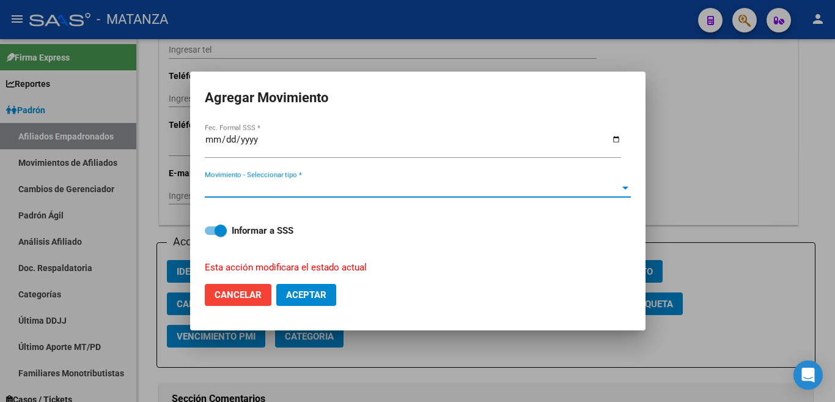
click at [617, 184] on span "Movimiento - Seleccionar tipo *" at bounding box center [412, 187] width 415 height 11
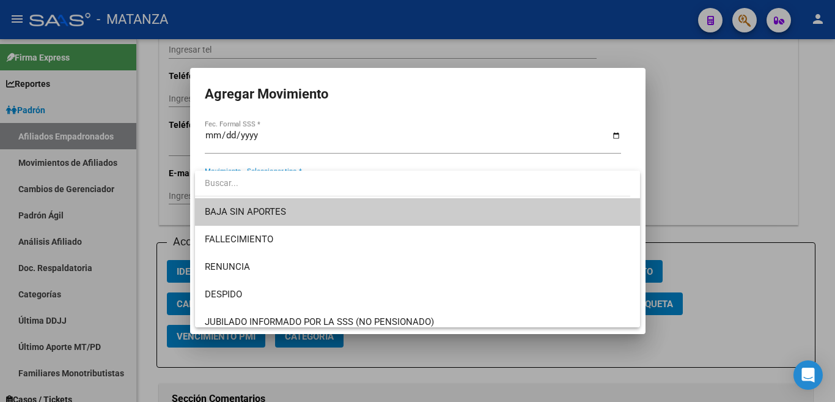
click at [610, 210] on span "BAJA SIN APORTES" at bounding box center [418, 212] width 426 height 28
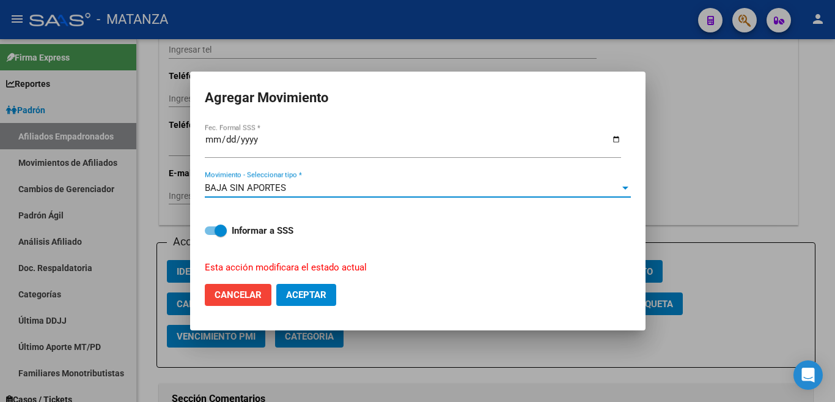
click at [289, 284] on button "Aceptar" at bounding box center [306, 295] width 60 height 22
